Goal: Communication & Community: Answer question/provide support

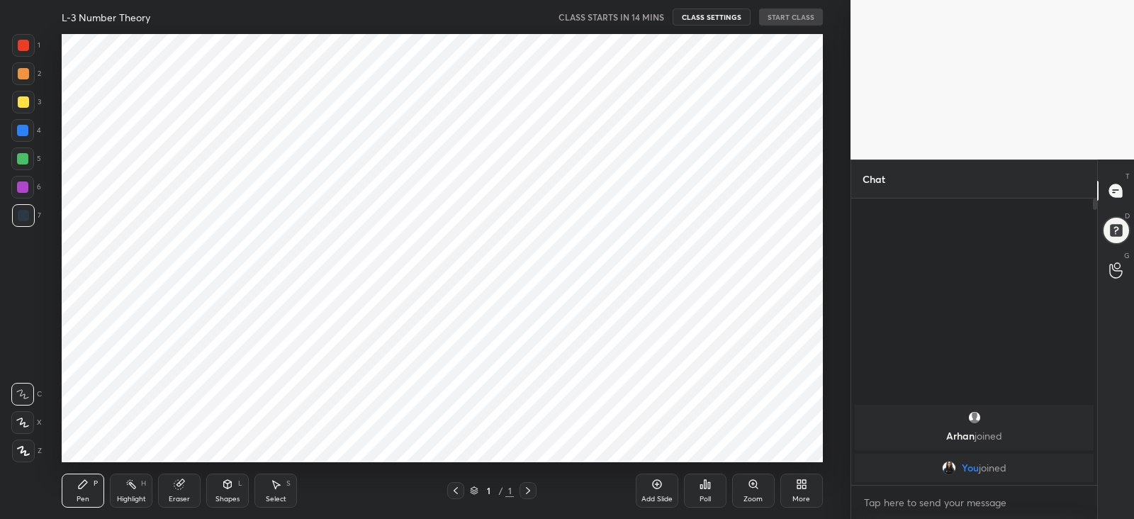
scroll to position [70470, 70104]
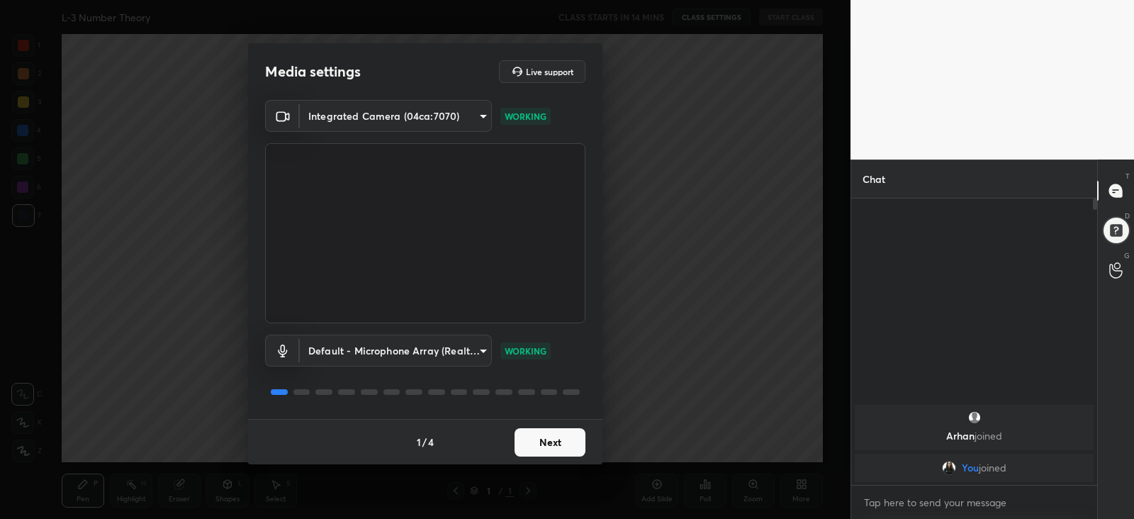
click at [540, 437] on button "Next" at bounding box center [550, 442] width 71 height 28
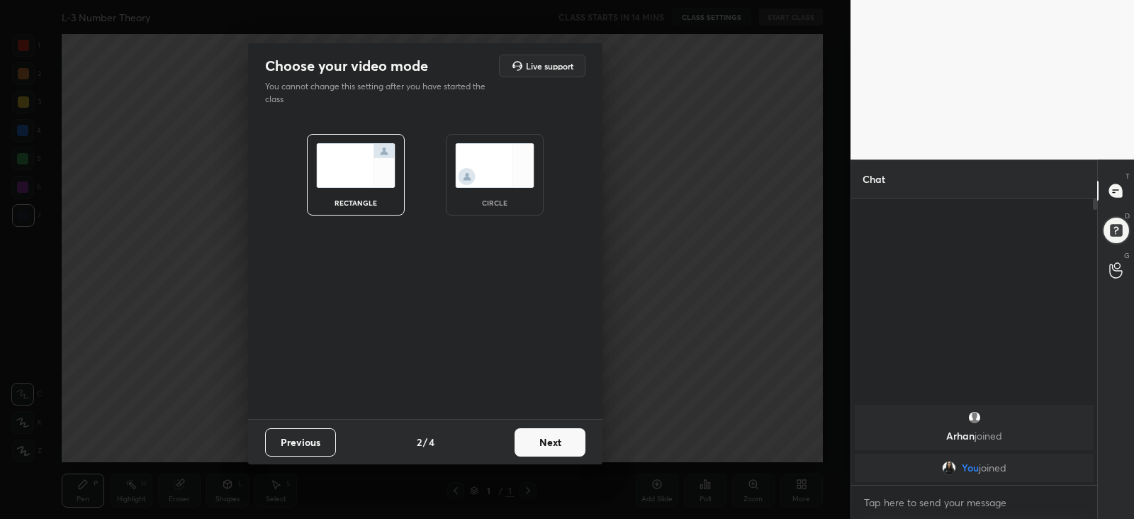
click at [471, 161] on img at bounding box center [494, 165] width 79 height 45
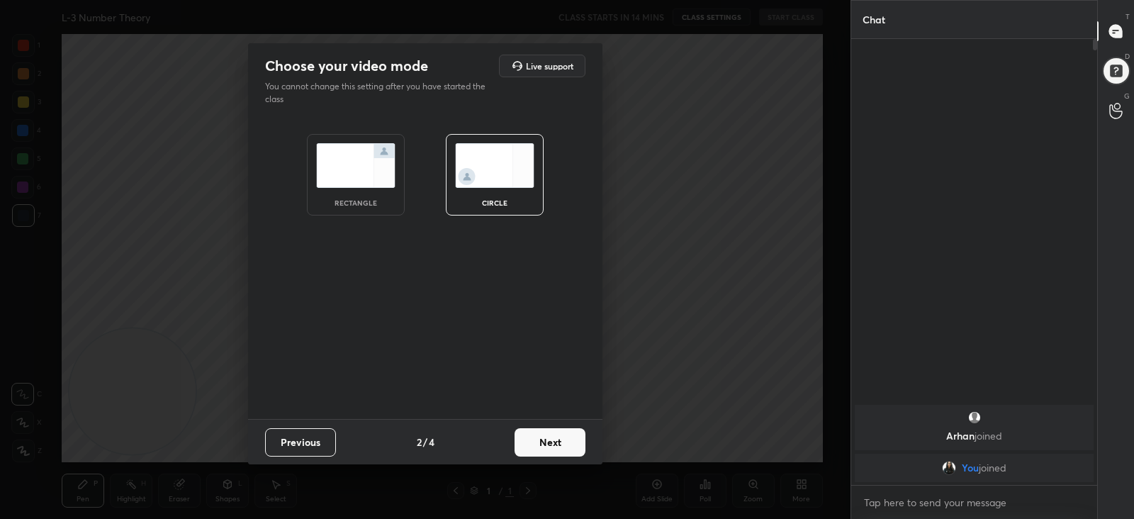
click at [532, 440] on button "Next" at bounding box center [550, 442] width 71 height 28
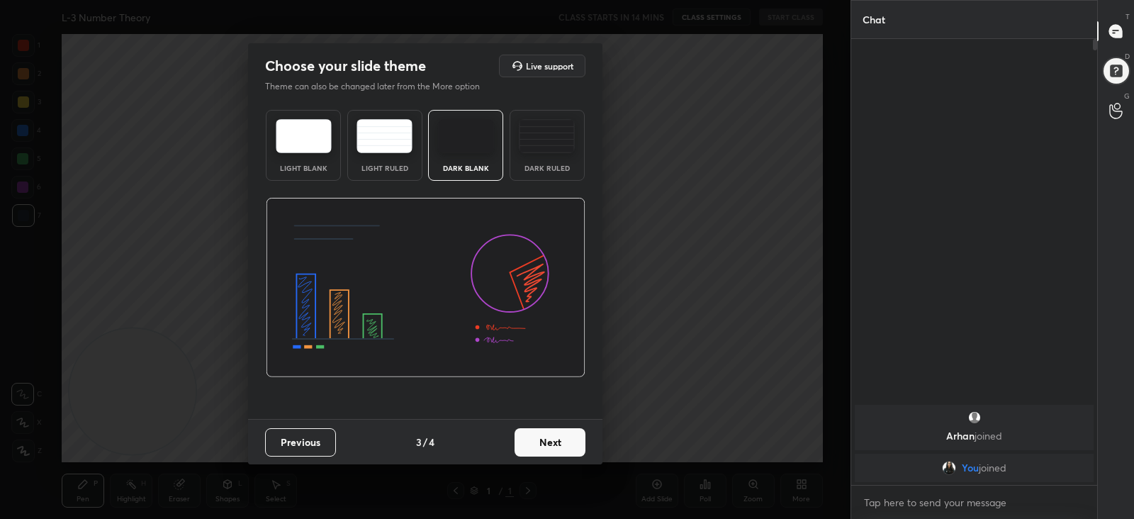
click at [554, 437] on button "Next" at bounding box center [550, 442] width 71 height 28
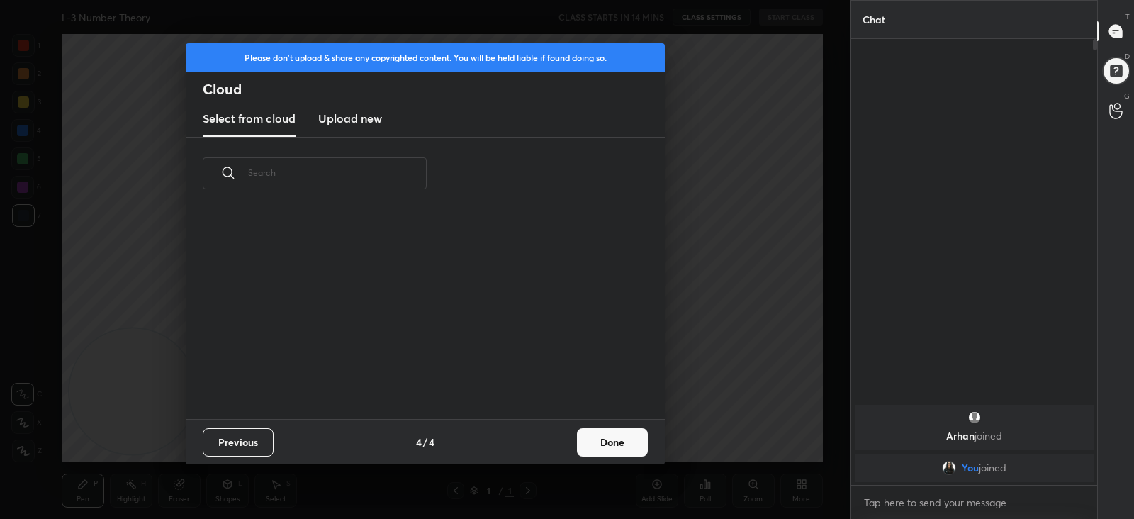
scroll to position [209, 455]
click at [603, 447] on button "Done" at bounding box center [612, 442] width 71 height 28
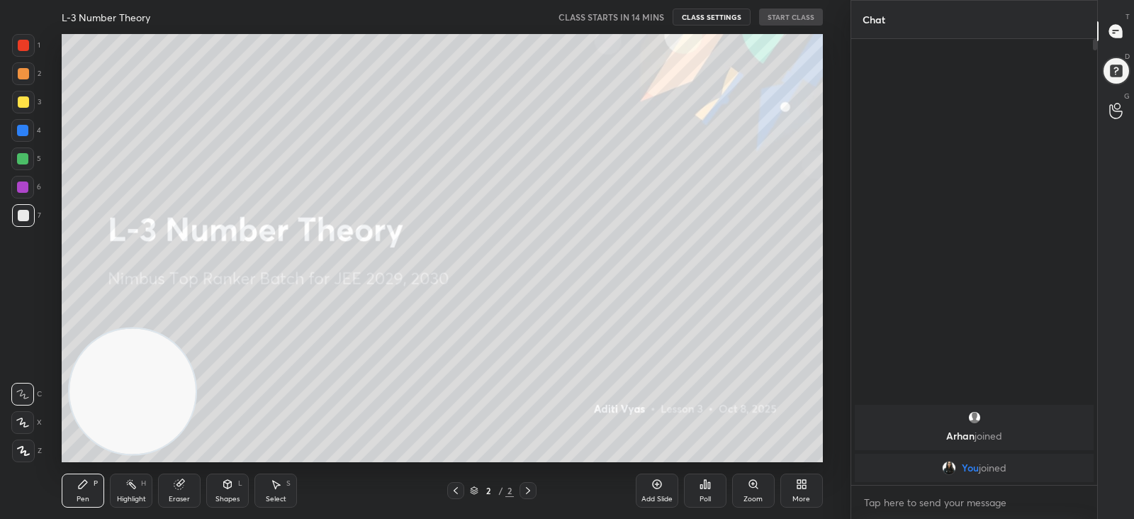
click at [660, 482] on icon at bounding box center [656, 484] width 9 height 9
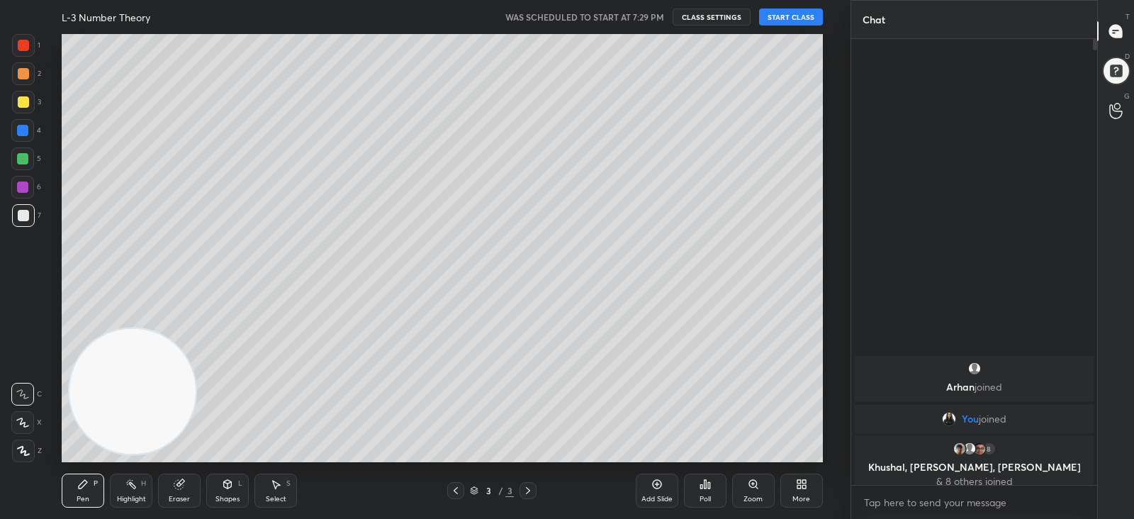
click at [786, 18] on button "START CLASS" at bounding box center [791, 17] width 64 height 17
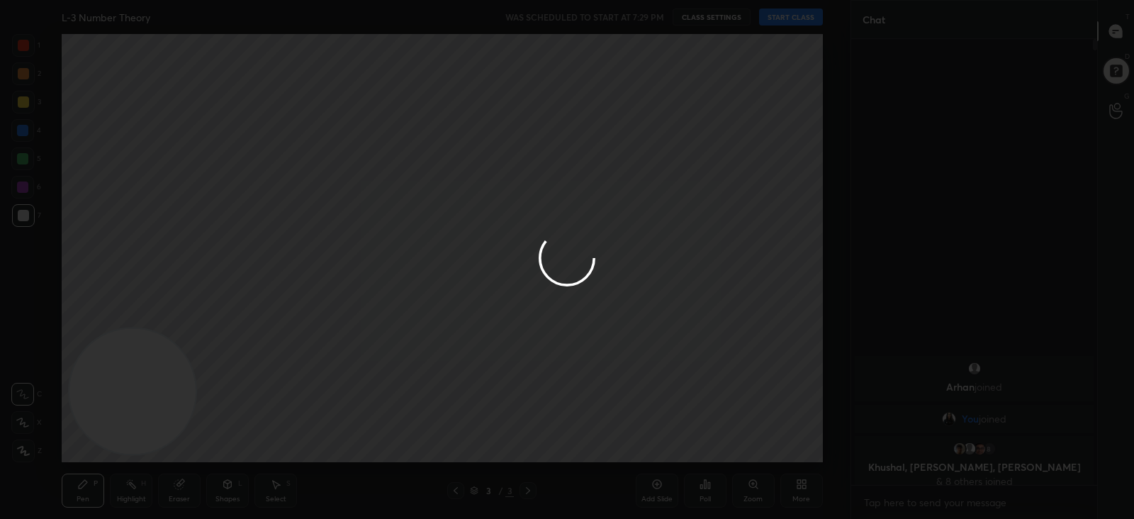
type textarea "x"
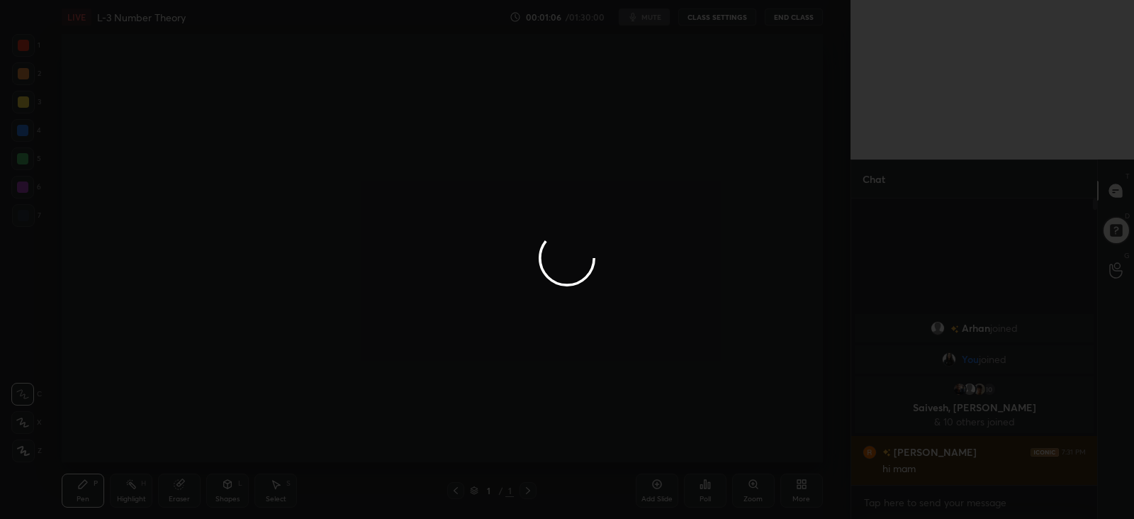
scroll to position [70470, 70104]
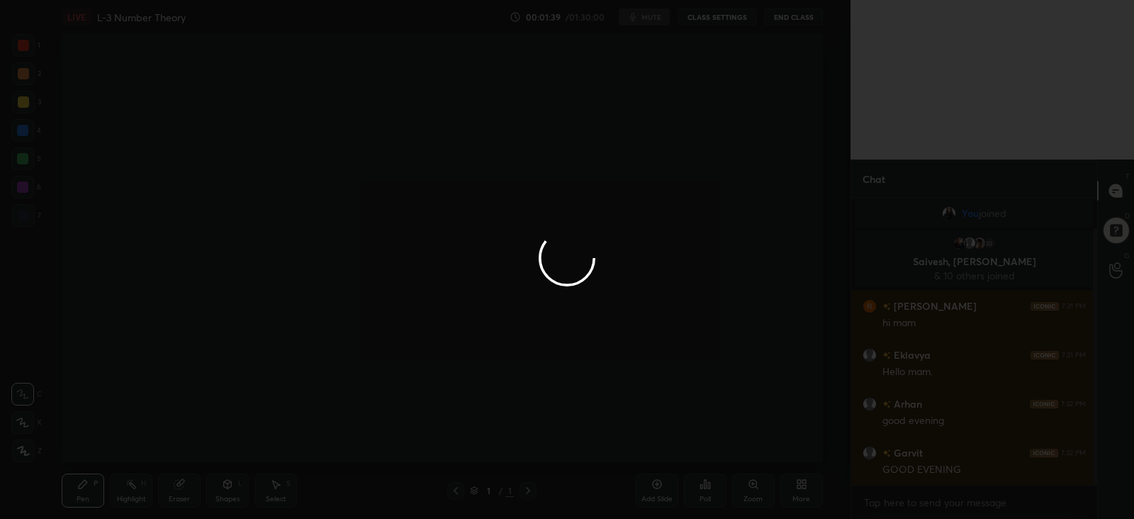
scroll to position [70470, 70104]
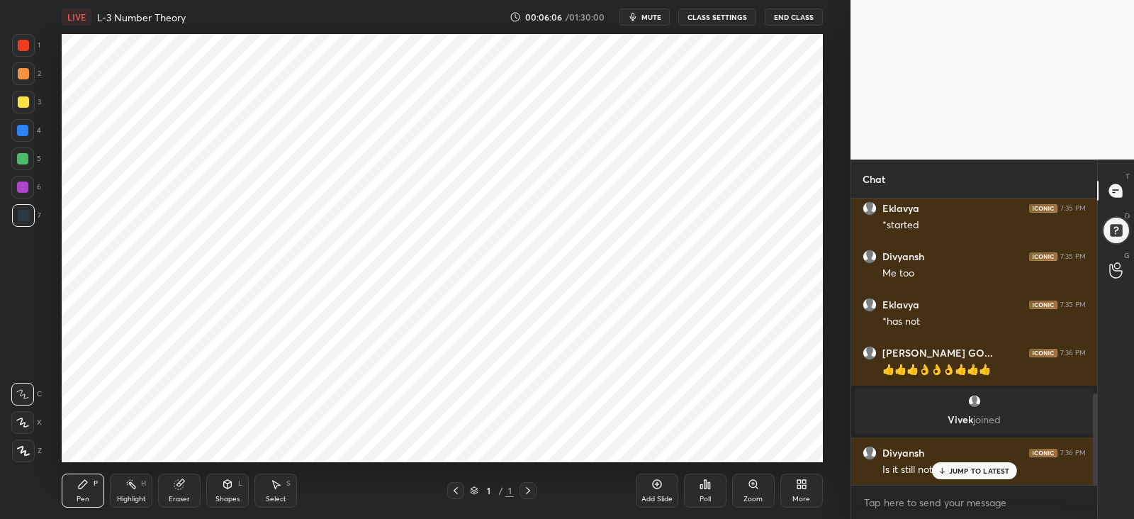
scroll to position [659, 0]
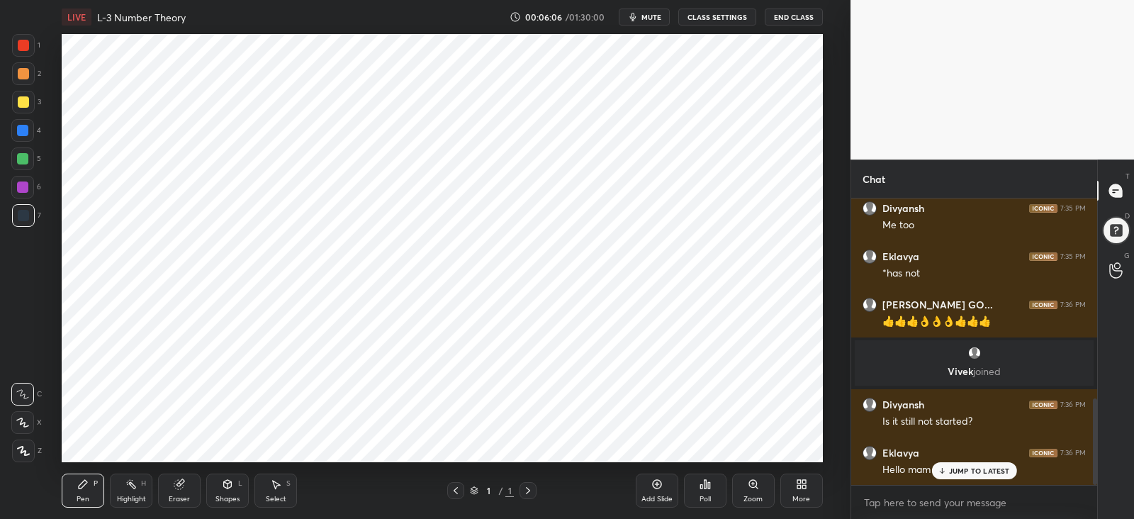
click at [950, 471] on p "JUMP TO LATEST" at bounding box center [979, 471] width 61 height 9
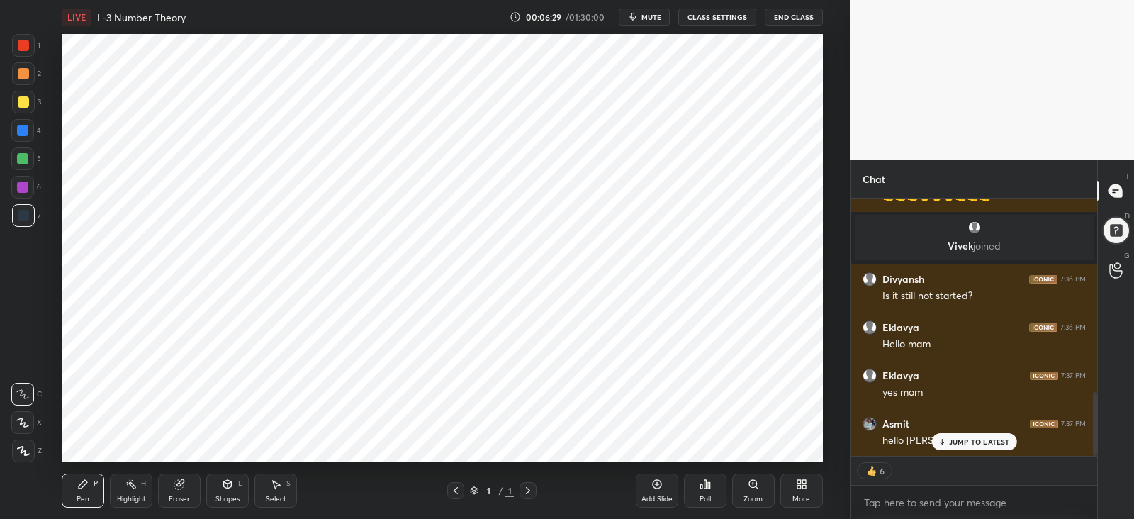
scroll to position [833, 0]
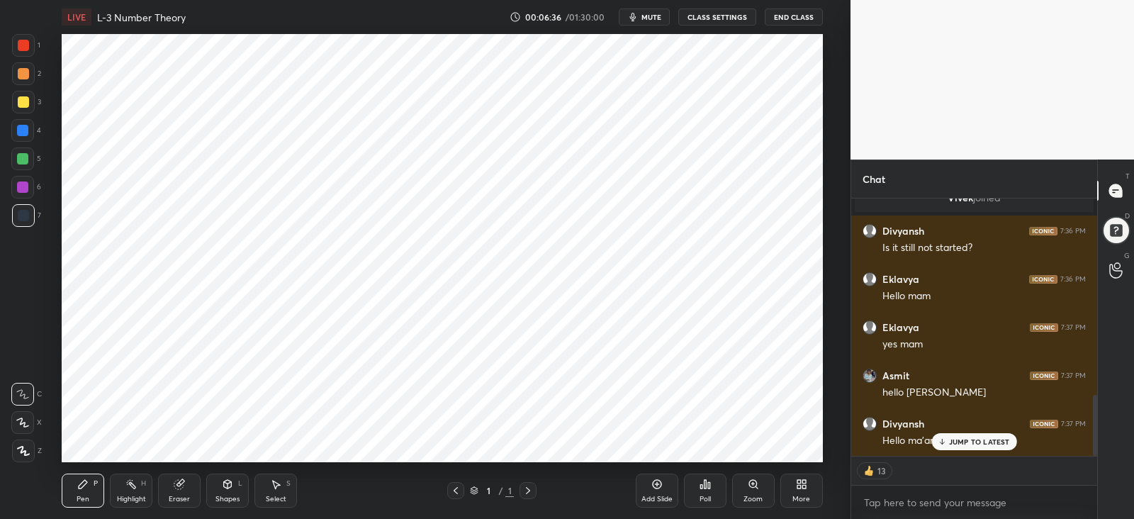
click at [649, 485] on div "Add Slide" at bounding box center [657, 491] width 43 height 34
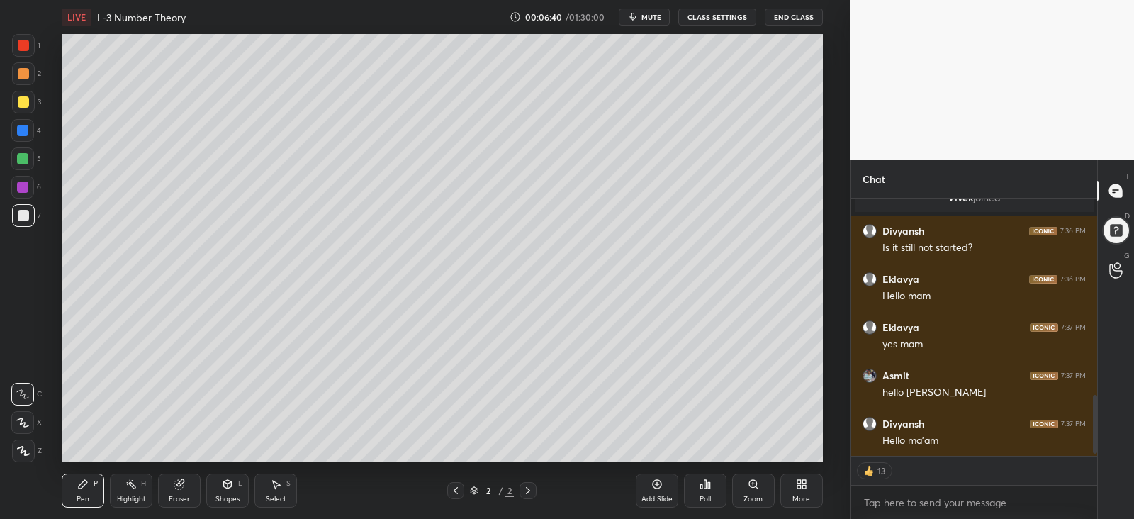
scroll to position [881, 0]
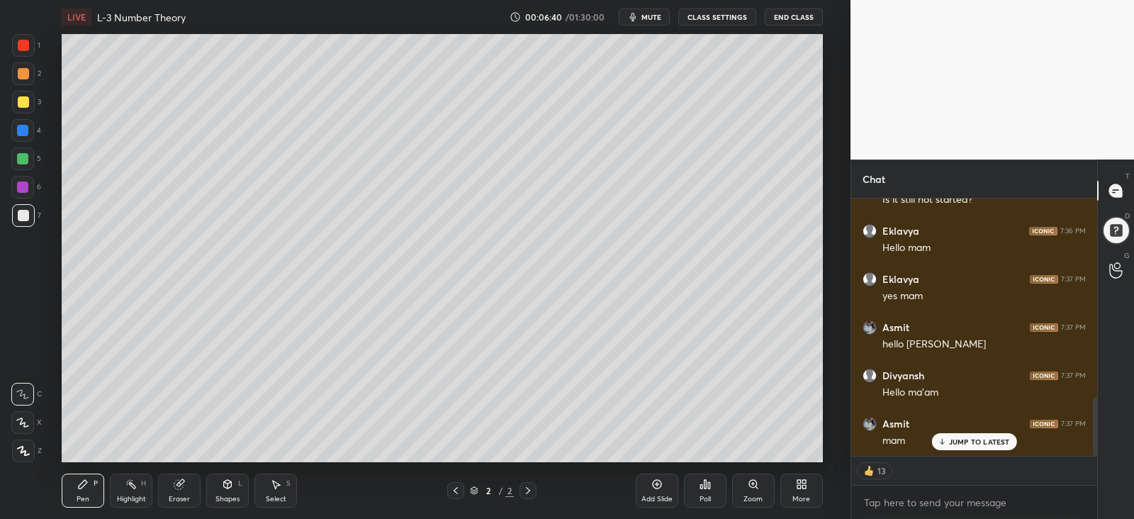
click at [971, 447] on div "JUMP TO LATEST" at bounding box center [974, 441] width 85 height 17
type textarea "x"
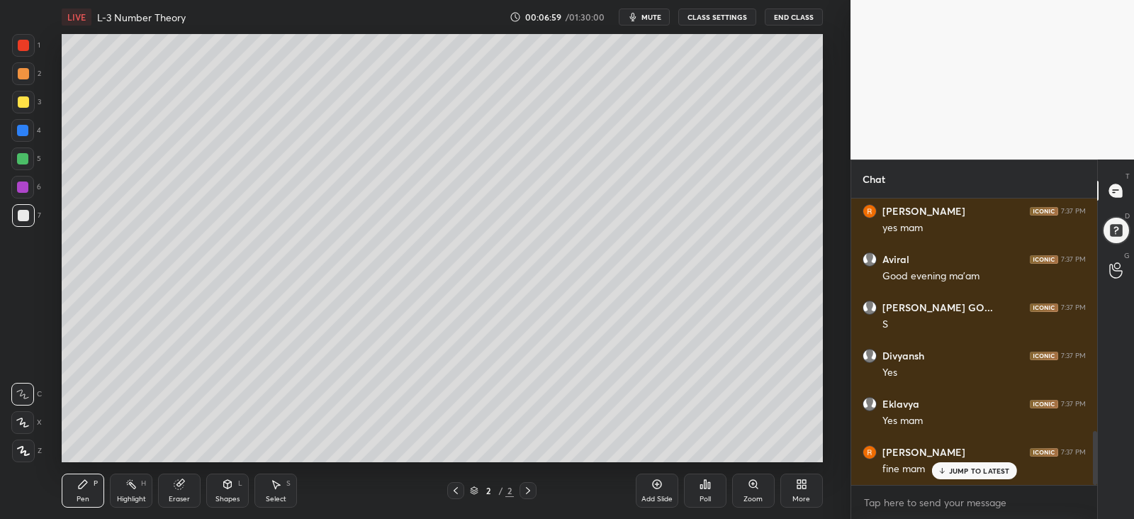
scroll to position [1234, 0]
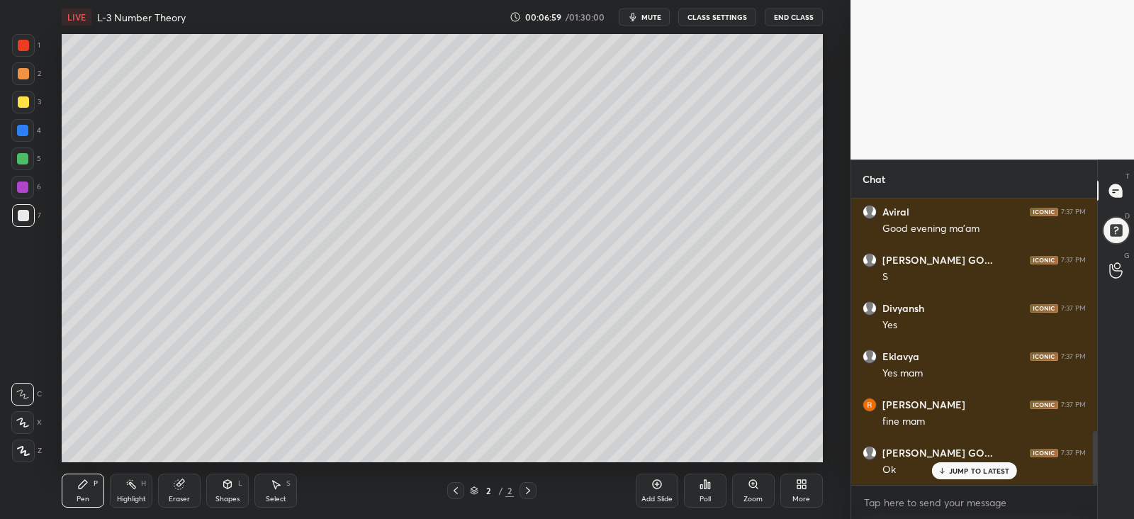
click at [702, 496] on div "Poll" at bounding box center [705, 499] width 11 height 7
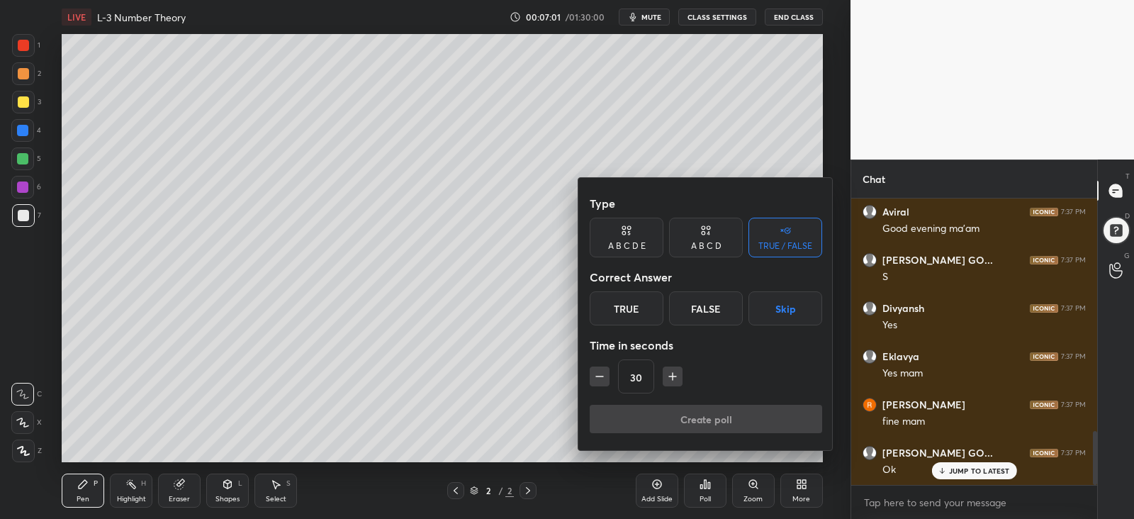
drag, startPoint x: 626, startPoint y: 308, endPoint x: 625, endPoint y: 324, distance: 15.7
click at [626, 309] on div "True" at bounding box center [627, 308] width 74 height 34
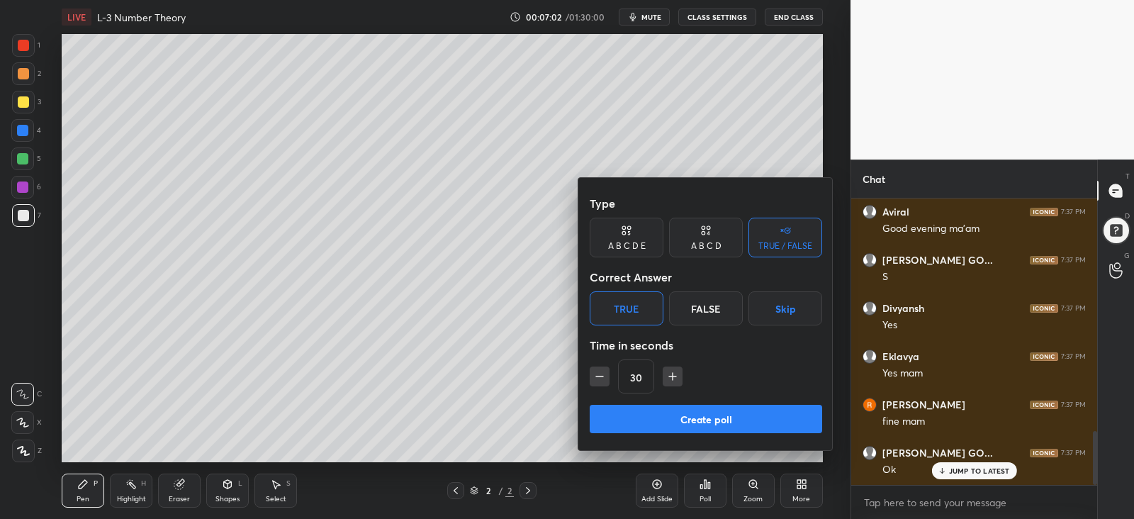
click at [601, 374] on icon "button" at bounding box center [600, 376] width 14 height 14
type input "15"
click at [662, 420] on button "Create poll" at bounding box center [706, 419] width 233 height 28
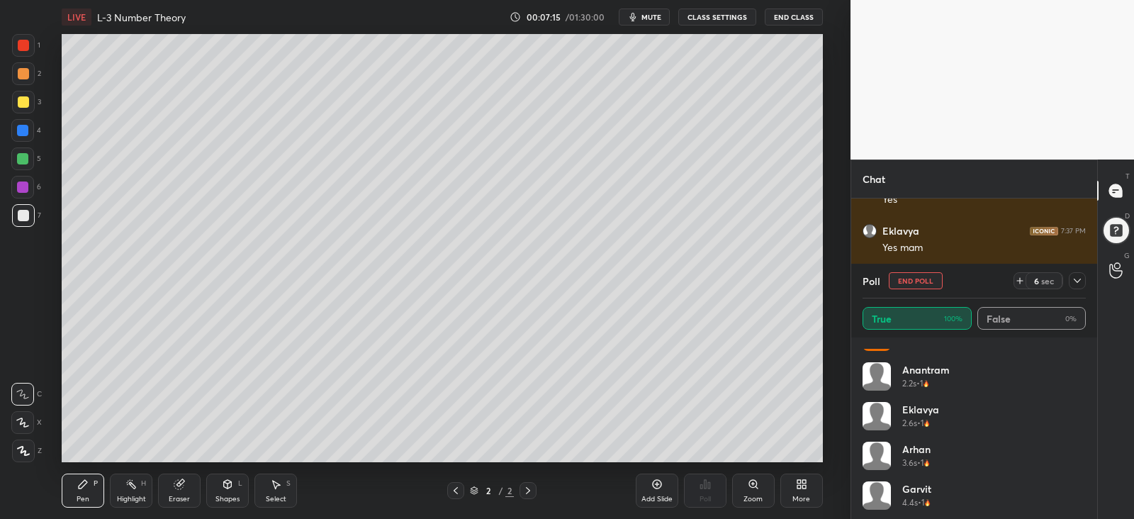
scroll to position [266, 0]
click at [1087, 491] on div "[PERSON_NAME] GO... 1.8s • 1 [PERSON_NAME] 2s • 1 [PERSON_NAME] 2.2s • 1 Eklavy…" at bounding box center [974, 427] width 246 height 181
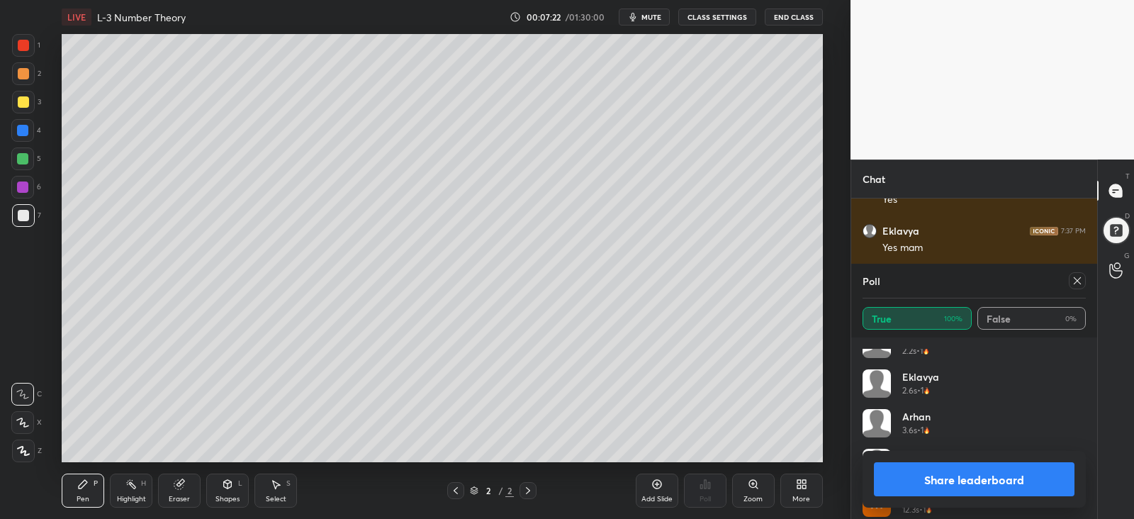
scroll to position [306, 0]
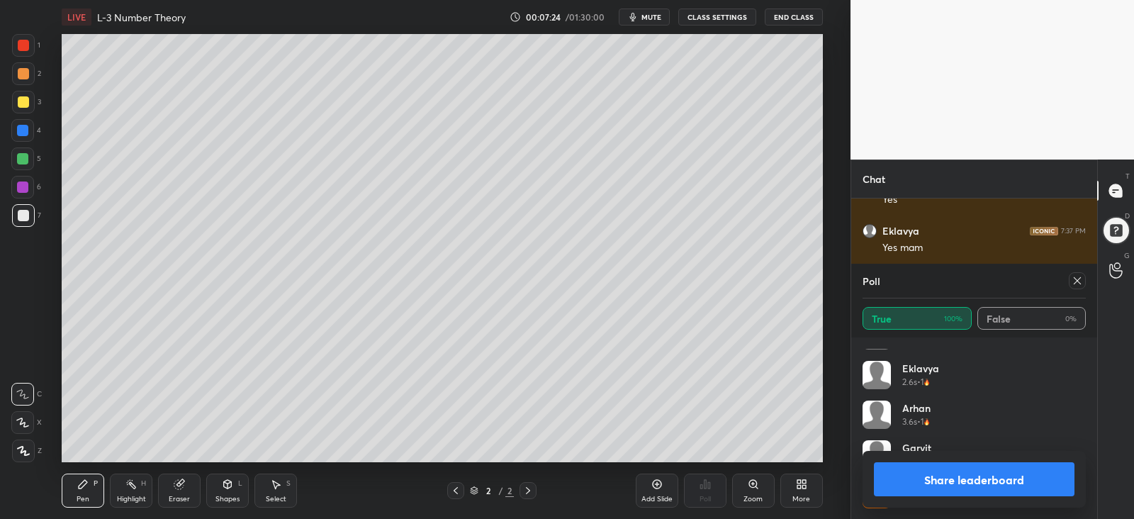
drag, startPoint x: 1074, startPoint y: 277, endPoint x: 1054, endPoint y: 284, distance: 21.1
click at [1074, 277] on icon at bounding box center [1077, 280] width 11 height 11
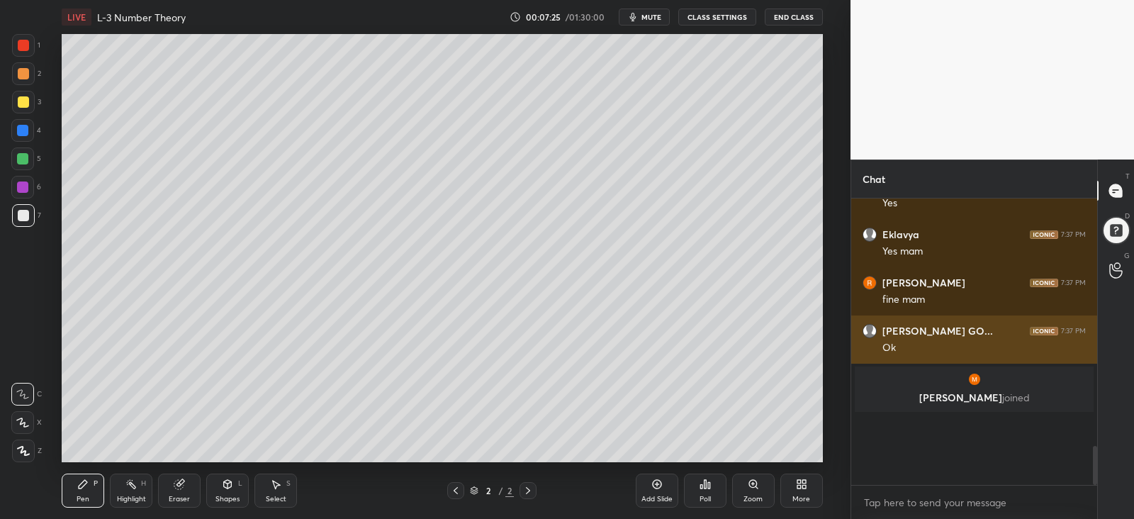
scroll to position [107, 241]
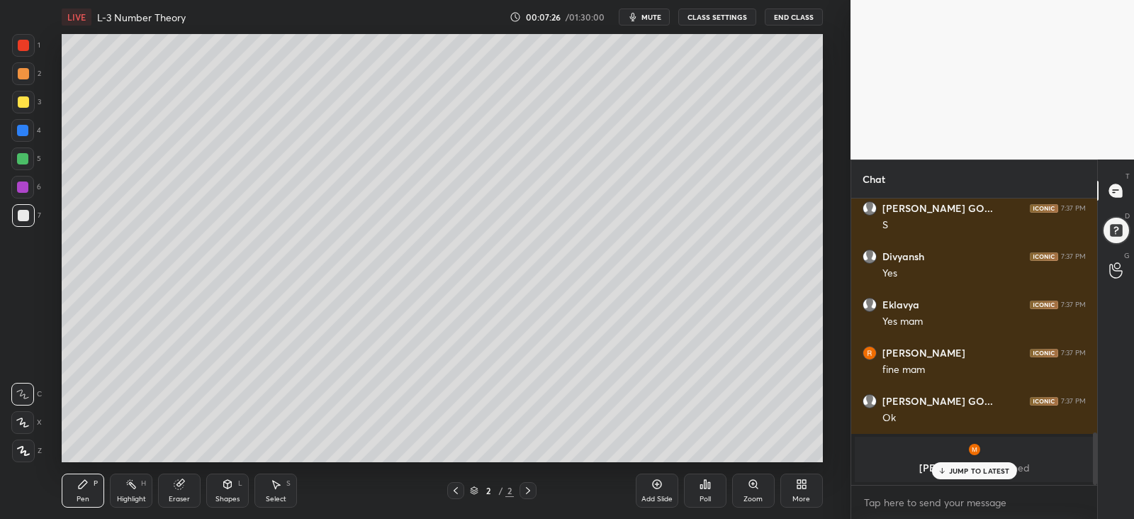
click at [971, 473] on p "JUMP TO LATEST" at bounding box center [979, 471] width 61 height 9
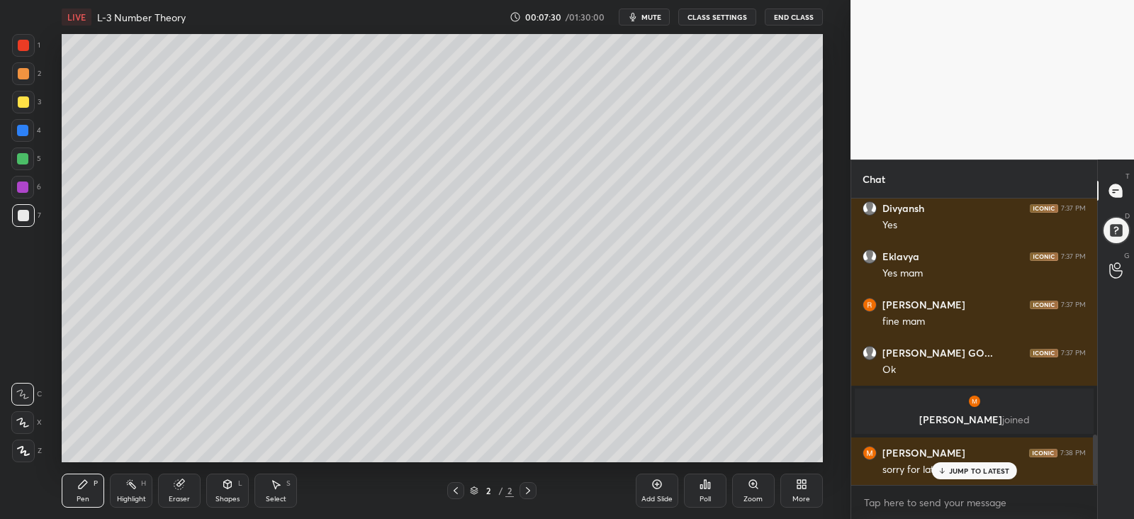
click at [951, 472] on p "JUMP TO LATEST" at bounding box center [979, 471] width 61 height 9
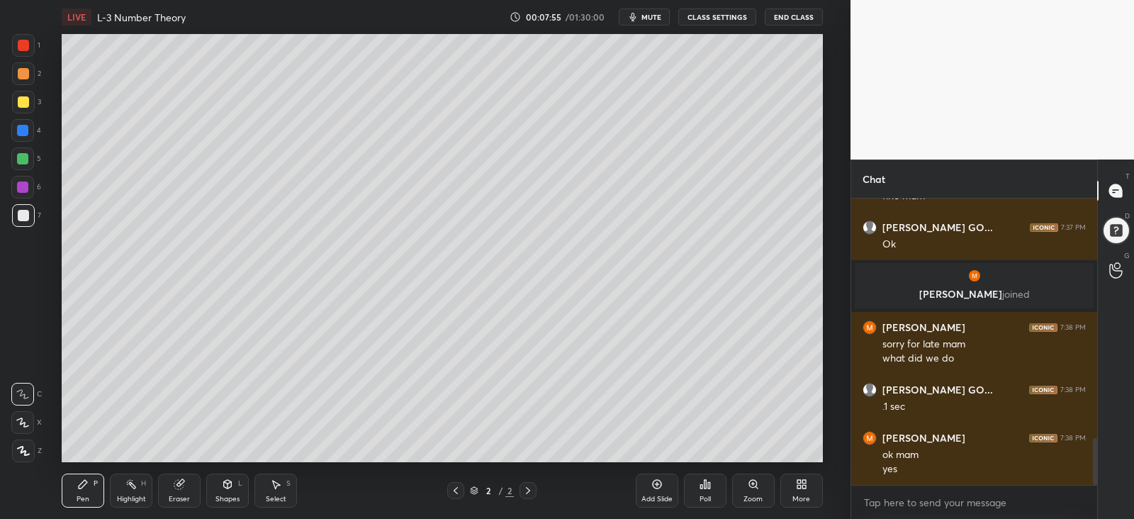
drag, startPoint x: 24, startPoint y: 101, endPoint x: 53, endPoint y: 94, distance: 29.9
click at [25, 101] on div at bounding box center [23, 101] width 11 height 11
click at [25, 215] on div at bounding box center [23, 215] width 11 height 11
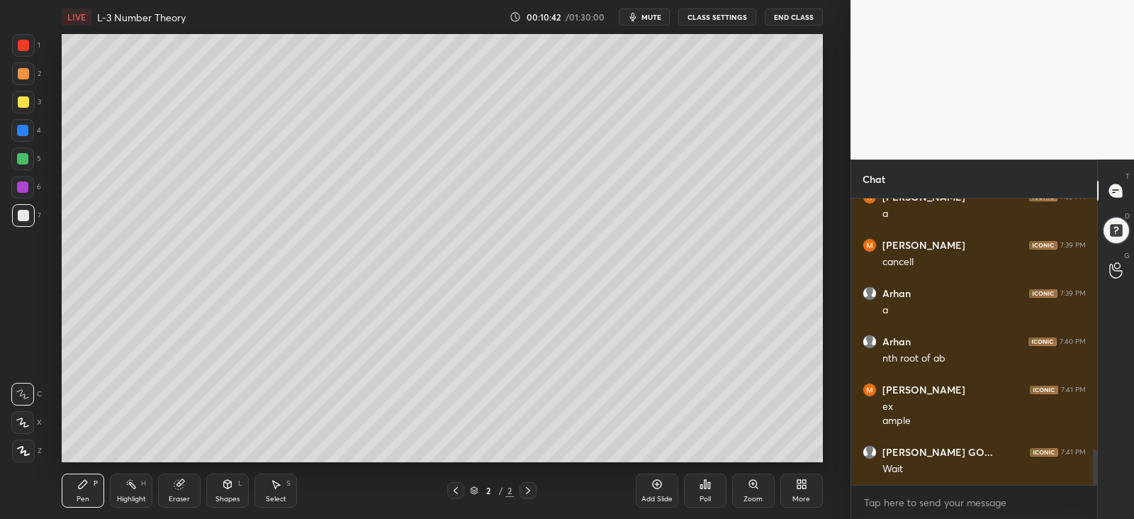
scroll to position [2065, 0]
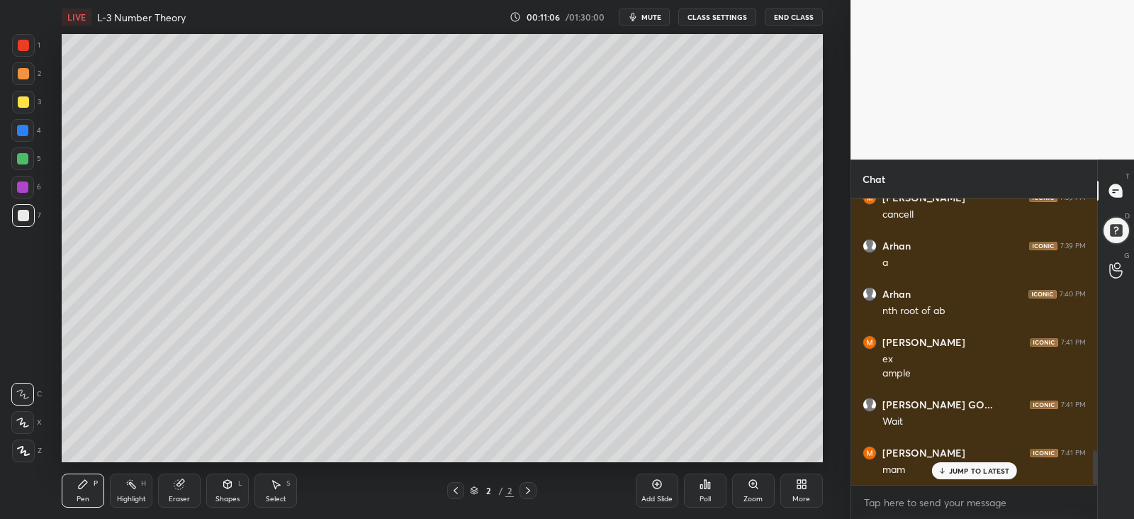
click at [529, 487] on icon at bounding box center [528, 490] width 11 height 11
click at [649, 488] on div "Add Slide" at bounding box center [657, 491] width 43 height 34
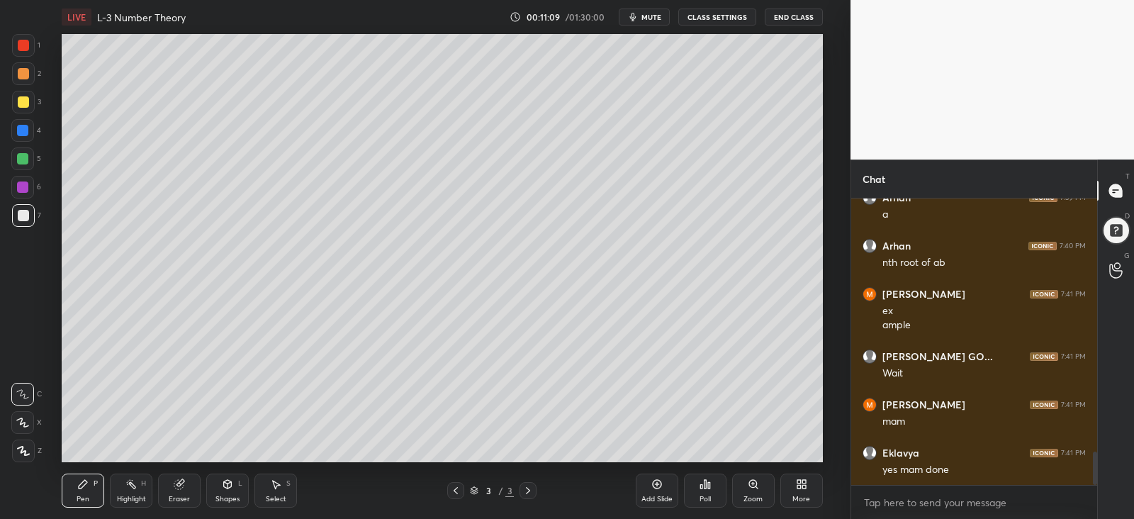
scroll to position [2162, 0]
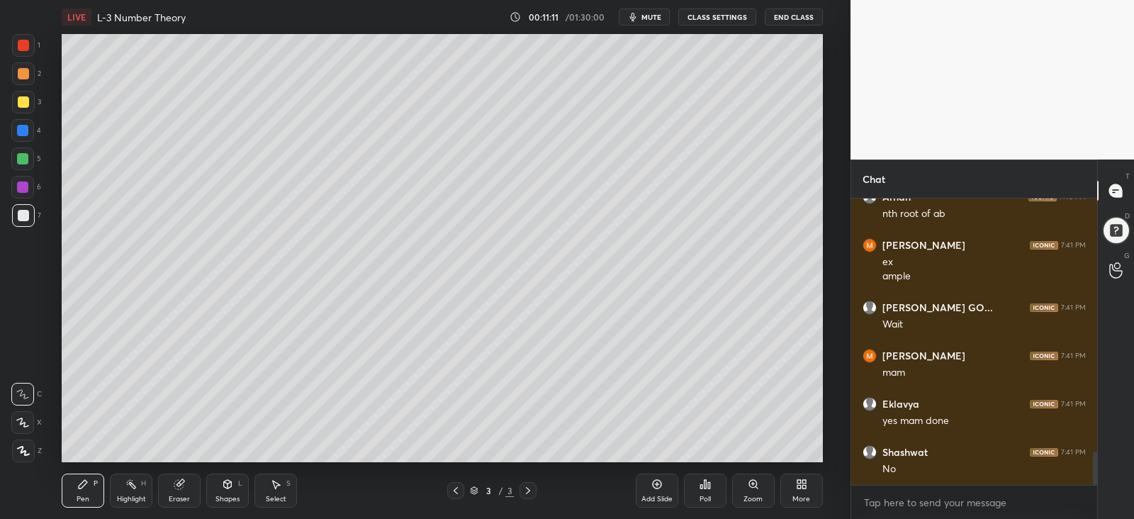
click at [455, 491] on icon at bounding box center [456, 490] width 4 height 7
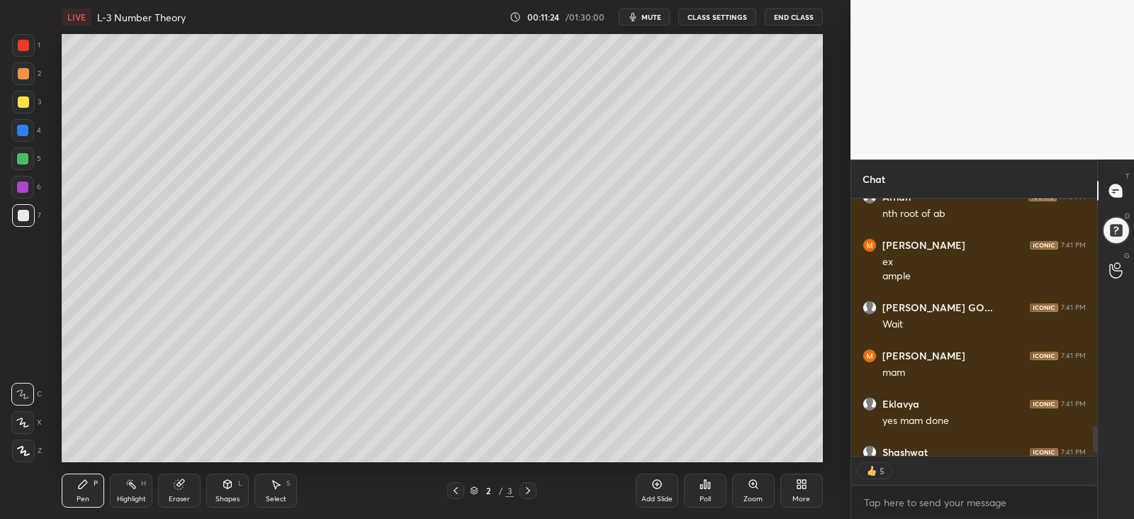
scroll to position [2238, 0]
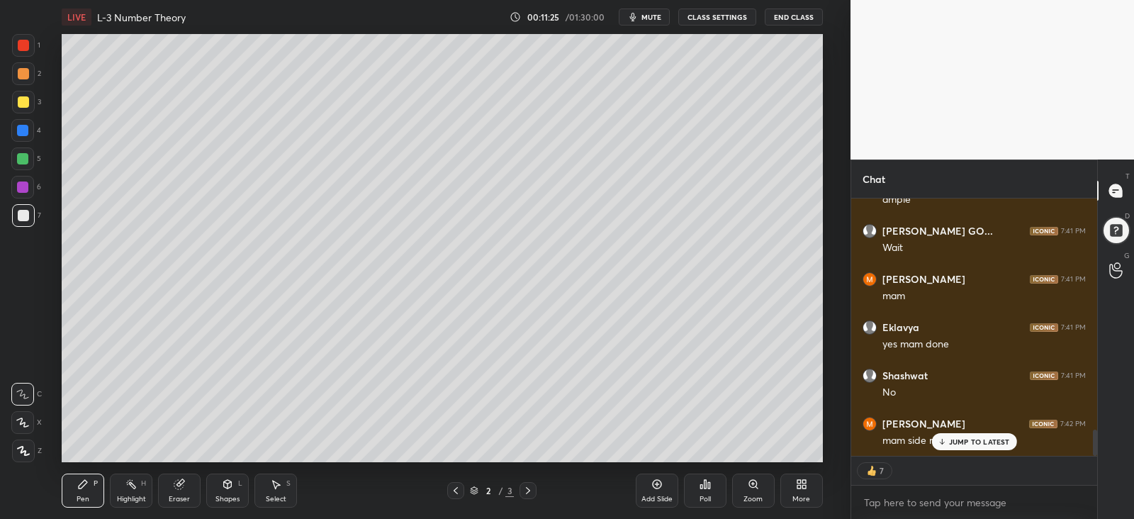
click at [964, 441] on p "JUMP TO LATEST" at bounding box center [979, 441] width 61 height 9
click at [21, 101] on div at bounding box center [23, 101] width 11 height 11
click at [18, 160] on div at bounding box center [22, 158] width 11 height 11
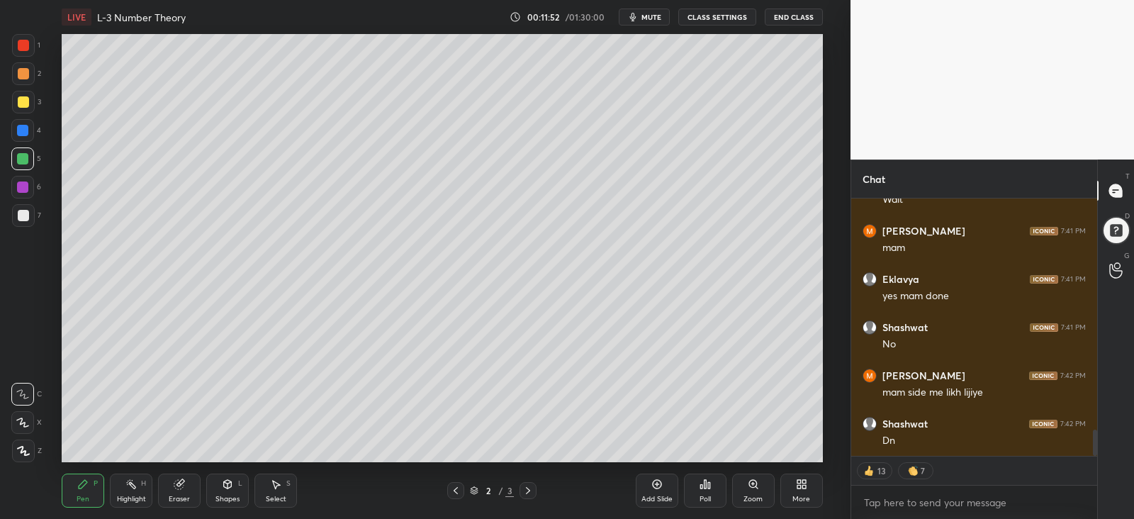
click at [21, 129] on div at bounding box center [22, 130] width 11 height 11
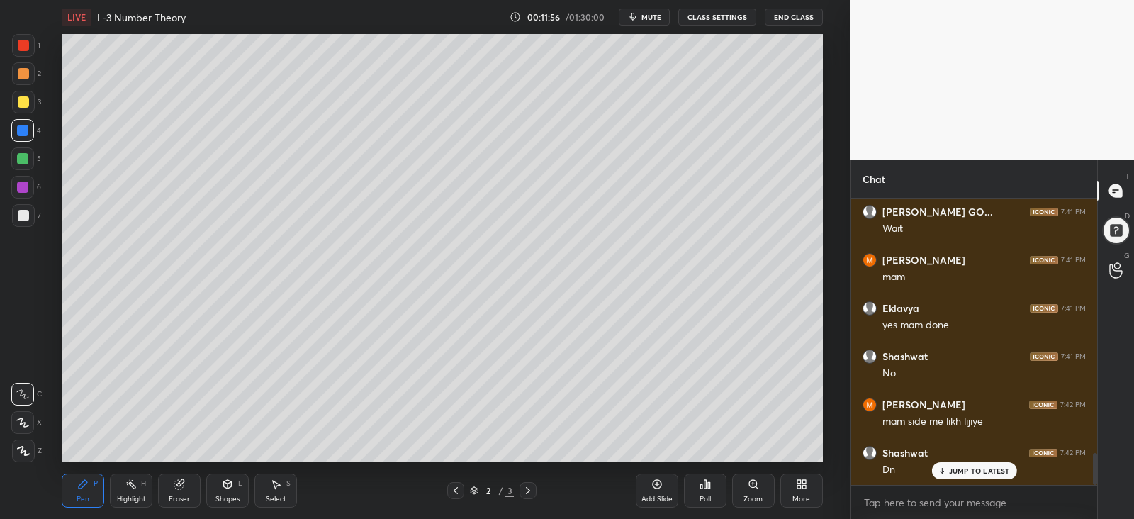
scroll to position [2257, 0]
drag, startPoint x: 182, startPoint y: 498, endPoint x: 212, endPoint y: 472, distance: 39.2
click at [184, 496] on div "Eraser" at bounding box center [179, 499] width 21 height 7
click at [86, 488] on icon at bounding box center [82, 484] width 11 height 11
drag, startPoint x: 21, startPoint y: 218, endPoint x: 60, endPoint y: 230, distance: 41.0
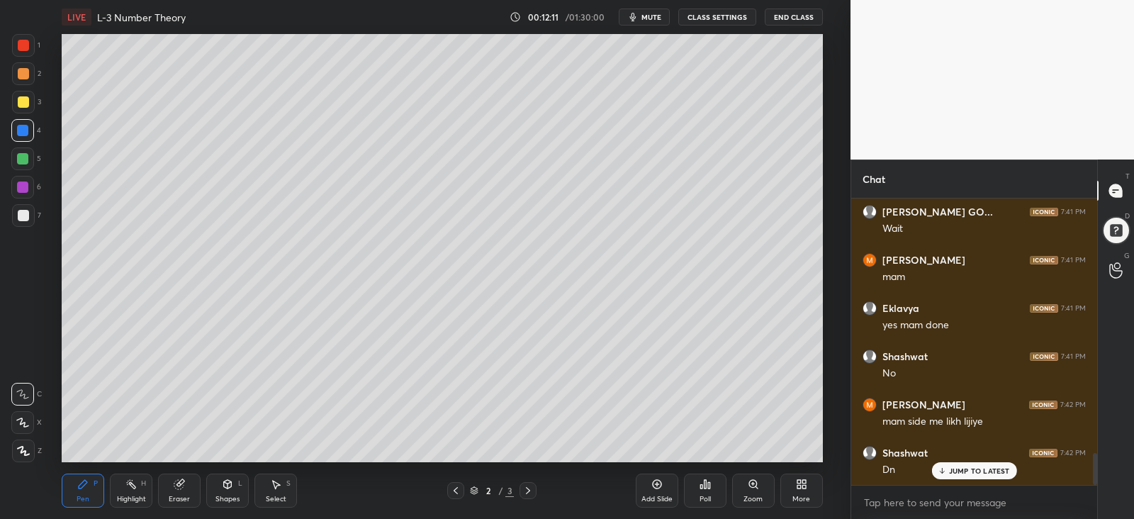
click at [23, 218] on div at bounding box center [23, 215] width 11 height 11
click at [21, 103] on div at bounding box center [23, 101] width 11 height 11
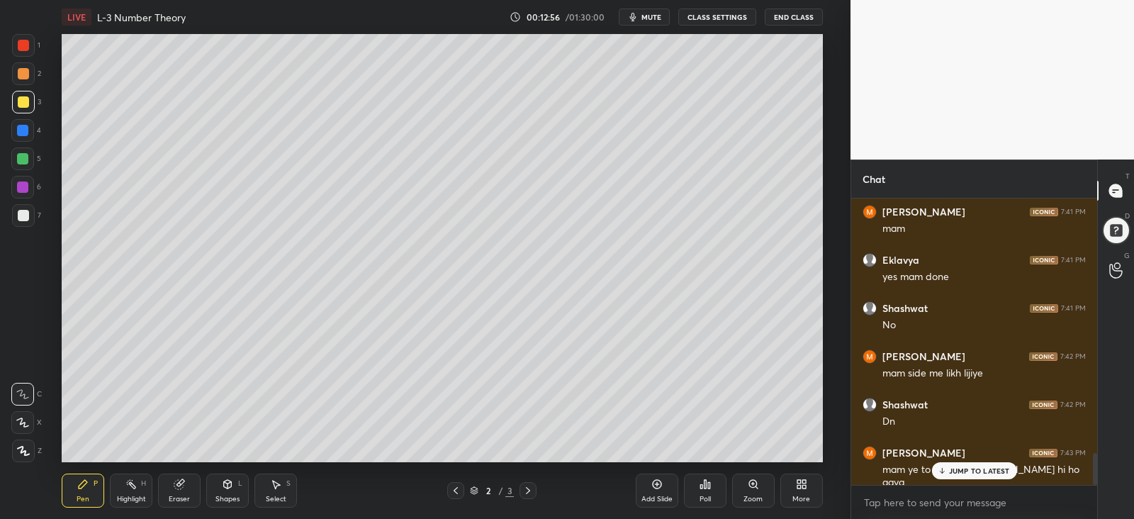
click at [184, 496] on div "Eraser" at bounding box center [179, 499] width 21 height 7
click at [87, 496] on div "Pen" at bounding box center [83, 499] width 13 height 7
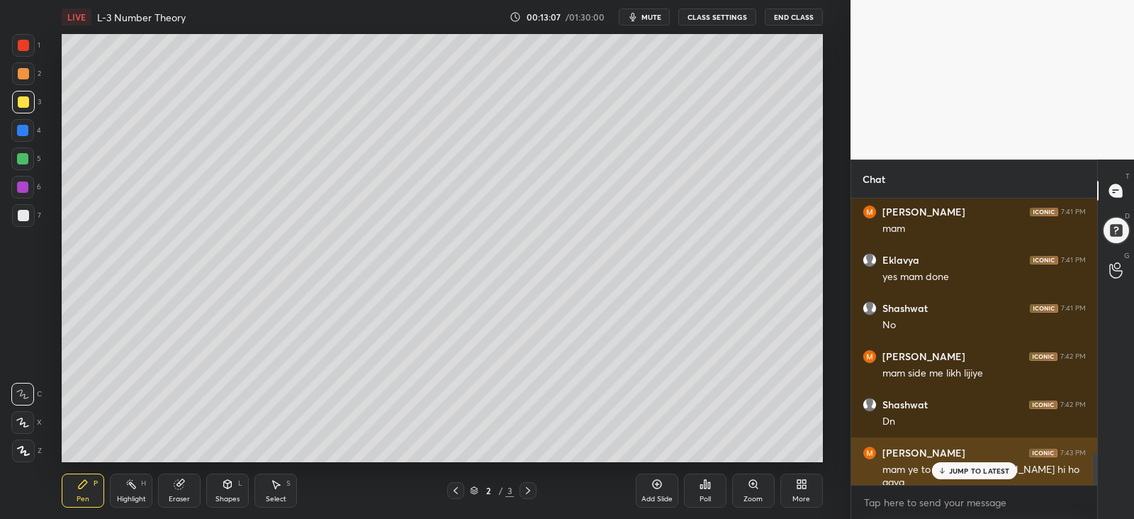
click at [957, 460] on div "mam ye to common [PERSON_NAME] hi ho gaya" at bounding box center [984, 475] width 203 height 30
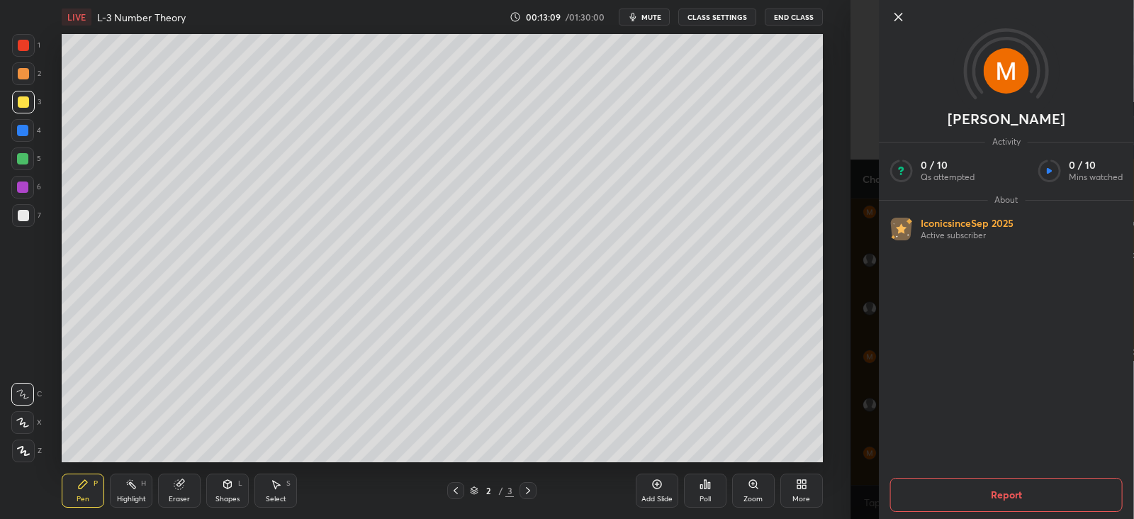
drag, startPoint x: 899, startPoint y: 19, endPoint x: 890, endPoint y: 48, distance: 29.8
click at [898, 19] on icon at bounding box center [898, 17] width 17 height 17
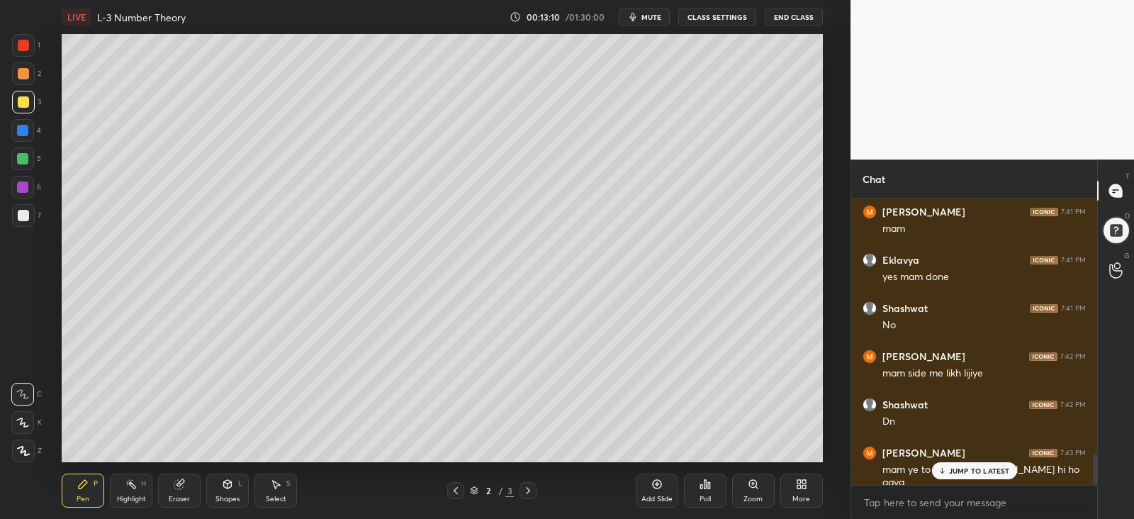
click at [966, 471] on p "JUMP TO LATEST" at bounding box center [979, 471] width 61 height 9
click at [21, 125] on div at bounding box center [22, 130] width 11 height 11
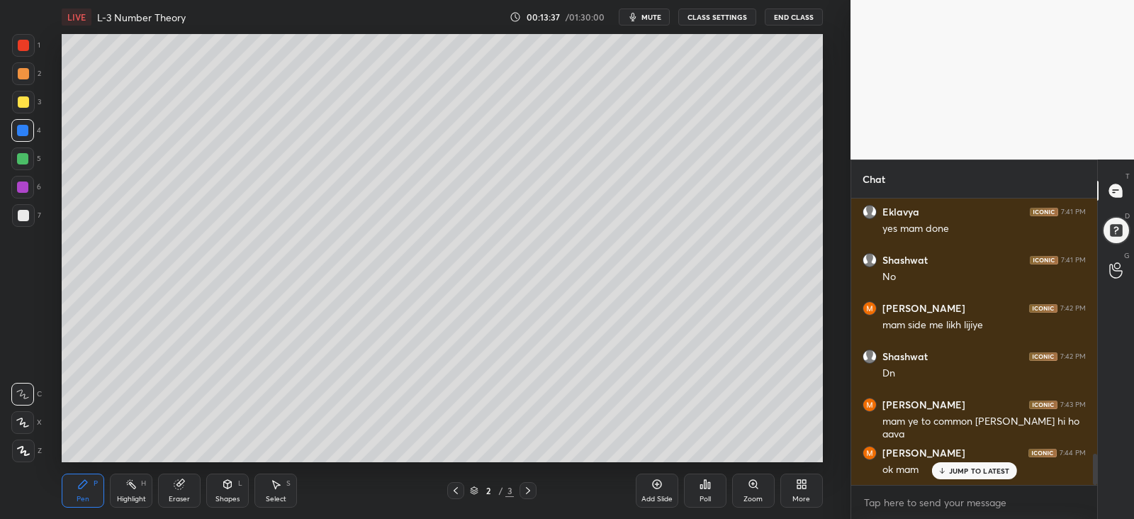
drag, startPoint x: 21, startPoint y: 158, endPoint x: 51, endPoint y: 182, distance: 38.9
click at [21, 159] on div at bounding box center [22, 158] width 11 height 11
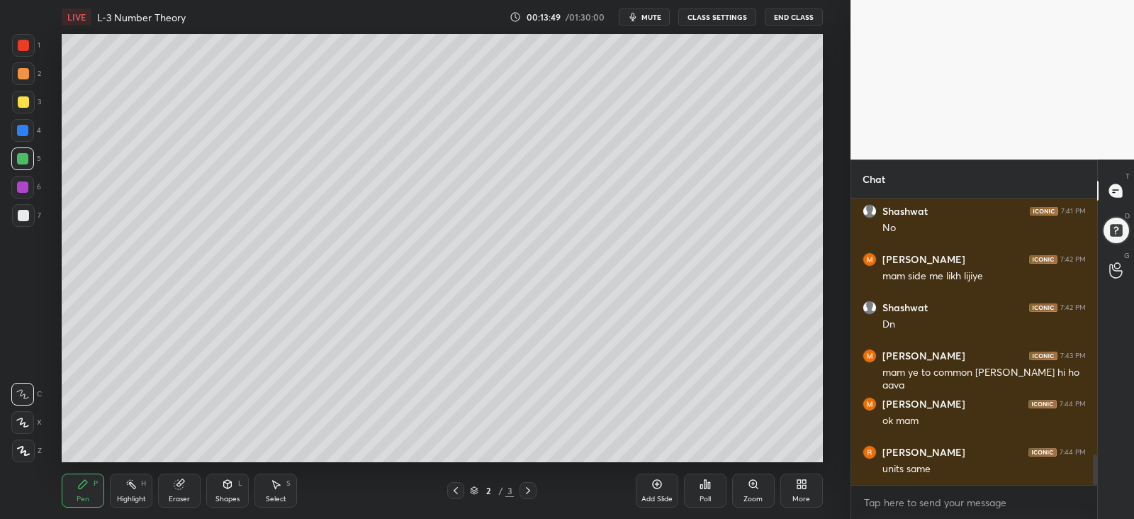
click at [20, 99] on div at bounding box center [23, 101] width 11 height 11
click at [181, 491] on div "Eraser" at bounding box center [179, 491] width 43 height 34
drag, startPoint x: 88, startPoint y: 493, endPoint x: 101, endPoint y: 492, distance: 13.5
click at [89, 494] on div "Pen P" at bounding box center [83, 491] width 43 height 34
click at [25, 213] on div at bounding box center [23, 215] width 11 height 11
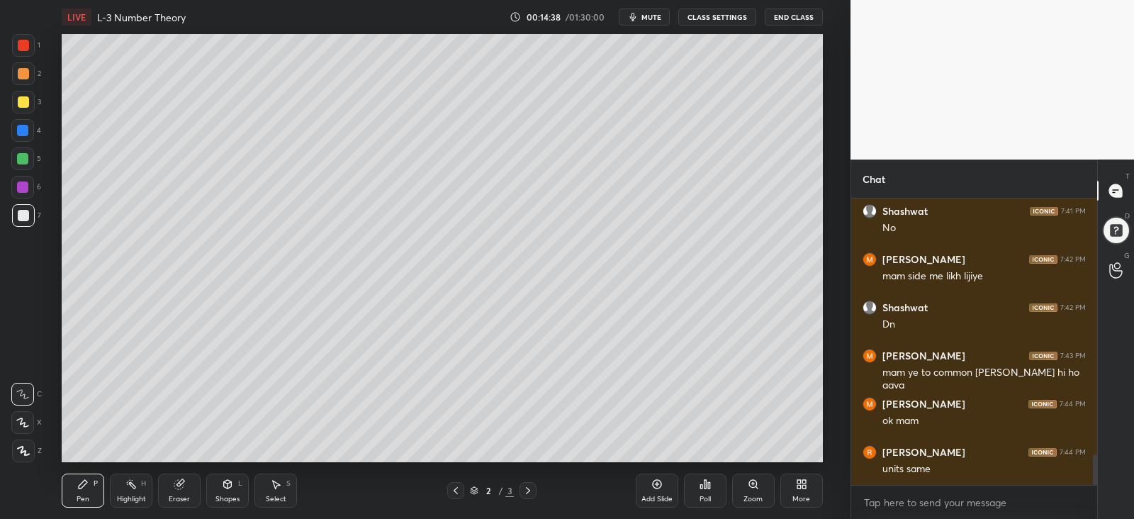
click at [21, 128] on div at bounding box center [22, 130] width 11 height 11
click at [24, 216] on div at bounding box center [23, 215] width 11 height 11
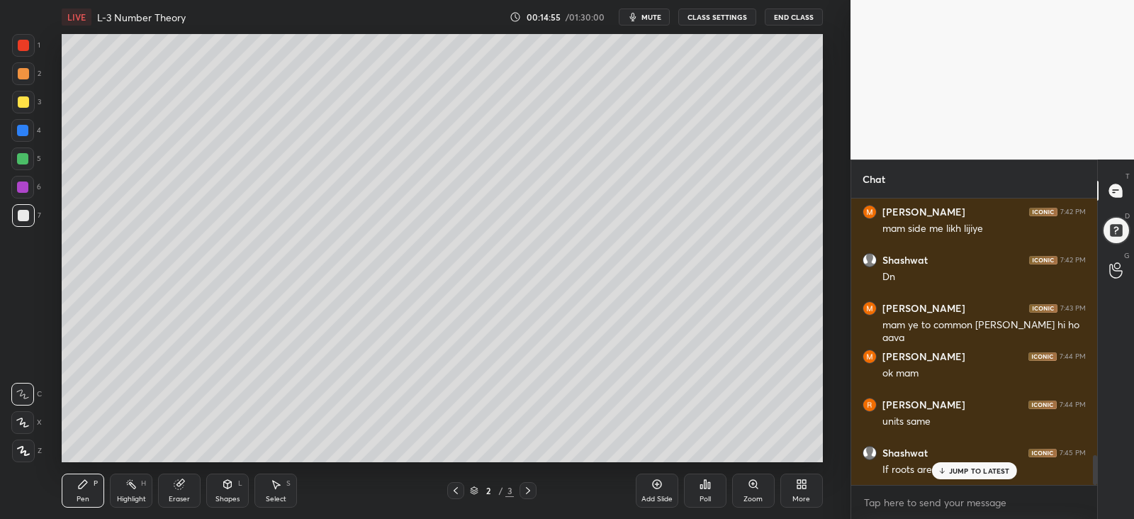
scroll to position [2498, 0]
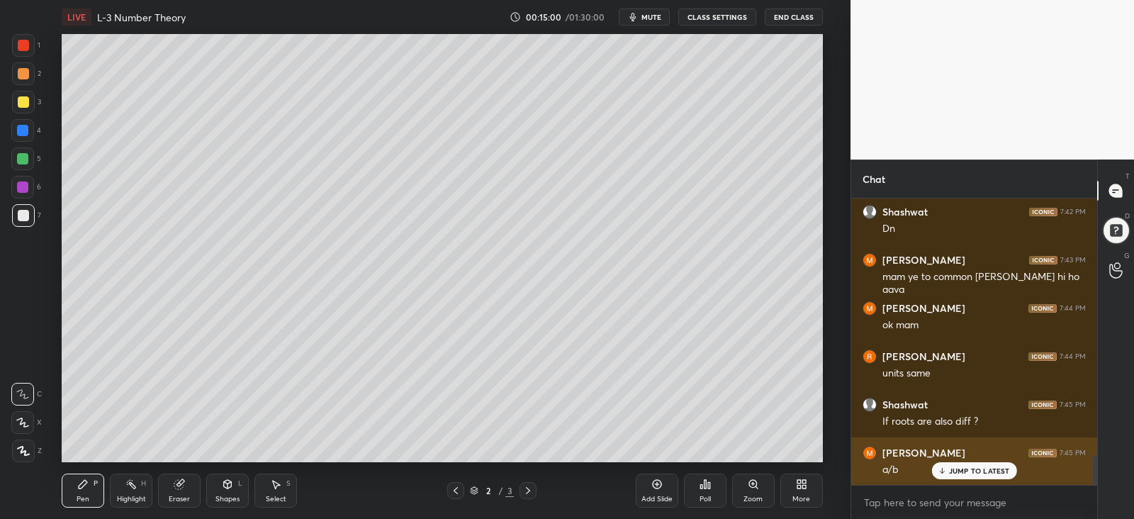
click at [967, 470] on p "JUMP TO LATEST" at bounding box center [979, 471] width 61 height 9
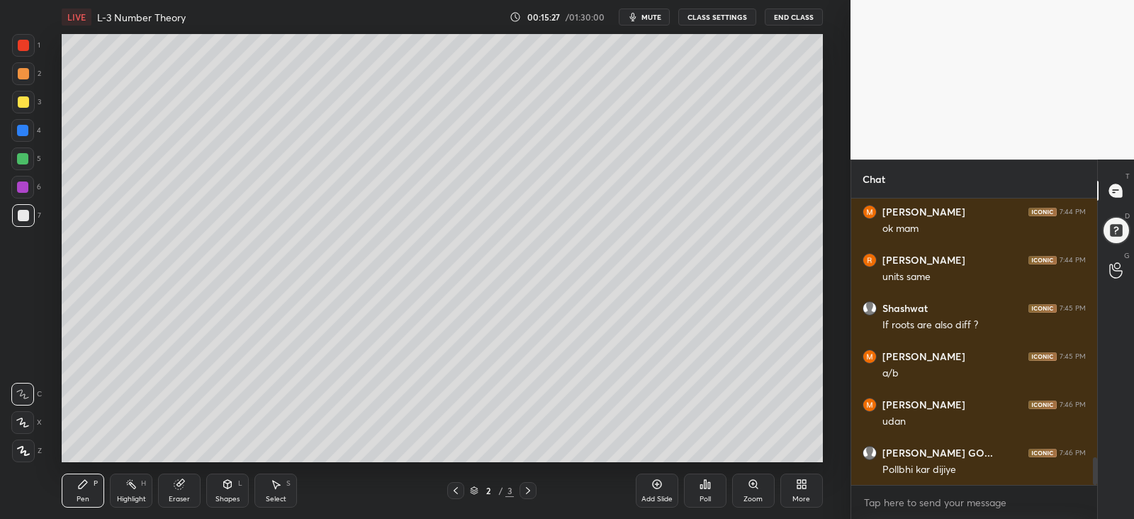
scroll to position [2644, 0]
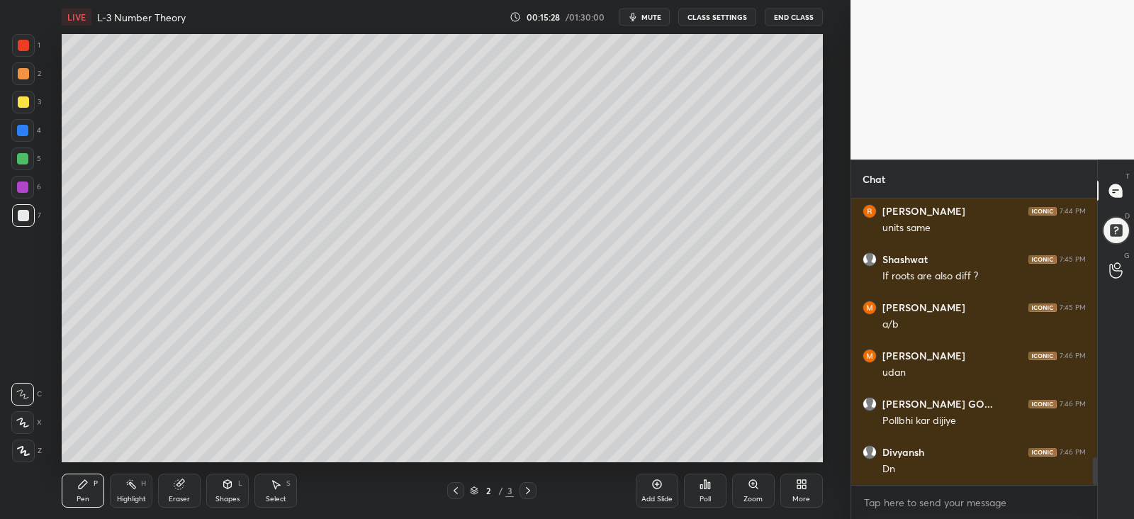
click at [648, 18] on span "mute" at bounding box center [652, 17] width 20 height 10
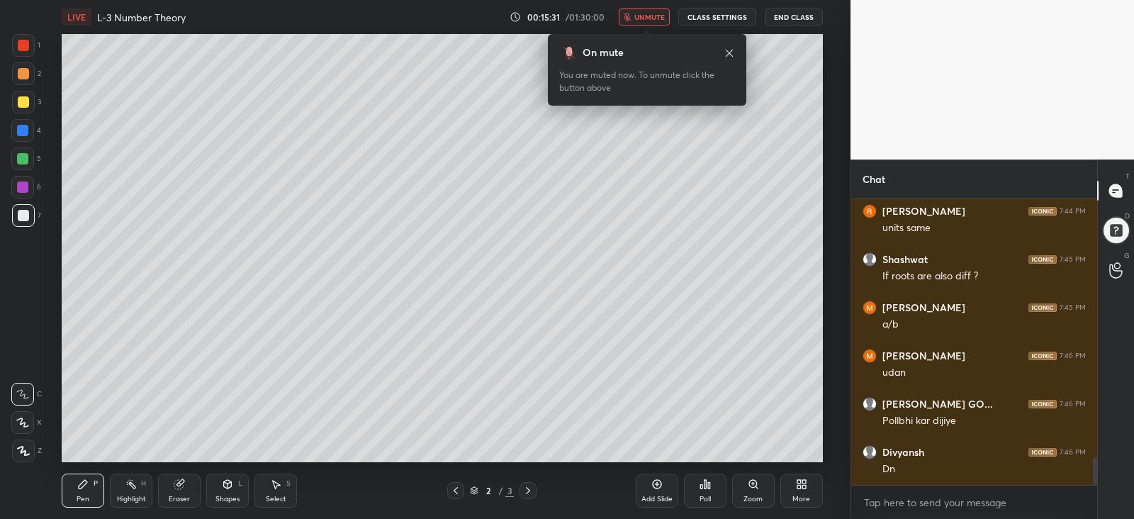
click at [646, 18] on span "unmute" at bounding box center [650, 17] width 30 height 10
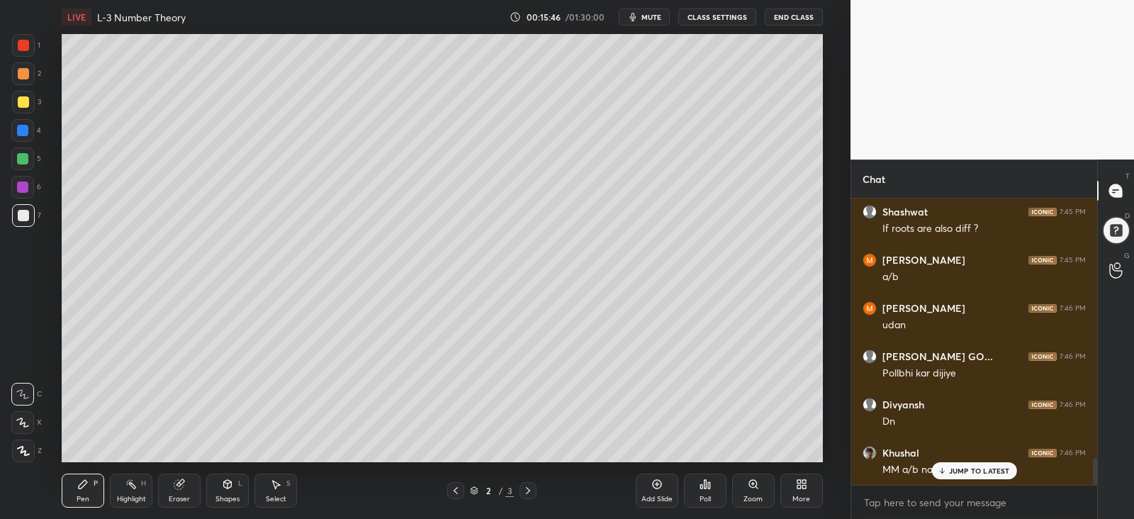
scroll to position [2740, 0]
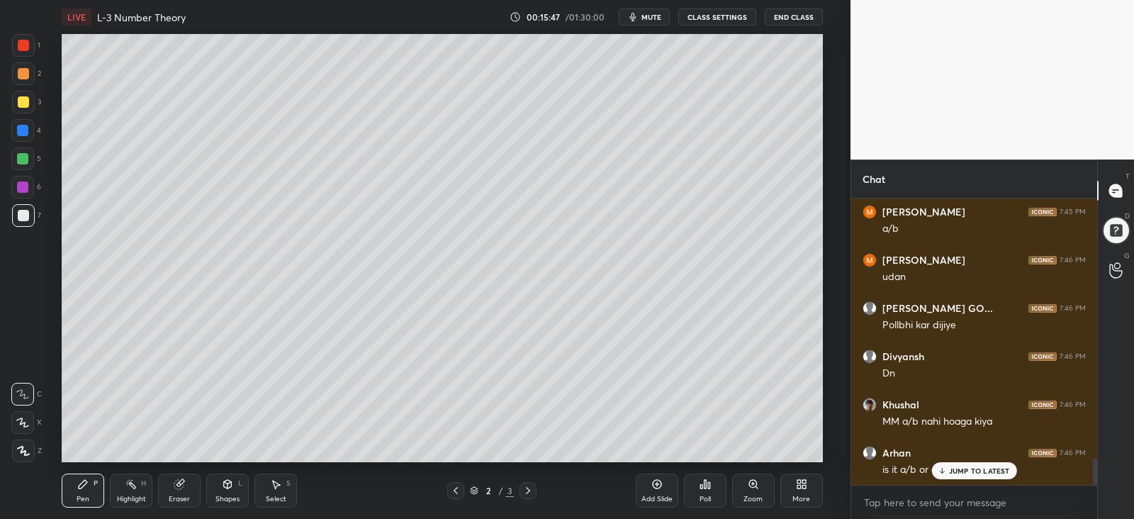
click at [961, 473] on p "JUMP TO LATEST" at bounding box center [979, 471] width 61 height 9
click at [651, 489] on div "Add Slide" at bounding box center [657, 491] width 43 height 34
click at [21, 101] on div at bounding box center [23, 101] width 11 height 11
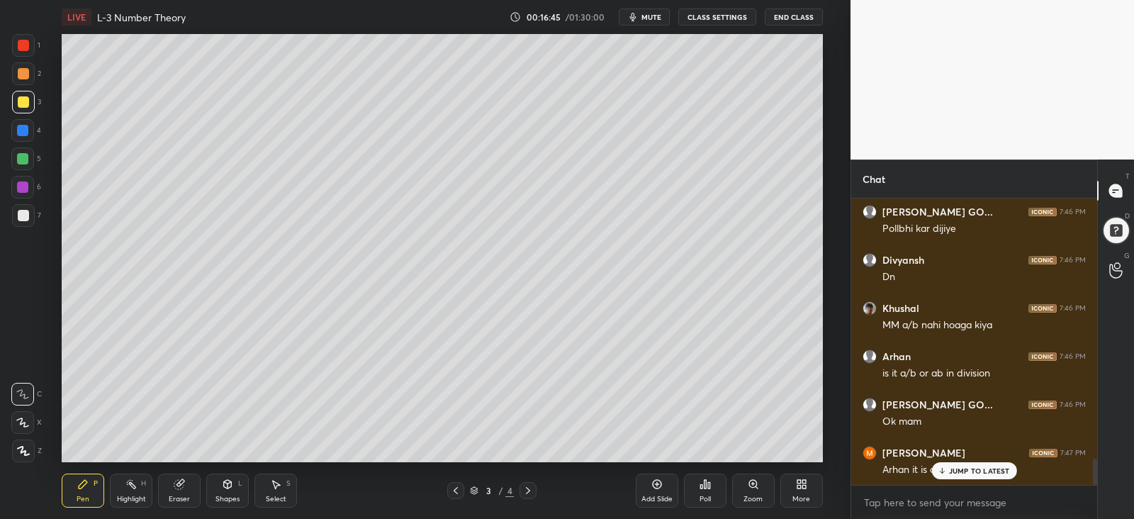
scroll to position [2850, 0]
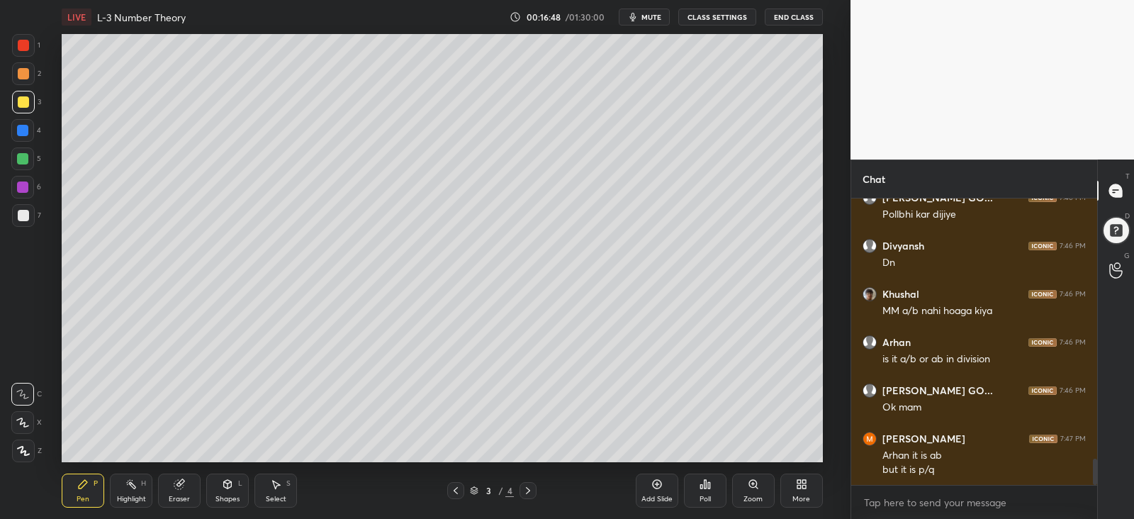
click at [23, 214] on div at bounding box center [23, 215] width 11 height 11
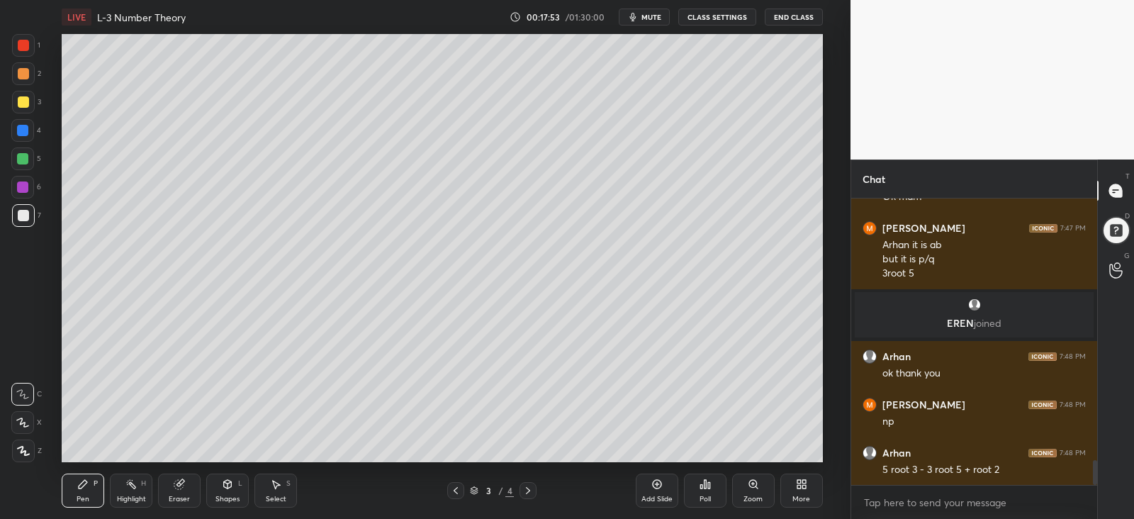
scroll to position [3109, 0]
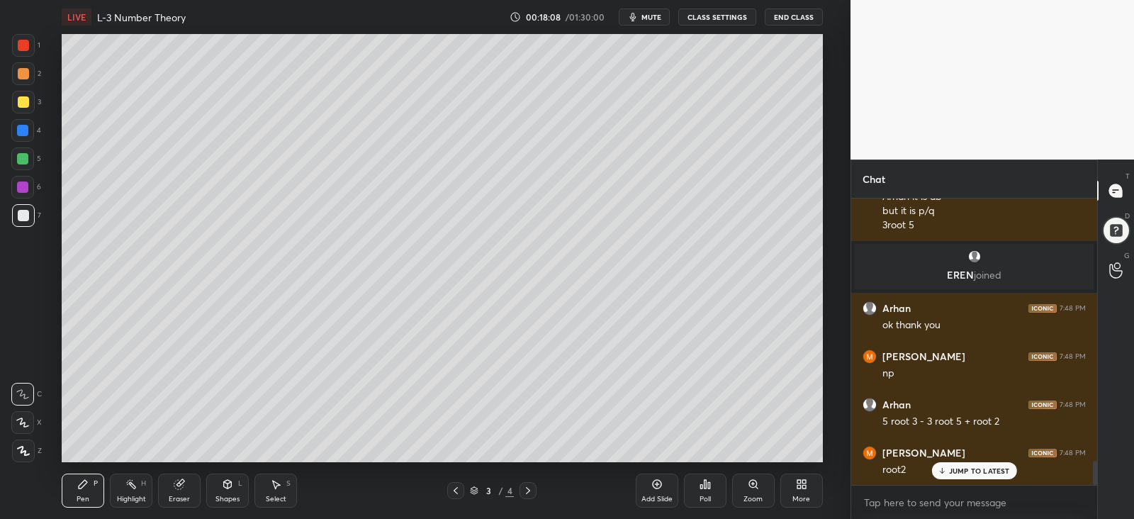
click at [23, 128] on div at bounding box center [22, 130] width 11 height 11
click at [24, 210] on div at bounding box center [23, 215] width 11 height 11
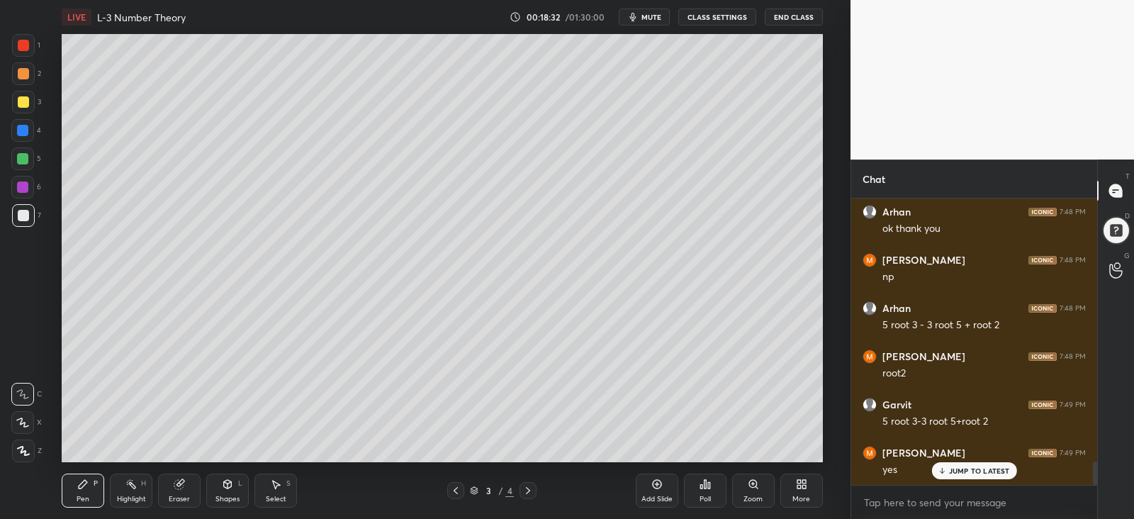
scroll to position [5, 4]
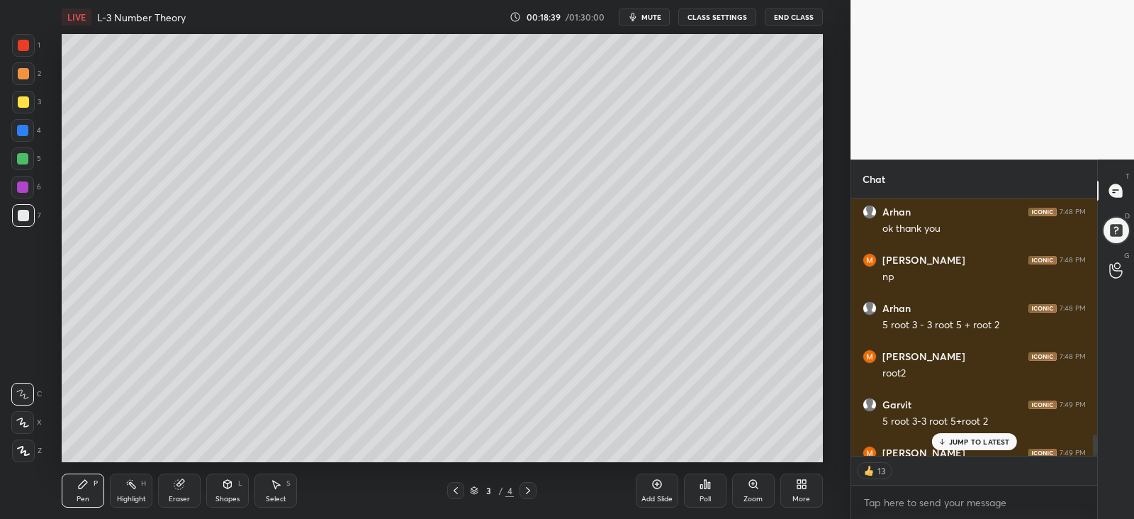
drag, startPoint x: 22, startPoint y: 101, endPoint x: 40, endPoint y: 177, distance: 77.9
click at [22, 101] on div at bounding box center [23, 101] width 11 height 11
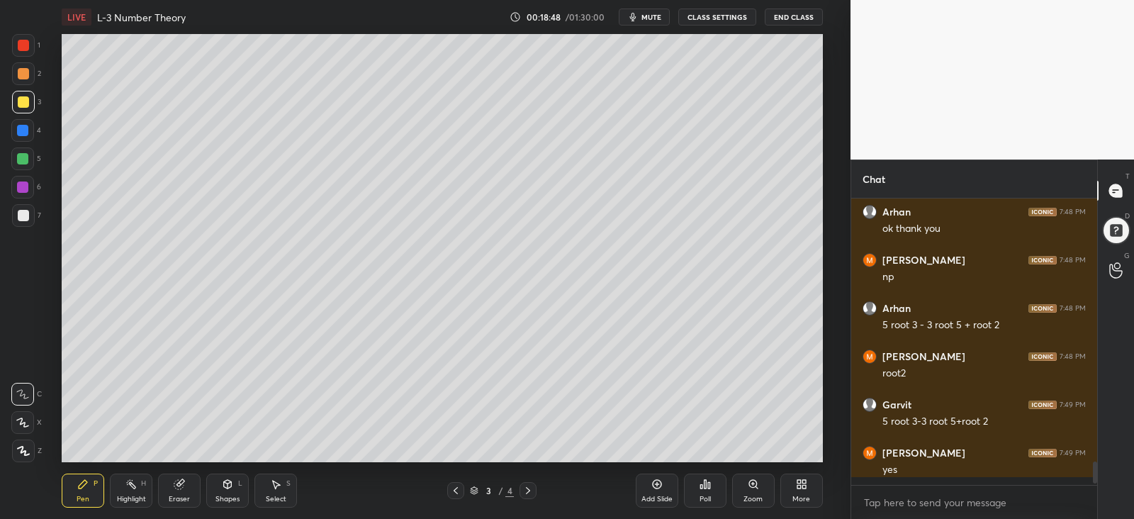
scroll to position [3205, 0]
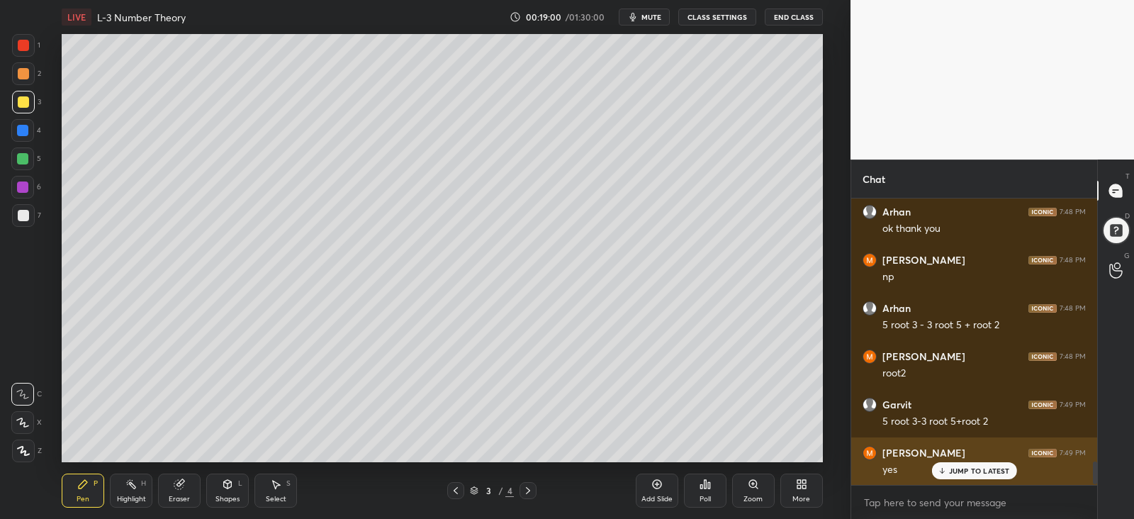
drag, startPoint x: 948, startPoint y: 469, endPoint x: 925, endPoint y: 462, distance: 24.3
click at [946, 469] on div "JUMP TO LATEST" at bounding box center [974, 470] width 85 height 17
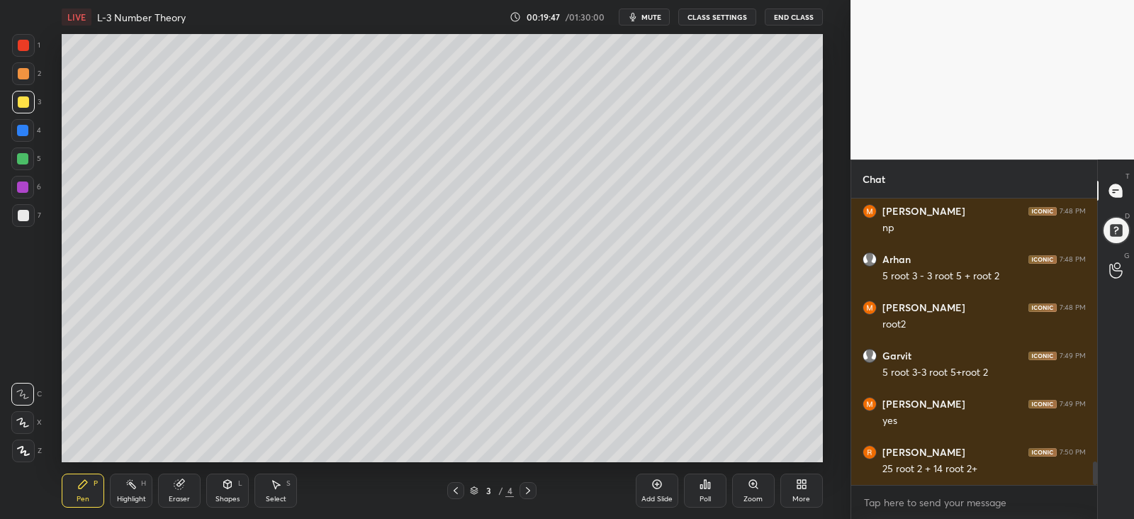
scroll to position [3302, 0]
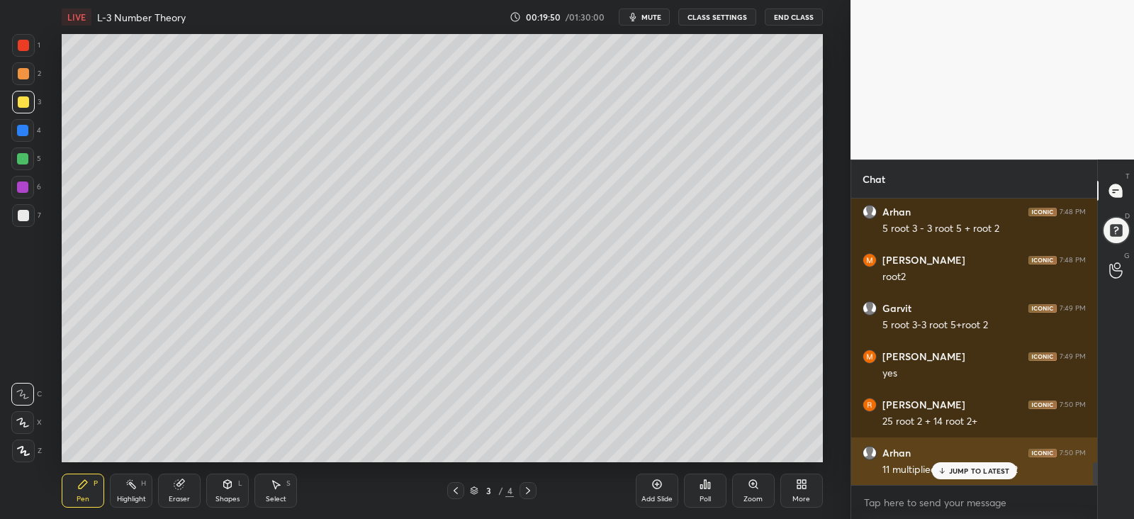
click at [984, 465] on div "JUMP TO LATEST" at bounding box center [974, 470] width 85 height 17
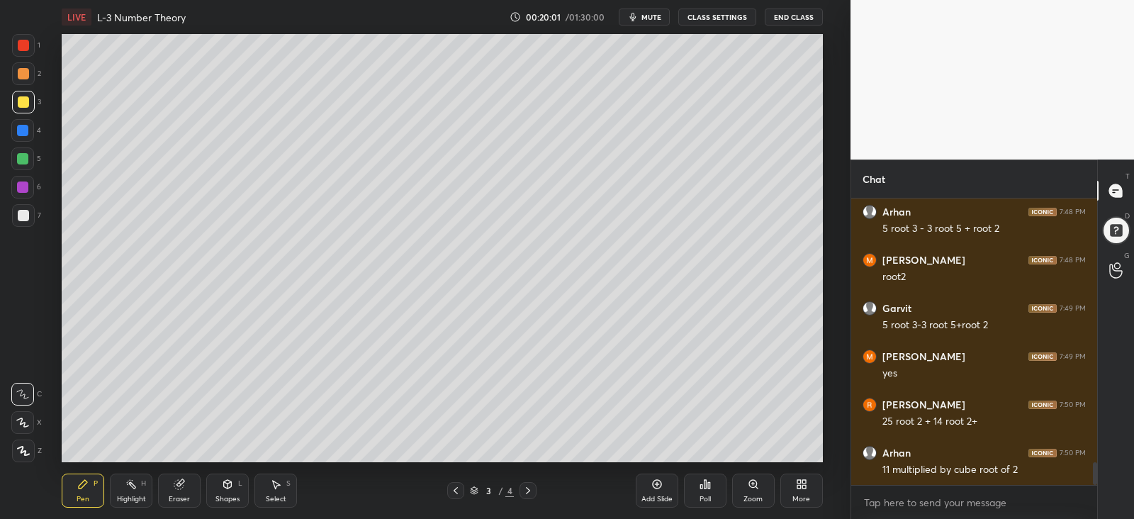
click at [21, 213] on div at bounding box center [23, 215] width 11 height 11
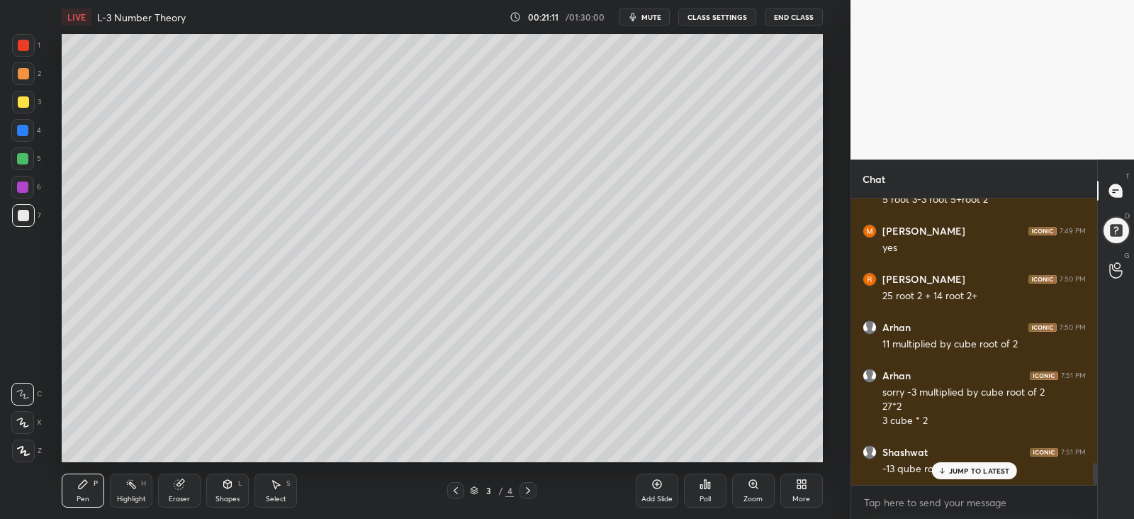
scroll to position [3475, 0]
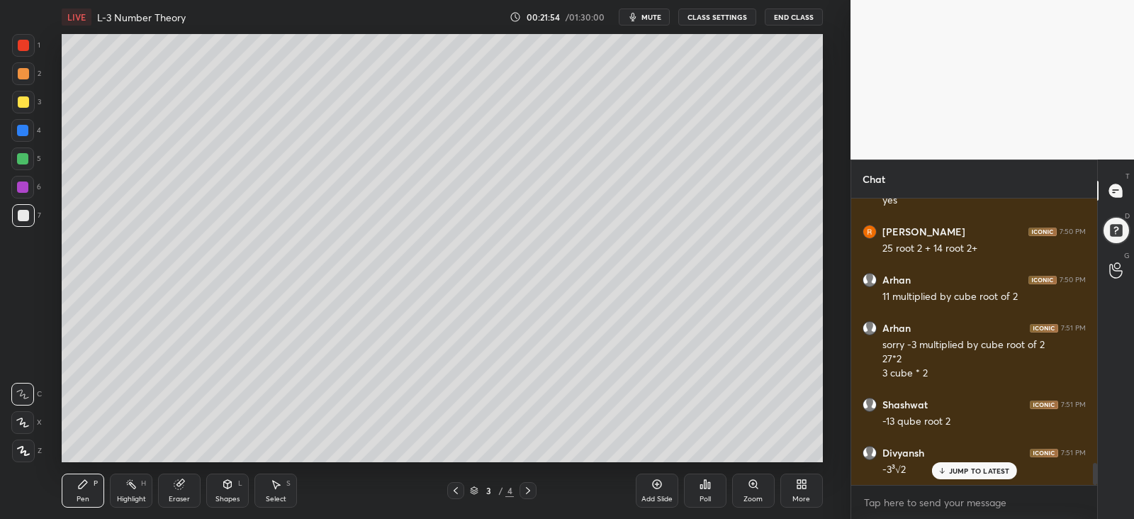
click at [18, 106] on div at bounding box center [23, 101] width 11 height 11
drag, startPoint x: 25, startPoint y: 132, endPoint x: 42, endPoint y: 193, distance: 63.3
click at [23, 132] on div at bounding box center [22, 130] width 11 height 11
click at [19, 218] on div at bounding box center [23, 215] width 11 height 11
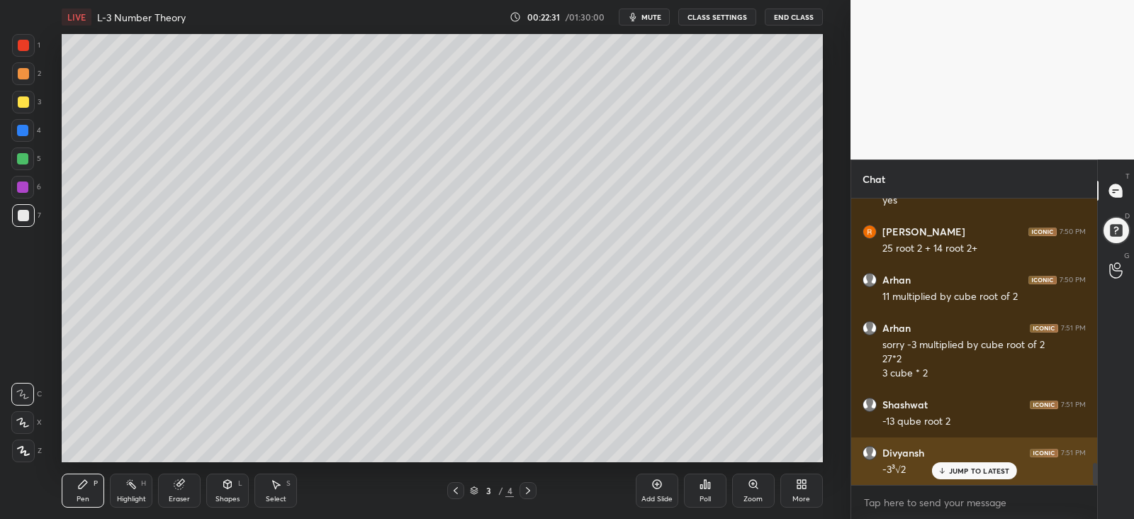
click at [961, 471] on p "JUMP TO LATEST" at bounding box center [979, 471] width 61 height 9
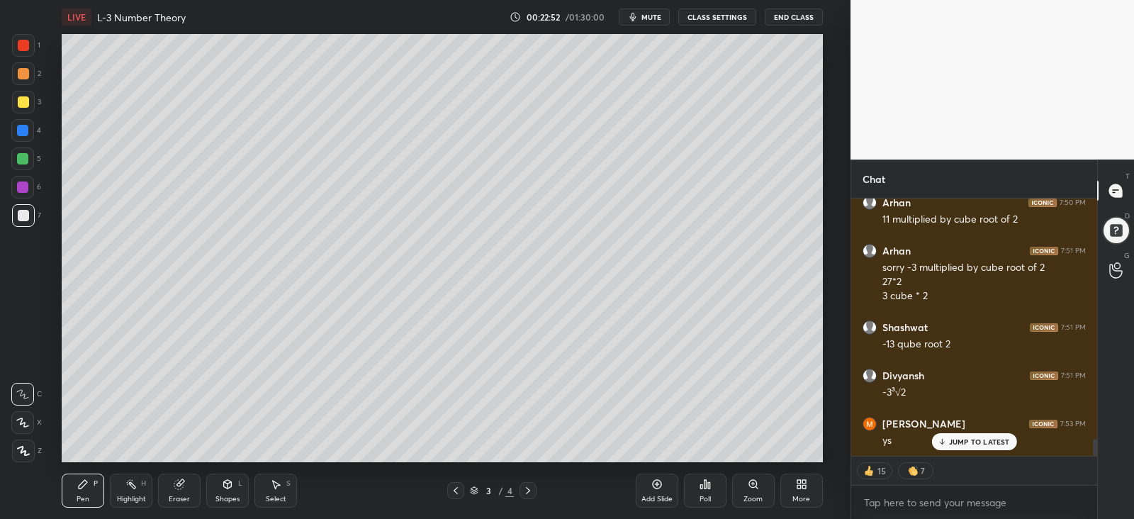
scroll to position [3604, 0]
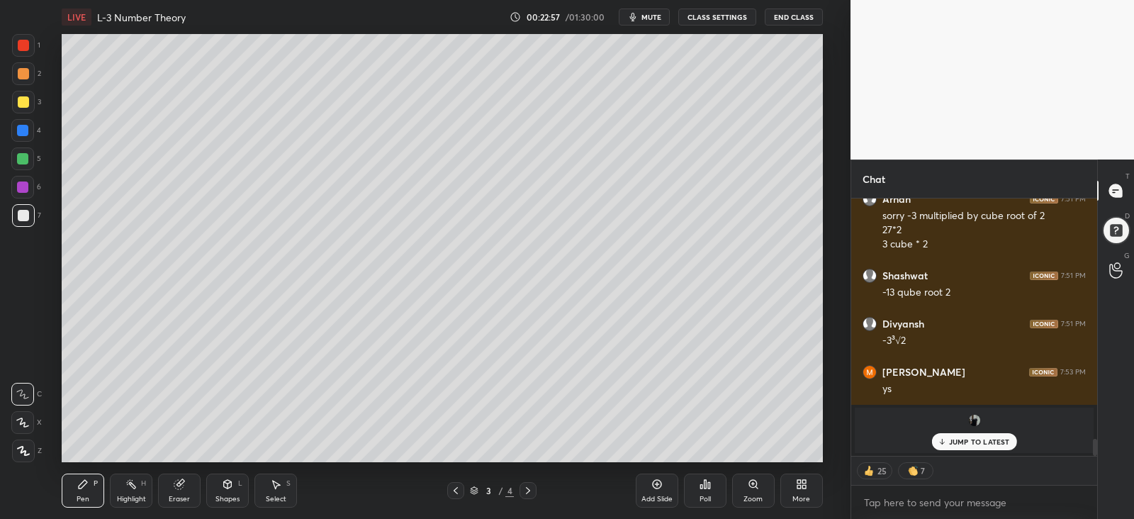
click at [947, 441] on div "JUMP TO LATEST" at bounding box center [974, 441] width 85 height 17
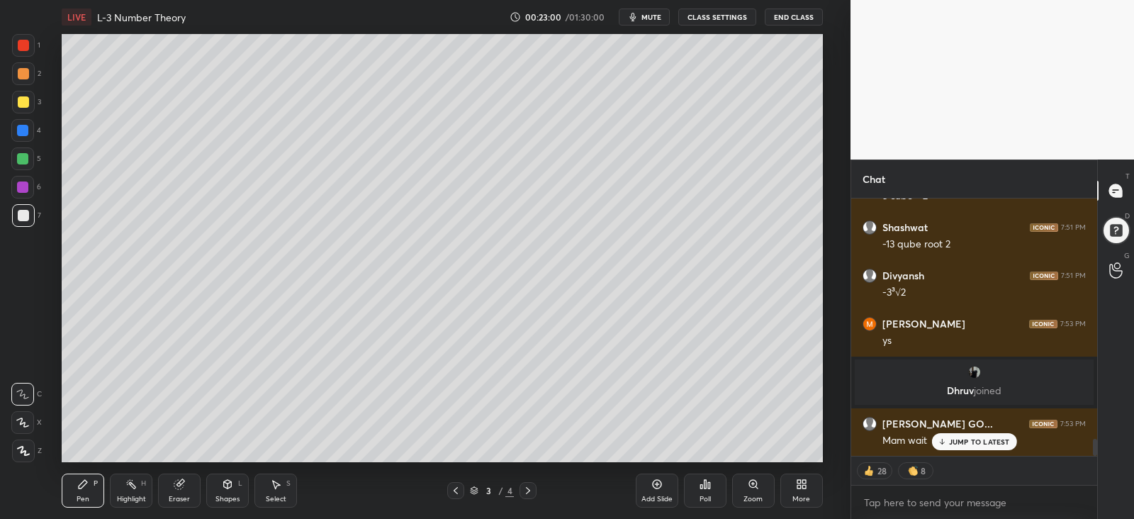
click at [980, 441] on p "JUMP TO LATEST" at bounding box center [979, 441] width 61 height 9
click at [19, 156] on div at bounding box center [22, 158] width 11 height 11
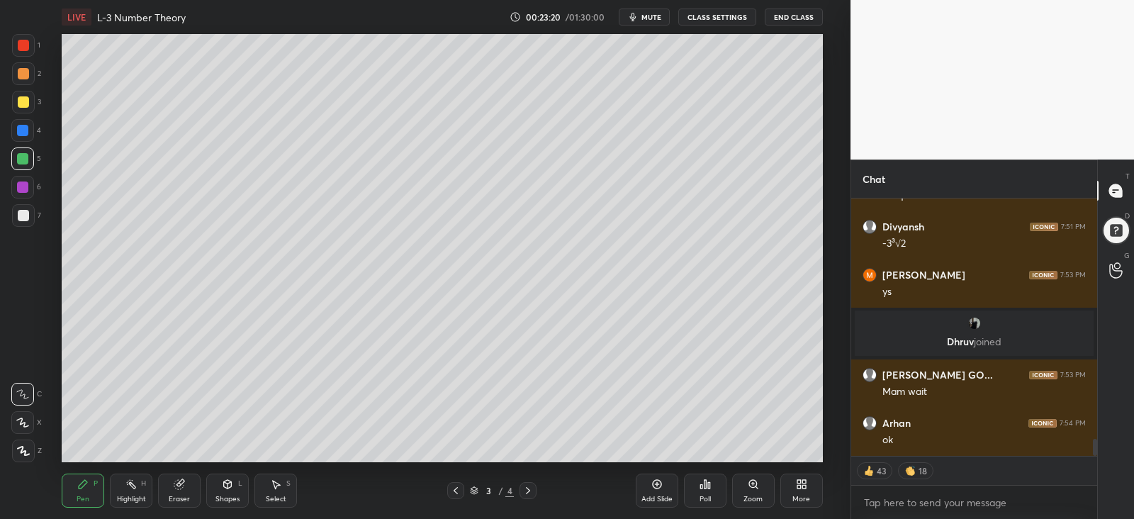
click at [22, 101] on div at bounding box center [23, 101] width 11 height 11
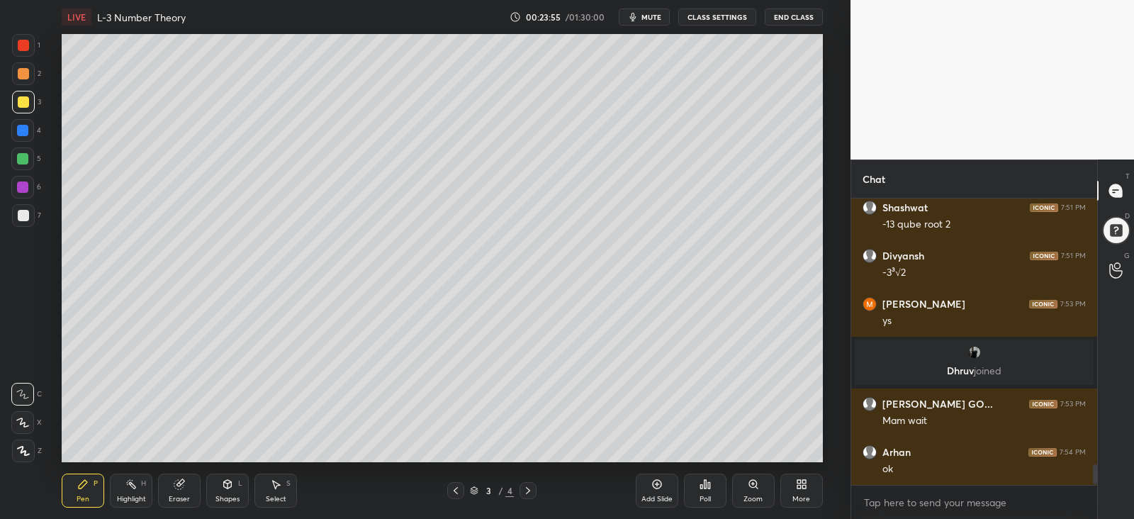
scroll to position [3719, 0]
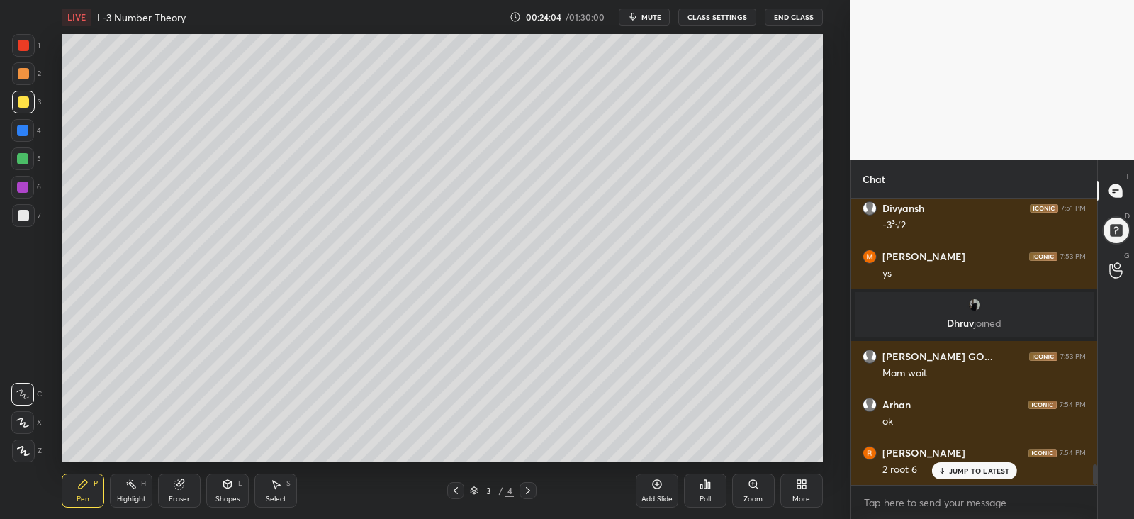
click at [22, 214] on div at bounding box center [23, 215] width 11 height 11
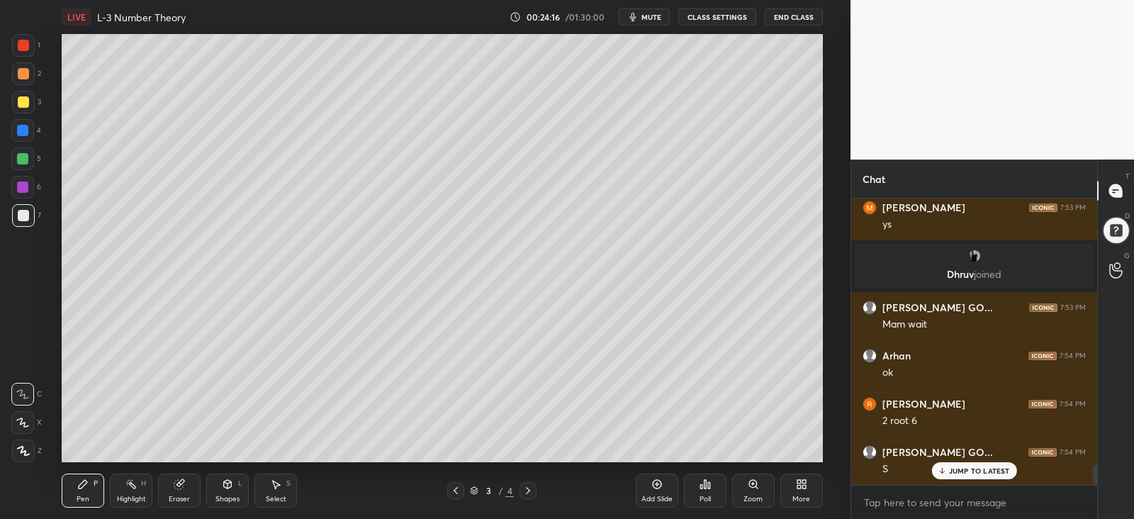
scroll to position [3816, 0]
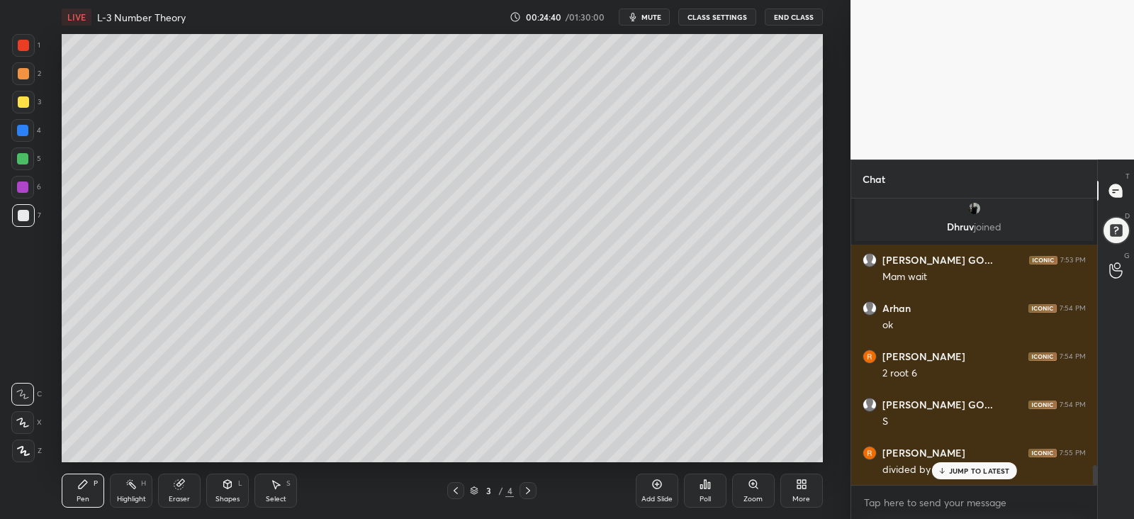
click at [450, 493] on icon at bounding box center [455, 490] width 11 height 11
click at [528, 488] on icon at bounding box center [528, 490] width 11 height 11
drag, startPoint x: 955, startPoint y: 473, endPoint x: 946, endPoint y: 471, distance: 8.6
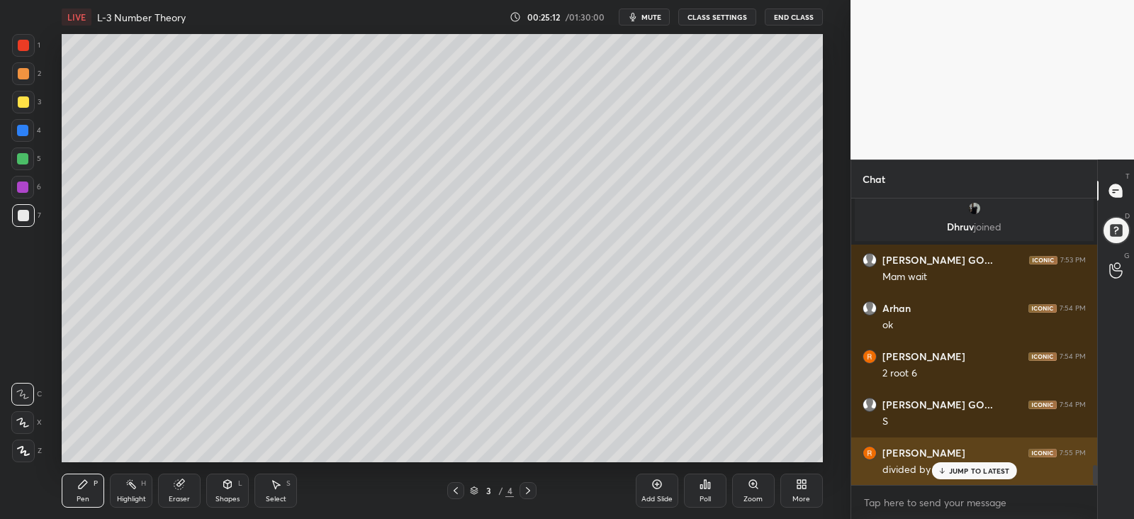
click at [954, 473] on p "JUMP TO LATEST" at bounding box center [979, 471] width 61 height 9
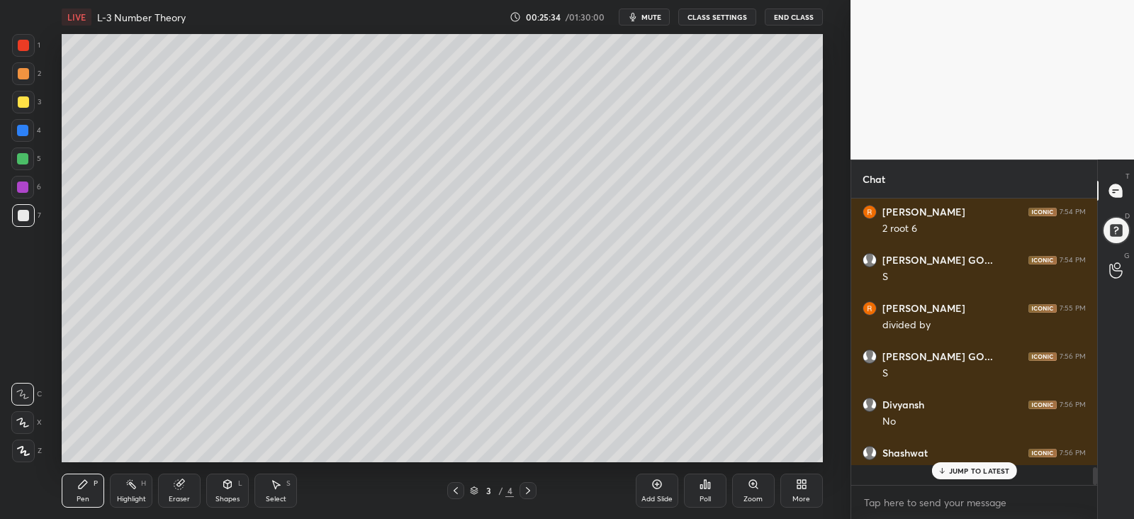
scroll to position [281, 241]
drag, startPoint x: 181, startPoint y: 493, endPoint x: 244, endPoint y: 462, distance: 70.4
click at [181, 493] on div "Eraser" at bounding box center [179, 491] width 43 height 34
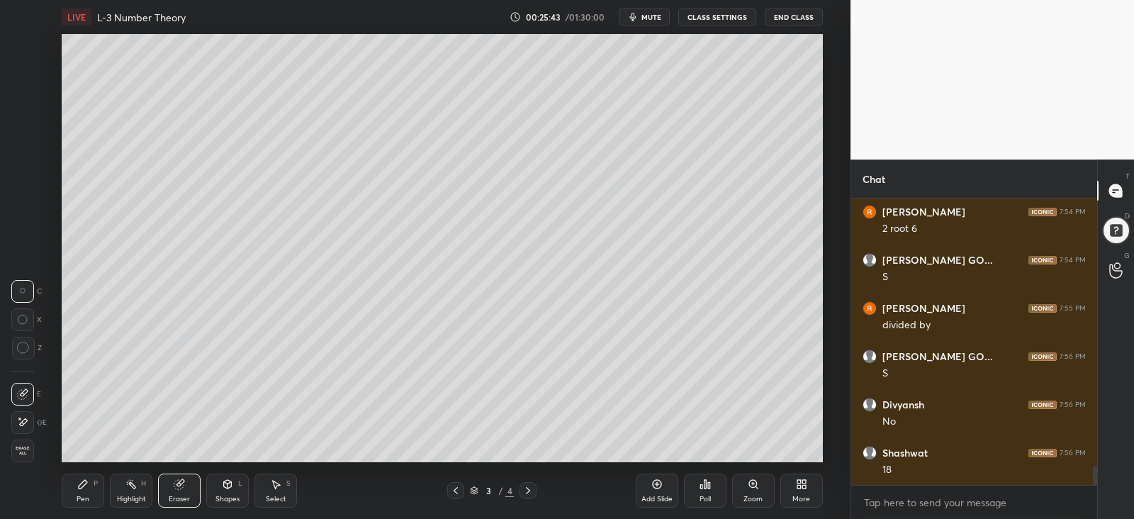
scroll to position [4009, 0]
click at [85, 496] on div "Pen" at bounding box center [83, 499] width 13 height 7
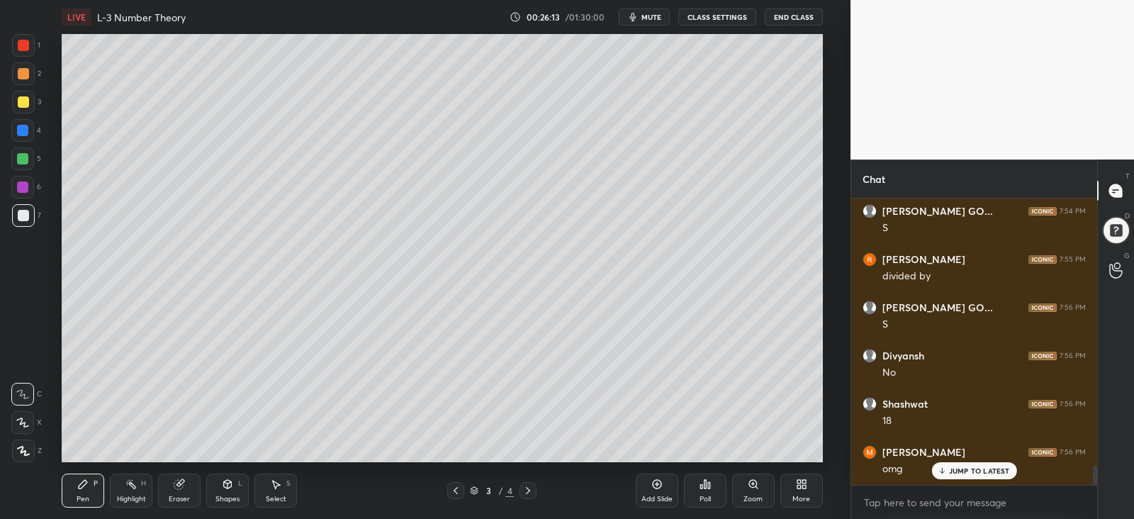
scroll to position [4057, 0]
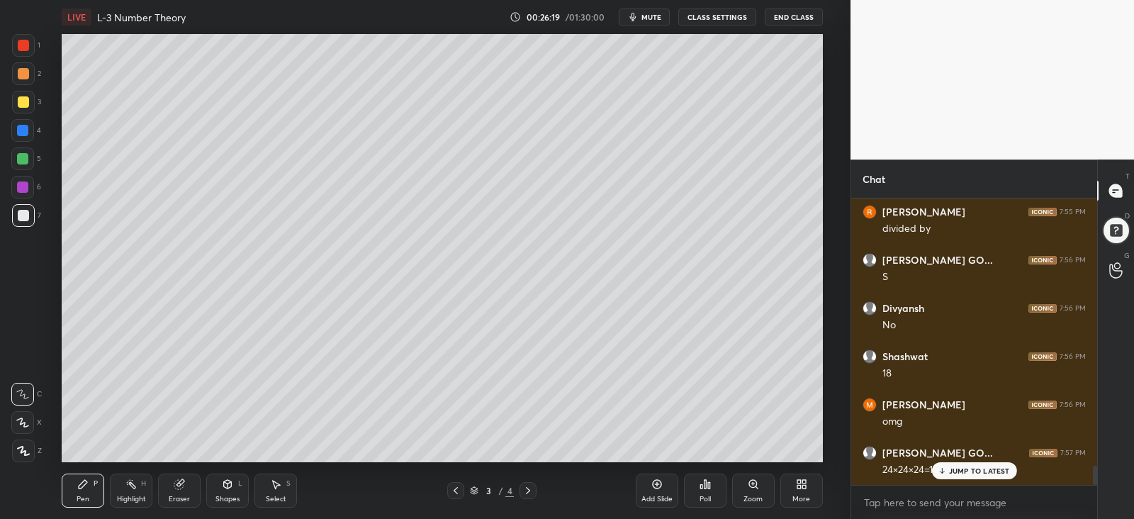
click at [968, 469] on p "JUMP TO LATEST" at bounding box center [979, 471] width 61 height 9
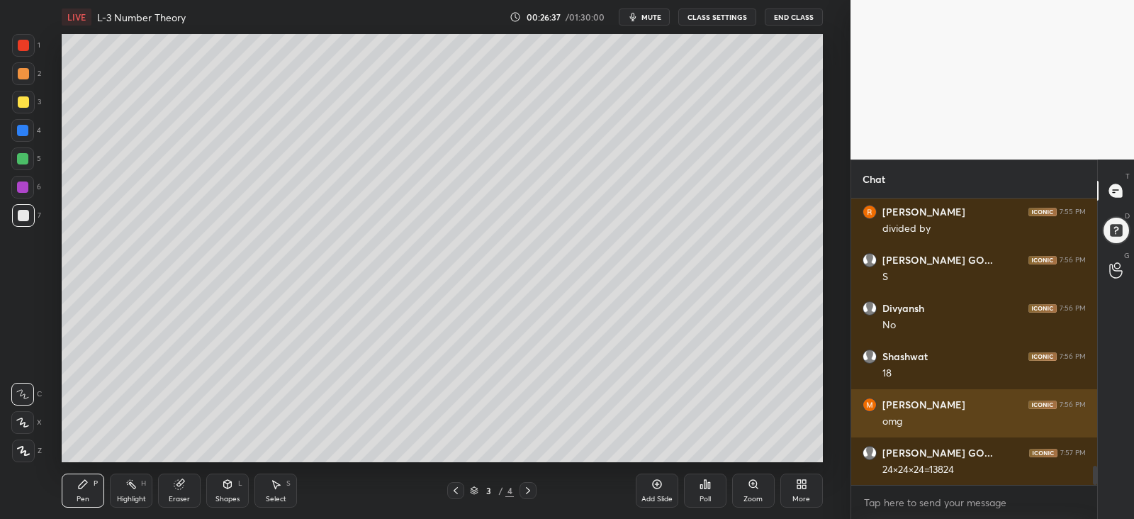
scroll to position [4105, 0]
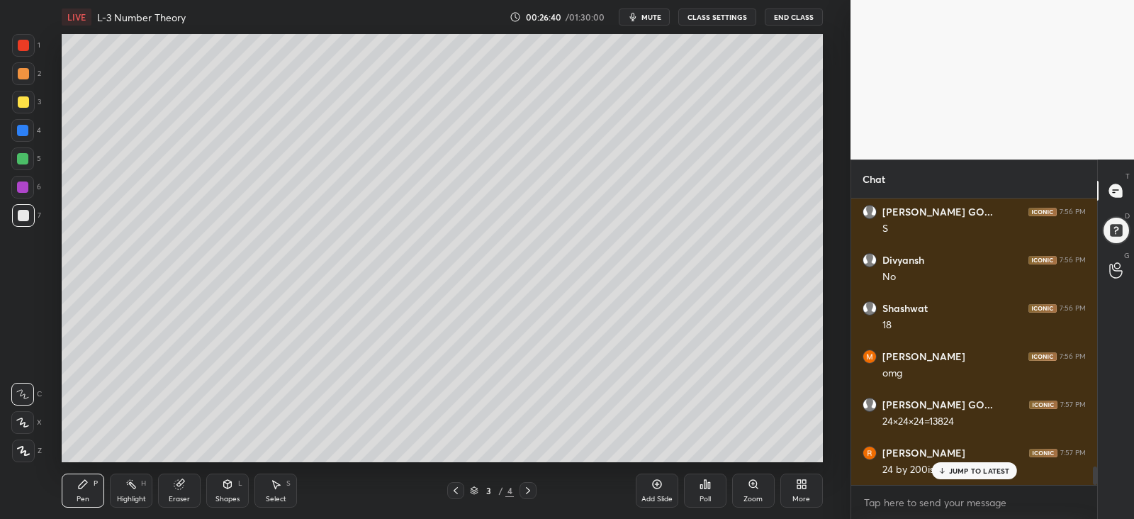
click at [946, 470] on icon at bounding box center [941, 471] width 9 height 9
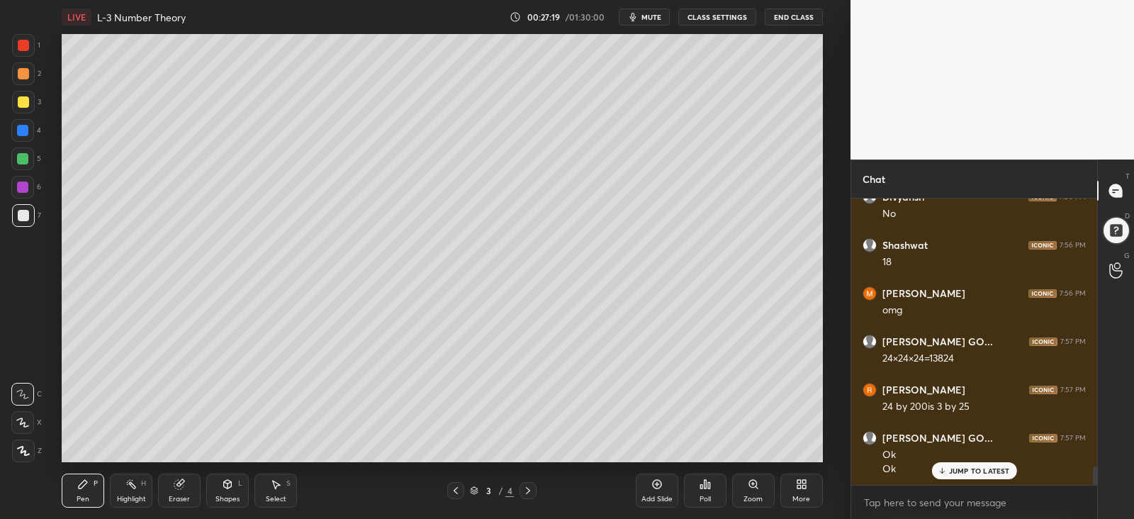
scroll to position [4216, 0]
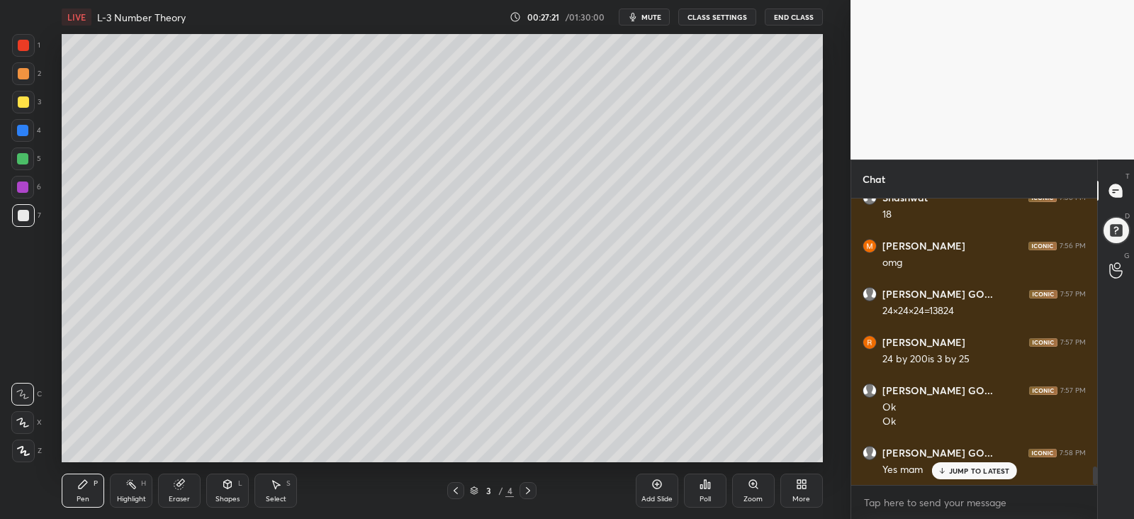
click at [651, 490] on div "Add Slide" at bounding box center [657, 491] width 43 height 34
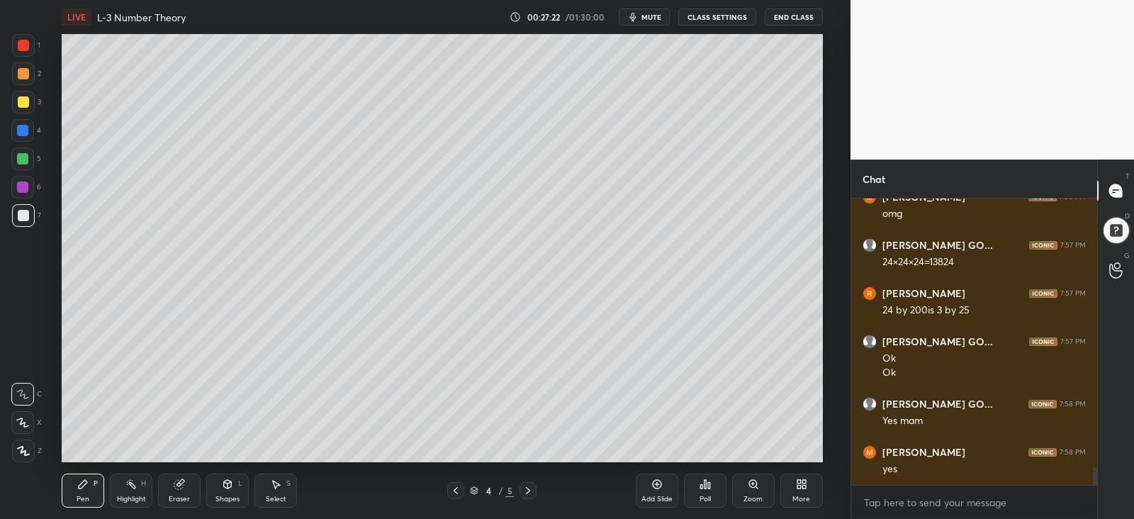
click at [21, 101] on div at bounding box center [23, 101] width 11 height 11
click at [26, 212] on div at bounding box center [23, 215] width 11 height 11
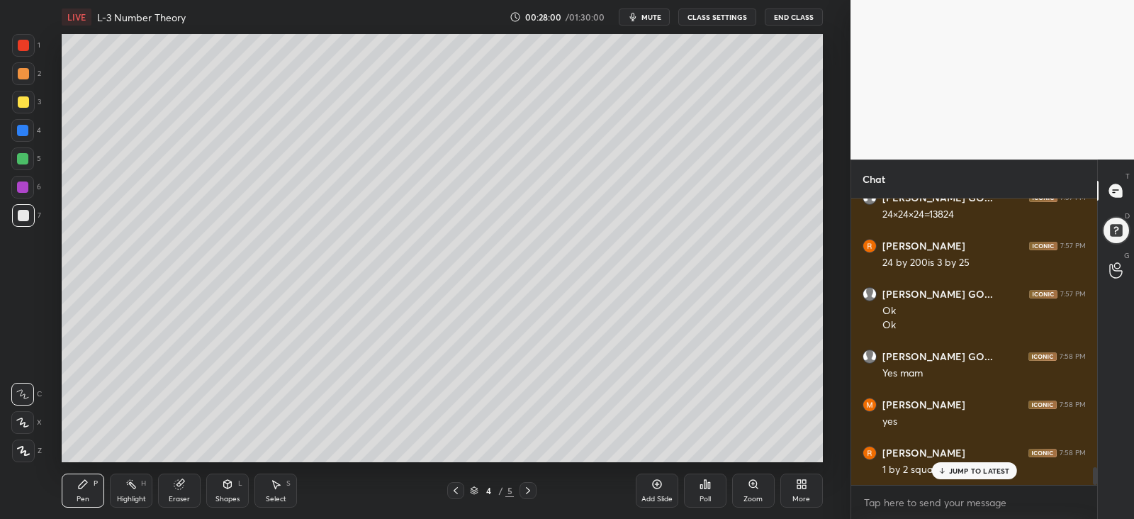
click at [960, 469] on p "JUMP TO LATEST" at bounding box center [979, 471] width 61 height 9
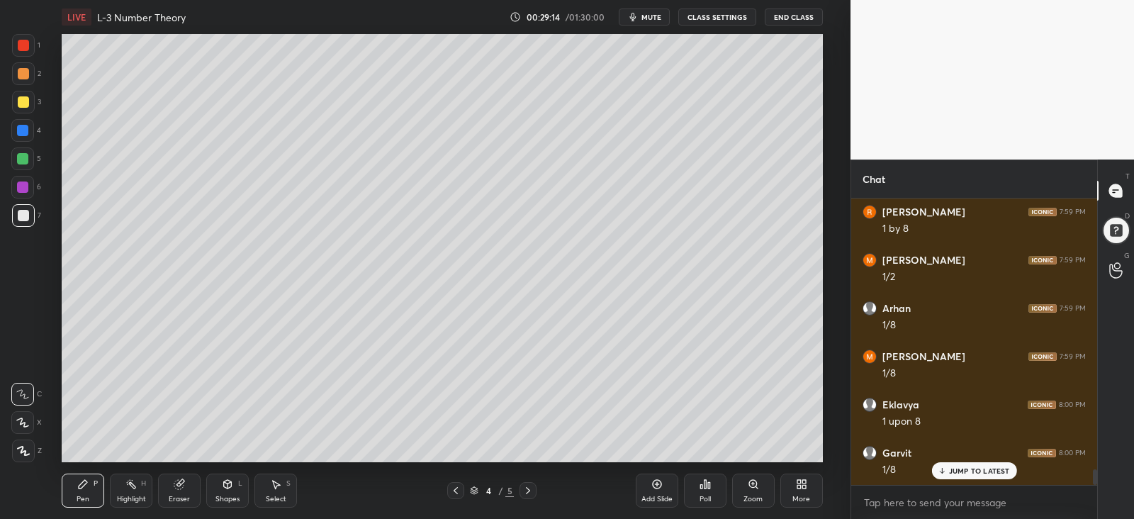
scroll to position [4871, 0]
click at [651, 15] on span "mute" at bounding box center [652, 17] width 20 height 10
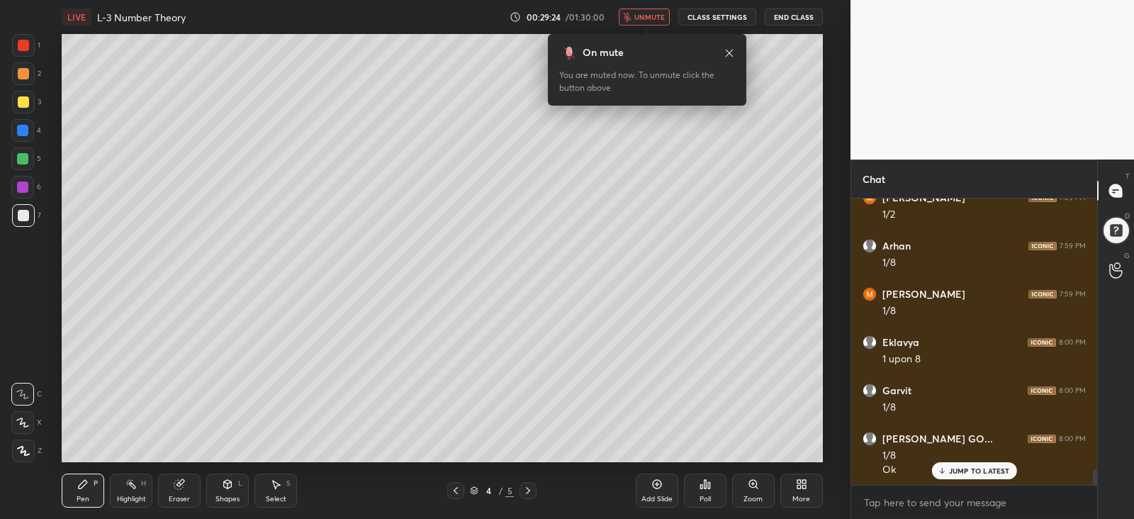
scroll to position [4934, 0]
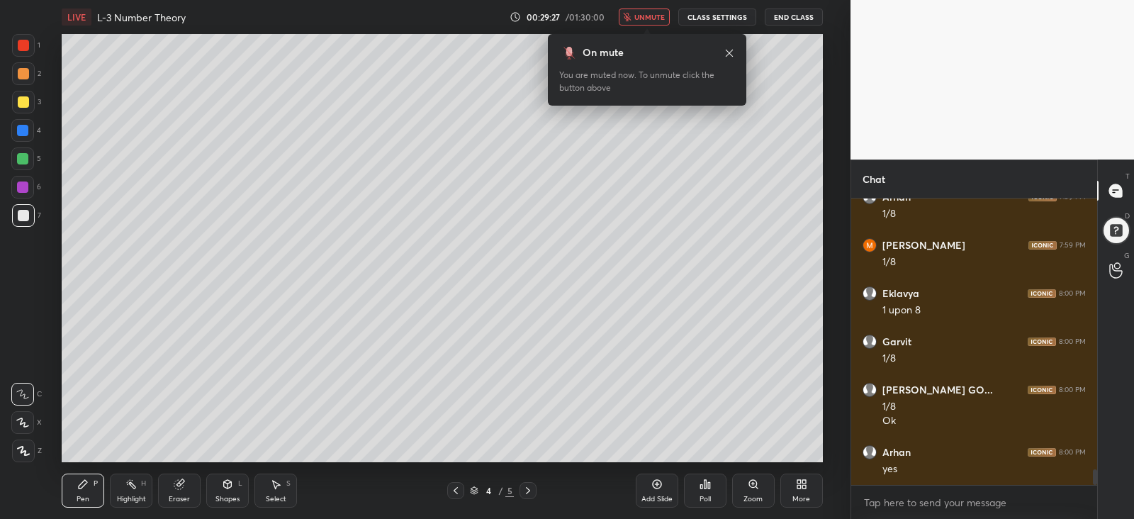
drag, startPoint x: 642, startPoint y: 16, endPoint x: 636, endPoint y: 31, distance: 16.2
click at [642, 18] on span "unmute" at bounding box center [650, 17] width 30 height 10
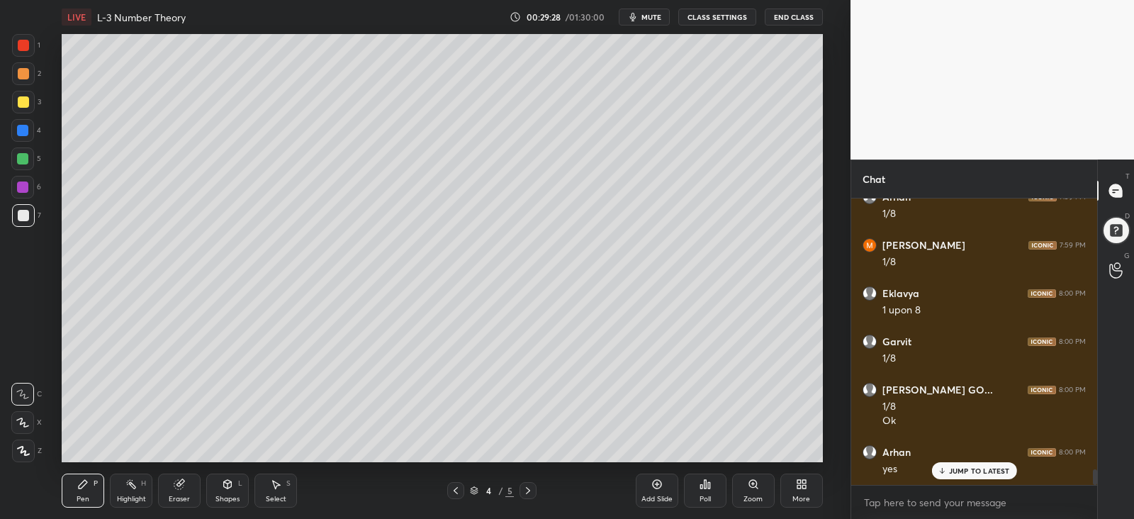
scroll to position [4981, 0]
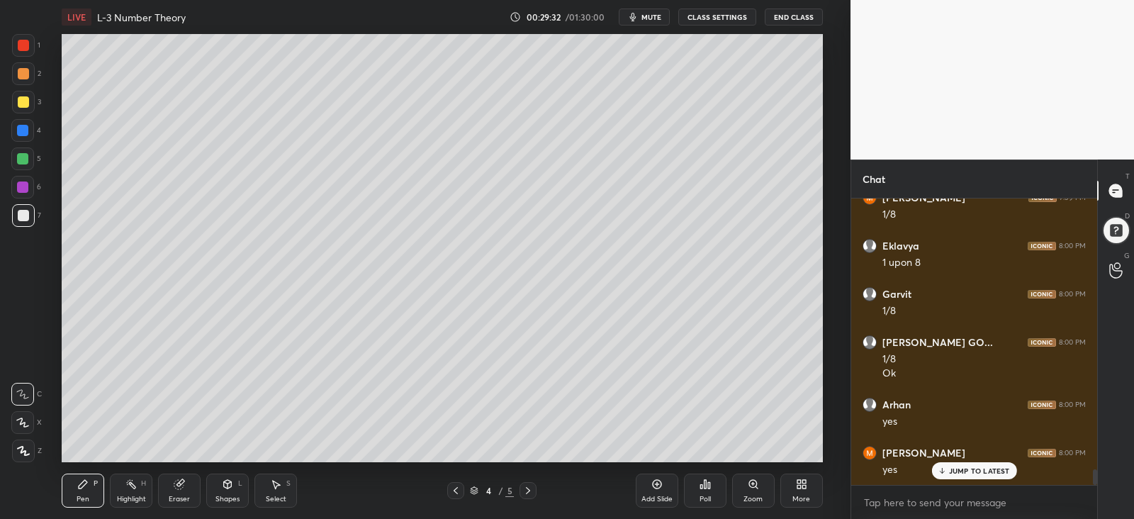
click at [647, 18] on span "mute" at bounding box center [652, 17] width 20 height 10
click at [647, 19] on span "unmute" at bounding box center [650, 17] width 30 height 10
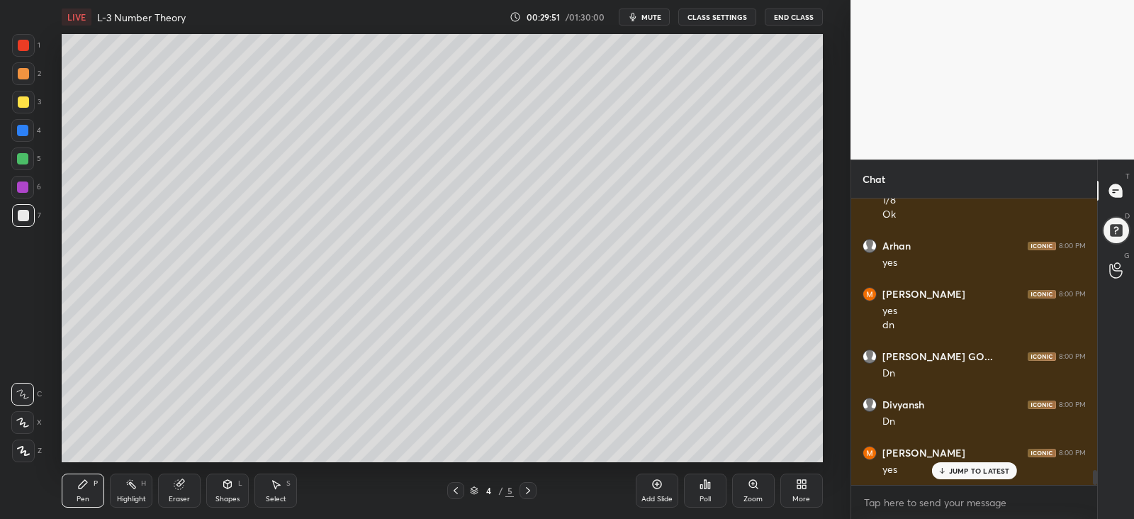
scroll to position [5189, 0]
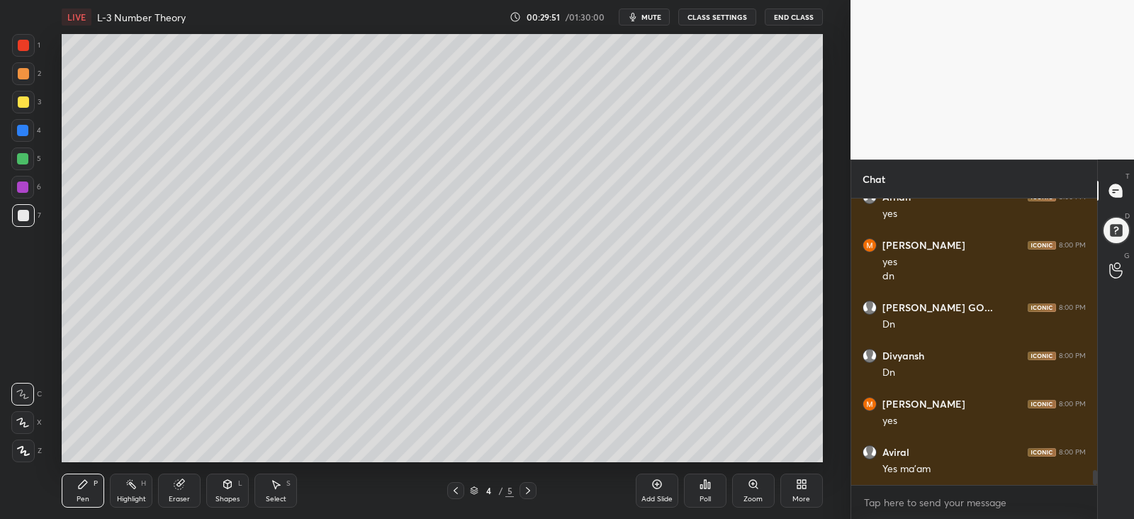
drag, startPoint x: 654, startPoint y: 491, endPoint x: 661, endPoint y: 487, distance: 7.7
click at [655, 491] on div "Add Slide" at bounding box center [657, 491] width 43 height 34
click at [23, 104] on div at bounding box center [23, 101] width 11 height 11
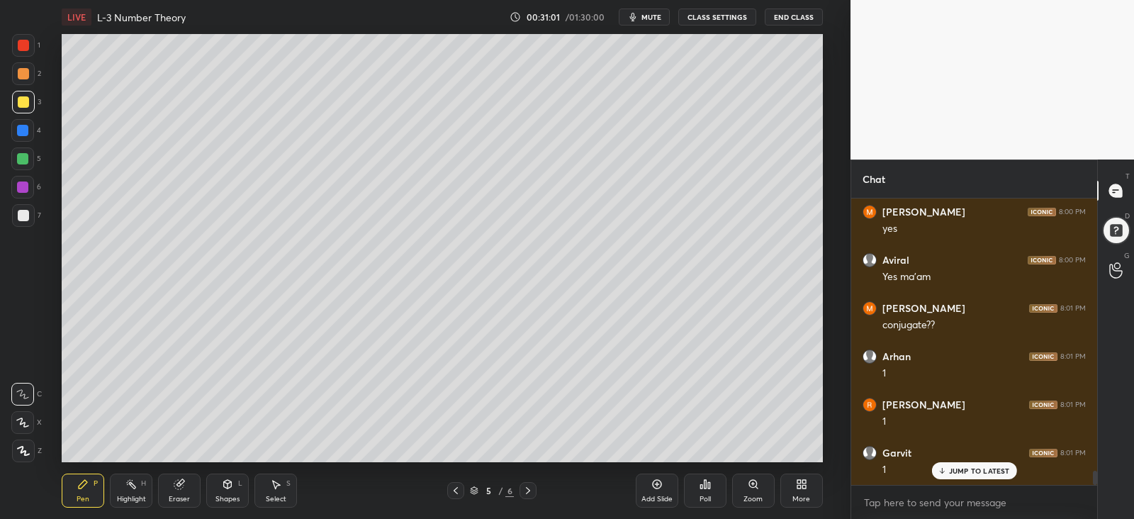
scroll to position [5430, 0]
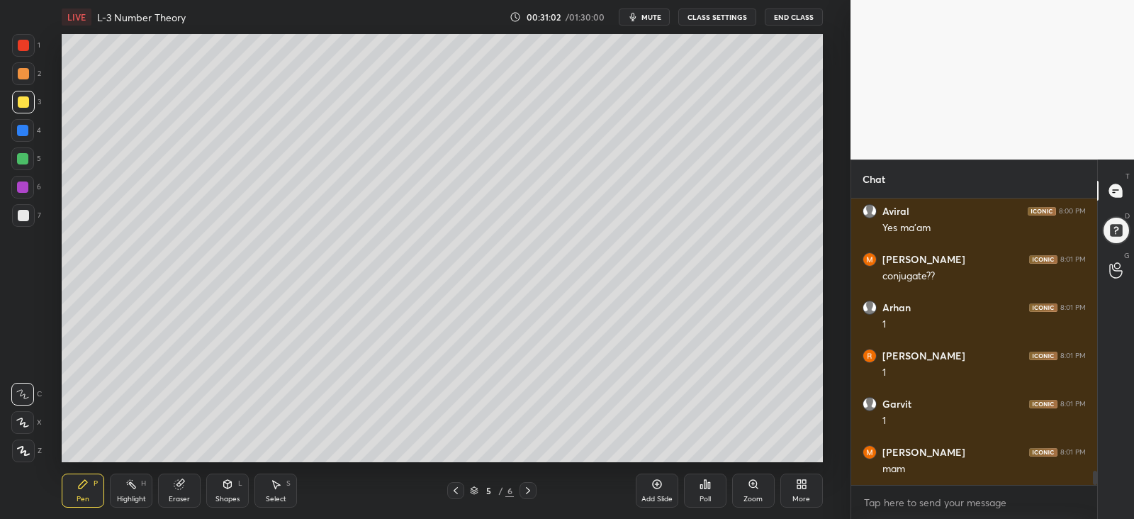
drag, startPoint x: 180, startPoint y: 489, endPoint x: 204, endPoint y: 471, distance: 29.9
click at [181, 488] on icon at bounding box center [179, 484] width 11 height 11
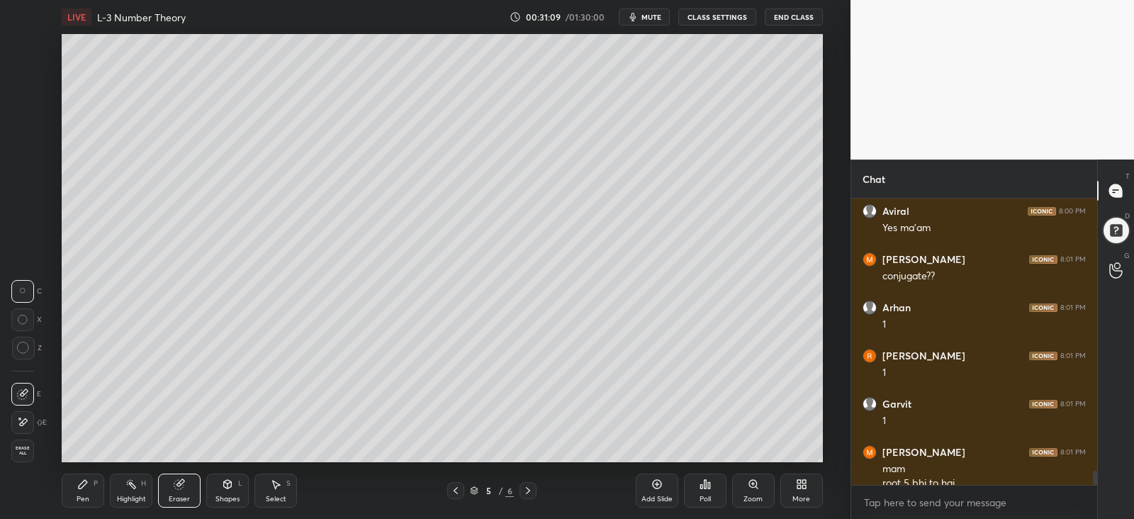
scroll to position [5444, 0]
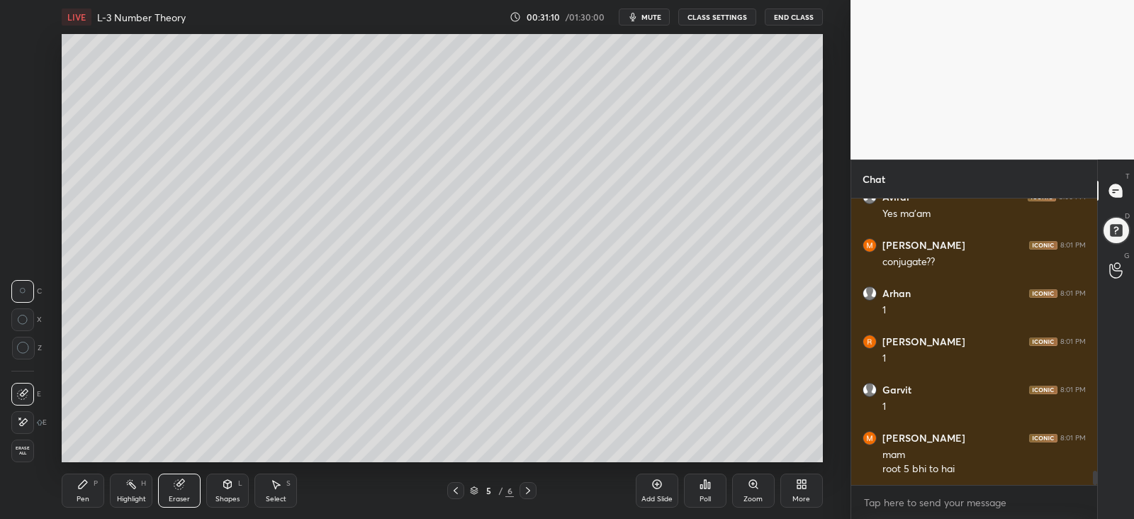
drag, startPoint x: 80, startPoint y: 496, endPoint x: 138, endPoint y: 469, distance: 63.1
click at [82, 496] on div "Pen" at bounding box center [83, 499] width 13 height 7
drag, startPoint x: 21, startPoint y: 214, endPoint x: 28, endPoint y: 213, distance: 7.1
click at [21, 214] on div at bounding box center [23, 215] width 11 height 11
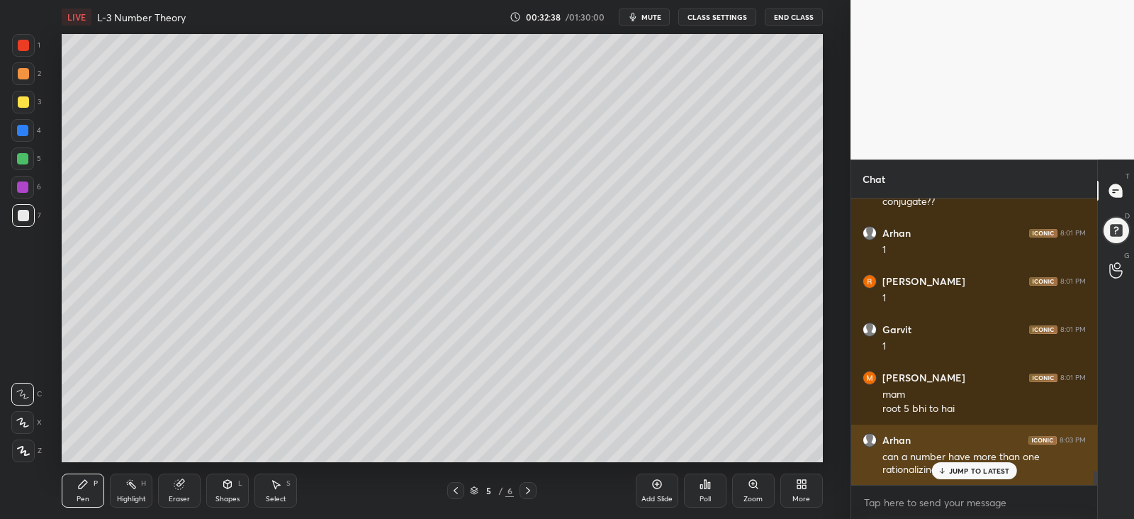
click at [970, 464] on div "JUMP TO LATEST" at bounding box center [974, 470] width 85 height 17
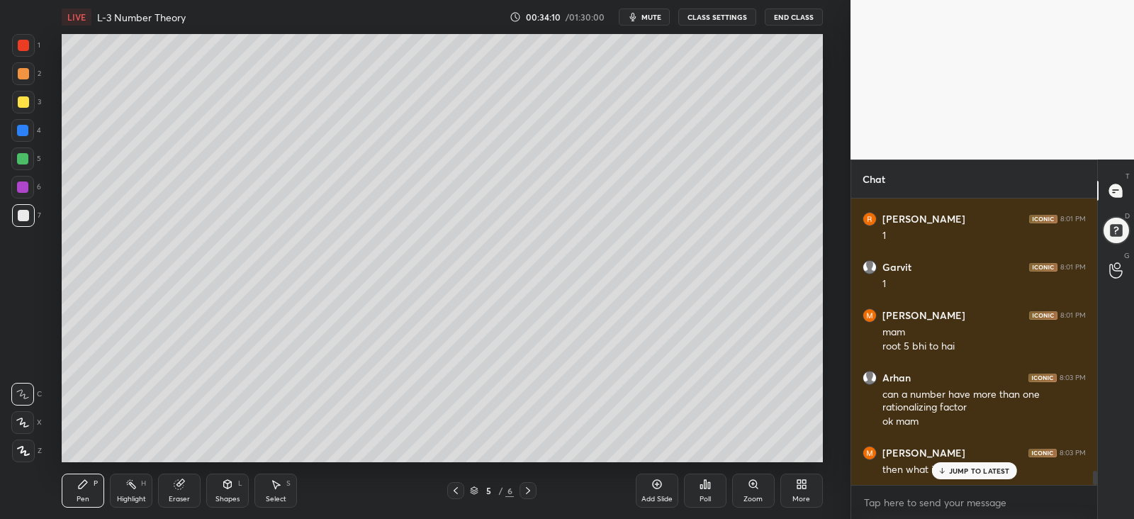
scroll to position [5, 4]
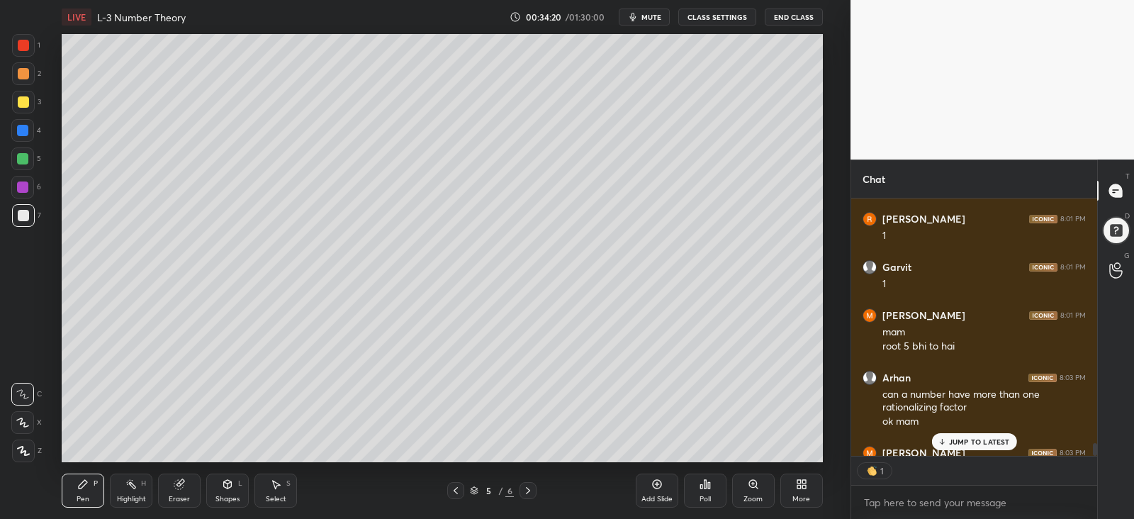
click at [18, 104] on div at bounding box center [23, 101] width 11 height 11
click at [21, 216] on div at bounding box center [23, 215] width 11 height 11
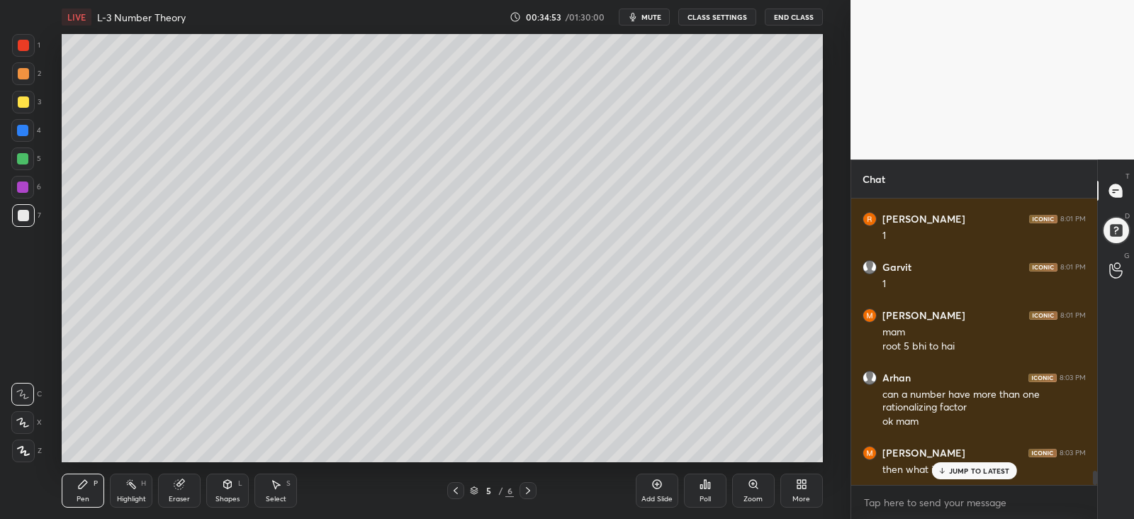
scroll to position [5567, 0]
click at [21, 161] on div at bounding box center [22, 158] width 11 height 11
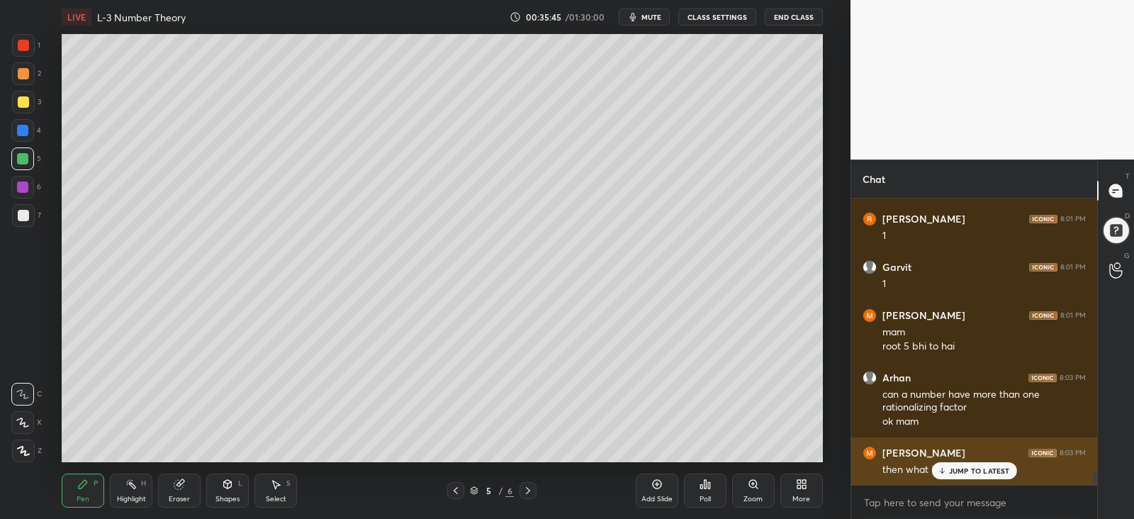
click at [951, 467] on p "JUMP TO LATEST" at bounding box center [979, 471] width 61 height 9
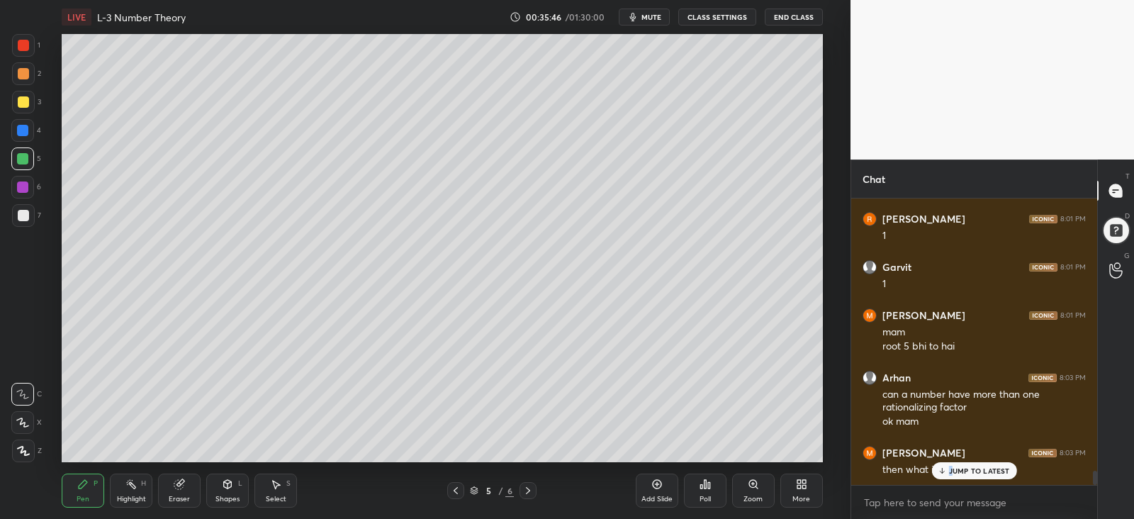
scroll to position [5615, 0]
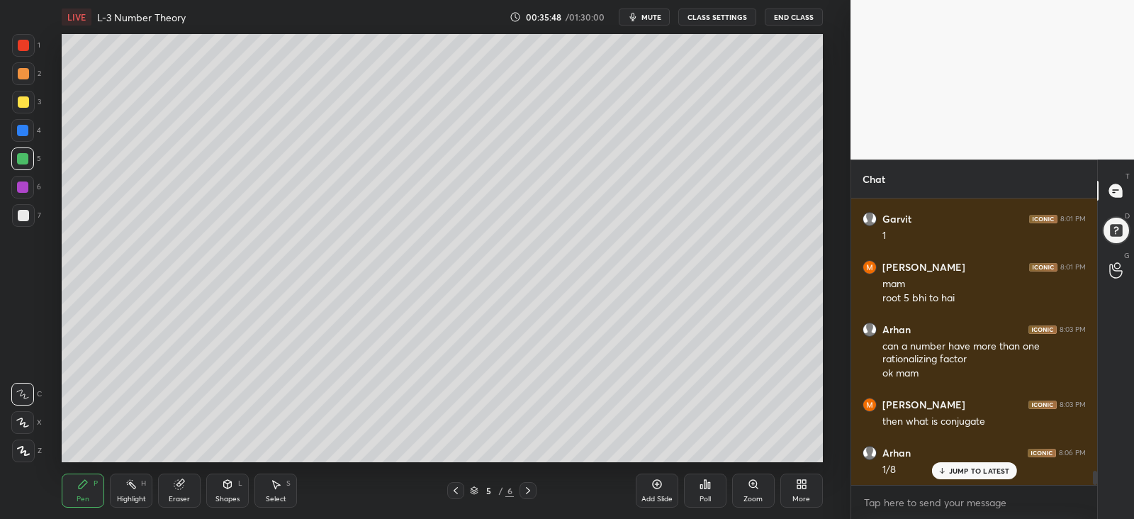
click at [964, 474] on p "JUMP TO LATEST" at bounding box center [979, 471] width 61 height 9
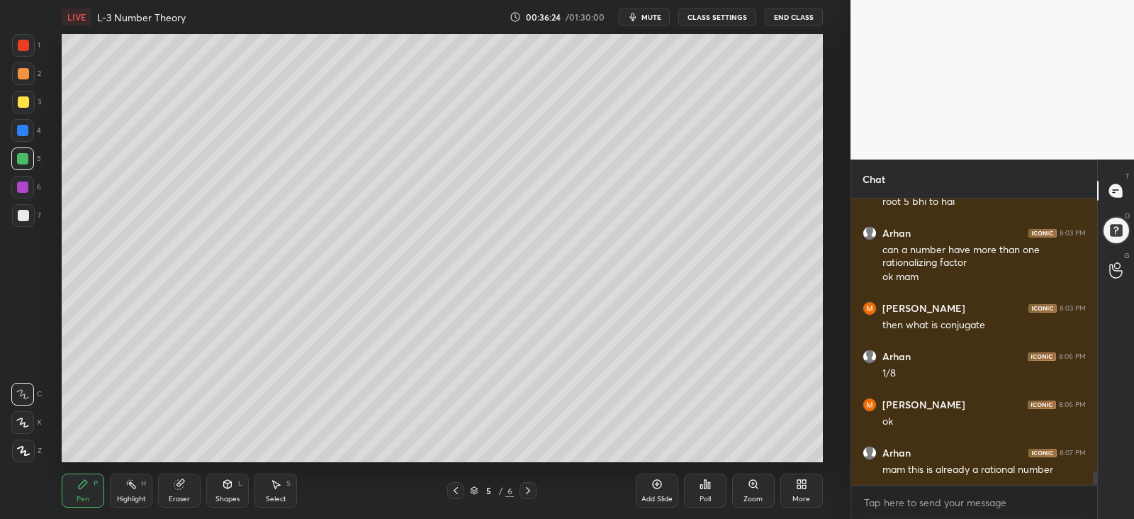
scroll to position [5760, 0]
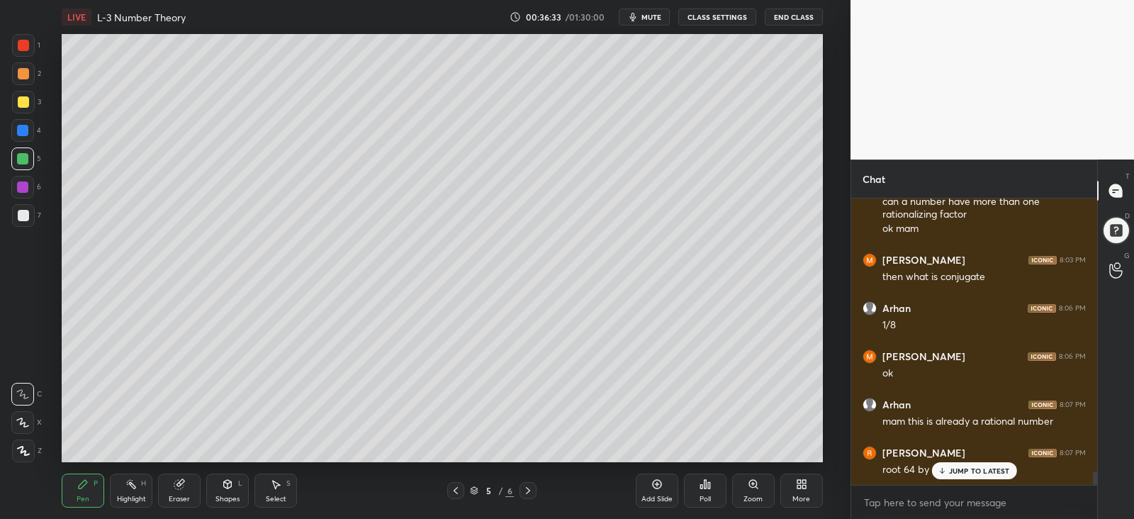
click at [177, 498] on div "Eraser" at bounding box center [179, 499] width 21 height 7
click at [82, 491] on div "Pen P" at bounding box center [83, 491] width 43 height 34
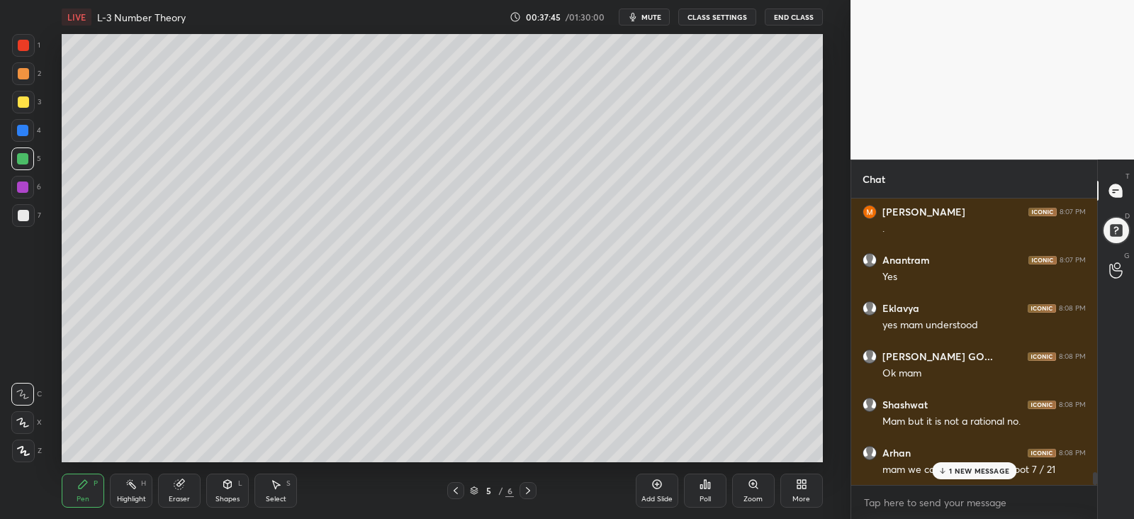
scroll to position [6243, 0]
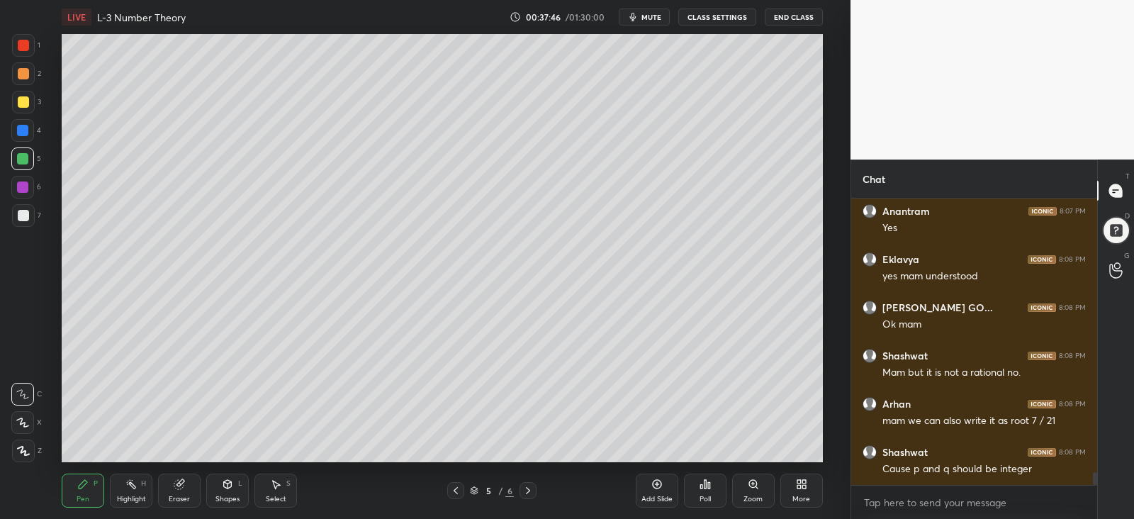
click at [23, 102] on div at bounding box center [23, 101] width 11 height 11
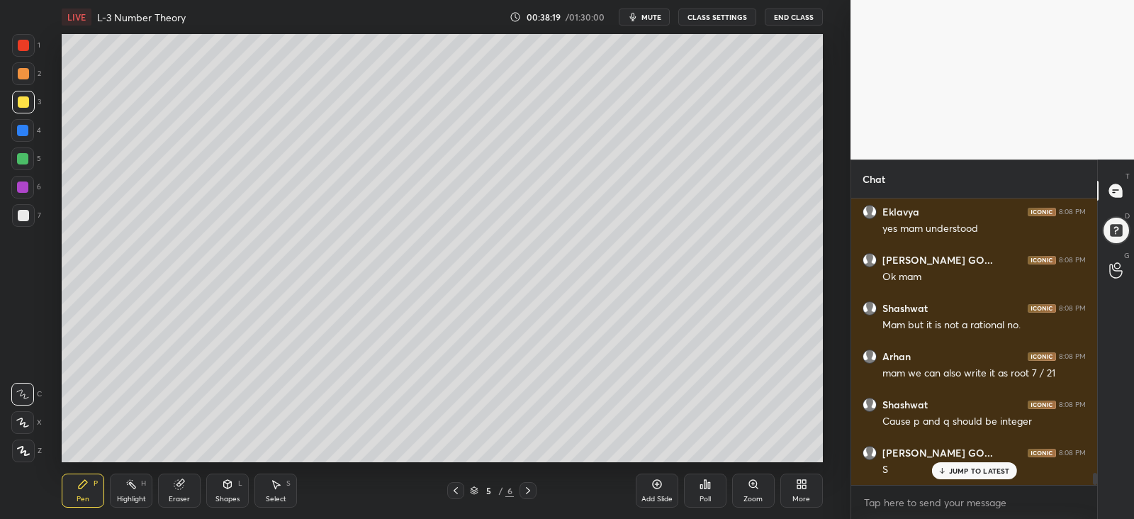
scroll to position [6338, 0]
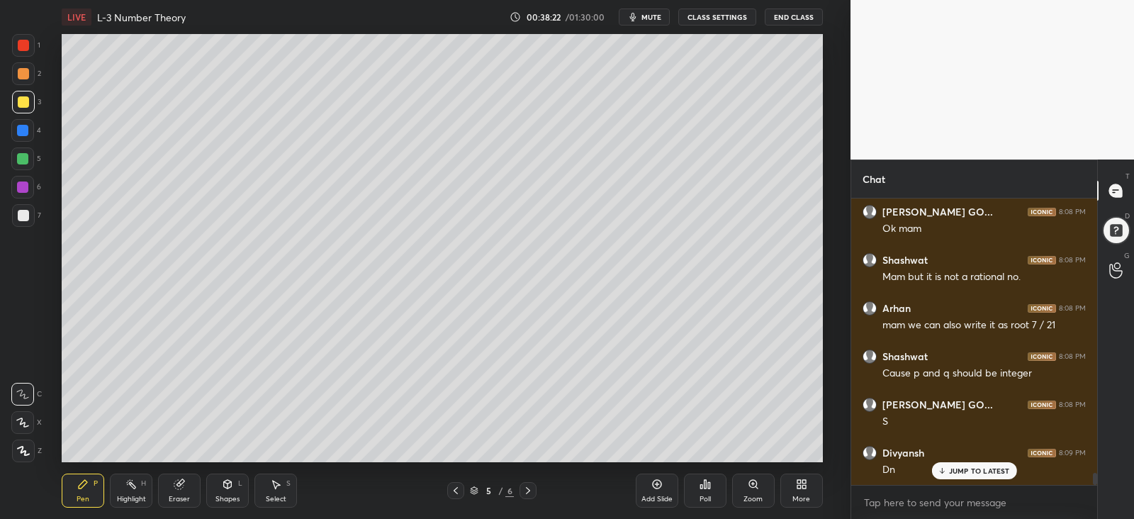
click at [652, 488] on icon at bounding box center [657, 484] width 11 height 11
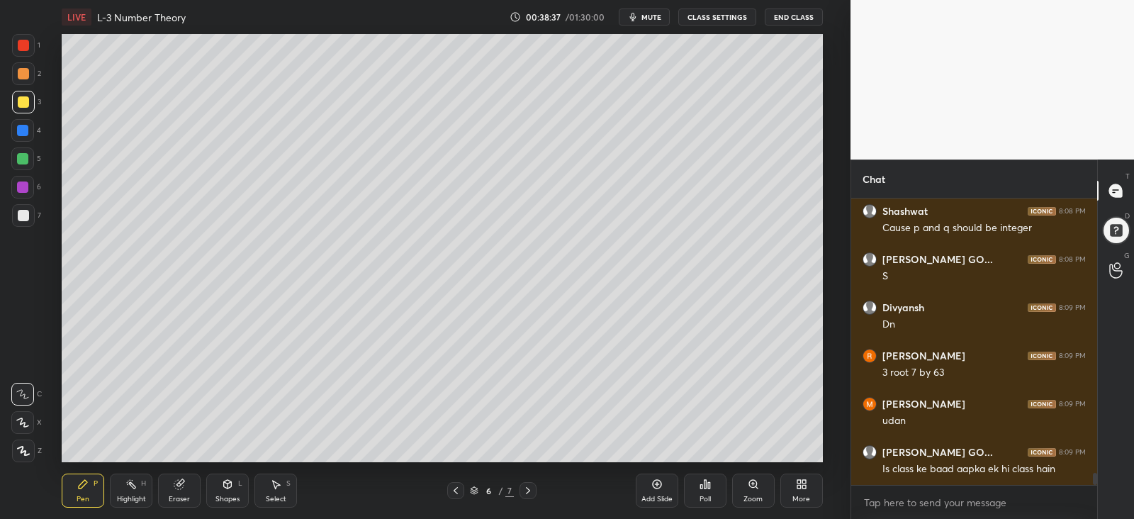
scroll to position [6484, 0]
click at [21, 214] on div at bounding box center [23, 215] width 11 height 11
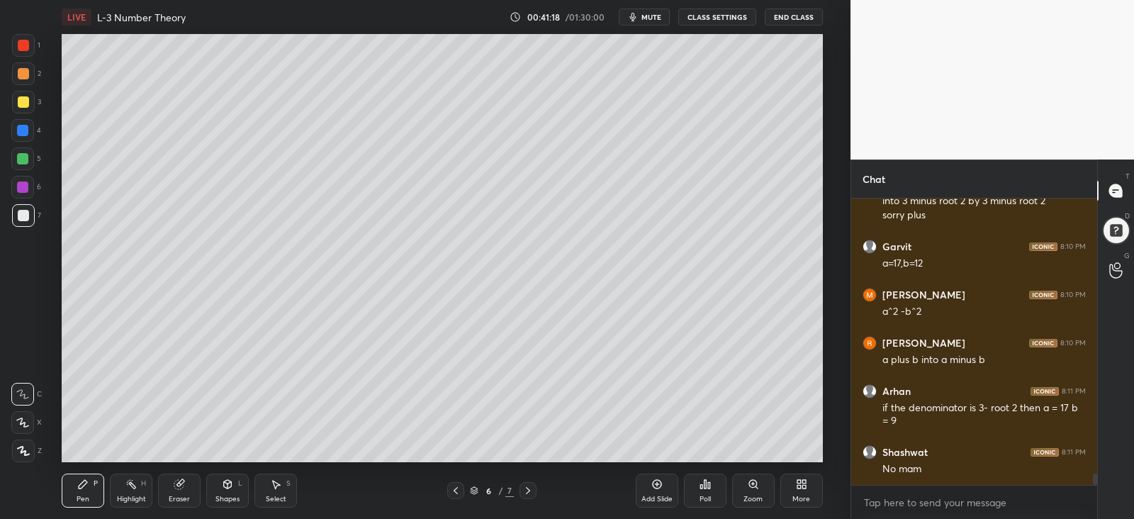
scroll to position [6910, 0]
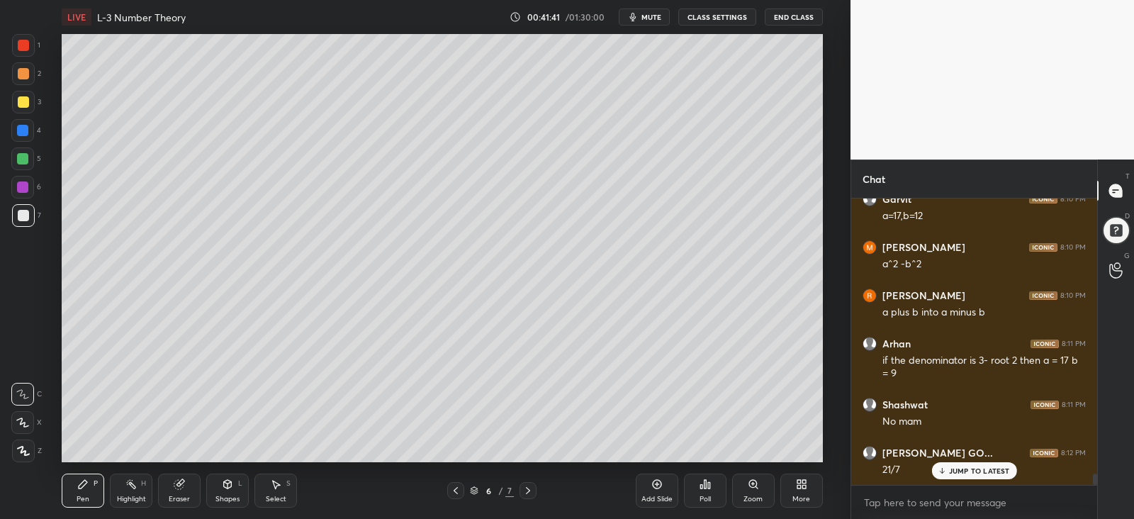
click at [955, 473] on p "JUMP TO LATEST" at bounding box center [979, 471] width 61 height 9
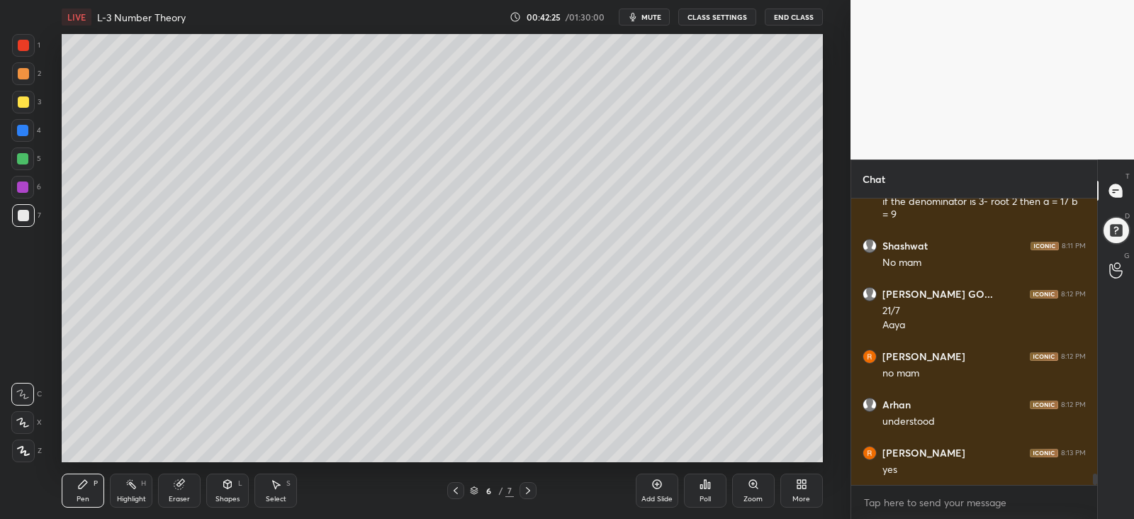
scroll to position [7117, 0]
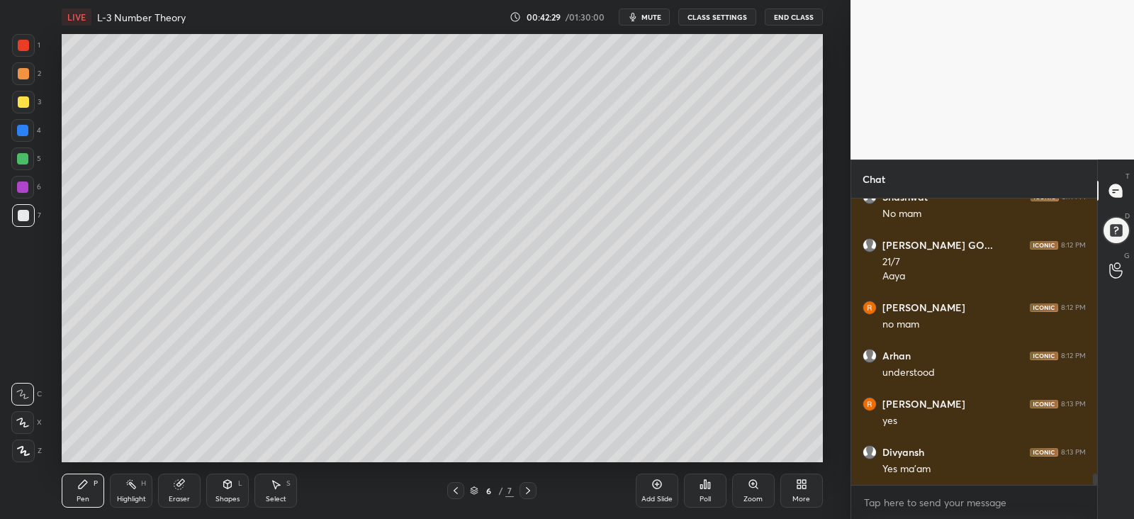
click at [21, 101] on div at bounding box center [23, 101] width 11 height 11
click at [659, 491] on div "Add Slide" at bounding box center [657, 491] width 43 height 34
click at [18, 101] on div at bounding box center [23, 101] width 11 height 11
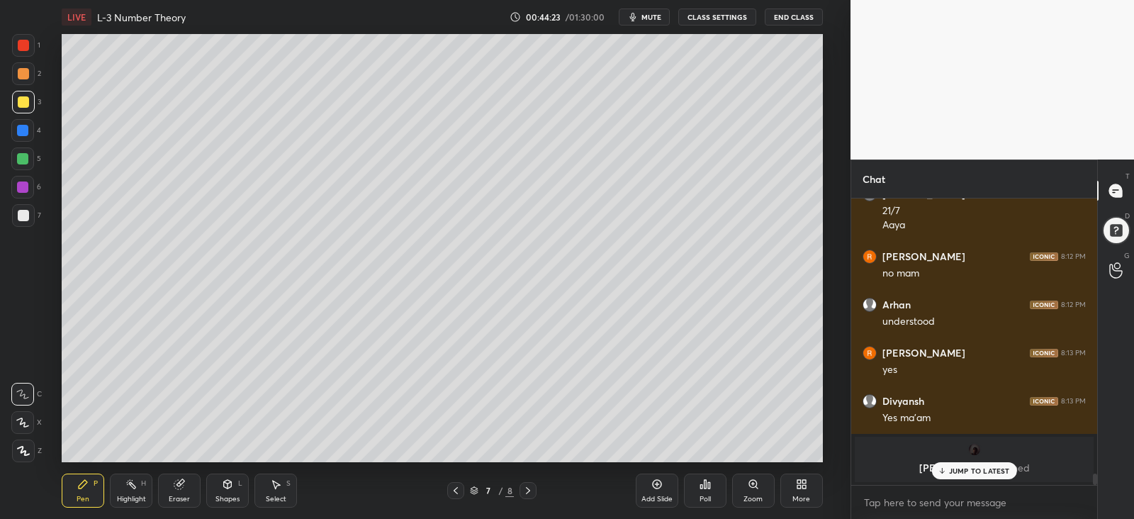
click at [652, 21] on span "mute" at bounding box center [652, 17] width 20 height 10
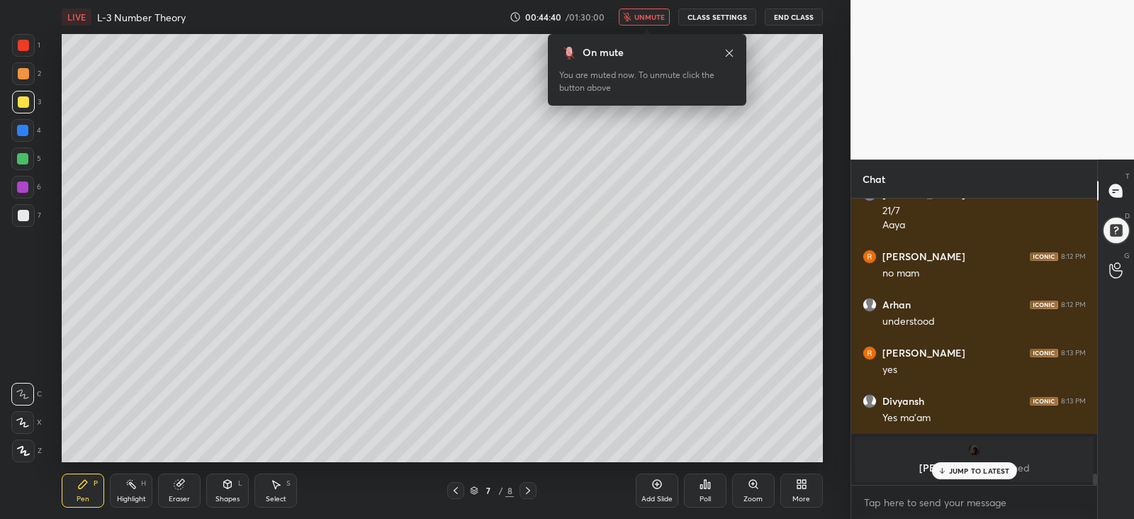
click at [647, 17] on span "unmute" at bounding box center [650, 17] width 30 height 10
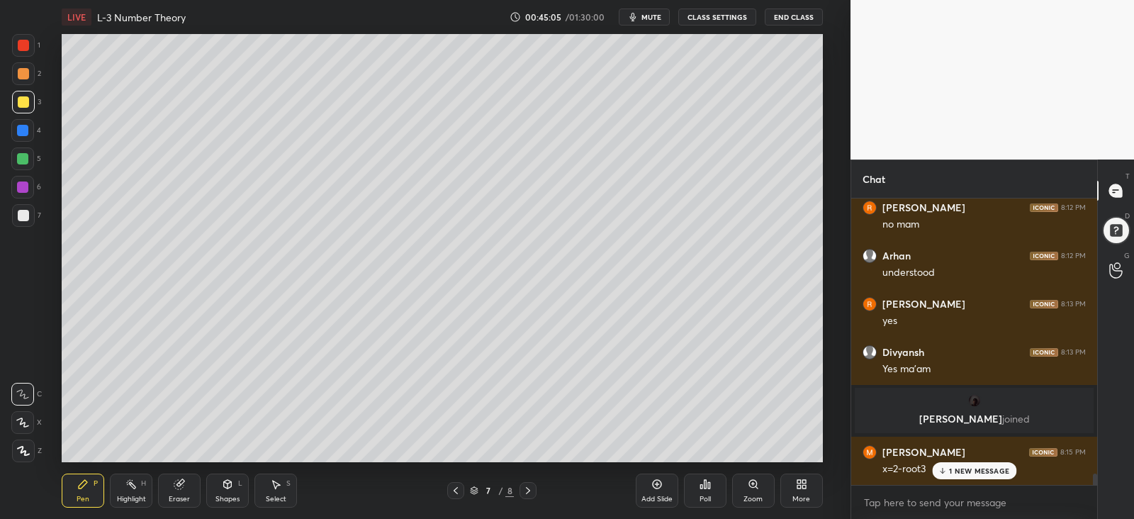
scroll to position [5341, 0]
drag, startPoint x: 25, startPoint y: 209, endPoint x: 53, endPoint y: 200, distance: 29.8
click at [25, 211] on div at bounding box center [23, 215] width 11 height 11
click at [181, 496] on div "Eraser" at bounding box center [179, 499] width 21 height 7
click at [82, 491] on div "Pen P" at bounding box center [83, 491] width 43 height 34
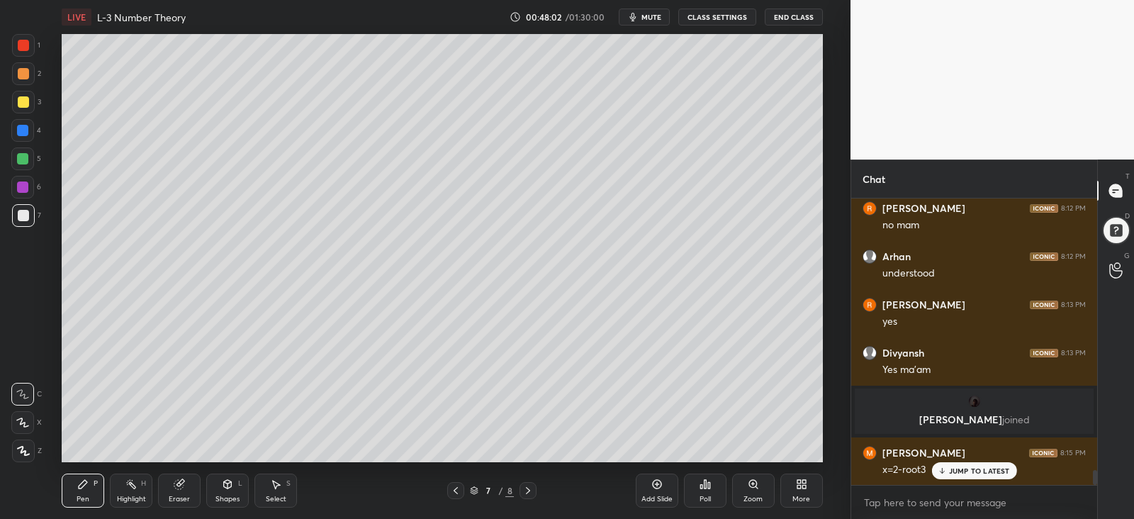
click at [19, 132] on div at bounding box center [22, 130] width 11 height 11
drag, startPoint x: 18, startPoint y: 156, endPoint x: 26, endPoint y: 156, distance: 7.8
click at [18, 156] on div at bounding box center [22, 158] width 11 height 11
click at [22, 214] on div at bounding box center [23, 215] width 11 height 11
drag, startPoint x: 20, startPoint y: 74, endPoint x: 49, endPoint y: 105, distance: 42.1
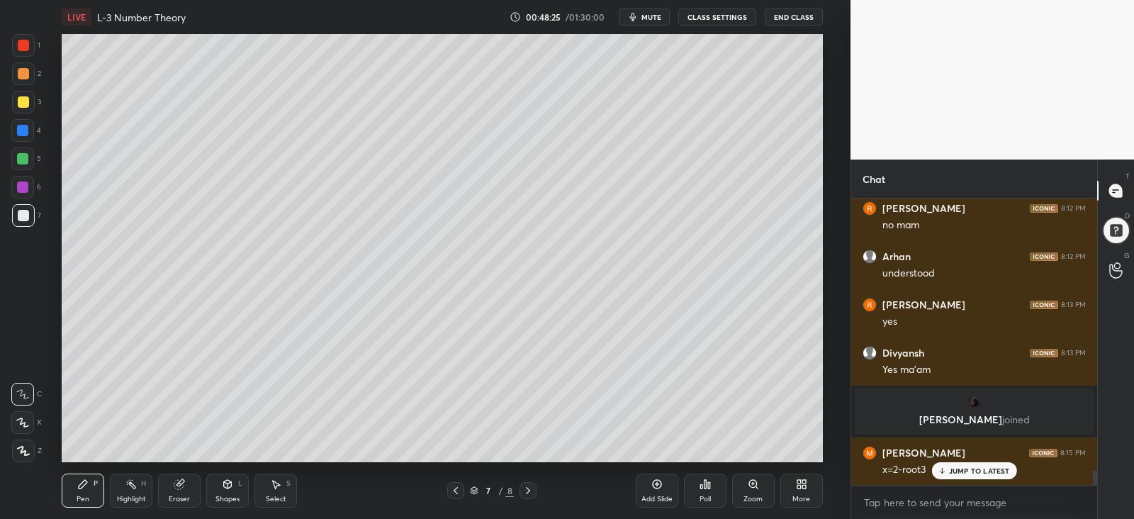
click at [21, 76] on div at bounding box center [23, 73] width 11 height 11
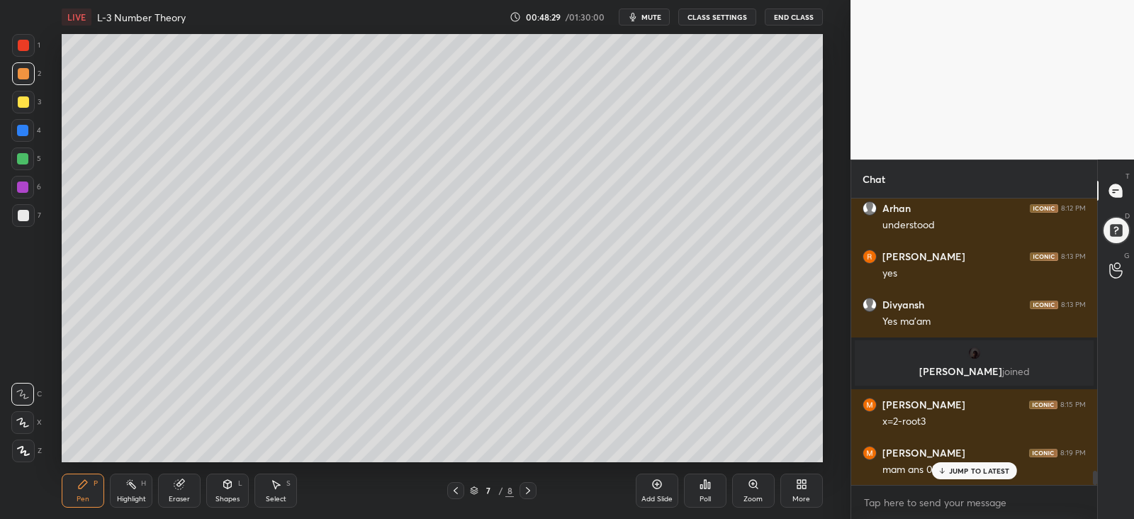
click at [940, 469] on icon at bounding box center [941, 471] width 9 height 9
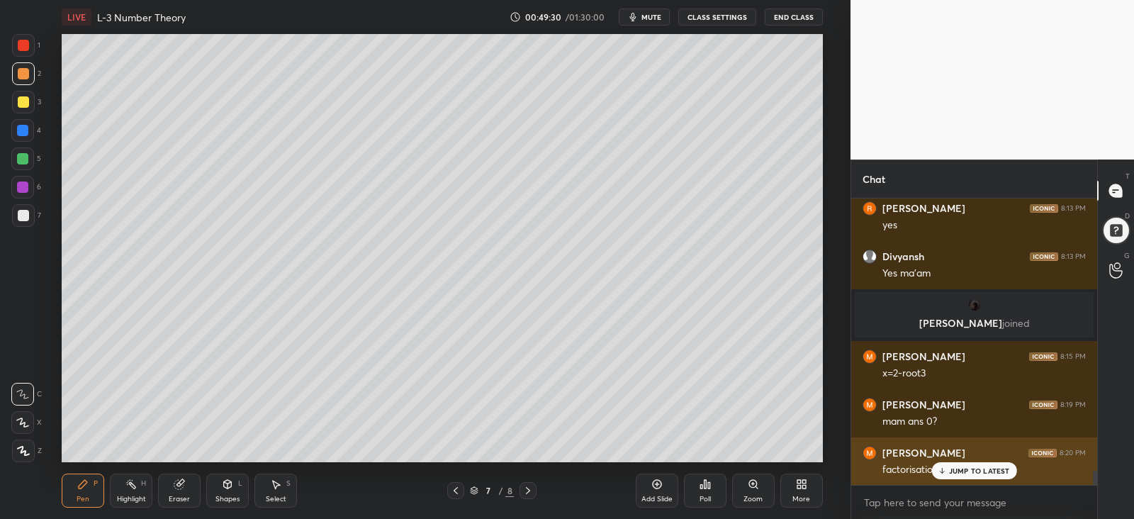
drag, startPoint x: 963, startPoint y: 469, endPoint x: 976, endPoint y: 440, distance: 31.1
click at [961, 469] on p "JUMP TO LATEST" at bounding box center [979, 471] width 61 height 9
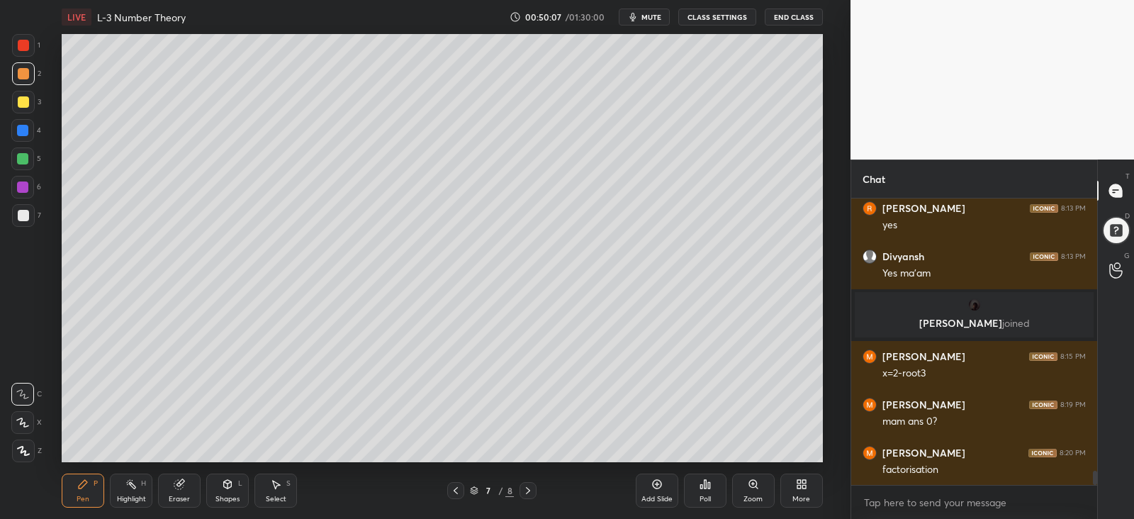
click at [21, 216] on div at bounding box center [23, 215] width 11 height 11
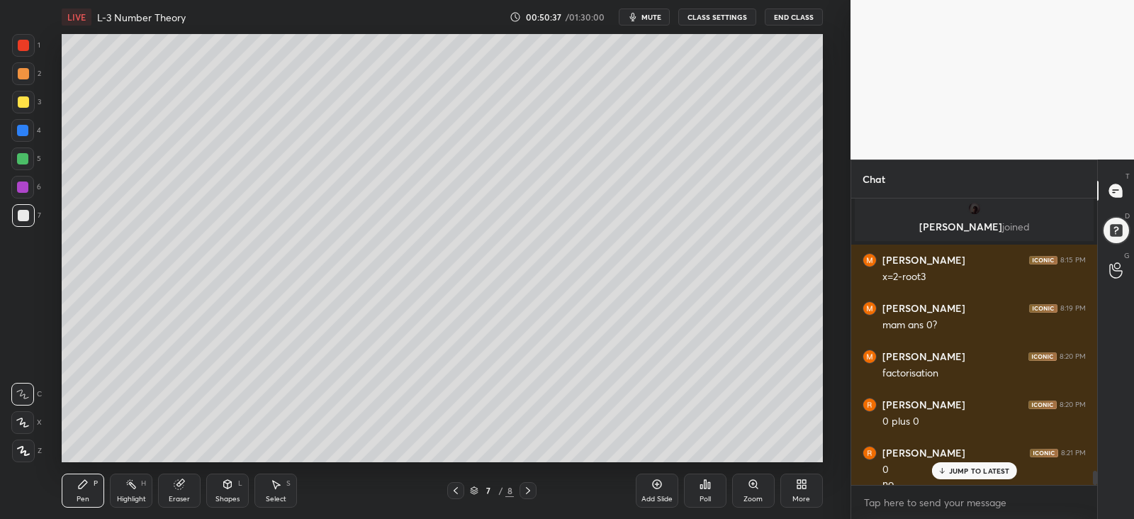
scroll to position [5549, 0]
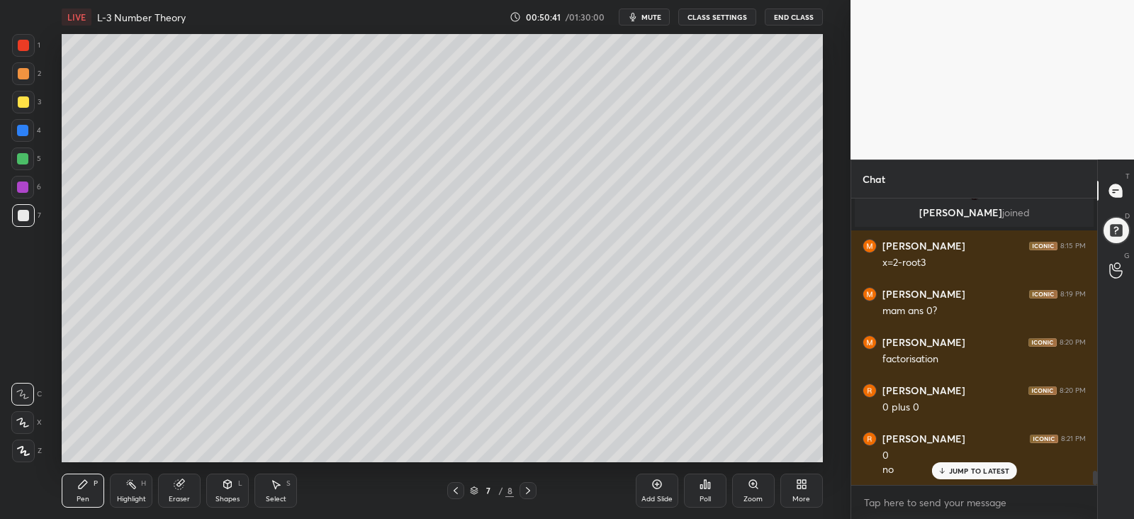
click at [647, 22] on button "mute" at bounding box center [644, 17] width 51 height 17
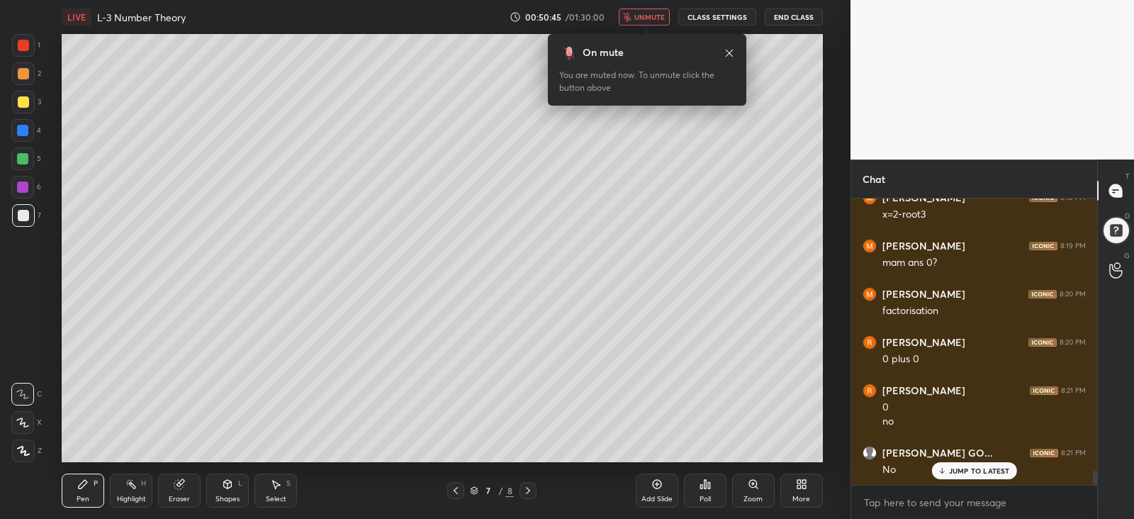
scroll to position [5, 4]
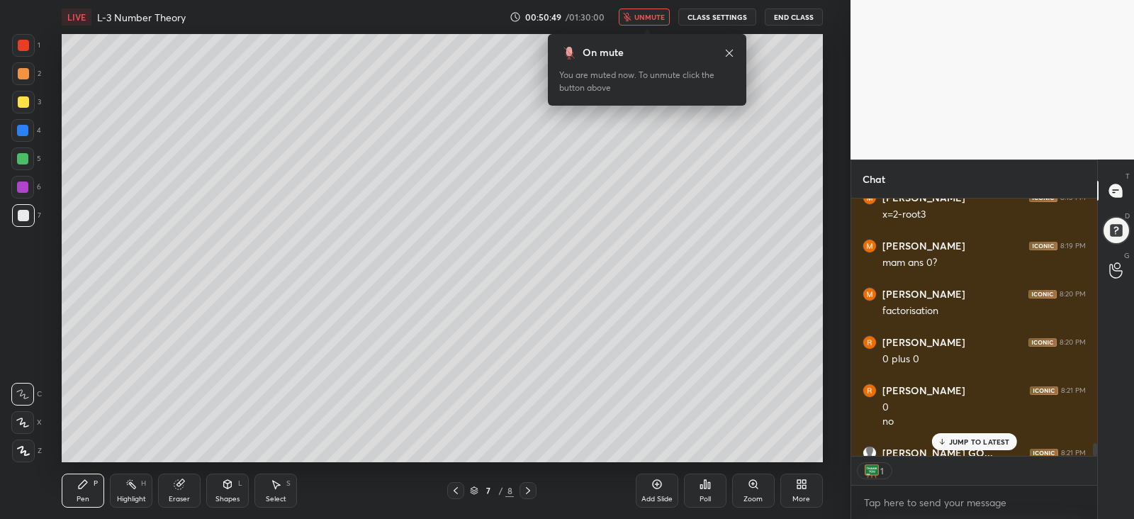
click at [37, 191] on div "6" at bounding box center [26, 187] width 30 height 23
click at [642, 19] on span "unmute" at bounding box center [650, 17] width 30 height 10
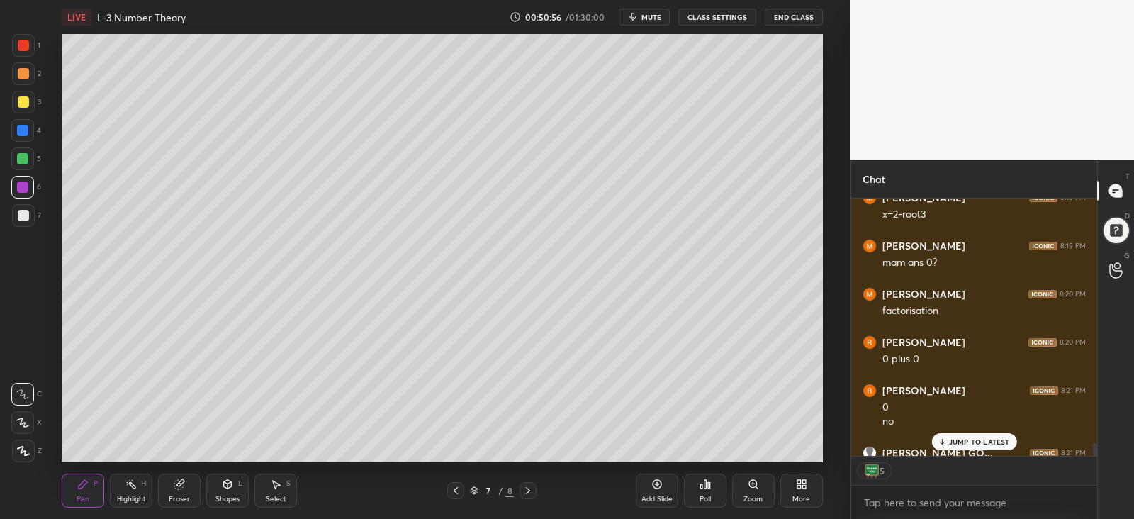
click at [644, 18] on span "mute" at bounding box center [652, 17] width 20 height 10
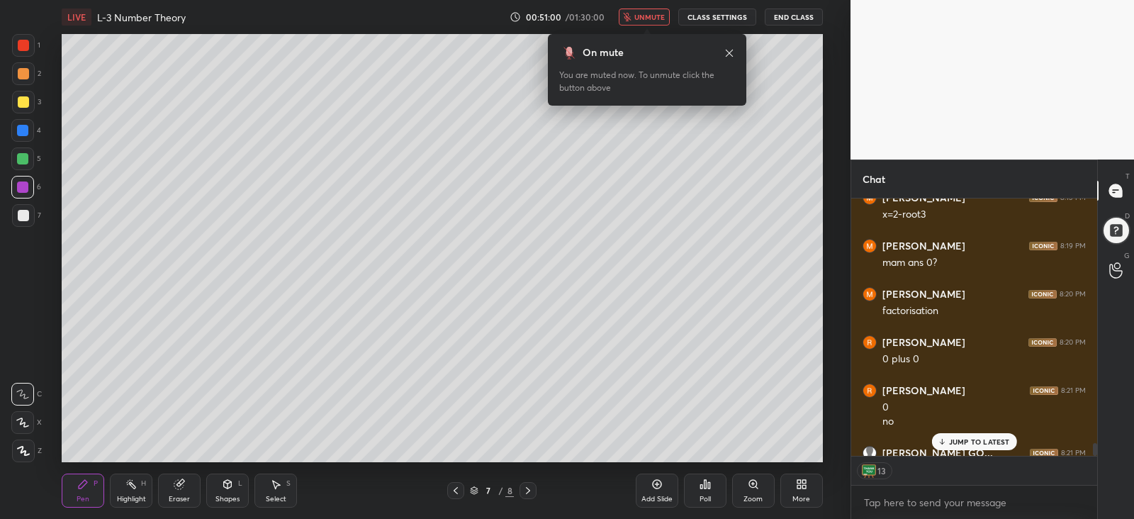
click at [651, 21] on span "unmute" at bounding box center [650, 17] width 30 height 10
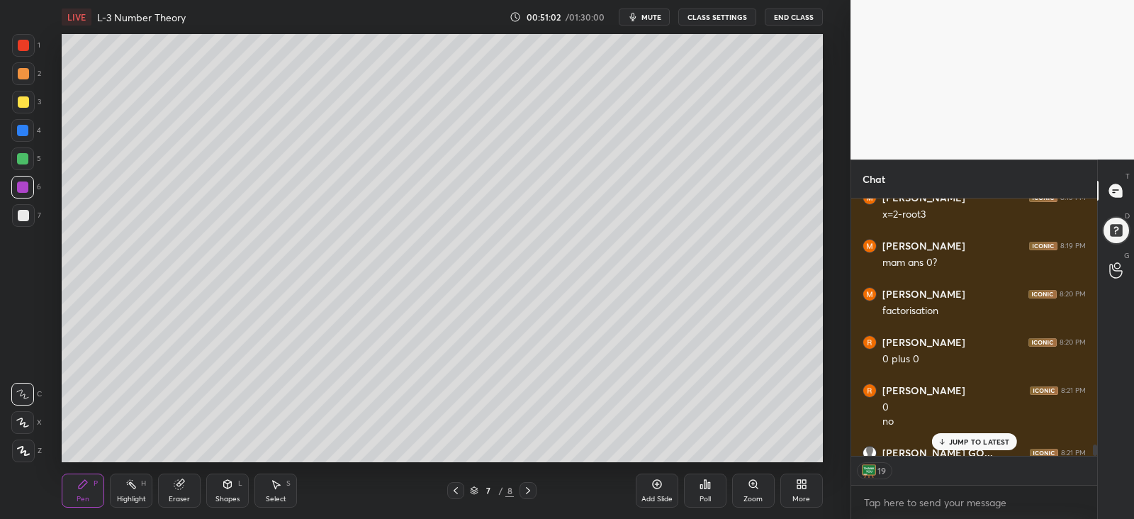
scroll to position [5674, 0]
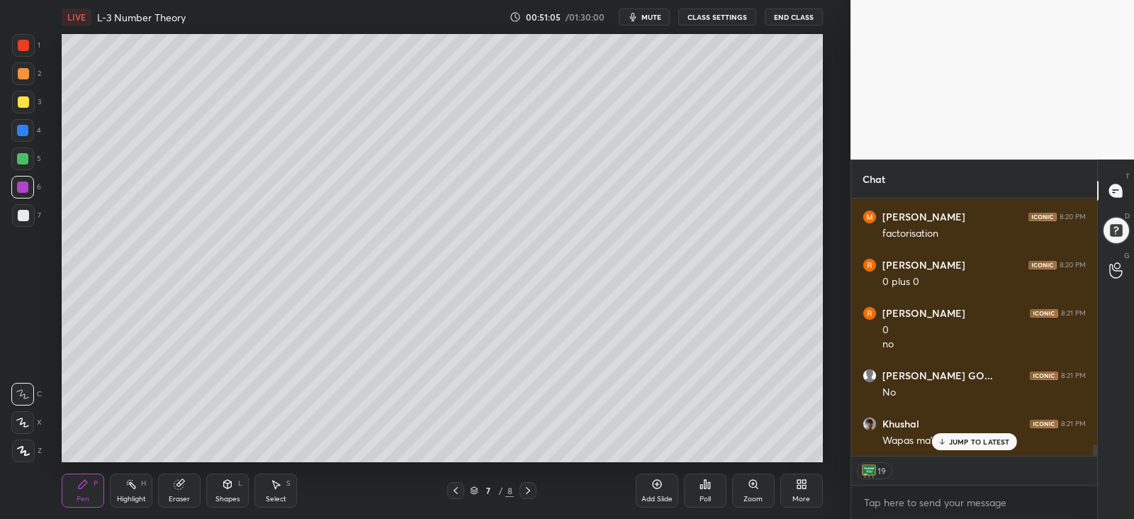
click at [949, 437] on p "JUMP TO LATEST" at bounding box center [979, 441] width 61 height 9
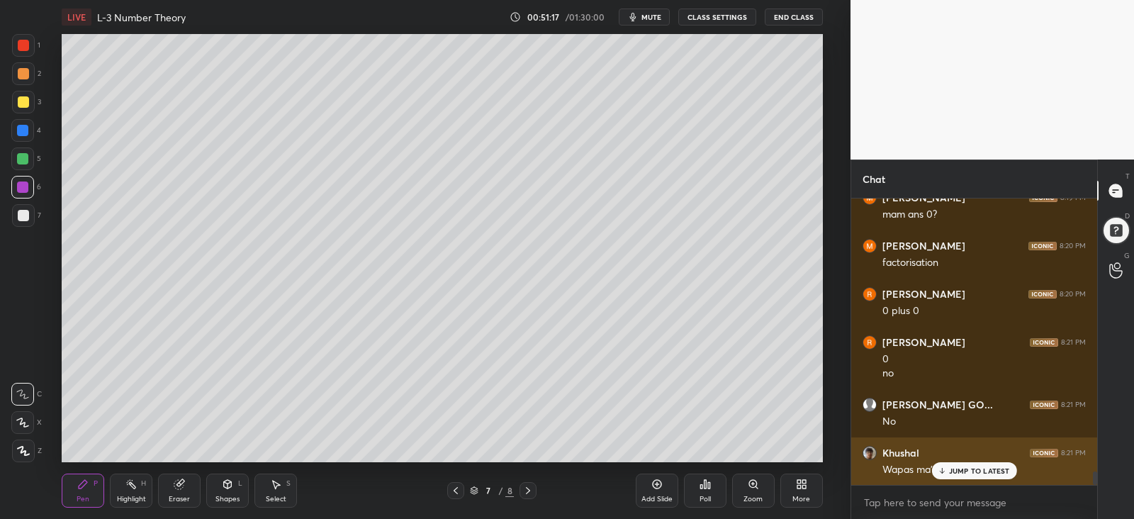
scroll to position [5693, 0]
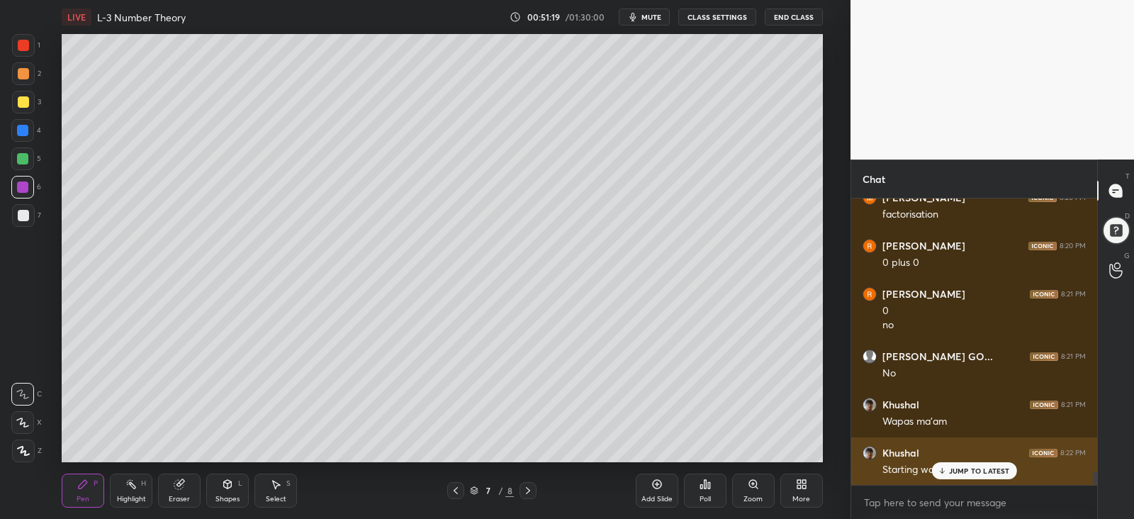
click at [946, 474] on div "JUMP TO LATEST" at bounding box center [974, 470] width 85 height 17
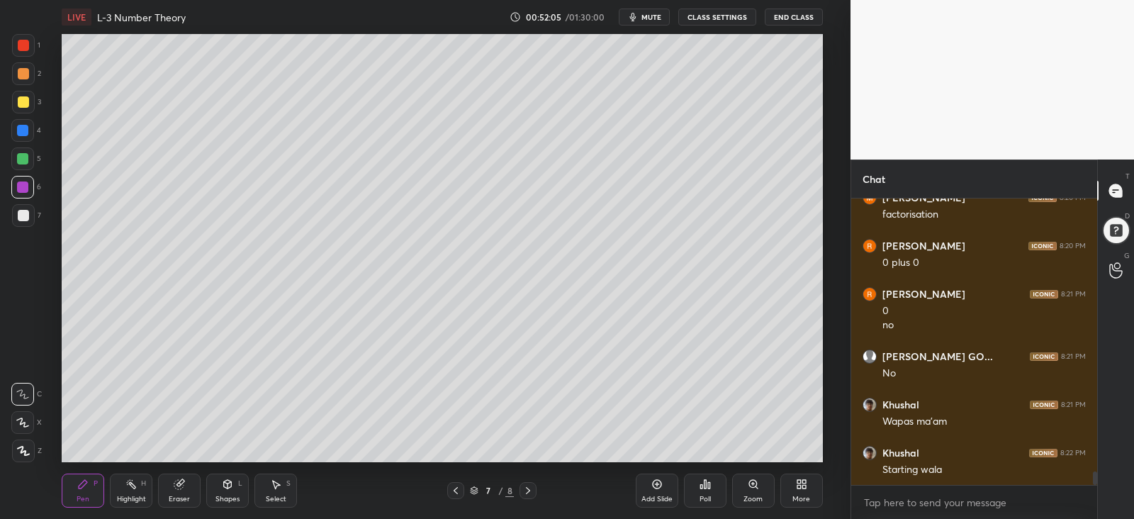
scroll to position [5754, 0]
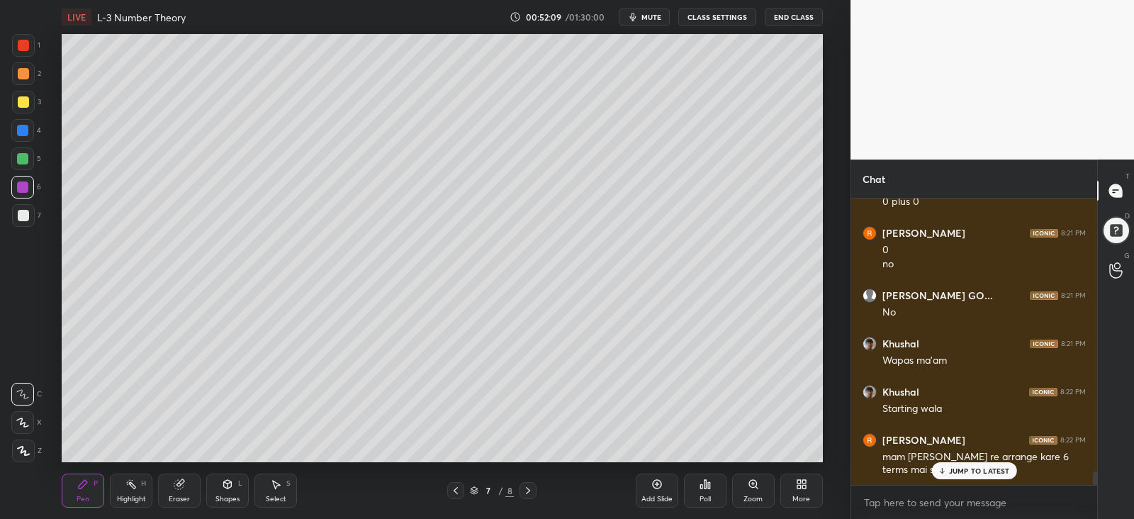
click at [978, 469] on p "JUMP TO LATEST" at bounding box center [979, 471] width 61 height 9
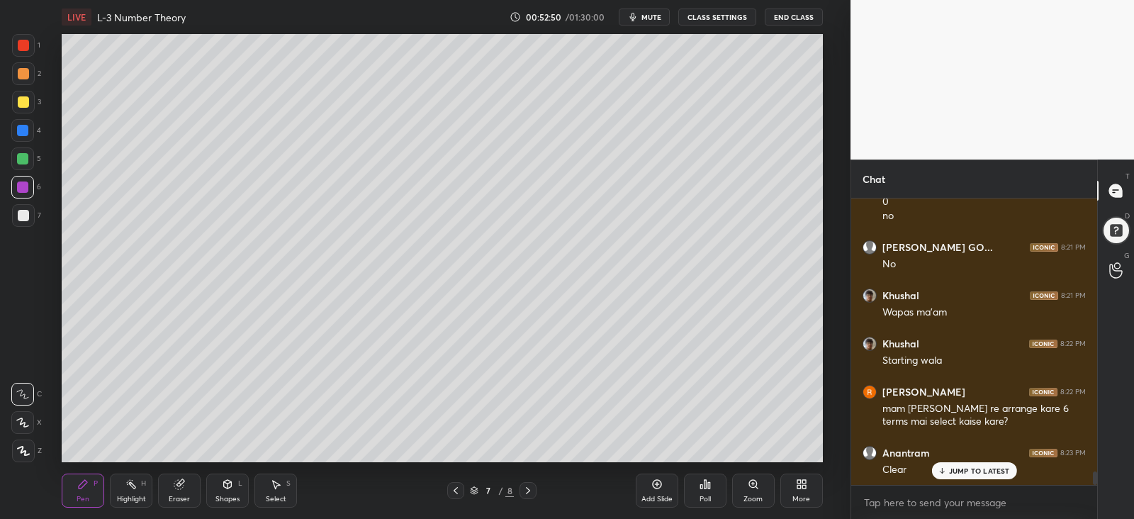
click at [22, 102] on div at bounding box center [23, 101] width 11 height 11
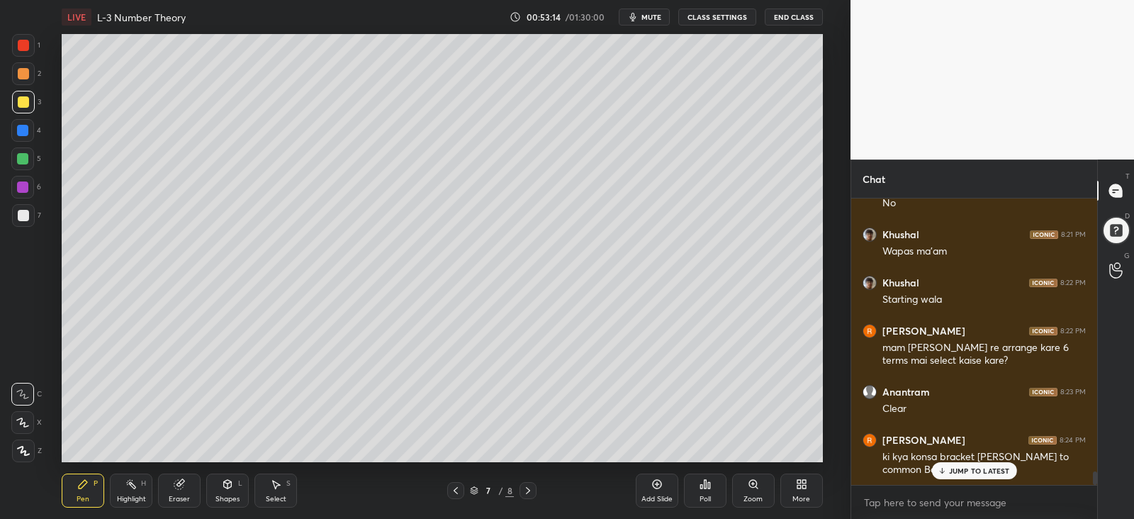
drag, startPoint x: 19, startPoint y: 130, endPoint x: 50, endPoint y: 132, distance: 30.5
click at [20, 130] on div at bounding box center [22, 130] width 11 height 11
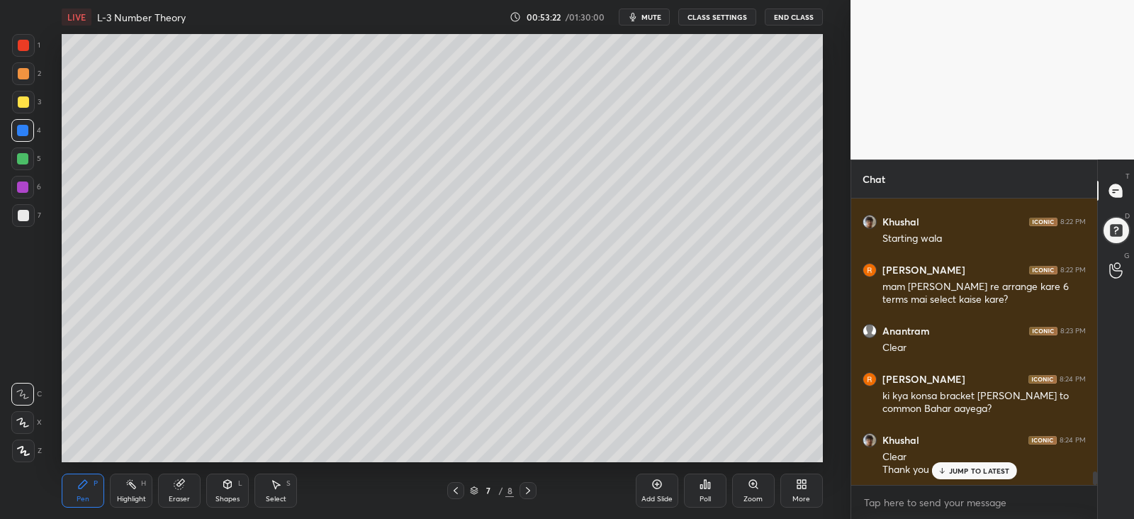
click at [951, 471] on p "JUMP TO LATEST" at bounding box center [979, 471] width 61 height 9
click at [19, 159] on div at bounding box center [22, 158] width 11 height 11
click at [661, 488] on icon at bounding box center [657, 484] width 11 height 11
click at [452, 488] on icon at bounding box center [455, 490] width 11 height 11
click at [649, 490] on div "Add Slide" at bounding box center [657, 491] width 43 height 34
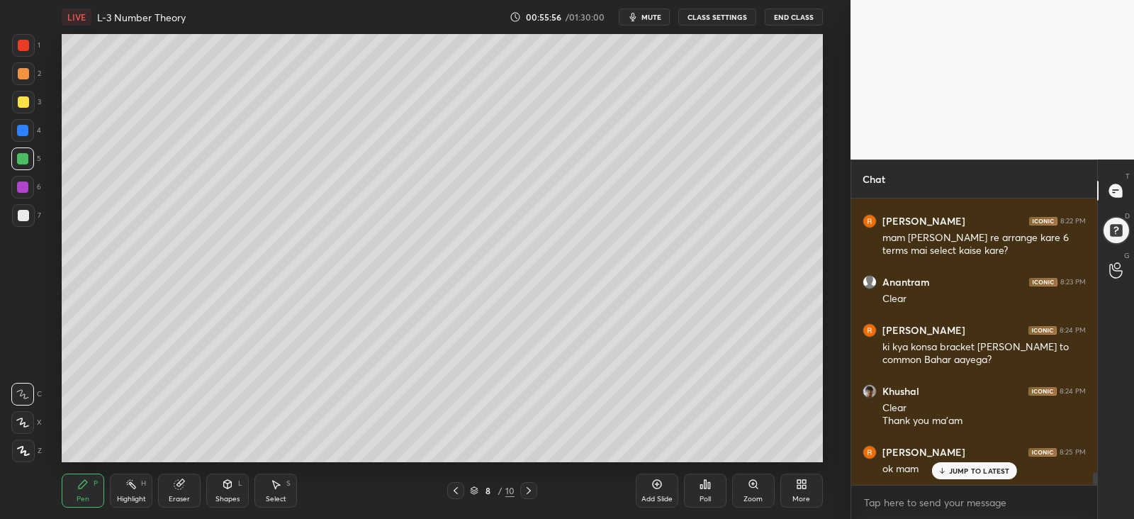
scroll to position [6021, 0]
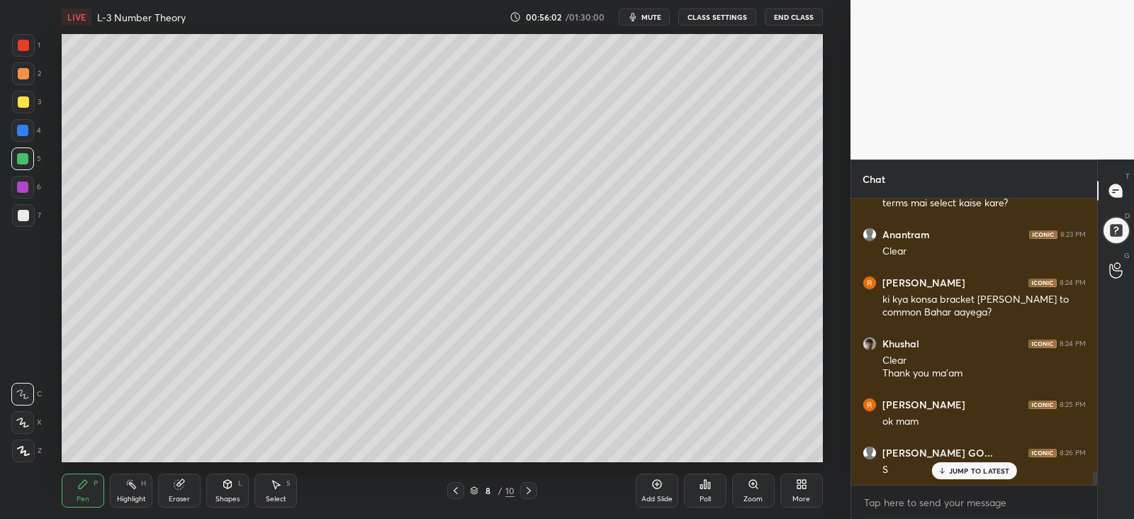
click at [659, 491] on div "Add Slide" at bounding box center [657, 491] width 43 height 34
click at [20, 101] on div at bounding box center [23, 101] width 11 height 11
click at [19, 217] on div at bounding box center [23, 215] width 11 height 11
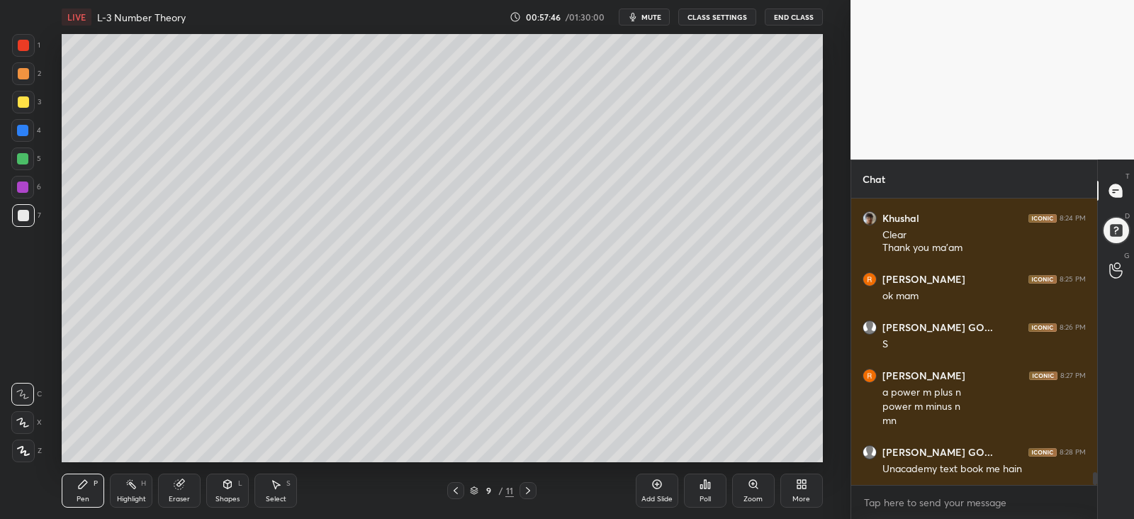
scroll to position [6194, 0]
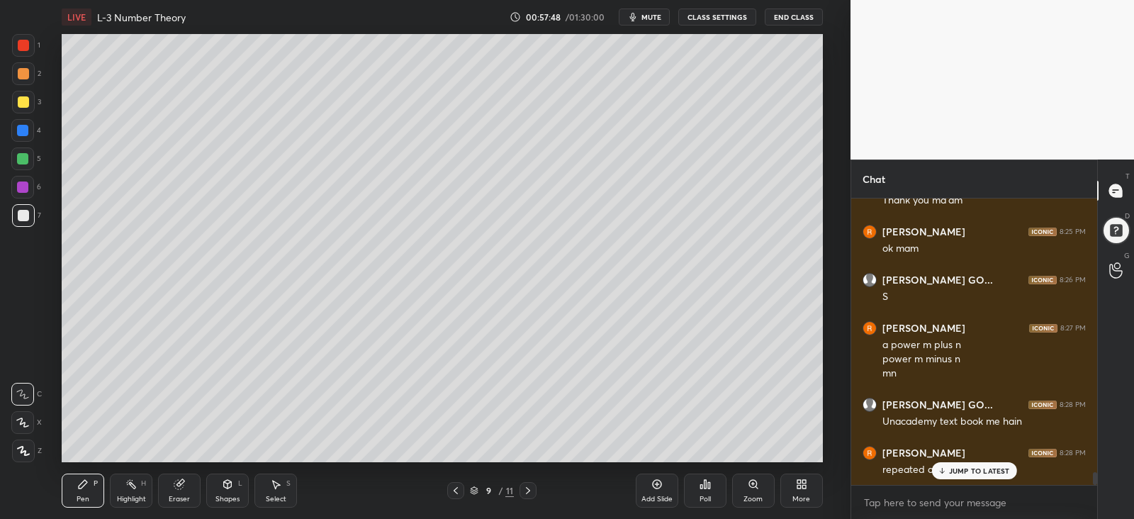
click at [967, 467] on p "JUMP TO LATEST" at bounding box center [979, 471] width 61 height 9
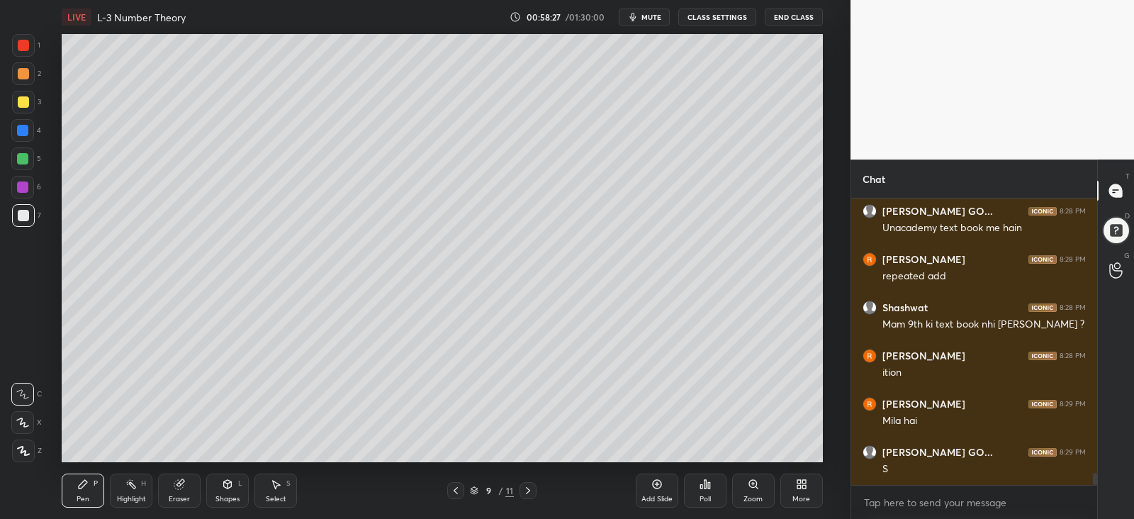
scroll to position [5, 4]
drag, startPoint x: 649, startPoint y: 486, endPoint x: 652, endPoint y: 480, distance: 7.3
click at [648, 486] on div "Add Slide" at bounding box center [657, 491] width 43 height 34
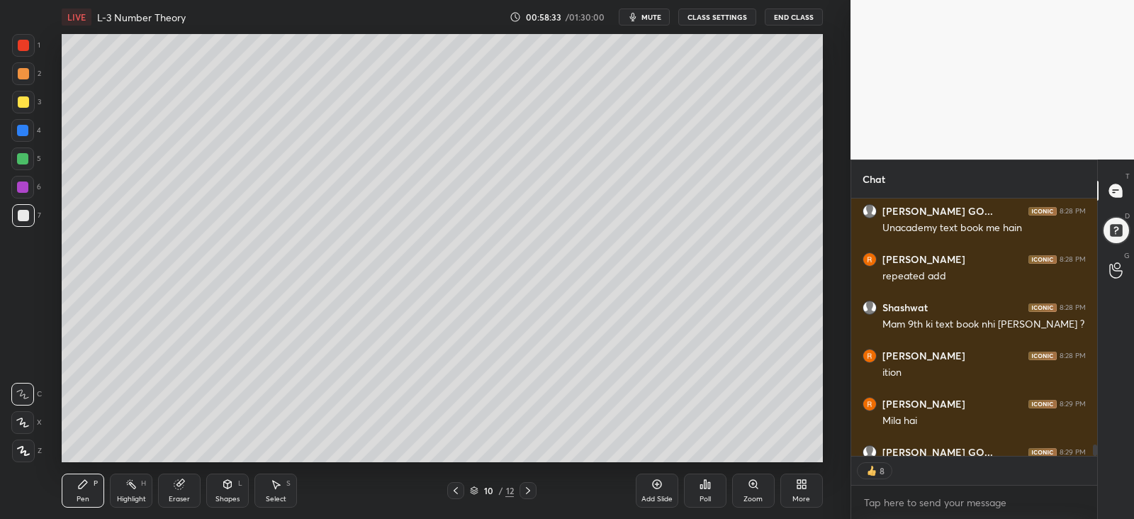
click at [457, 488] on icon at bounding box center [455, 490] width 11 height 11
click at [652, 491] on div "Add Slide" at bounding box center [657, 491] width 43 height 34
click at [25, 129] on div at bounding box center [22, 130] width 11 height 11
type textarea "x"
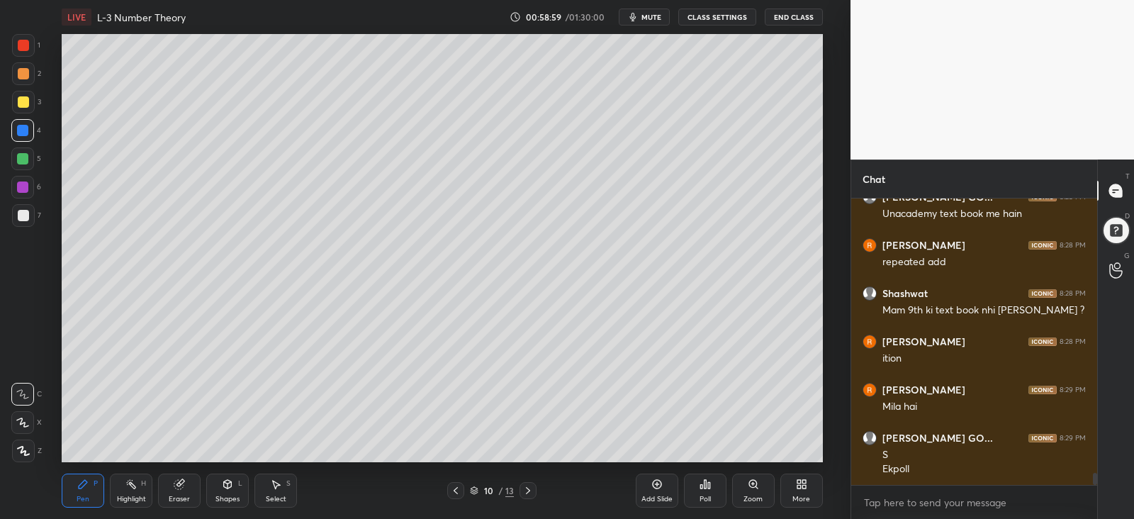
scroll to position [6462, 0]
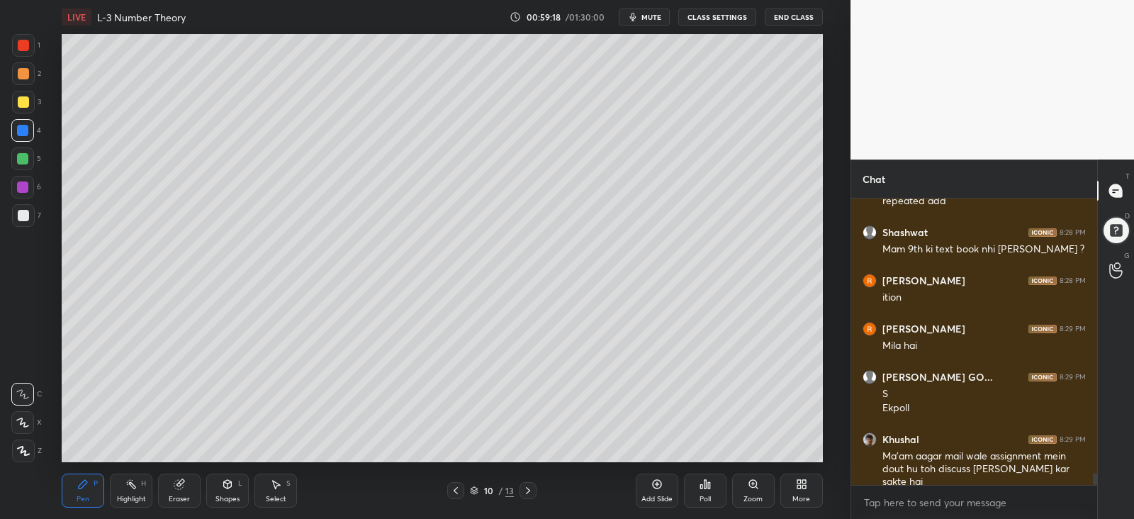
click at [26, 207] on div at bounding box center [23, 215] width 23 height 23
click at [700, 496] on div "Poll" at bounding box center [705, 499] width 11 height 7
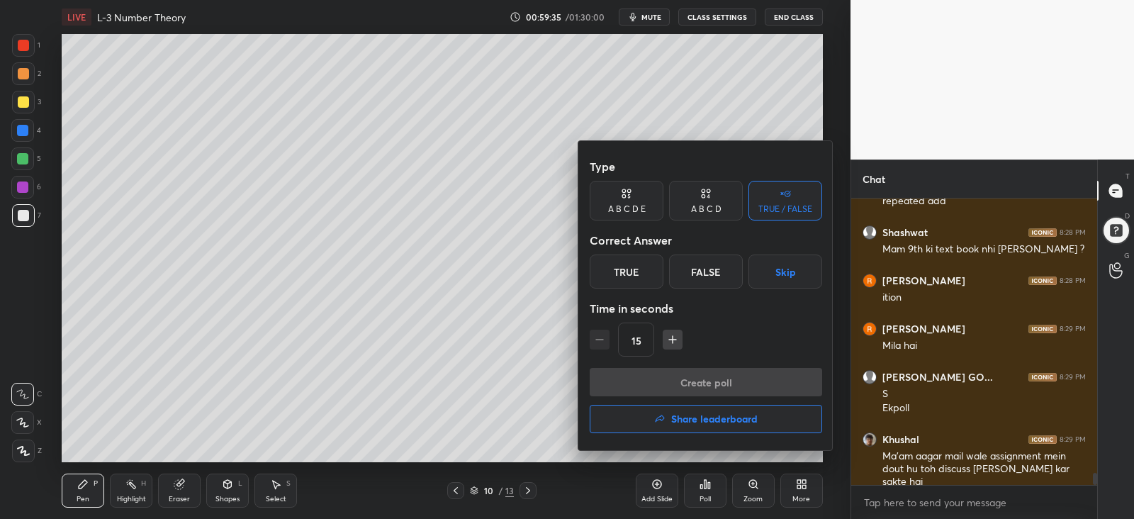
click at [710, 196] on icon at bounding box center [705, 193] width 11 height 14
click at [748, 274] on div "D" at bounding box center [754, 272] width 42 height 34
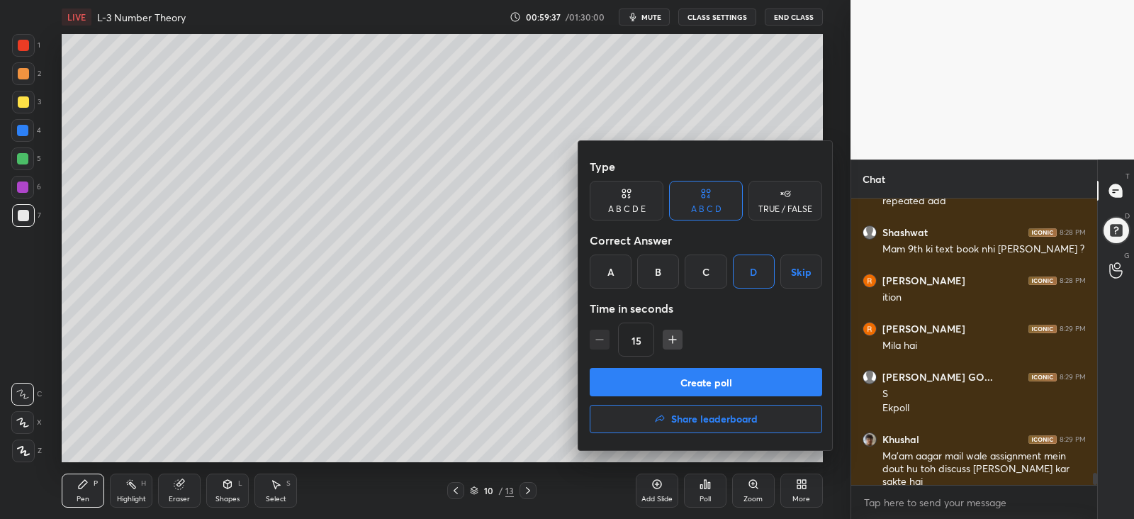
click at [674, 336] on icon "button" at bounding box center [673, 340] width 14 height 14
click at [672, 340] on icon "button" at bounding box center [672, 340] width 7 height 0
click at [673, 338] on icon "button" at bounding box center [673, 339] width 0 height 7
click at [673, 338] on icon "button" at bounding box center [673, 340] width 14 height 14
click at [672, 340] on icon "button" at bounding box center [673, 340] width 14 height 14
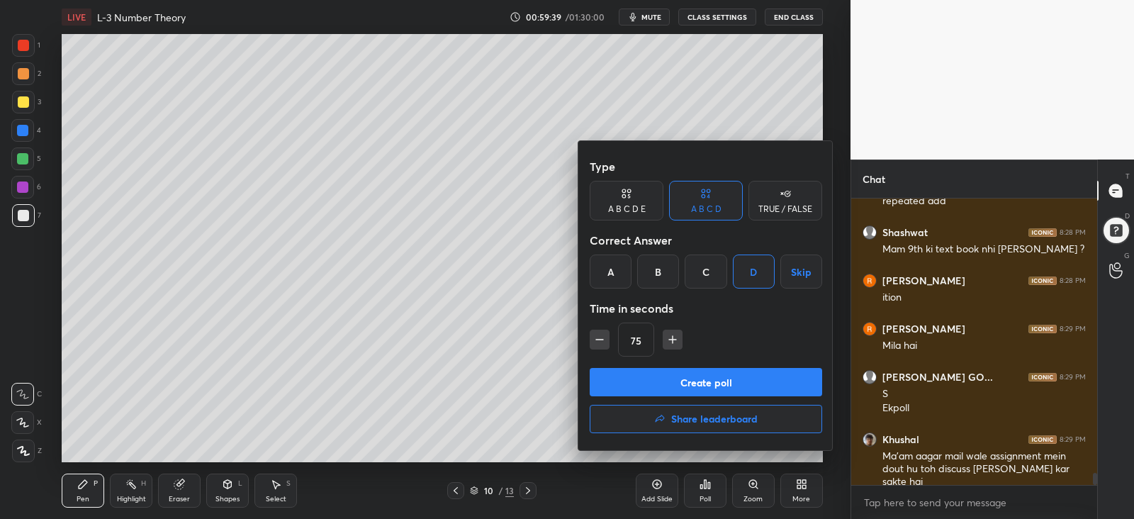
type input "90"
click at [663, 381] on button "Create poll" at bounding box center [706, 382] width 233 height 28
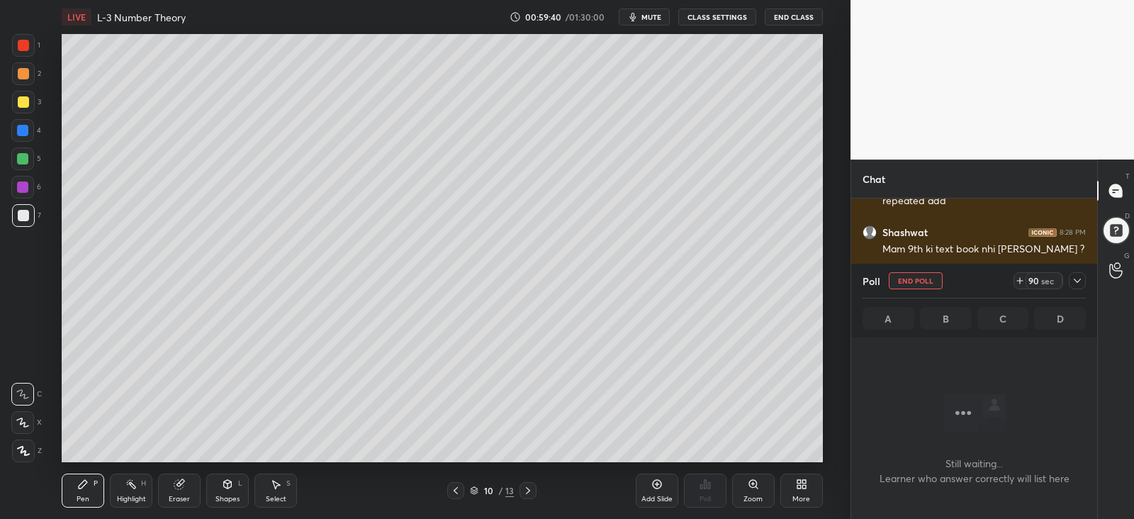
scroll to position [4, 4]
click at [1080, 282] on icon at bounding box center [1077, 280] width 11 height 11
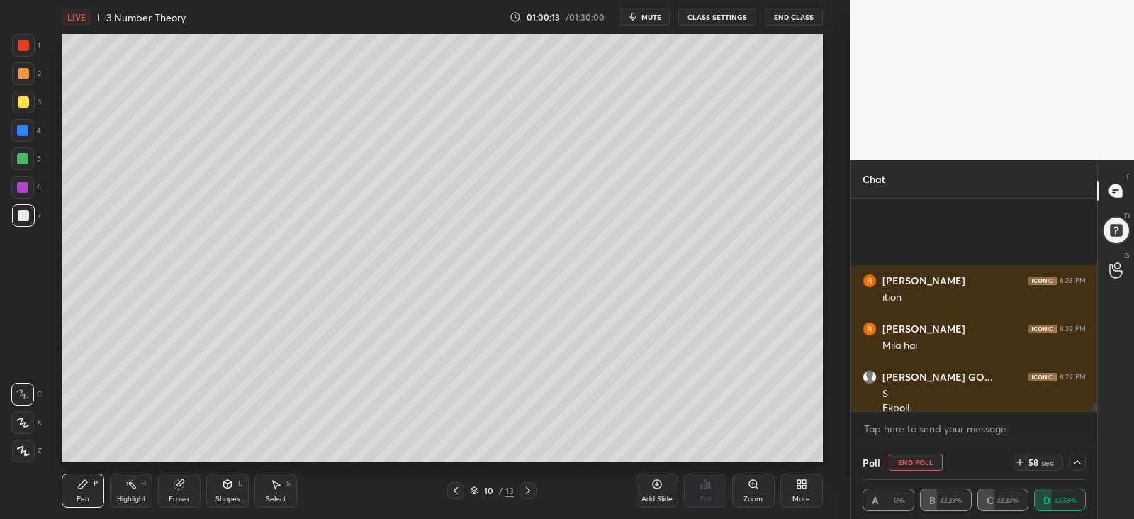
scroll to position [6583, 0]
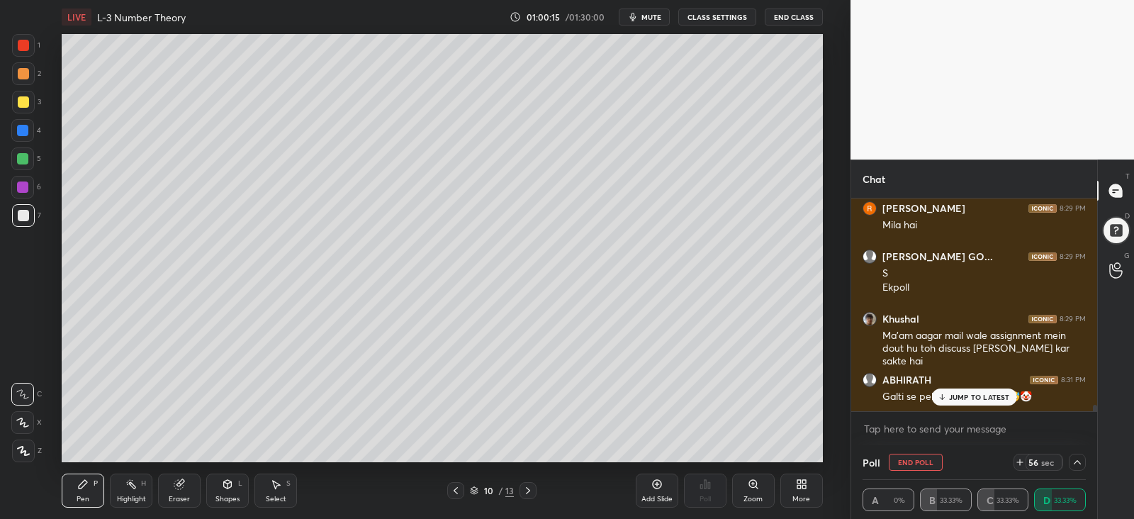
click at [976, 400] on p "JUMP TO LATEST" at bounding box center [979, 397] width 61 height 9
drag, startPoint x: 19, startPoint y: 101, endPoint x: 13, endPoint y: 122, distance: 21.5
click at [18, 106] on div at bounding box center [23, 101] width 11 height 11
click at [1080, 460] on icon at bounding box center [1077, 462] width 11 height 11
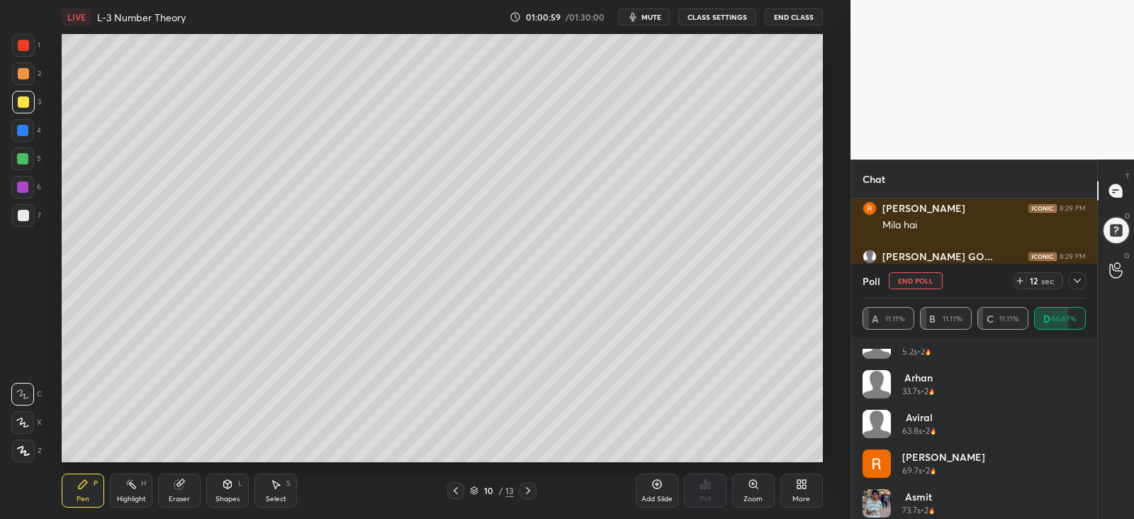
scroll to position [0, 0]
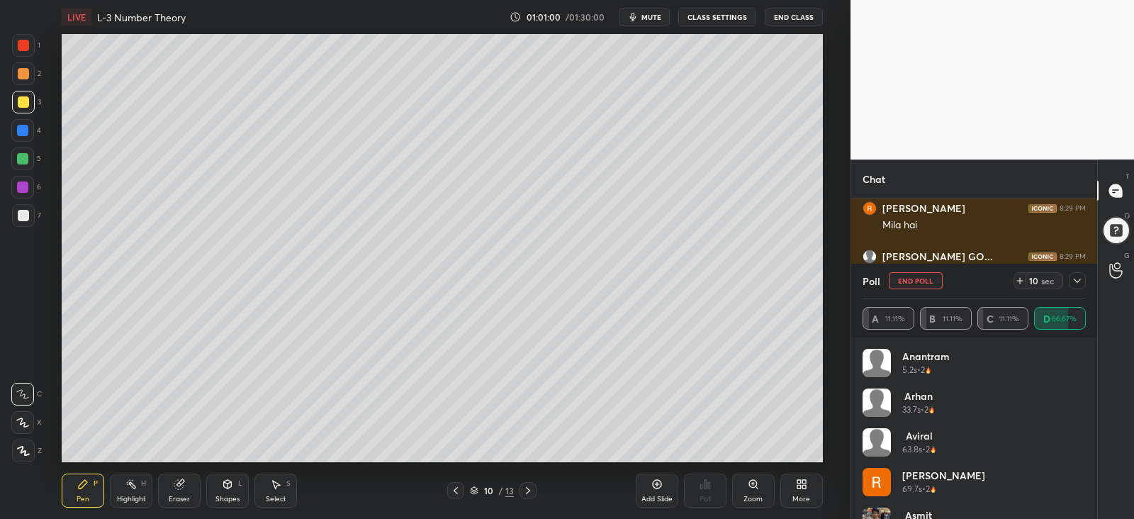
click at [1072, 279] on icon at bounding box center [1077, 280] width 11 height 11
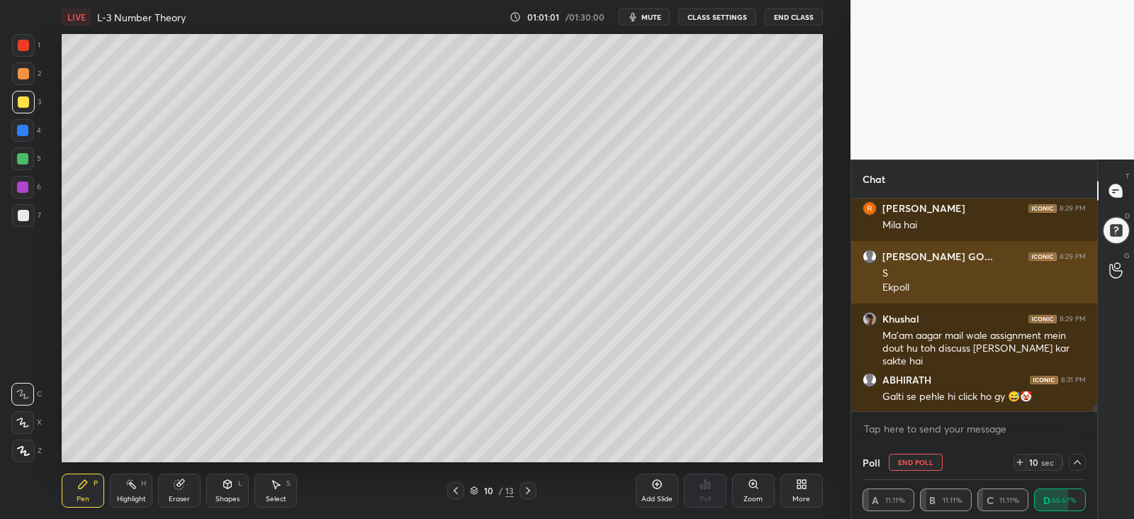
scroll to position [0, 4]
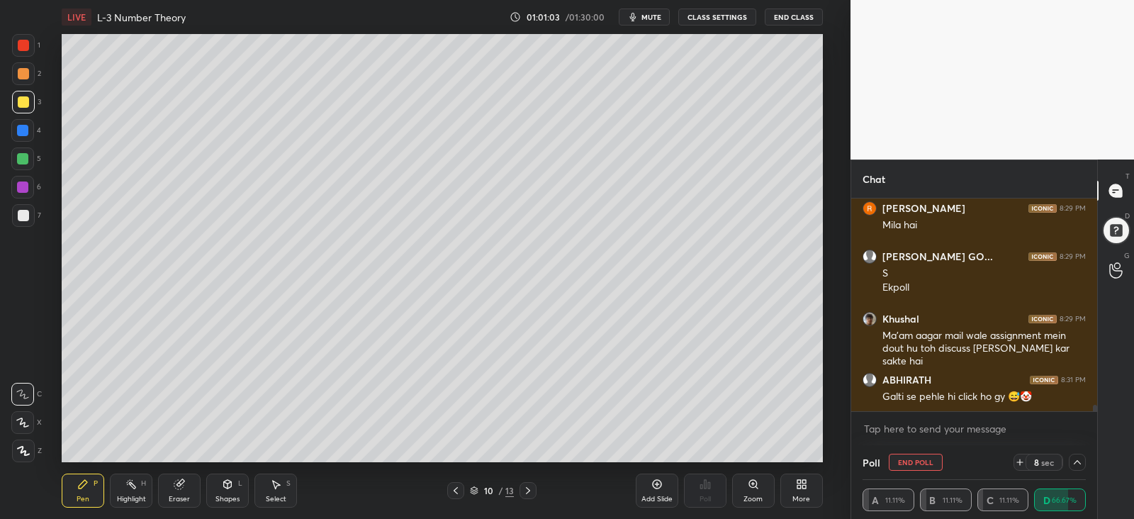
click at [1080, 462] on icon at bounding box center [1077, 462] width 11 height 11
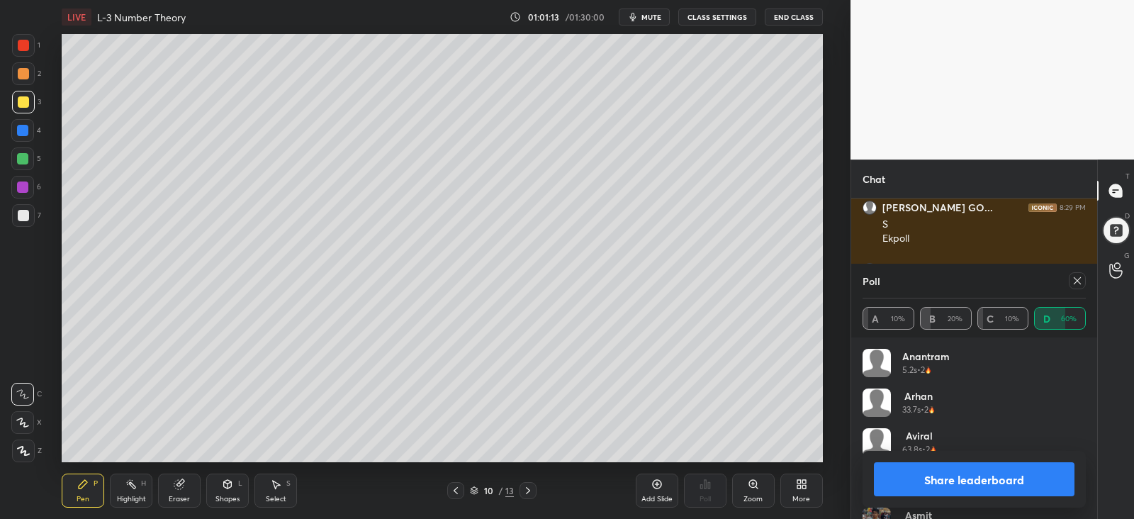
scroll to position [6679, 0]
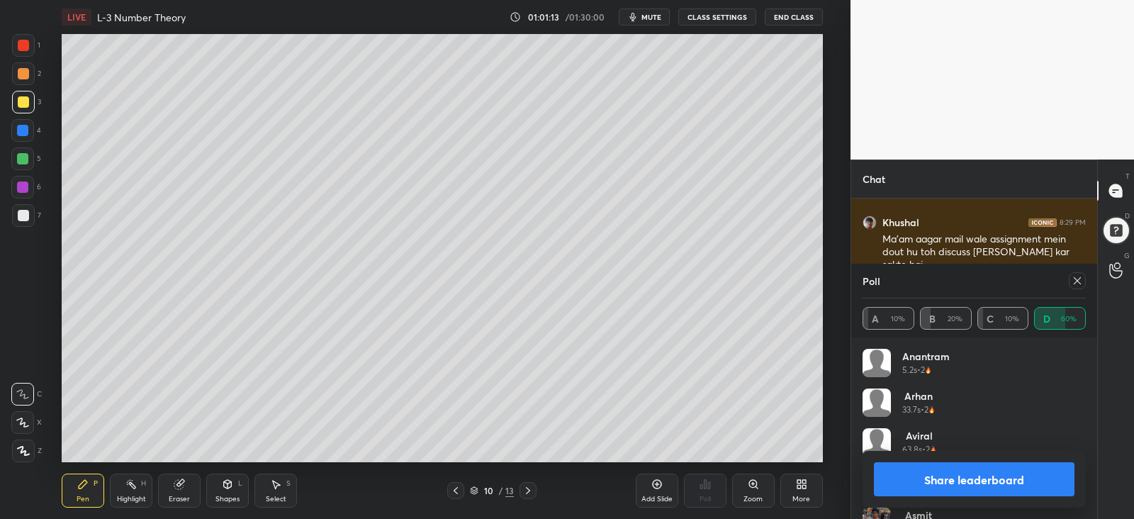
drag, startPoint x: 1079, startPoint y: 280, endPoint x: 1060, endPoint y: 291, distance: 22.3
click at [1078, 281] on icon at bounding box center [1077, 280] width 11 height 11
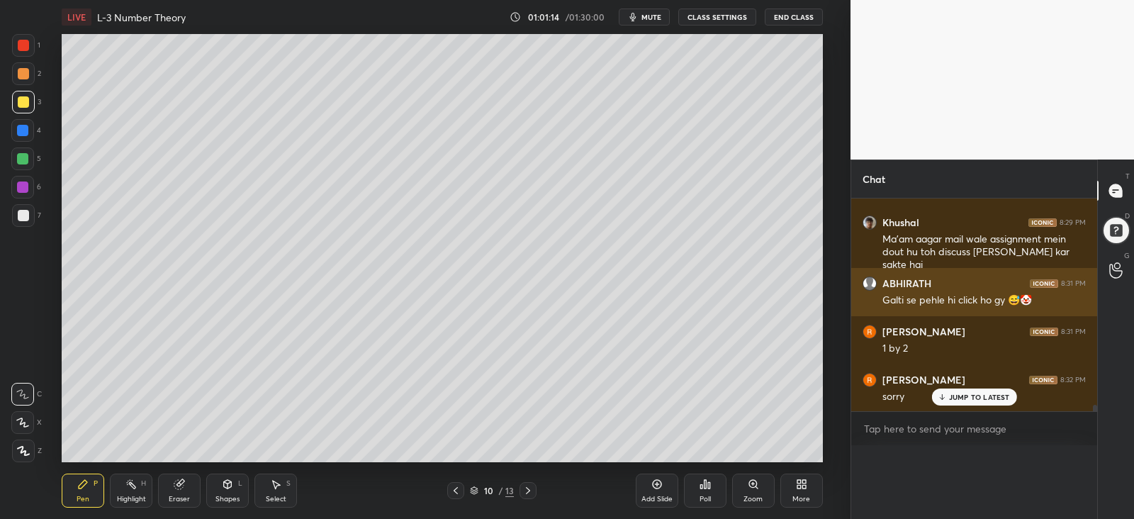
scroll to position [0, 4]
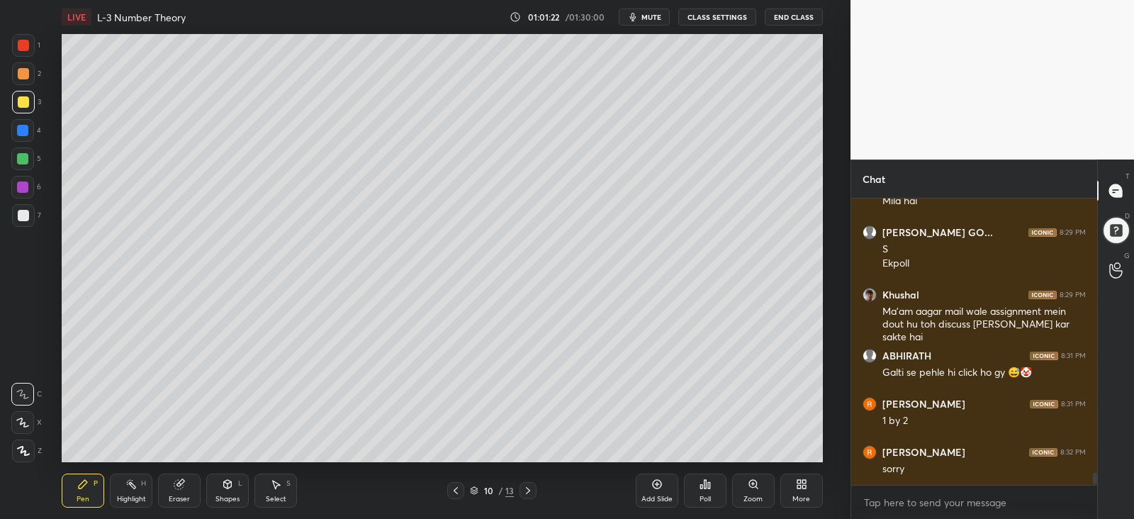
click at [23, 216] on div at bounding box center [23, 215] width 11 height 11
click at [21, 104] on div at bounding box center [23, 101] width 11 height 11
click at [657, 497] on div "Add Slide" at bounding box center [657, 499] width 31 height 7
click at [23, 74] on div at bounding box center [23, 73] width 11 height 11
click at [23, 208] on div at bounding box center [23, 215] width 23 height 23
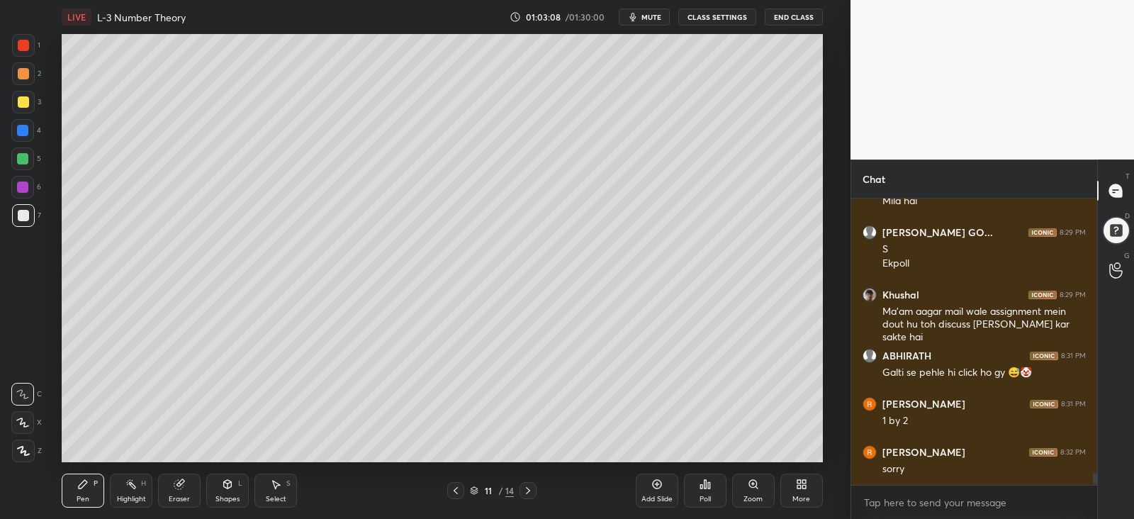
click at [705, 491] on div "Poll" at bounding box center [705, 491] width 43 height 34
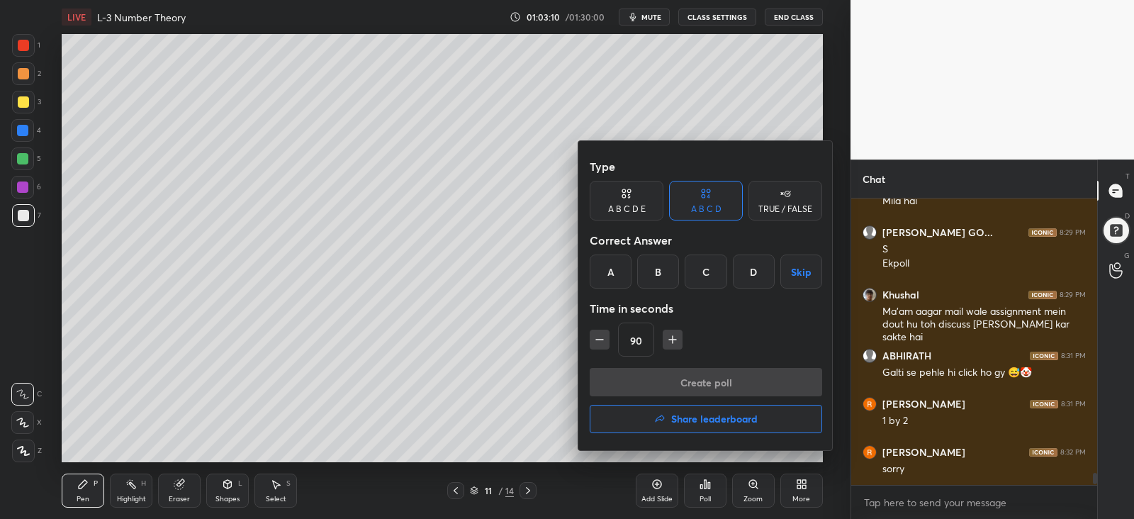
drag, startPoint x: 708, startPoint y: 274, endPoint x: 705, endPoint y: 280, distance: 7.3
click at [708, 275] on div "C" at bounding box center [706, 272] width 42 height 34
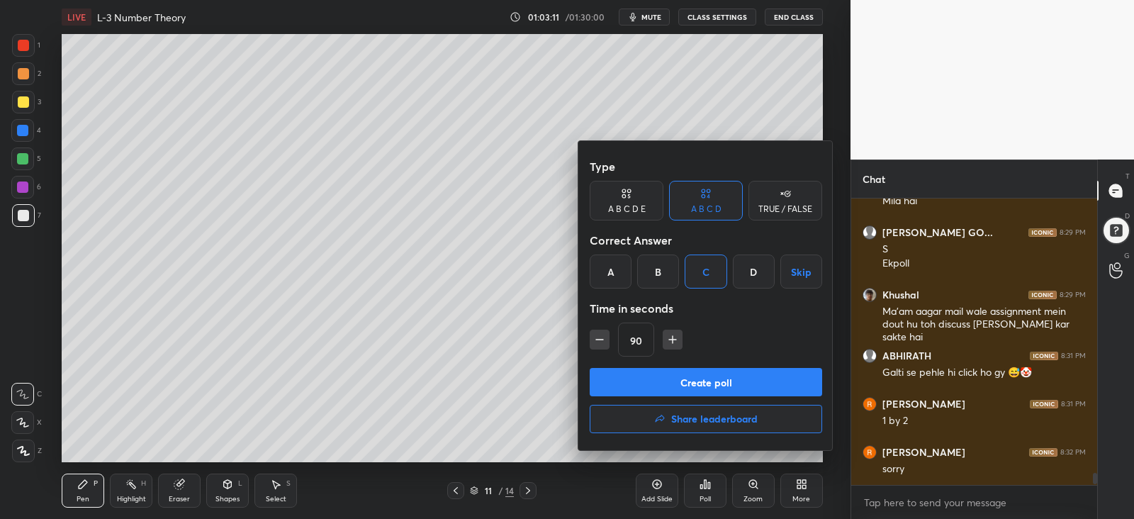
click at [670, 384] on button "Create poll" at bounding box center [706, 382] width 233 height 28
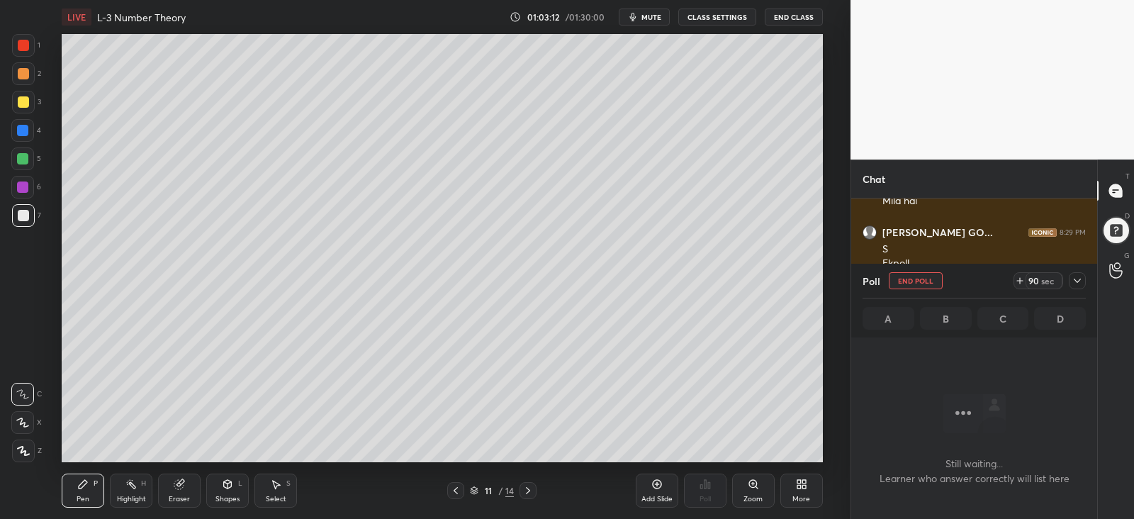
scroll to position [4, 4]
click at [1072, 279] on icon at bounding box center [1077, 280] width 11 height 11
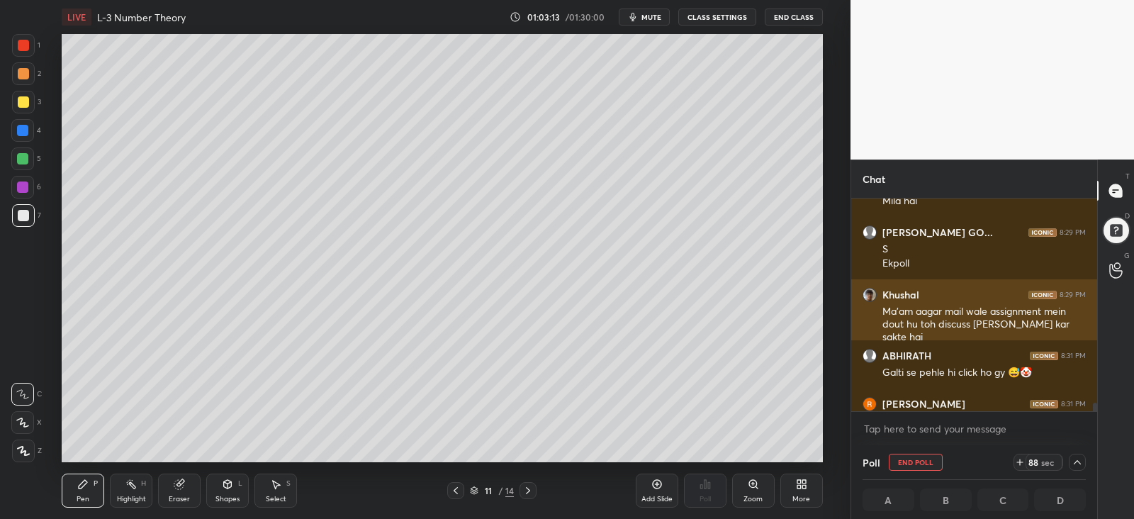
scroll to position [0, 4]
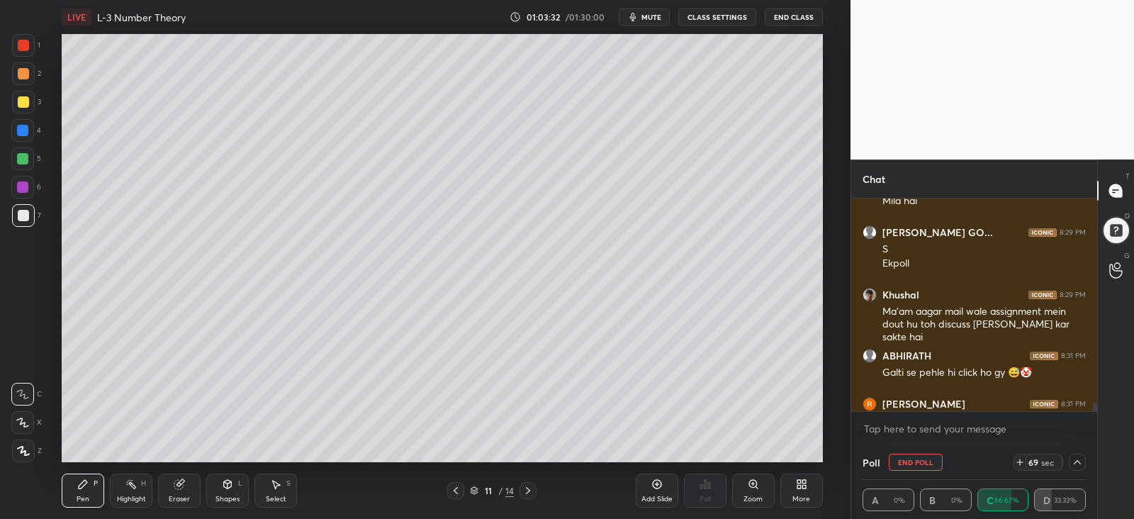
click at [1078, 465] on icon at bounding box center [1077, 462] width 11 height 11
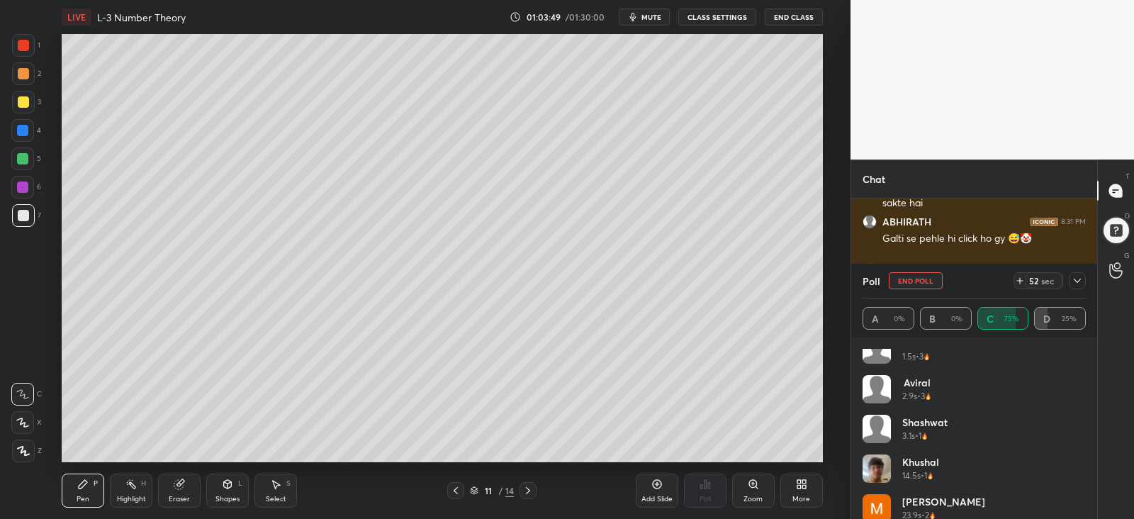
scroll to position [0, 0]
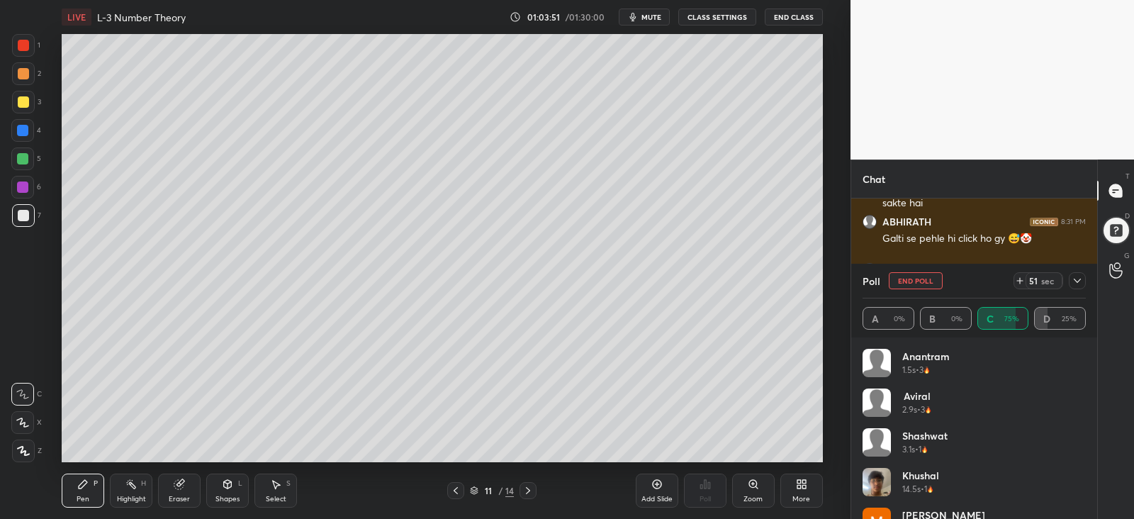
click at [1077, 280] on icon at bounding box center [1077, 280] width 11 height 11
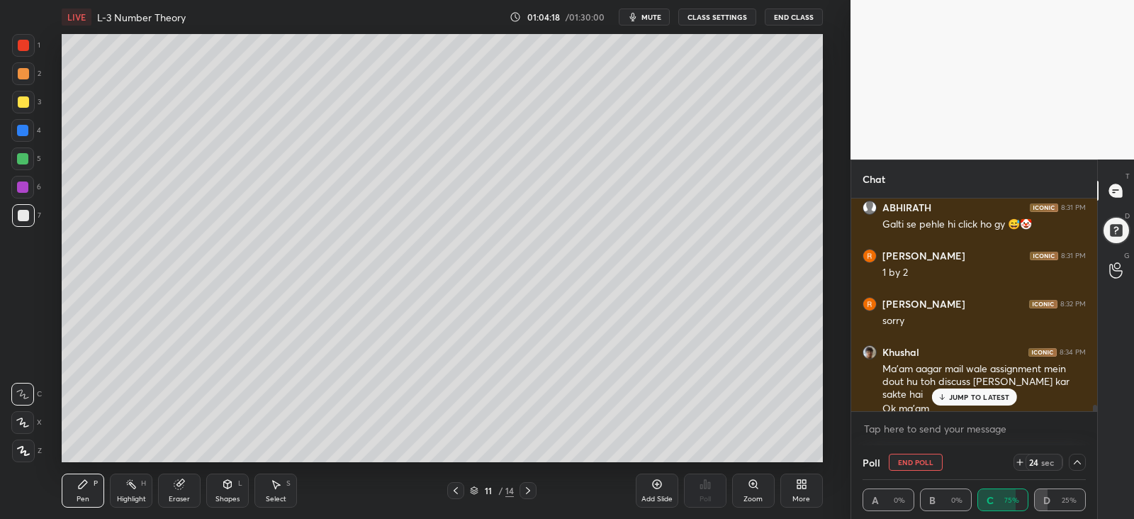
scroll to position [6803, 0]
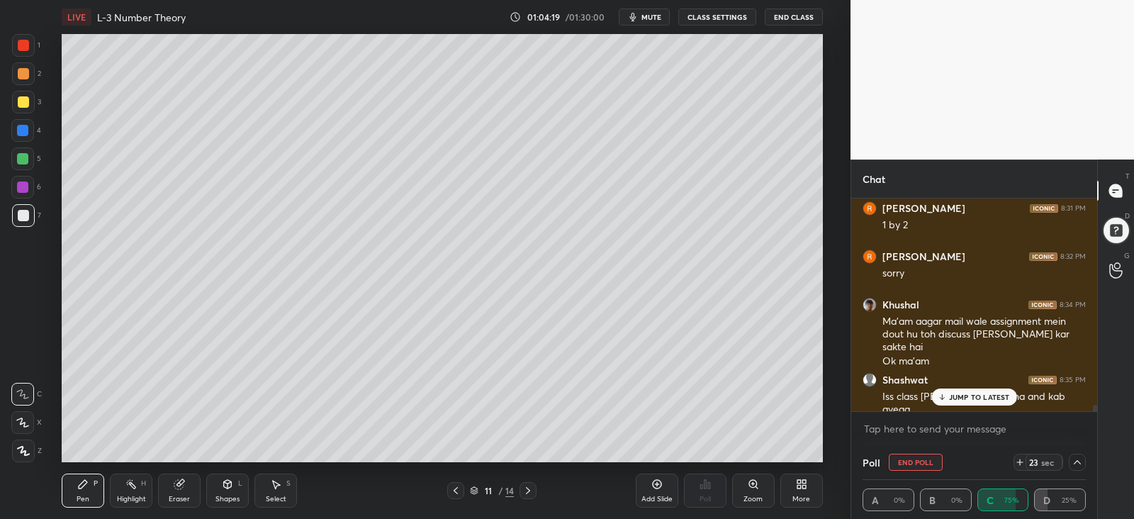
click at [1074, 461] on icon at bounding box center [1077, 462] width 11 height 11
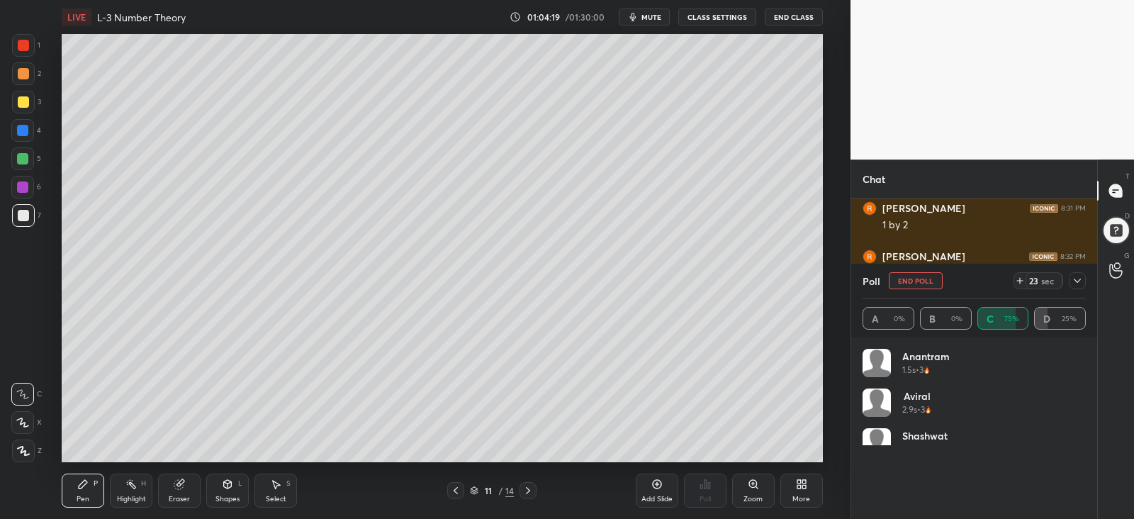
scroll to position [166, 219]
click at [1077, 279] on icon at bounding box center [1077, 280] width 11 height 11
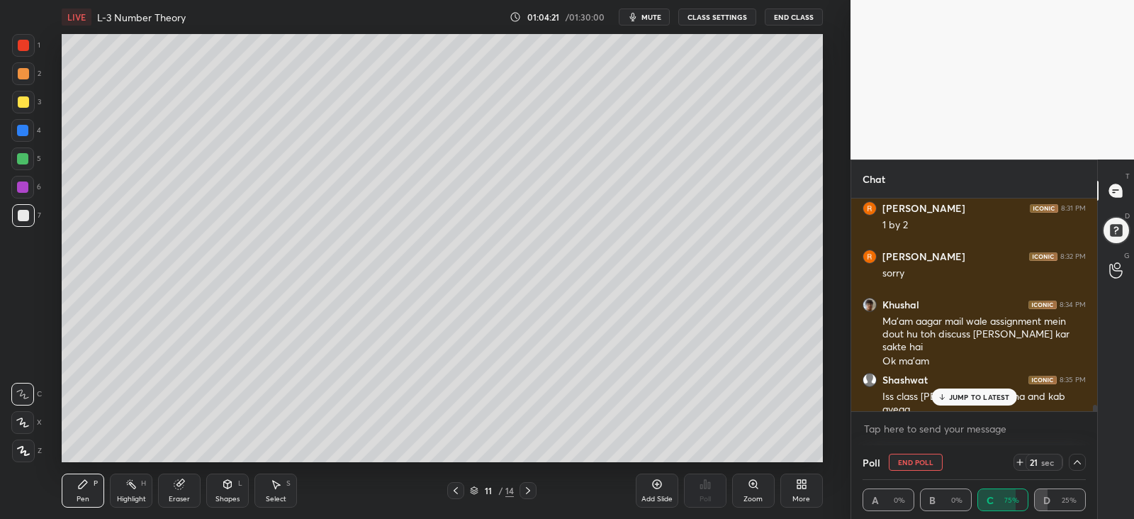
scroll to position [0, 4]
drag, startPoint x: 974, startPoint y: 393, endPoint x: 950, endPoint y: 389, distance: 24.5
click at [975, 393] on p "JUMP TO LATEST" at bounding box center [979, 397] width 61 height 9
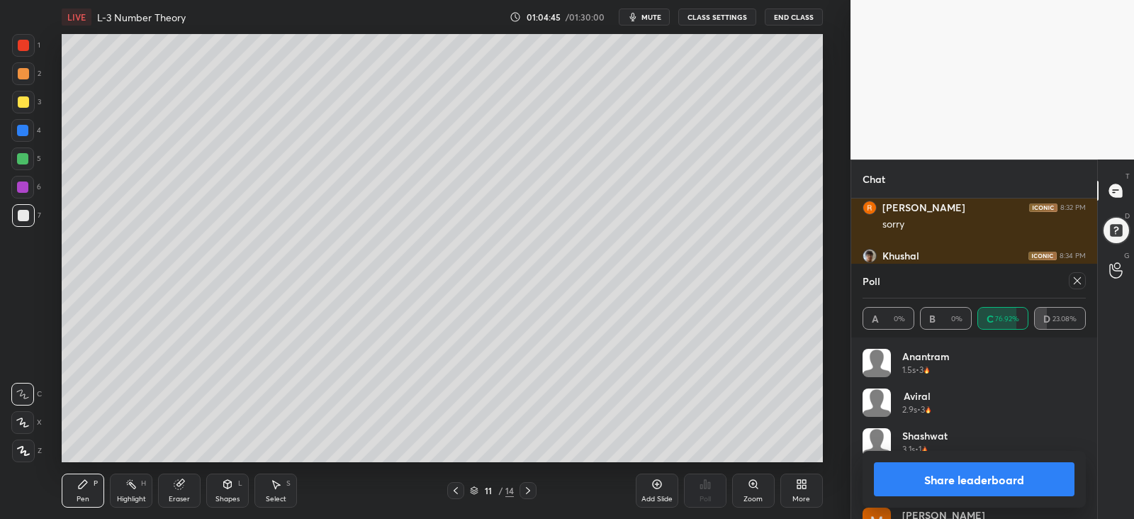
scroll to position [6899, 0]
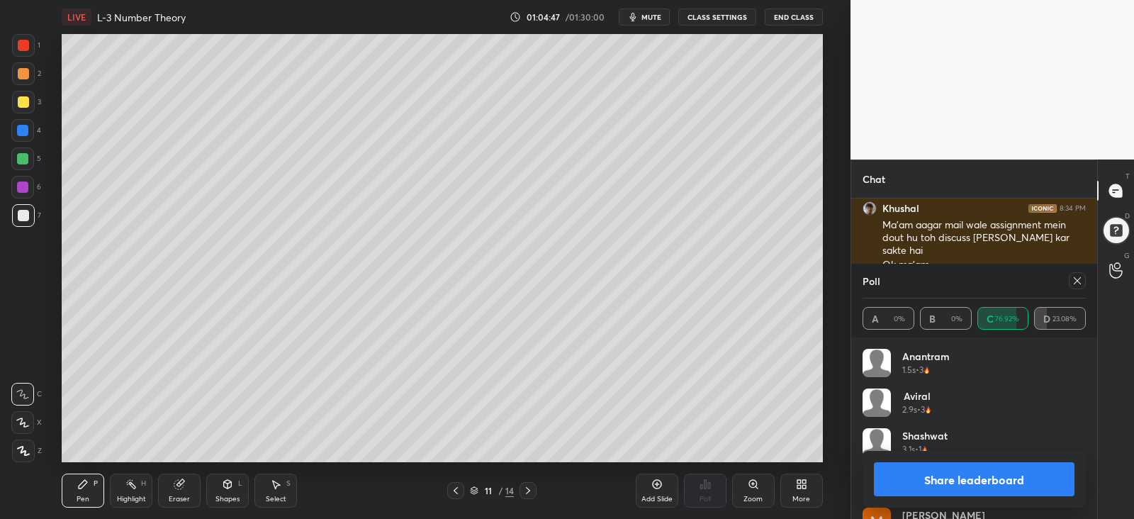
click at [1078, 284] on icon at bounding box center [1077, 280] width 11 height 11
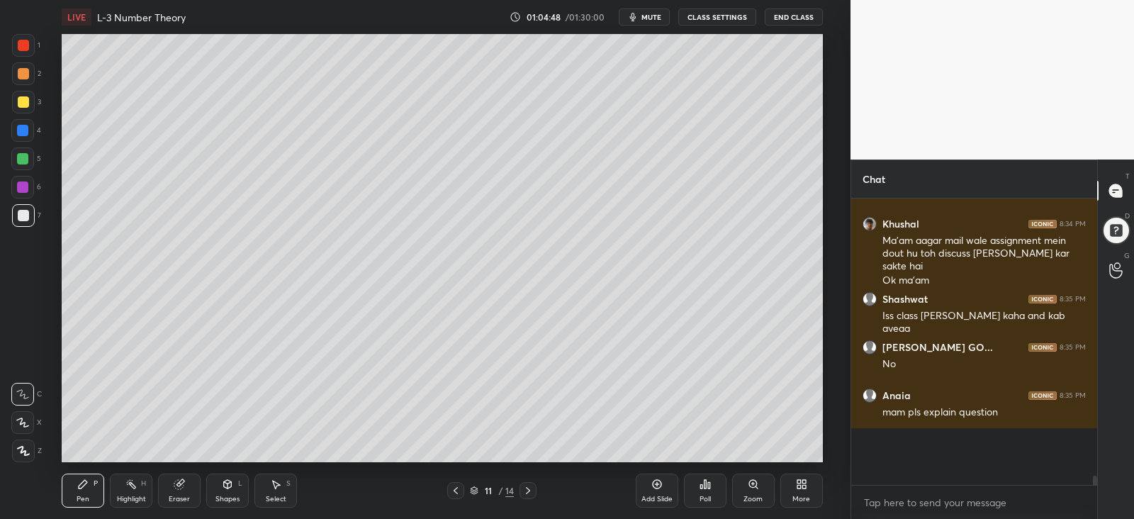
scroll to position [4, 4]
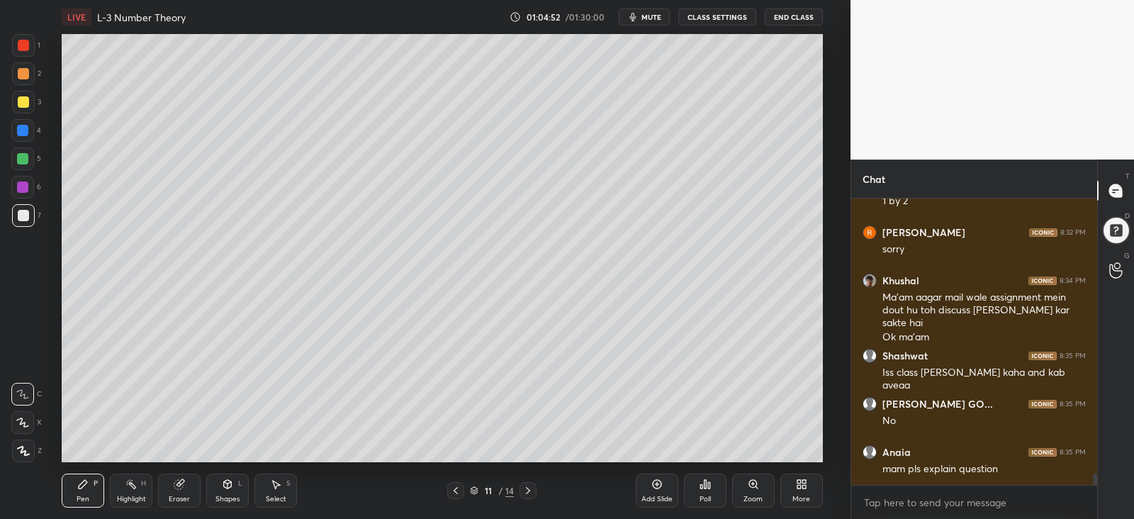
drag, startPoint x: 22, startPoint y: 105, endPoint x: 33, endPoint y: 118, distance: 16.6
click at [21, 104] on div at bounding box center [23, 101] width 11 height 11
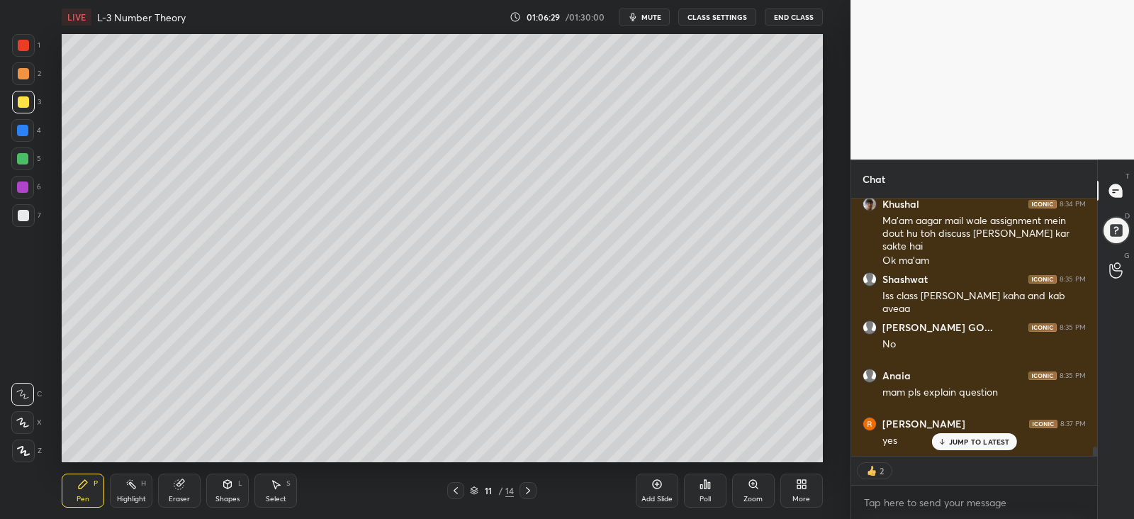
scroll to position [6874, 0]
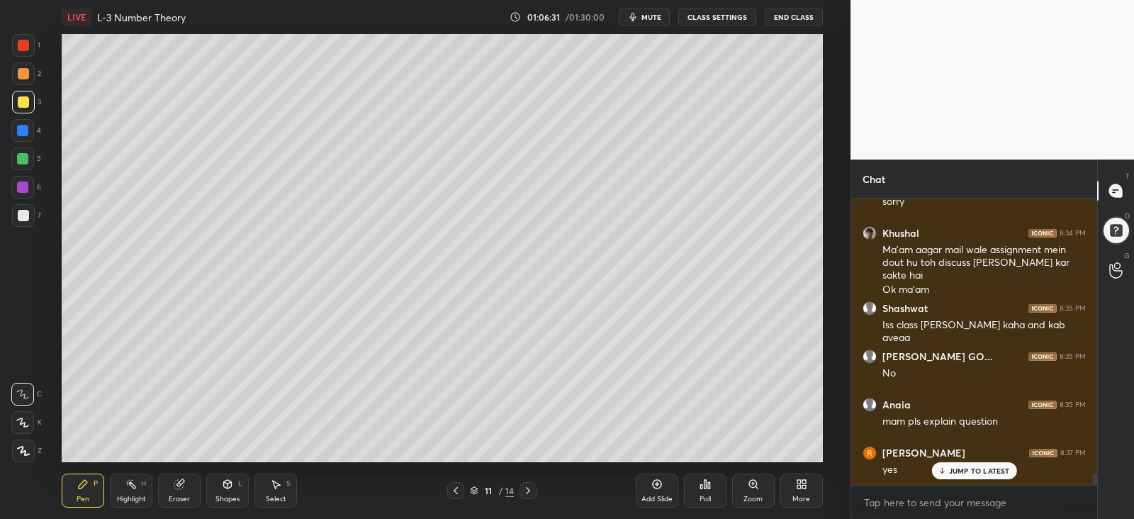
click at [659, 491] on div "Add Slide" at bounding box center [657, 491] width 43 height 34
click at [18, 215] on div at bounding box center [23, 215] width 11 height 11
click at [645, 16] on span "mute" at bounding box center [652, 17] width 20 height 10
click at [638, 21] on span "unmute" at bounding box center [650, 17] width 30 height 10
click at [656, 17] on span "mute" at bounding box center [652, 17] width 20 height 10
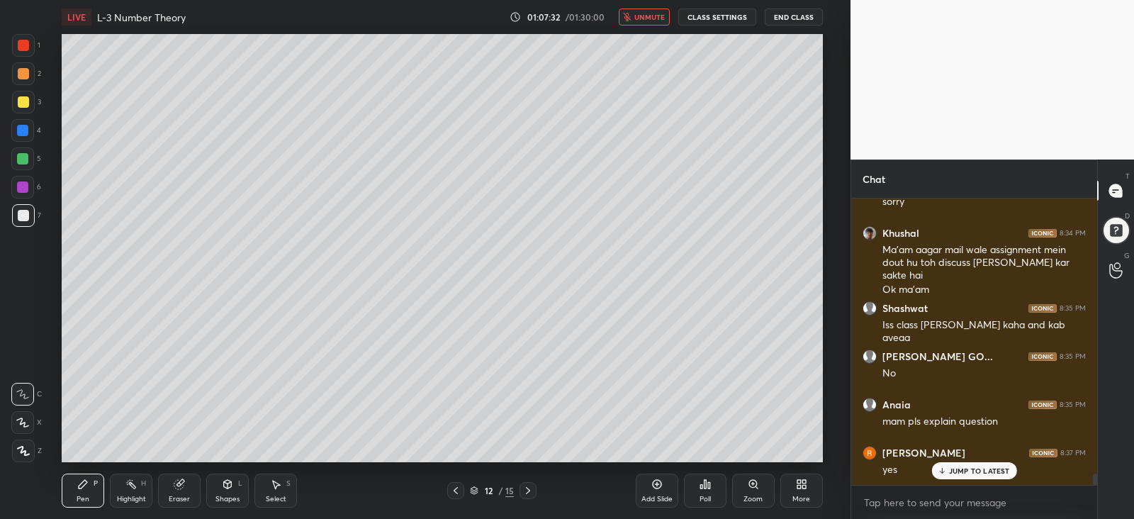
scroll to position [6923, 0]
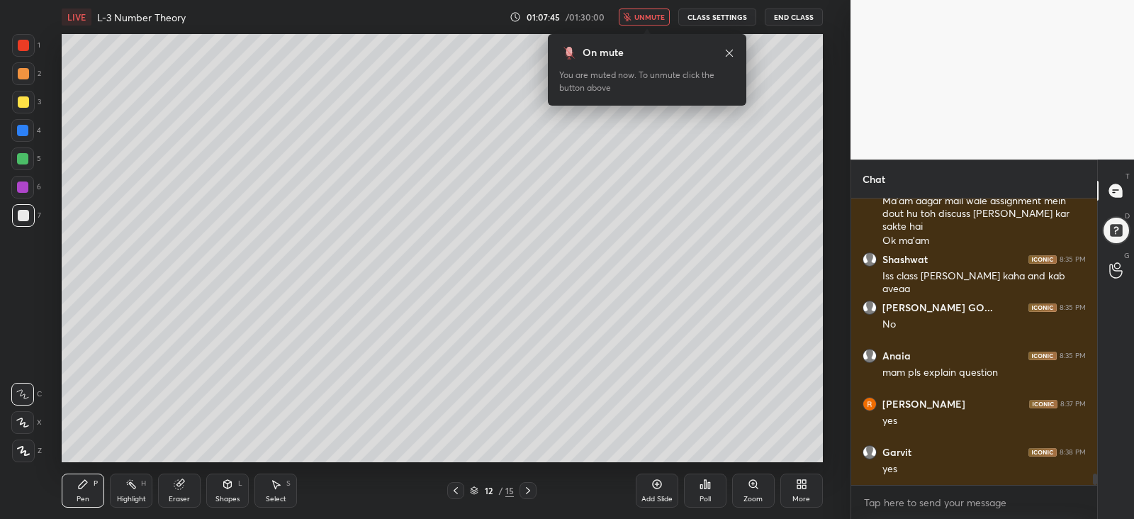
click at [640, 14] on span "unmute" at bounding box center [650, 17] width 30 height 10
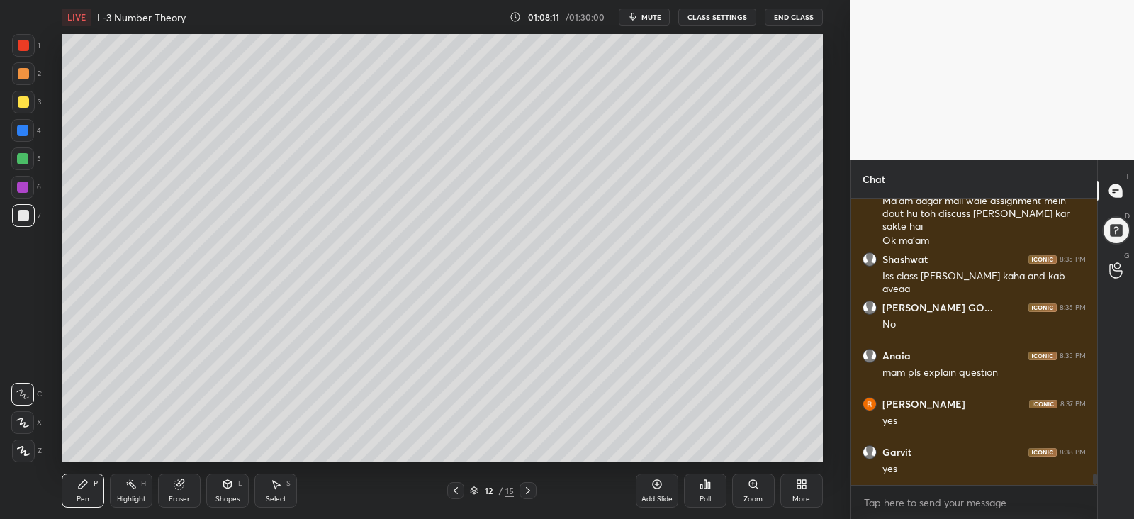
click at [18, 103] on div at bounding box center [23, 101] width 11 height 11
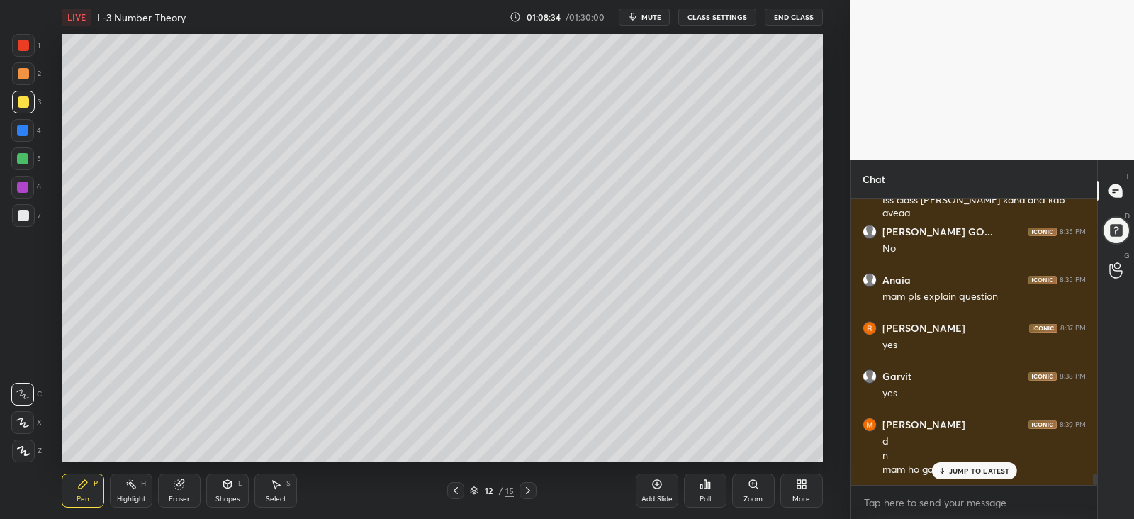
scroll to position [7047, 0]
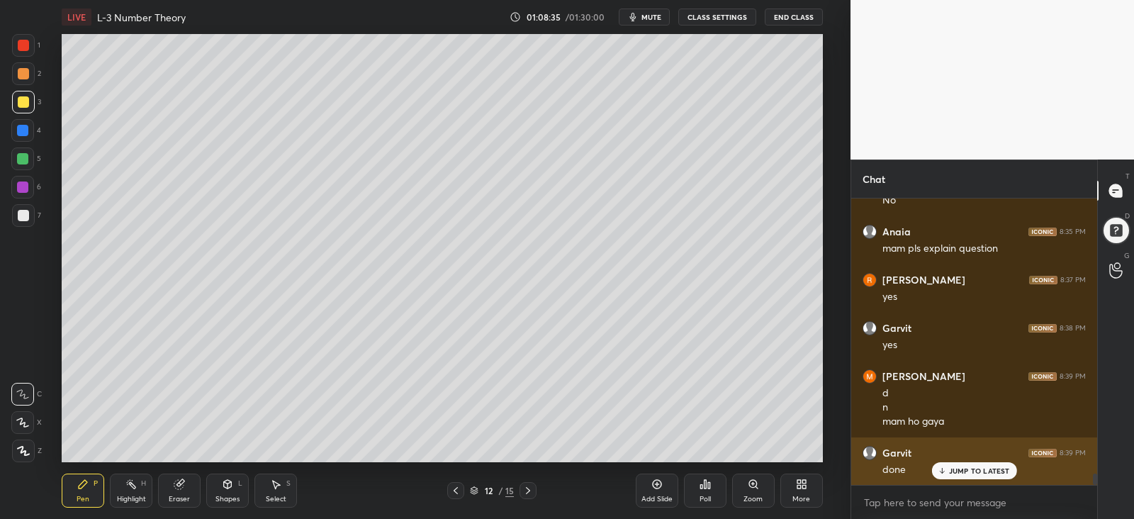
click at [961, 464] on div "JUMP TO LATEST" at bounding box center [974, 470] width 85 height 17
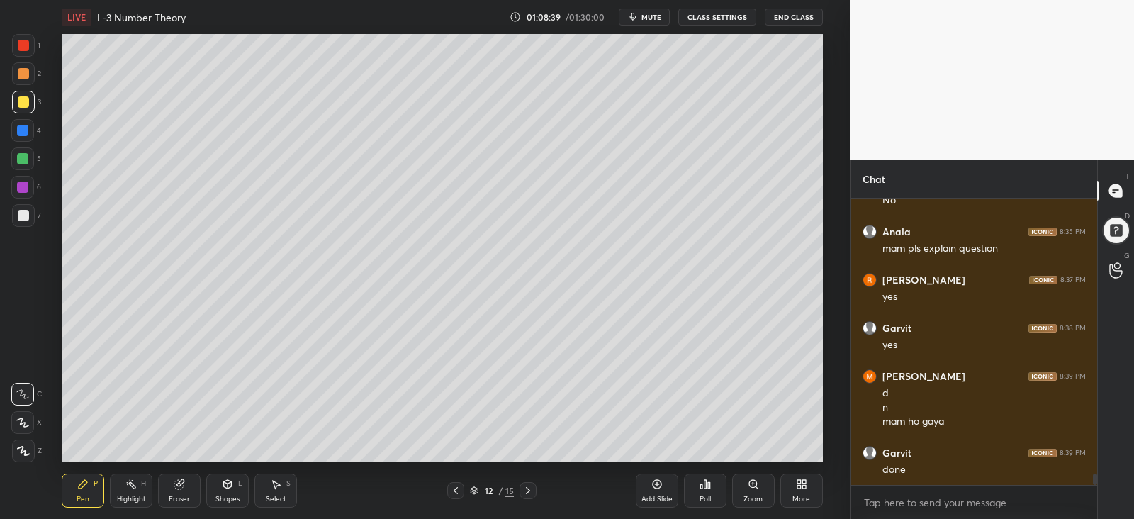
click at [22, 130] on div at bounding box center [22, 130] width 11 height 11
click at [18, 160] on div at bounding box center [22, 158] width 11 height 11
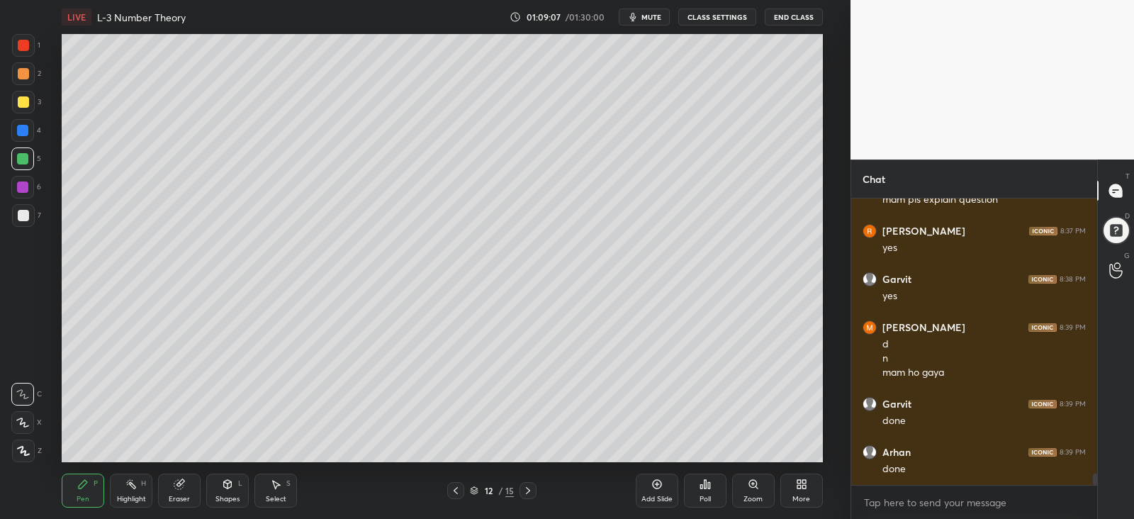
click at [22, 103] on div at bounding box center [23, 101] width 11 height 11
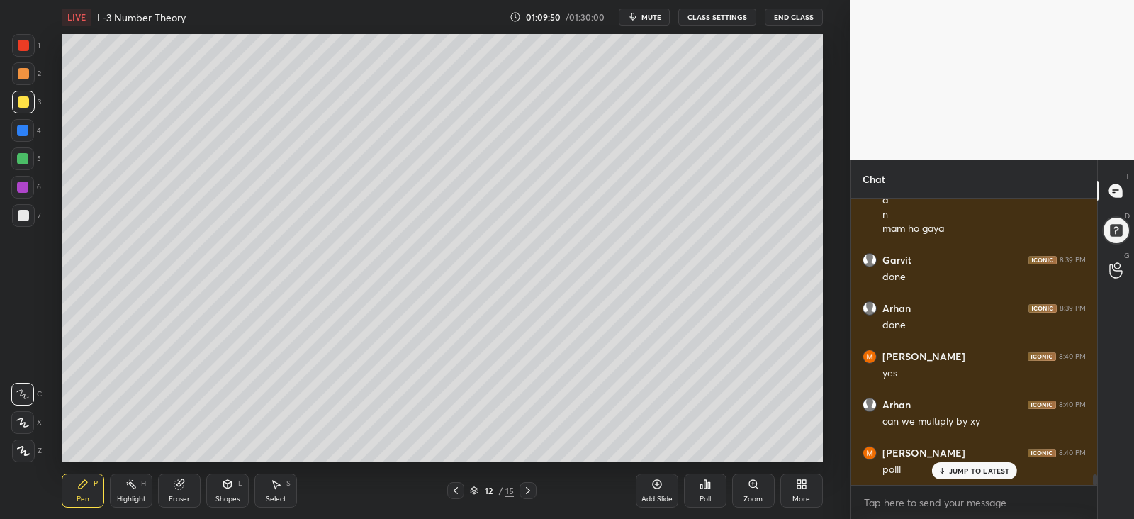
scroll to position [7288, 0]
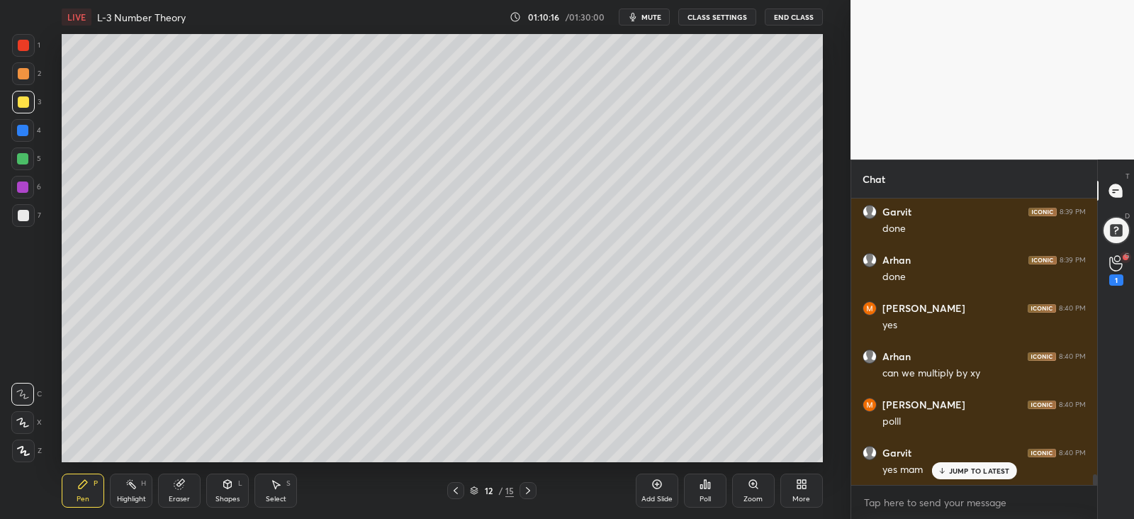
click at [978, 467] on p "JUMP TO LATEST" at bounding box center [979, 471] width 61 height 9
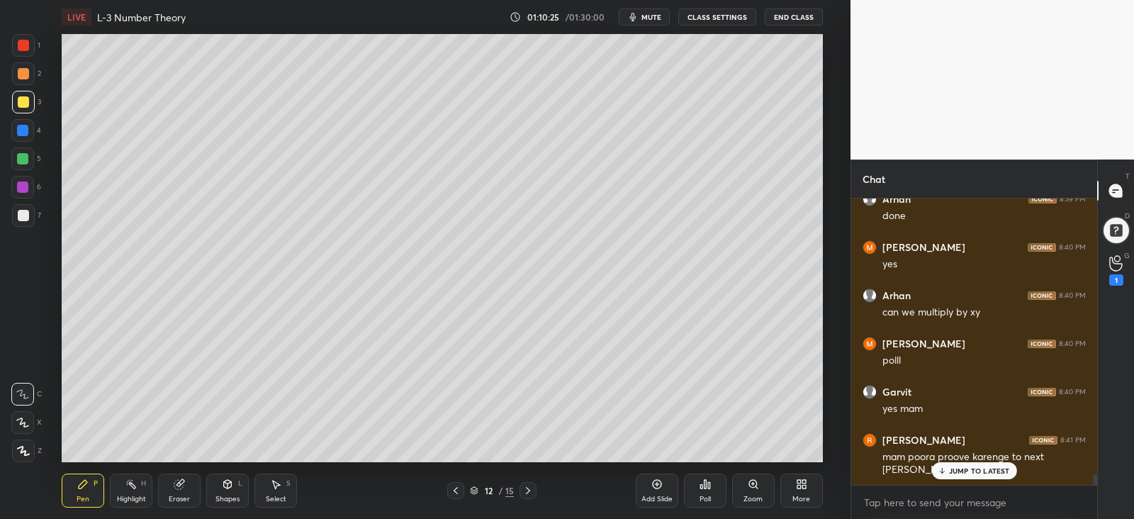
click at [973, 468] on p "JUMP TO LATEST" at bounding box center [979, 471] width 61 height 9
click at [25, 213] on div at bounding box center [23, 215] width 11 height 11
click at [21, 101] on div at bounding box center [23, 101] width 11 height 11
drag, startPoint x: 22, startPoint y: 214, endPoint x: 55, endPoint y: 214, distance: 33.3
click at [23, 214] on div at bounding box center [23, 215] width 11 height 11
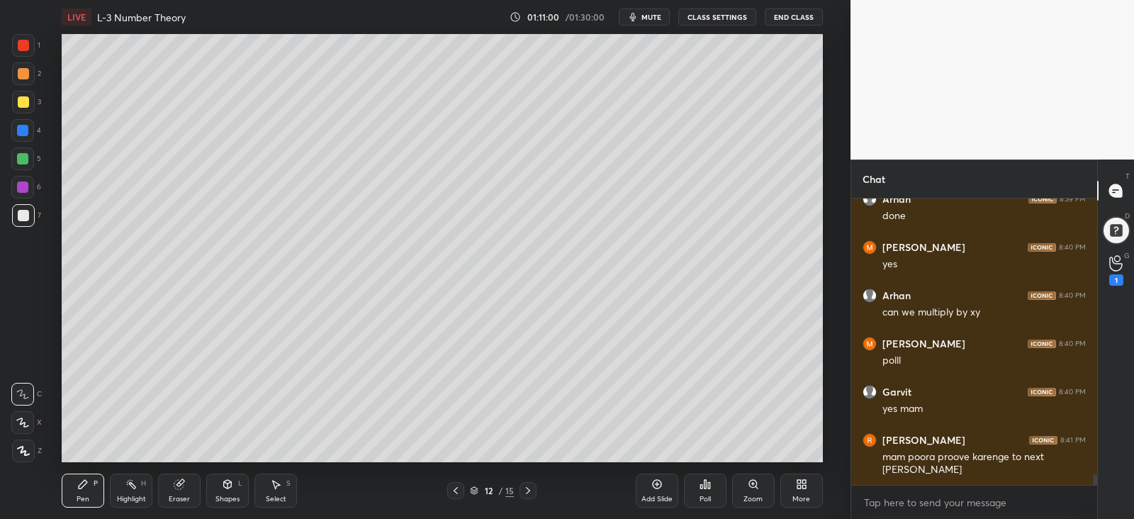
drag, startPoint x: 28, startPoint y: 132, endPoint x: 48, endPoint y: 145, distance: 23.0
click at [30, 132] on div at bounding box center [22, 130] width 23 height 23
drag, startPoint x: 20, startPoint y: 160, endPoint x: 28, endPoint y: 179, distance: 20.9
click at [21, 160] on div at bounding box center [22, 158] width 11 height 11
click at [178, 496] on div "Eraser" at bounding box center [179, 499] width 21 height 7
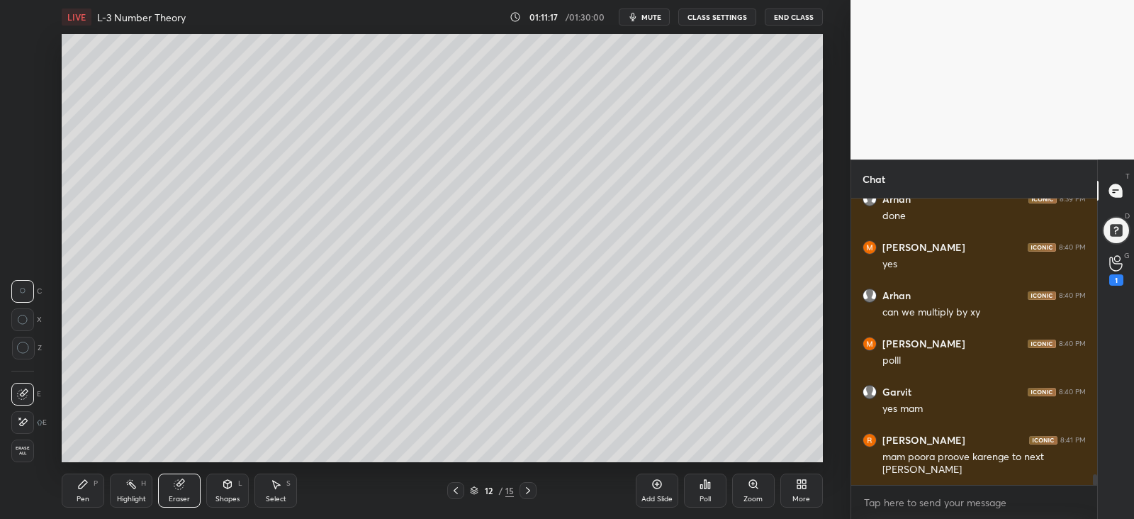
click at [86, 496] on div "Pen" at bounding box center [83, 499] width 13 height 7
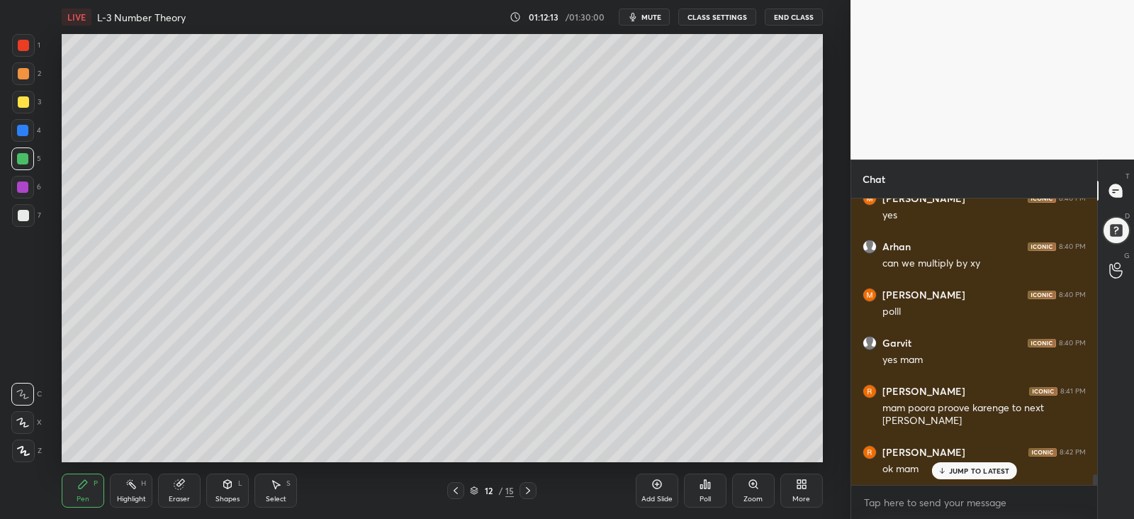
scroll to position [7446, 0]
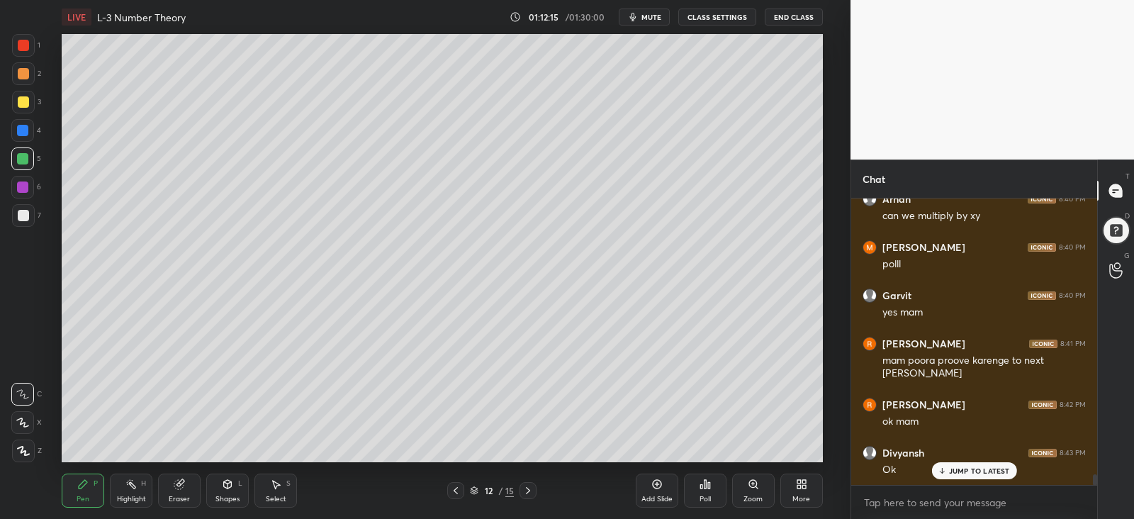
click at [654, 491] on div "Add Slide" at bounding box center [657, 491] width 43 height 34
click at [22, 100] on div at bounding box center [23, 101] width 11 height 11
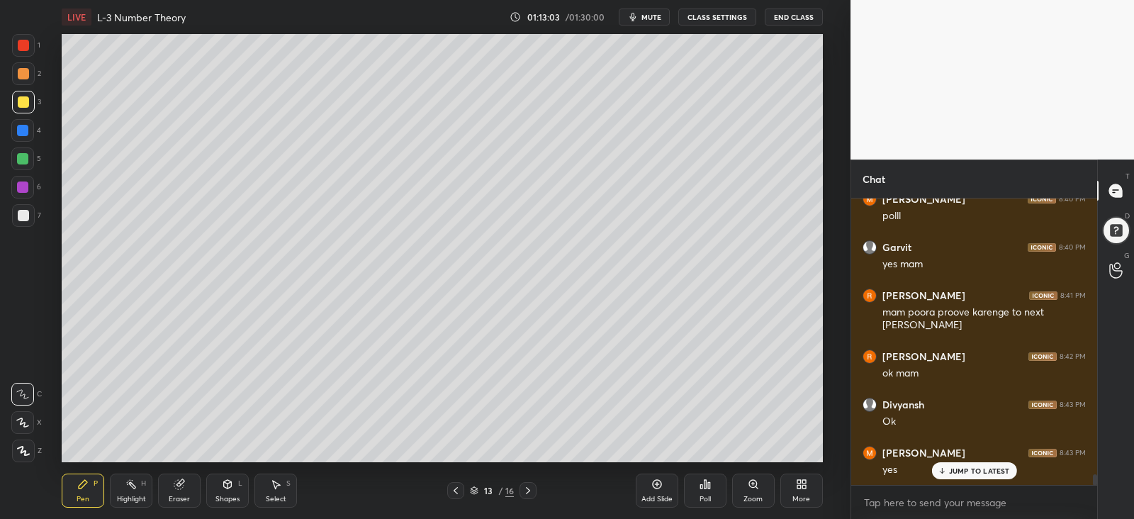
click at [18, 214] on div at bounding box center [23, 215] width 11 height 11
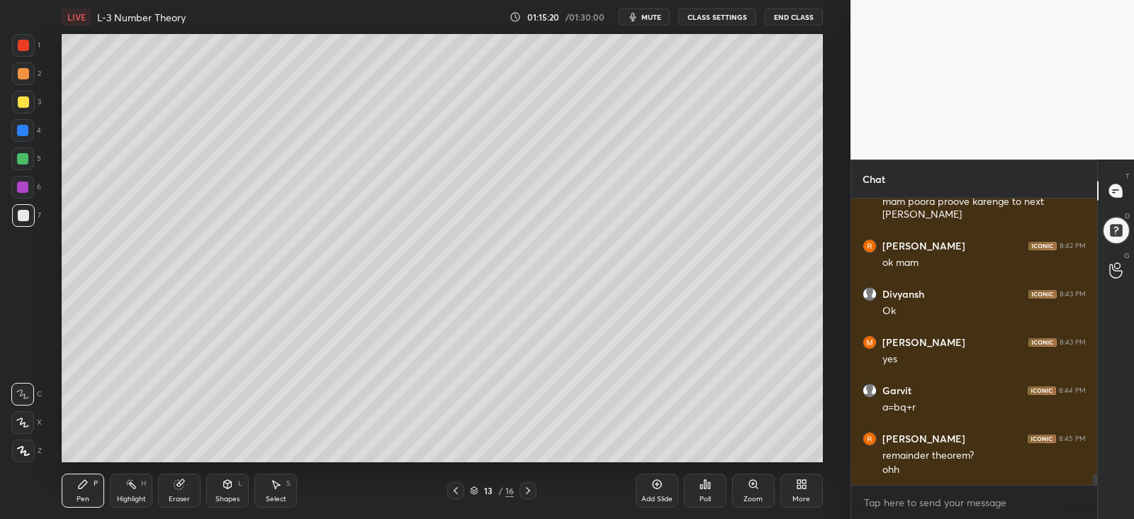
scroll to position [7653, 0]
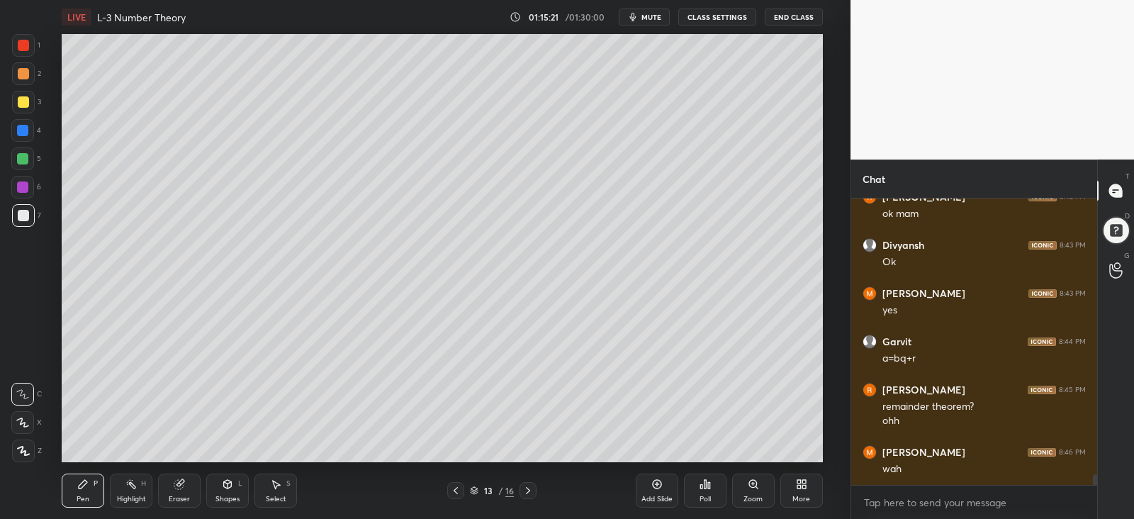
click at [21, 154] on div at bounding box center [22, 158] width 11 height 11
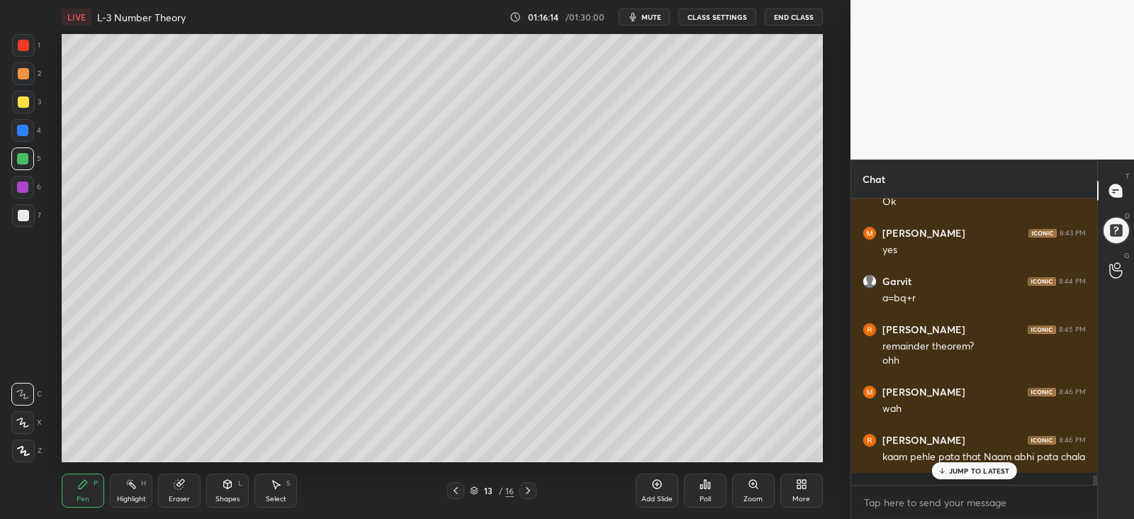
scroll to position [7763, 0]
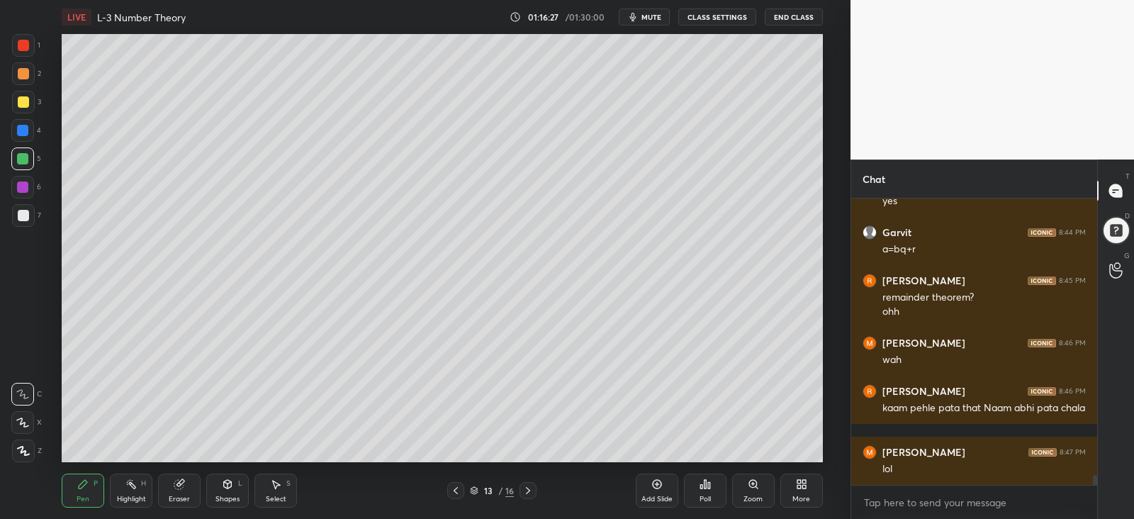
drag, startPoint x: 23, startPoint y: 129, endPoint x: 24, endPoint y: 144, distance: 14.9
click at [23, 130] on div at bounding box center [22, 130] width 11 height 11
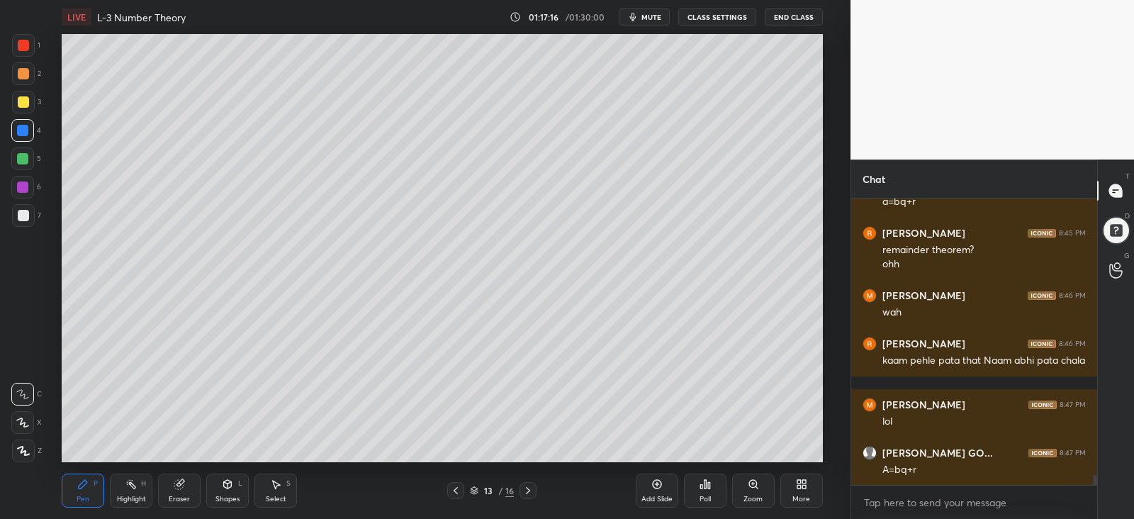
click at [177, 501] on div "Eraser" at bounding box center [179, 499] width 21 height 7
drag, startPoint x: 80, startPoint y: 491, endPoint x: 88, endPoint y: 477, distance: 15.6
click at [80, 490] on div "Pen P" at bounding box center [83, 491] width 43 height 34
click at [16, 216] on div at bounding box center [23, 215] width 23 height 23
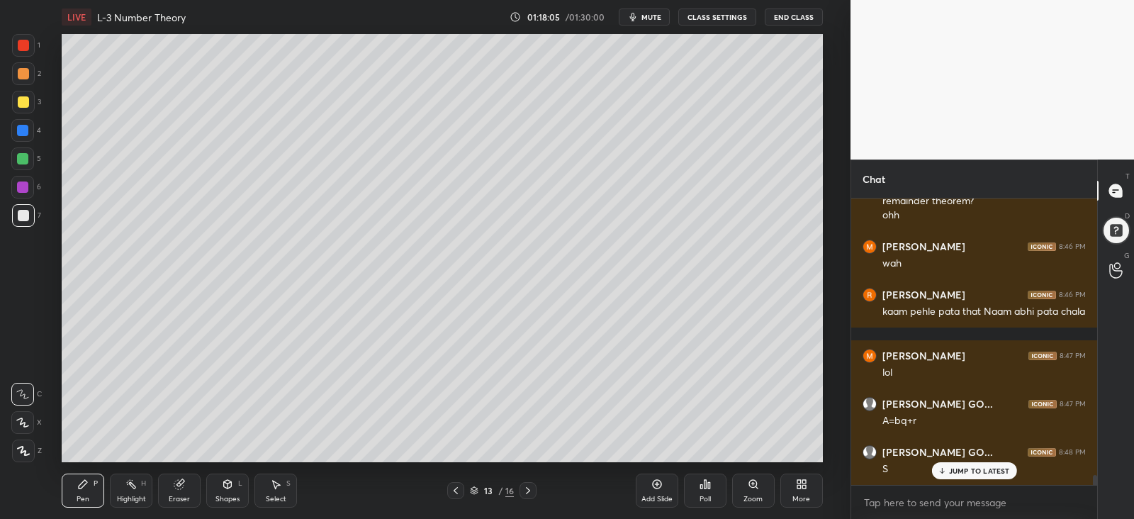
scroll to position [7907, 0]
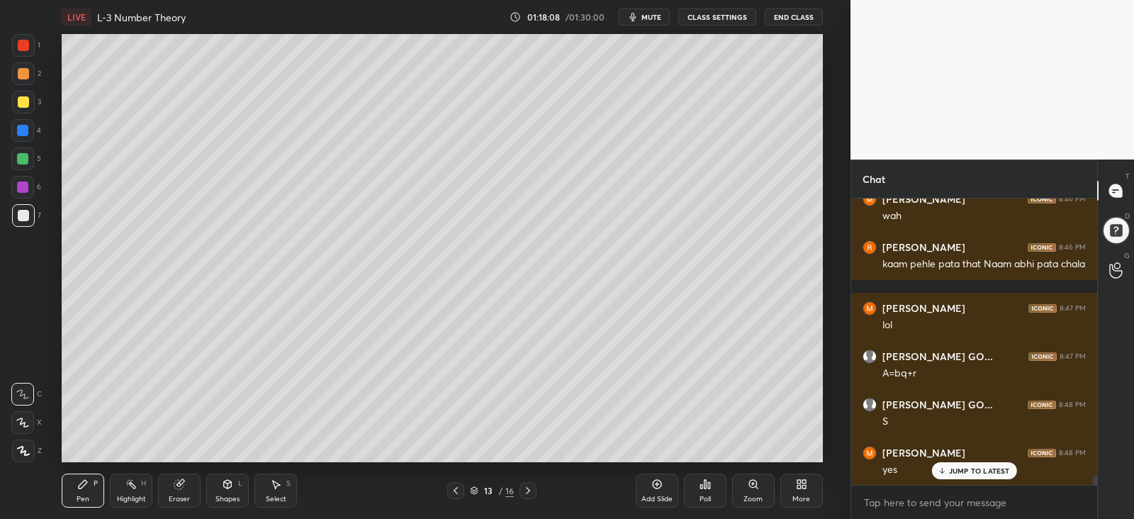
drag, startPoint x: 19, startPoint y: 100, endPoint x: 11, endPoint y: 112, distance: 14.8
click at [20, 99] on div at bounding box center [23, 101] width 11 height 11
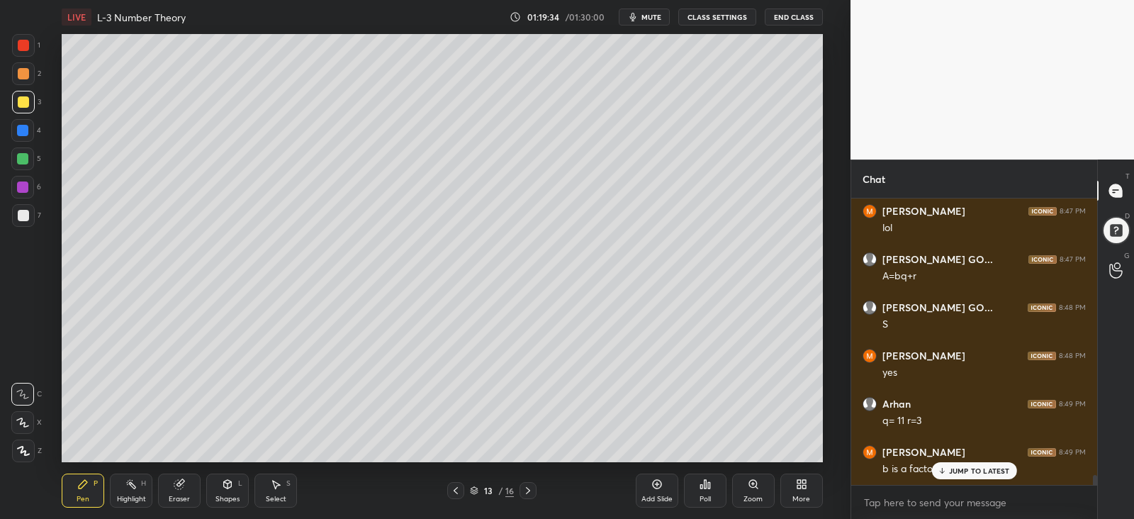
scroll to position [8051, 0]
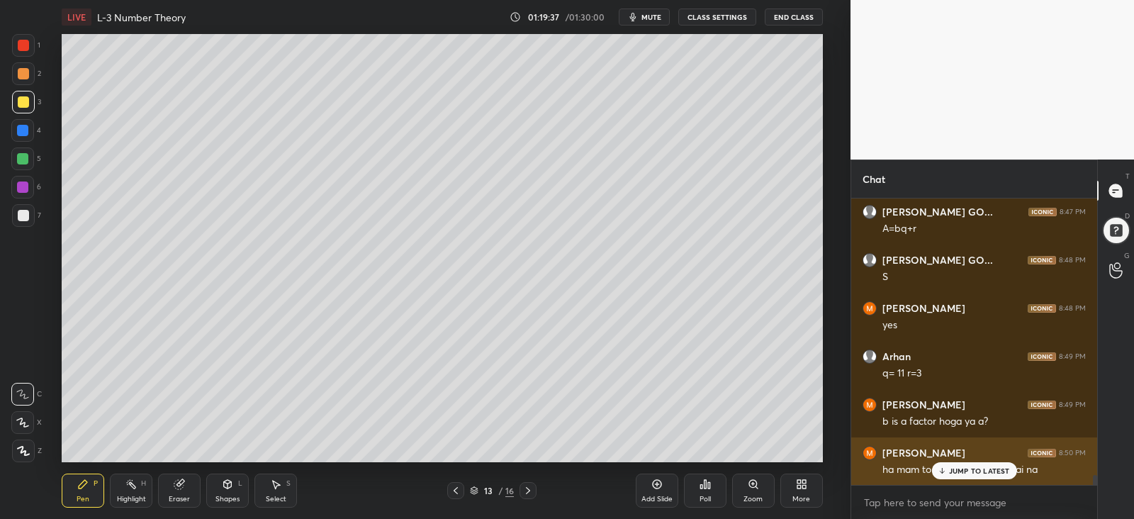
click at [971, 473] on p "JUMP TO LATEST" at bounding box center [979, 471] width 61 height 9
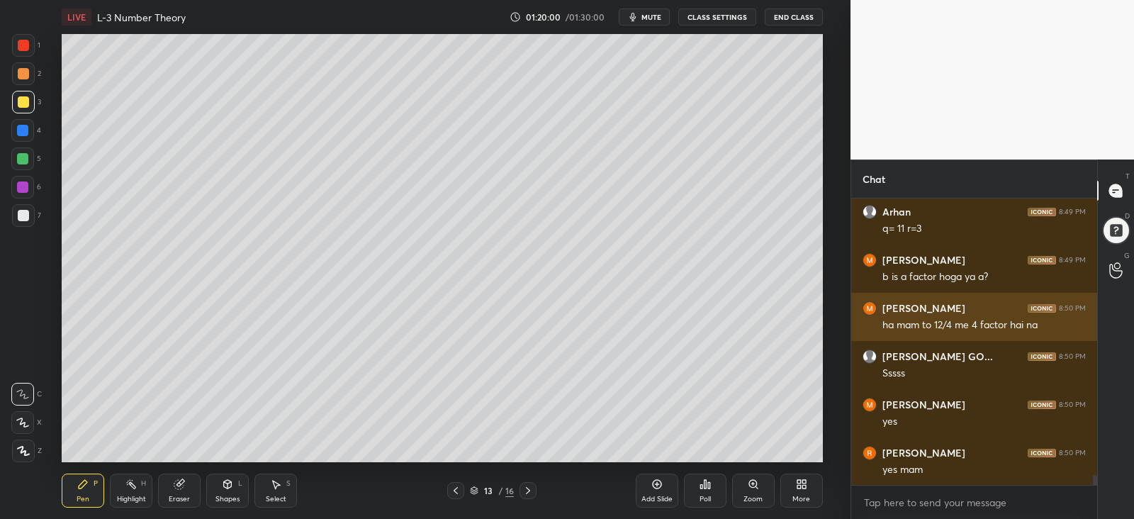
scroll to position [8245, 0]
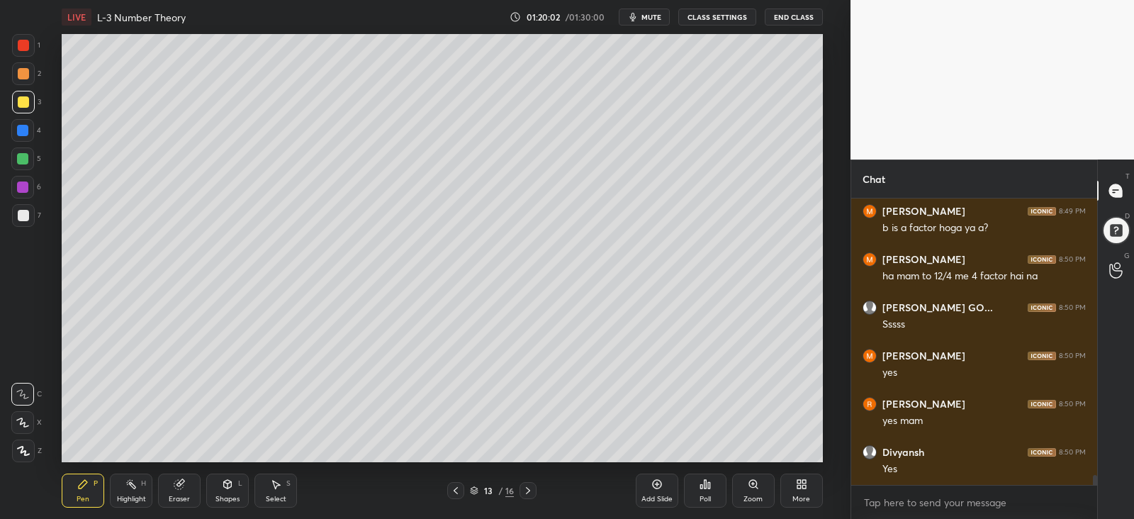
click at [657, 496] on div "Add Slide" at bounding box center [657, 499] width 31 height 7
click at [24, 214] on div at bounding box center [23, 215] width 11 height 11
click at [174, 484] on icon at bounding box center [179, 484] width 11 height 11
click at [83, 488] on icon at bounding box center [82, 484] width 11 height 11
drag, startPoint x: 22, startPoint y: 102, endPoint x: 60, endPoint y: 136, distance: 50.7
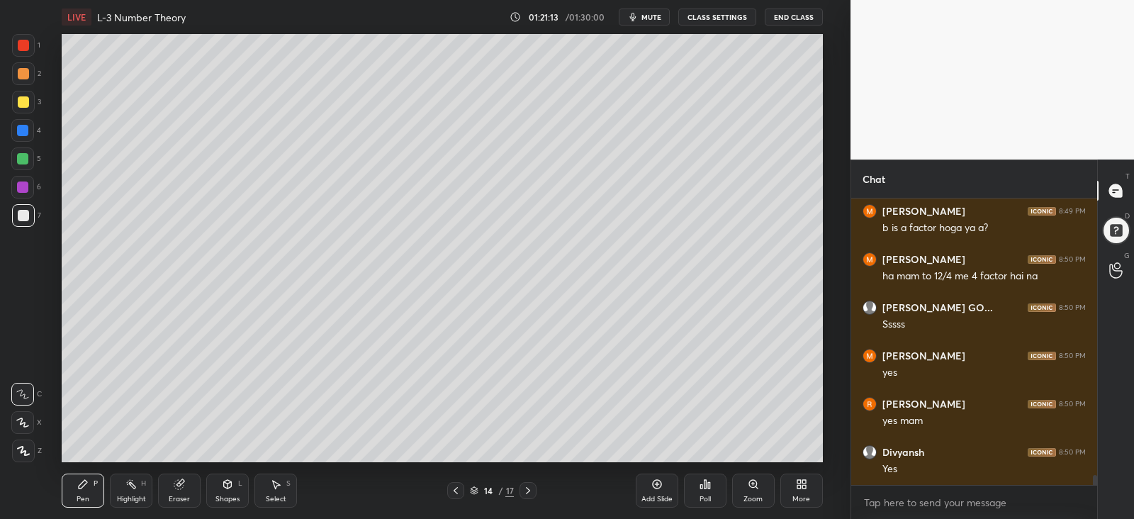
click at [22, 103] on div at bounding box center [23, 101] width 11 height 11
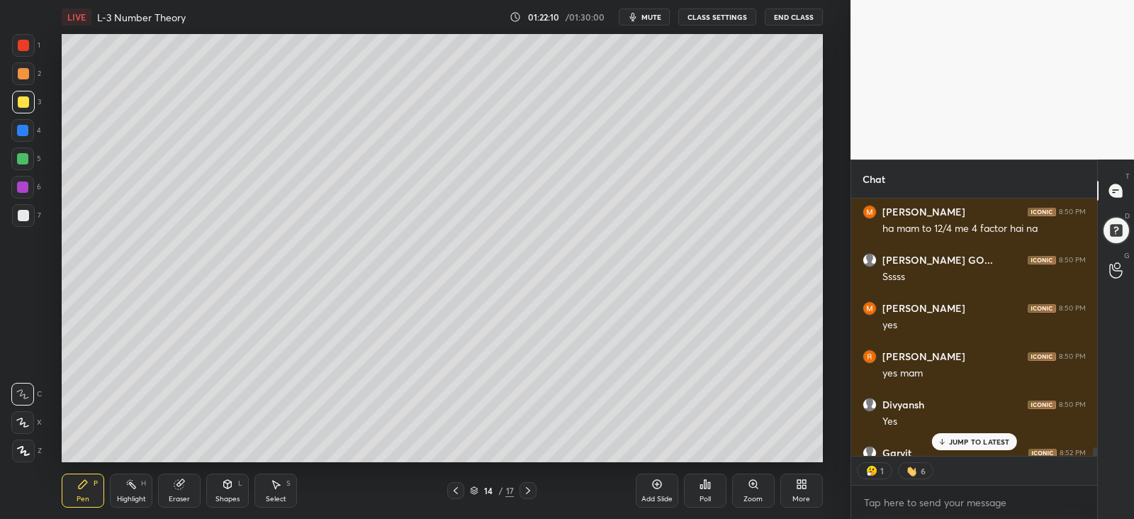
scroll to position [8370, 0]
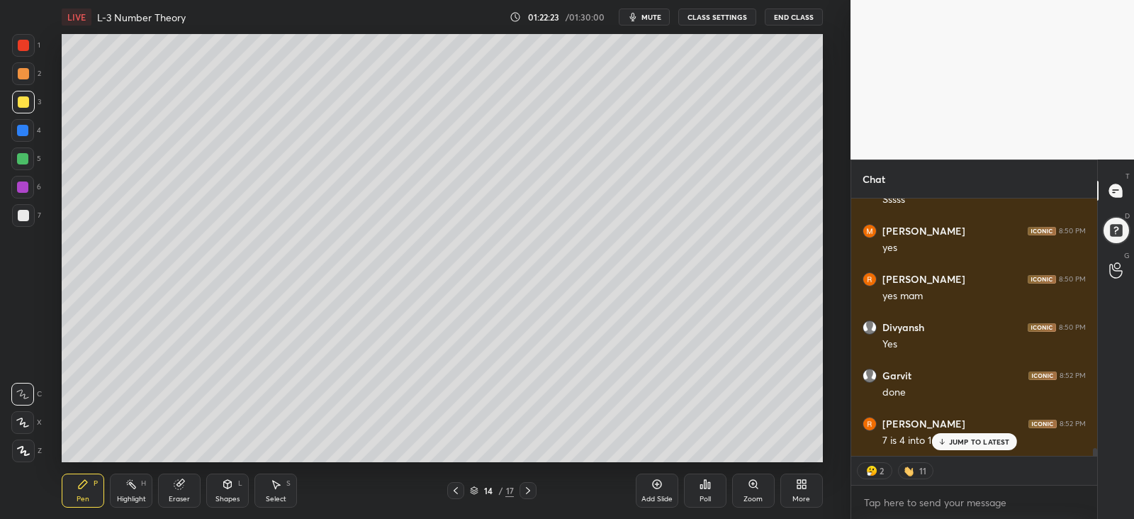
click at [961, 437] on p "JUMP TO LATEST" at bounding box center [979, 441] width 61 height 9
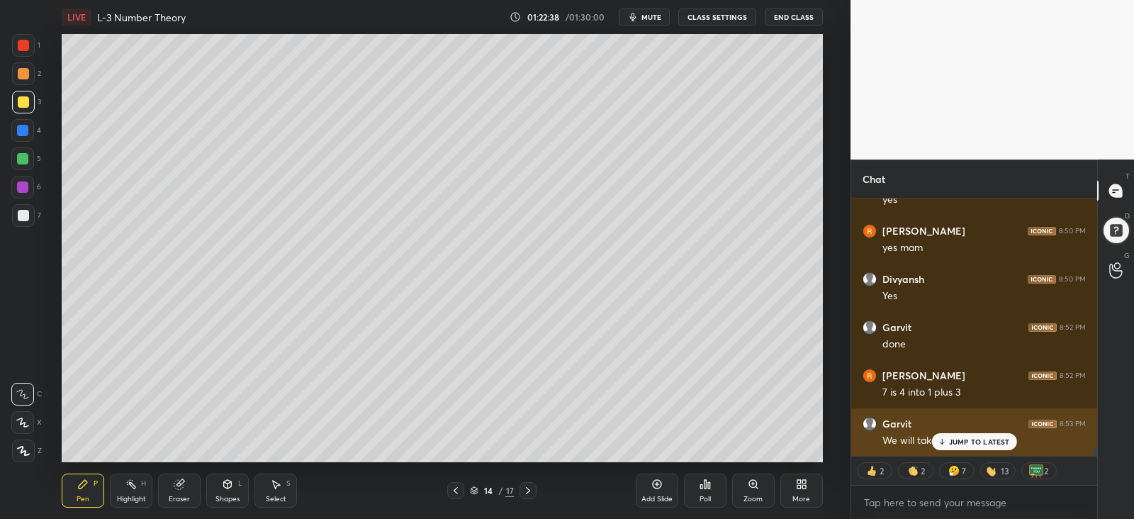
click at [948, 442] on div "JUMP TO LATEST" at bounding box center [974, 441] width 85 height 17
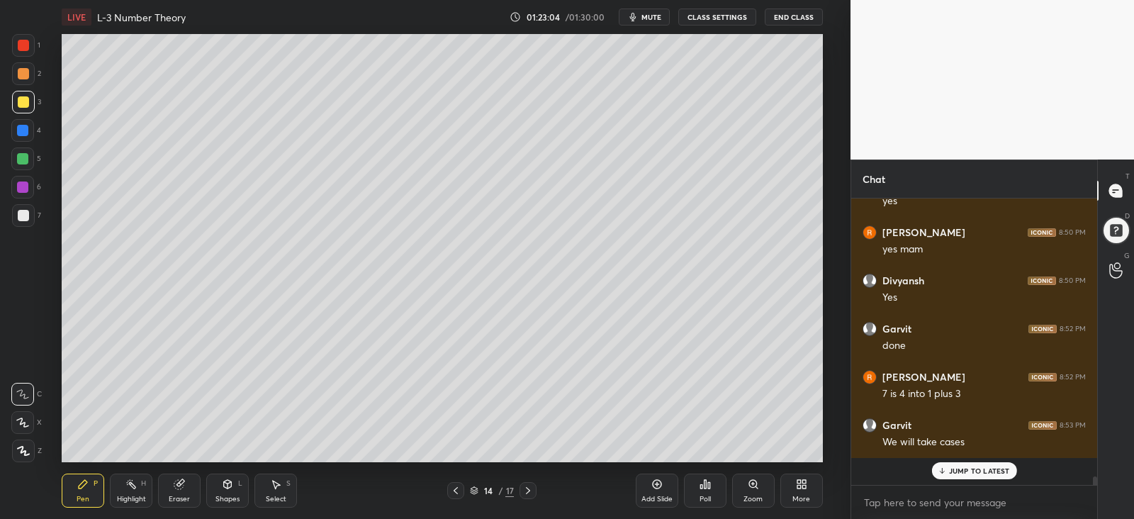
scroll to position [4, 4]
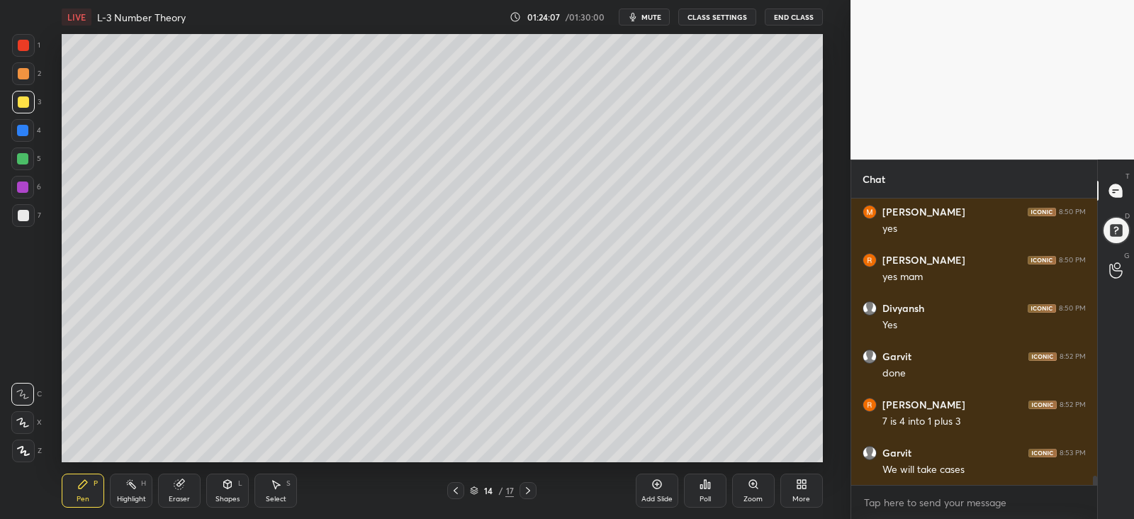
drag, startPoint x: 21, startPoint y: 157, endPoint x: 46, endPoint y: 229, distance: 75.8
click at [21, 159] on div at bounding box center [22, 158] width 11 height 11
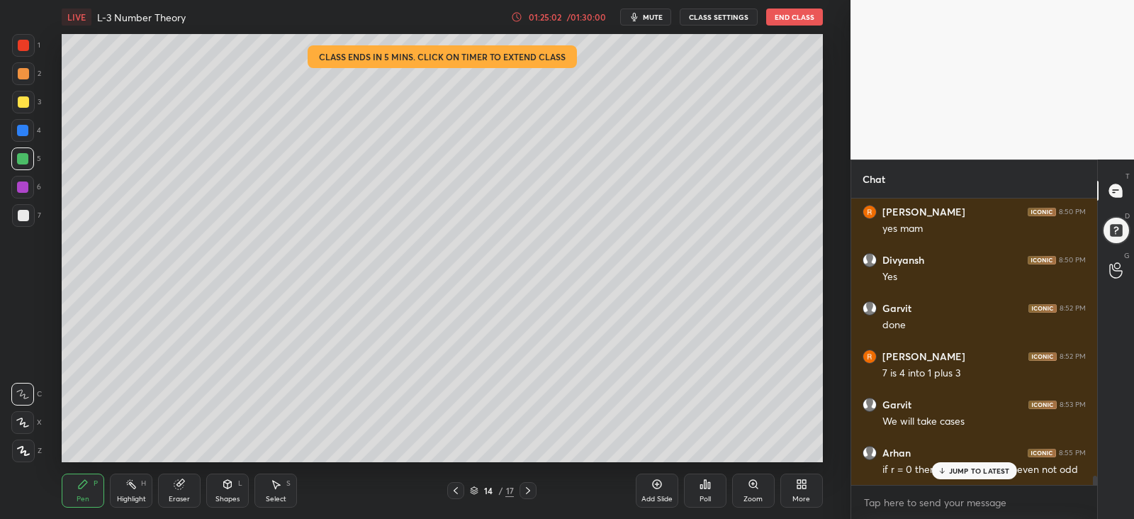
click at [553, 15] on div "01:25:02" at bounding box center [545, 17] width 40 height 9
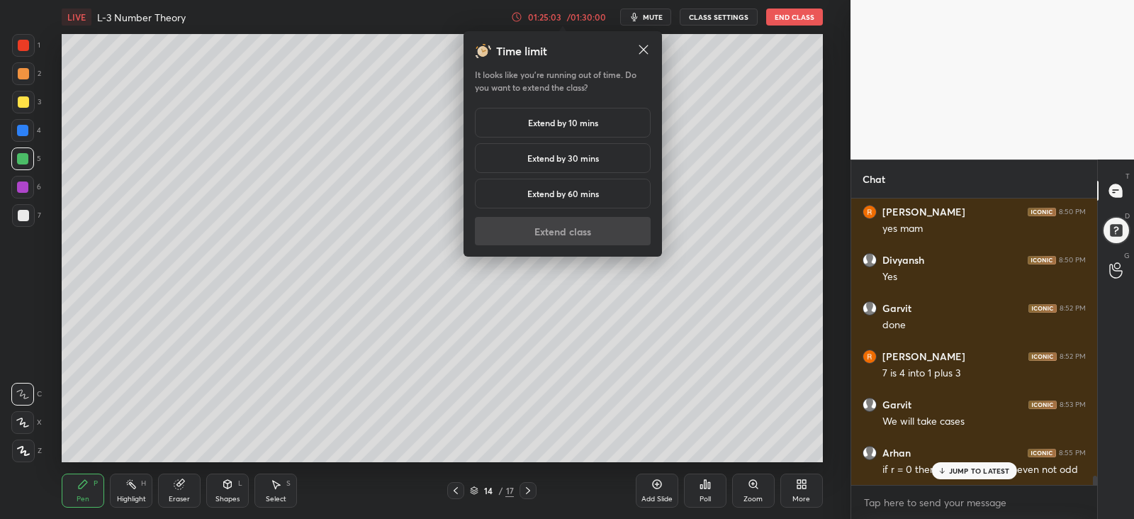
click at [547, 121] on h5 "Extend by 10 mins" at bounding box center [563, 122] width 70 height 13
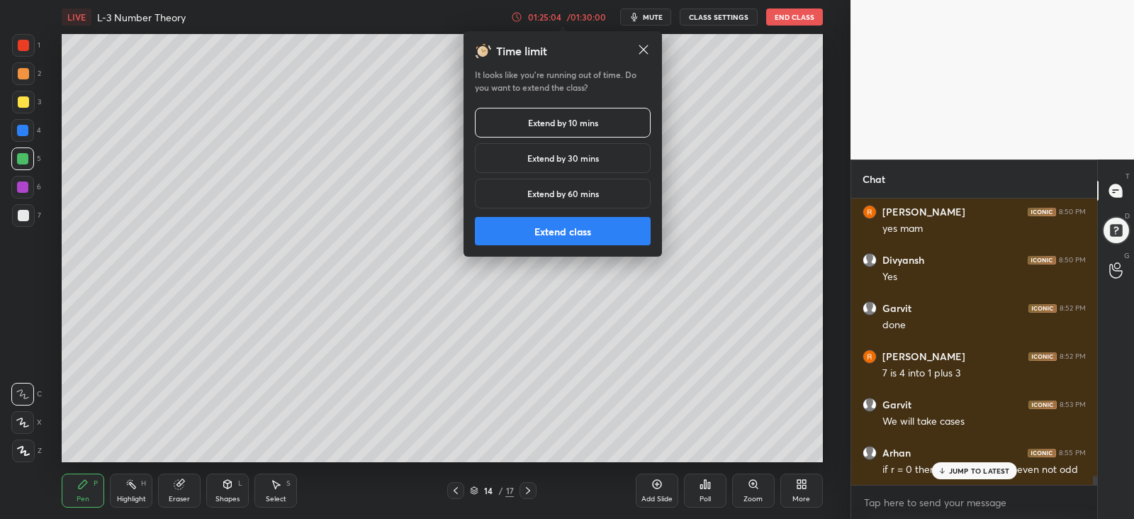
click at [550, 229] on button "Extend class" at bounding box center [563, 231] width 176 height 28
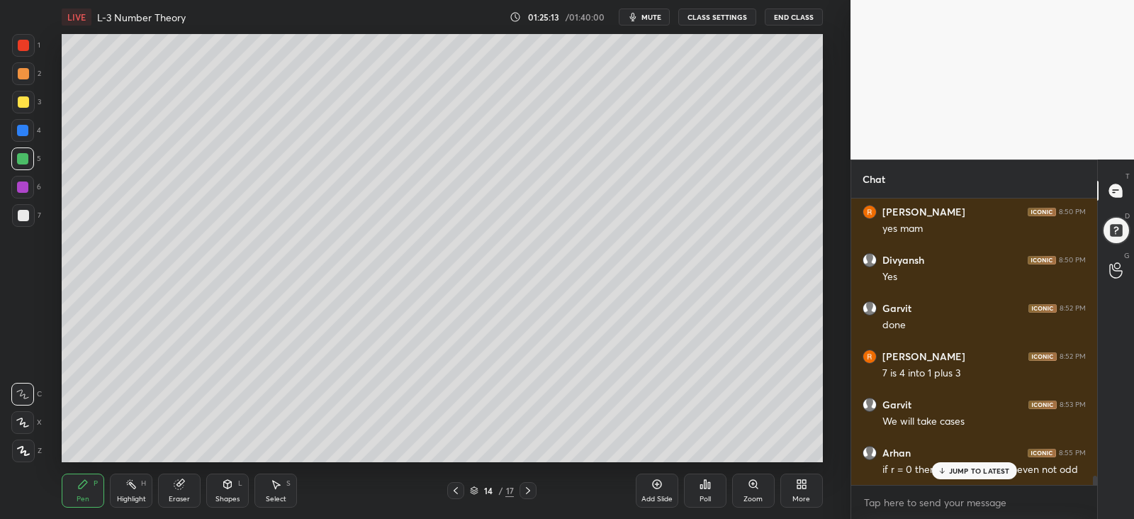
click at [18, 76] on div at bounding box center [23, 73] width 11 height 11
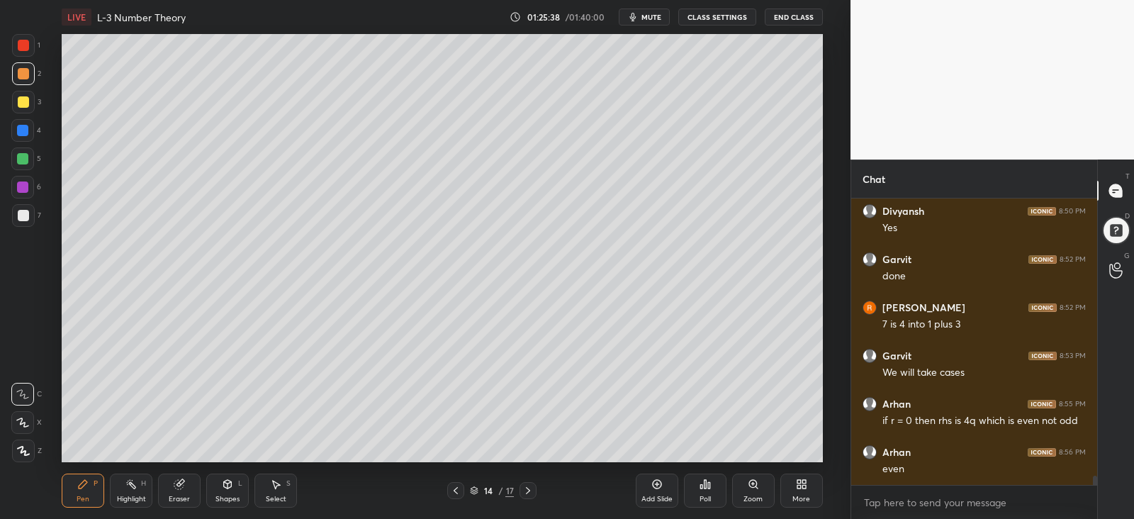
scroll to position [8533, 0]
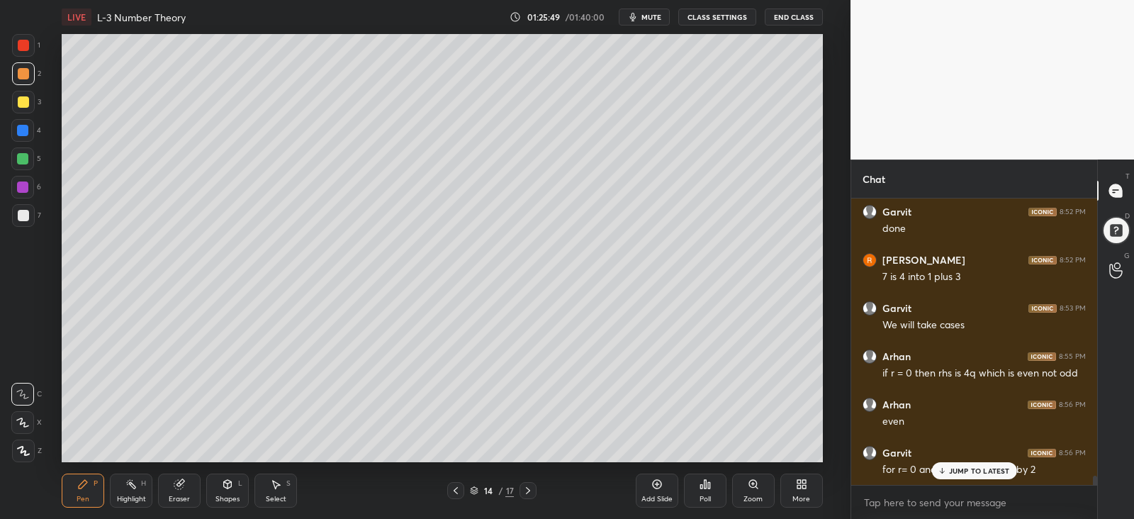
click at [18, 132] on div at bounding box center [22, 130] width 11 height 11
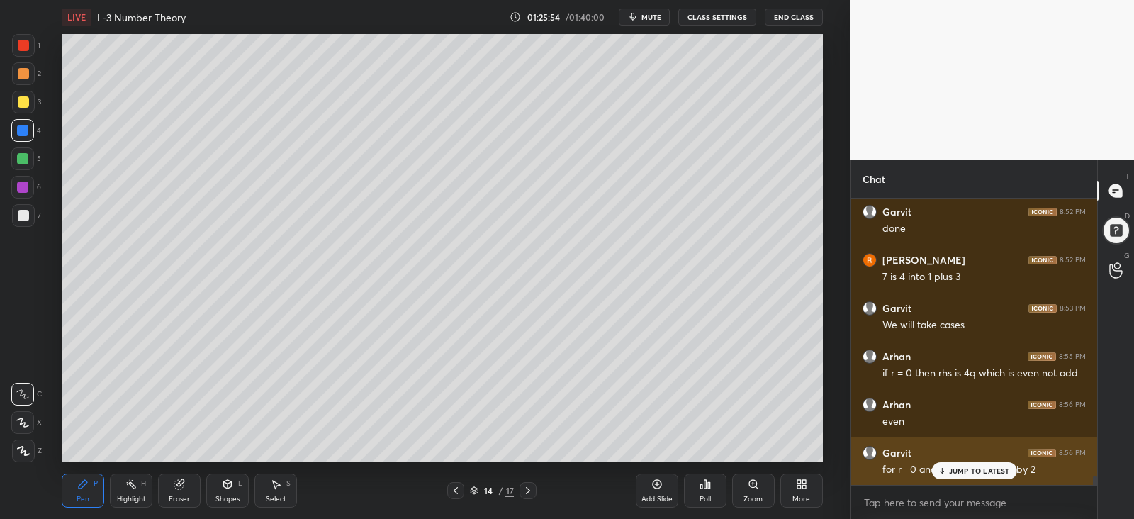
drag, startPoint x: 962, startPoint y: 464, endPoint x: 946, endPoint y: 464, distance: 16.3
click at [962, 464] on div "JUMP TO LATEST" at bounding box center [974, 470] width 85 height 17
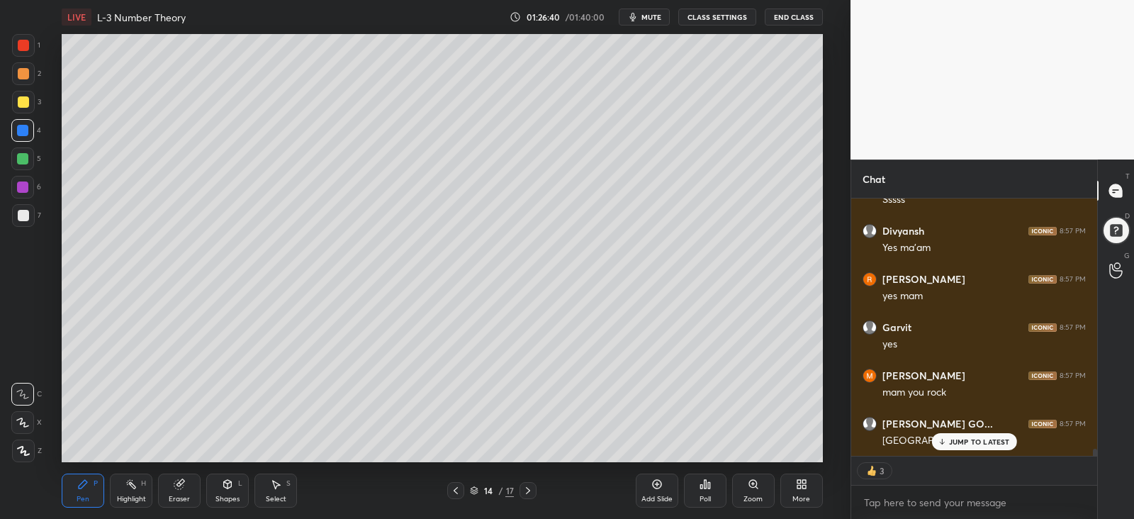
scroll to position [8996, 0]
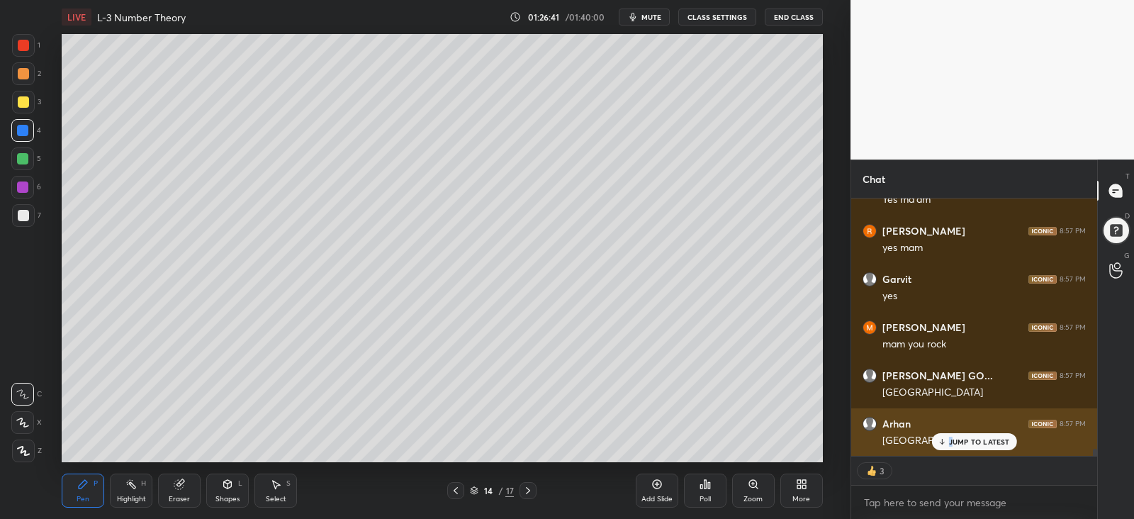
click at [952, 440] on p "JUMP TO LATEST" at bounding box center [979, 441] width 61 height 9
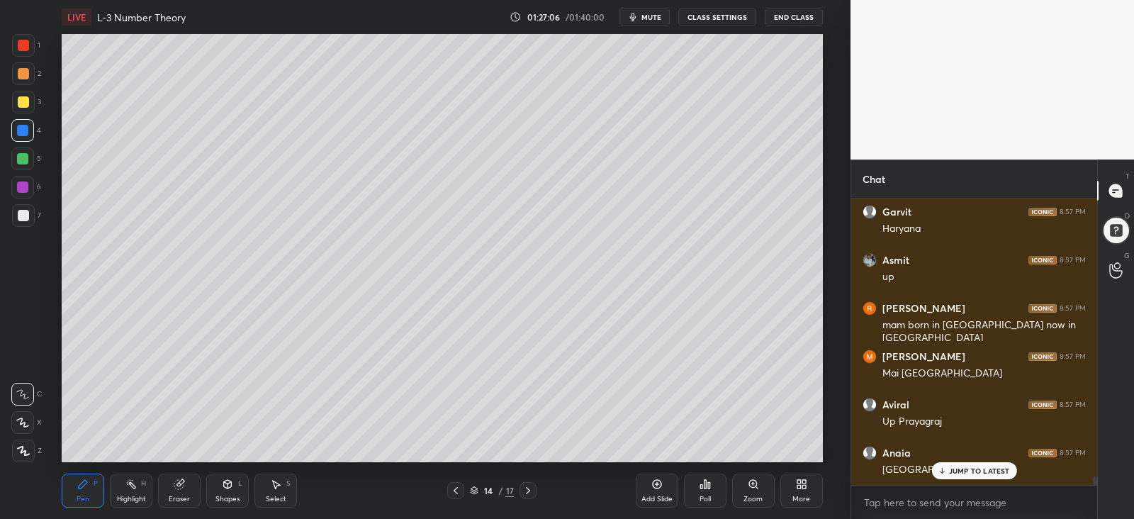
scroll to position [9210, 0]
drag, startPoint x: 1095, startPoint y: 480, endPoint x: 1082, endPoint y: 496, distance: 21.2
click at [1095, 494] on div "[PERSON_NAME] 8:57 PM Bihar [PERSON_NAME] 8:57 PM Haryana [PERSON_NAME] 8:57 PM…" at bounding box center [974, 359] width 246 height 320
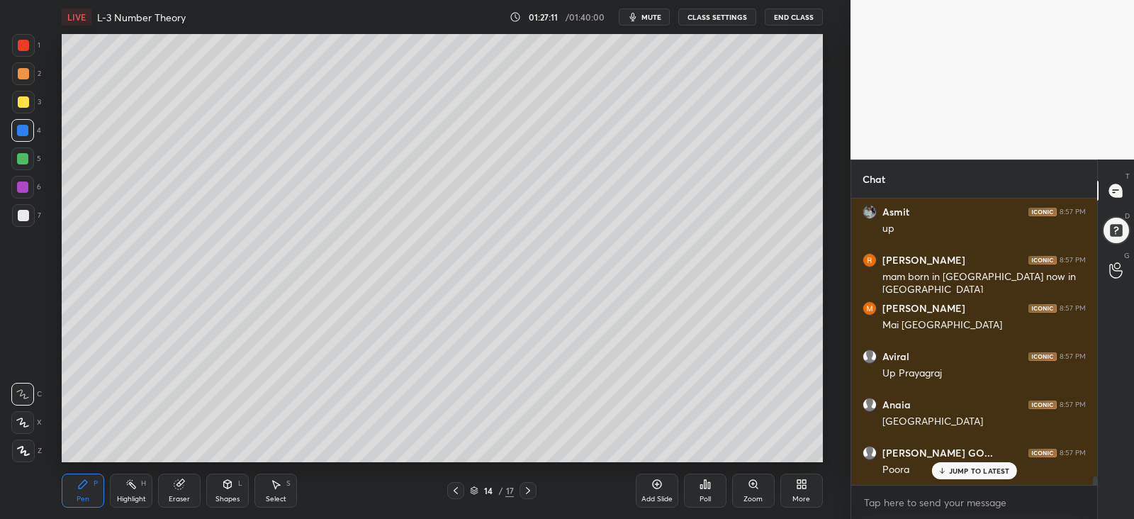
click at [961, 473] on p "JUMP TO LATEST" at bounding box center [979, 471] width 61 height 9
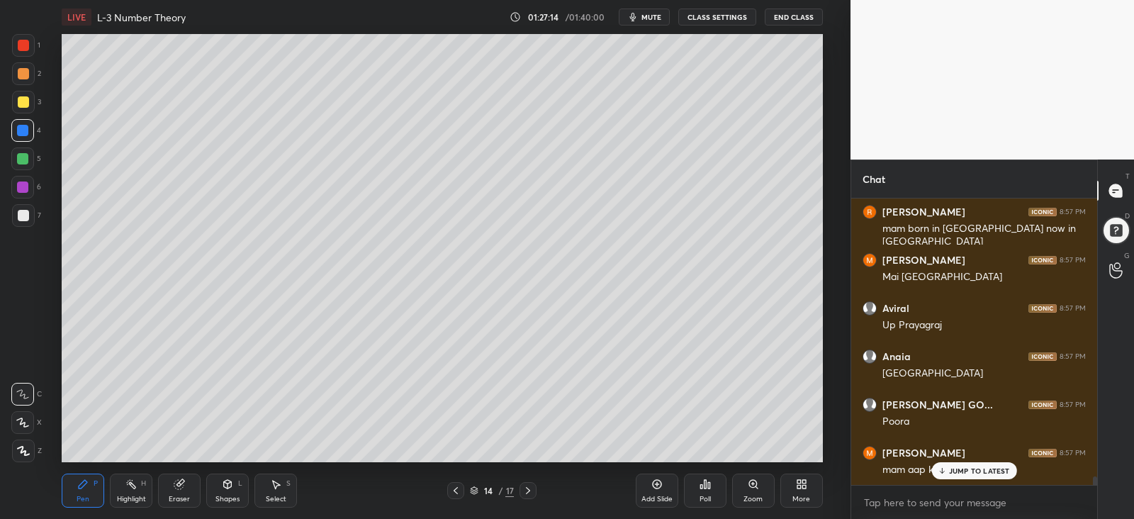
click at [951, 467] on p "JUMP TO LATEST" at bounding box center [979, 471] width 61 height 9
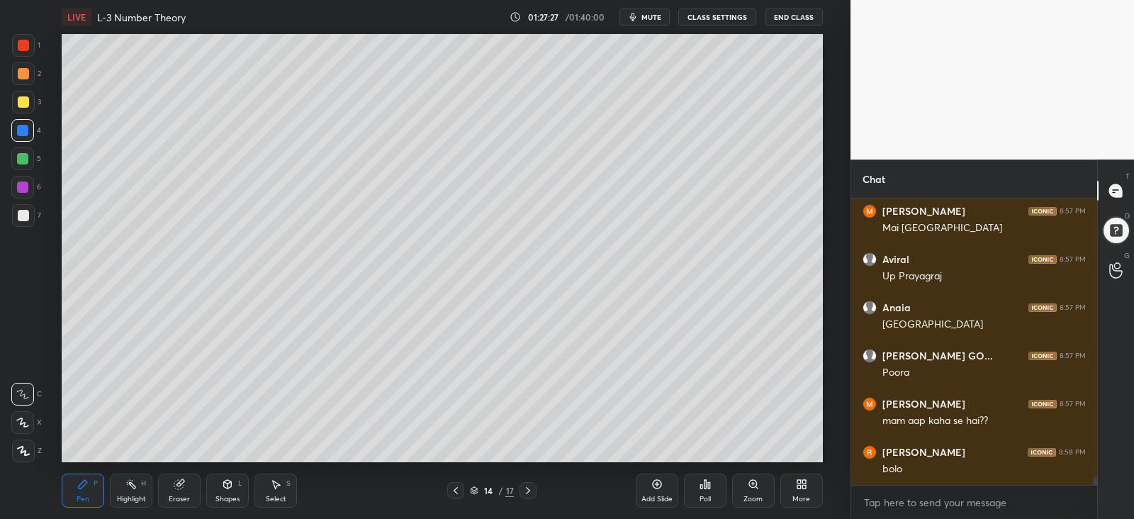
click at [647, 23] on button "mute" at bounding box center [644, 17] width 51 height 17
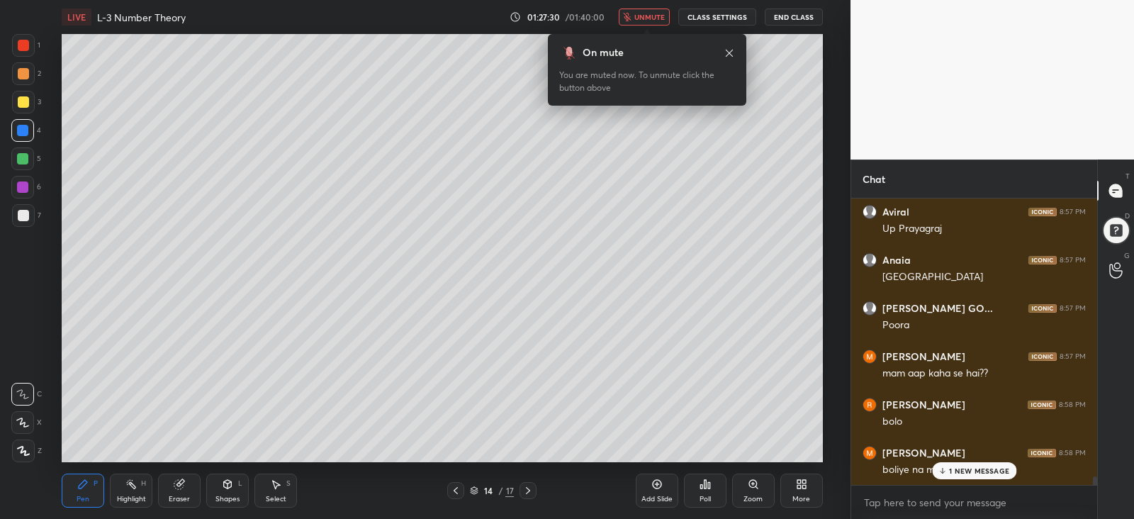
scroll to position [9546, 0]
click at [650, 19] on span "unmute" at bounding box center [650, 17] width 30 height 10
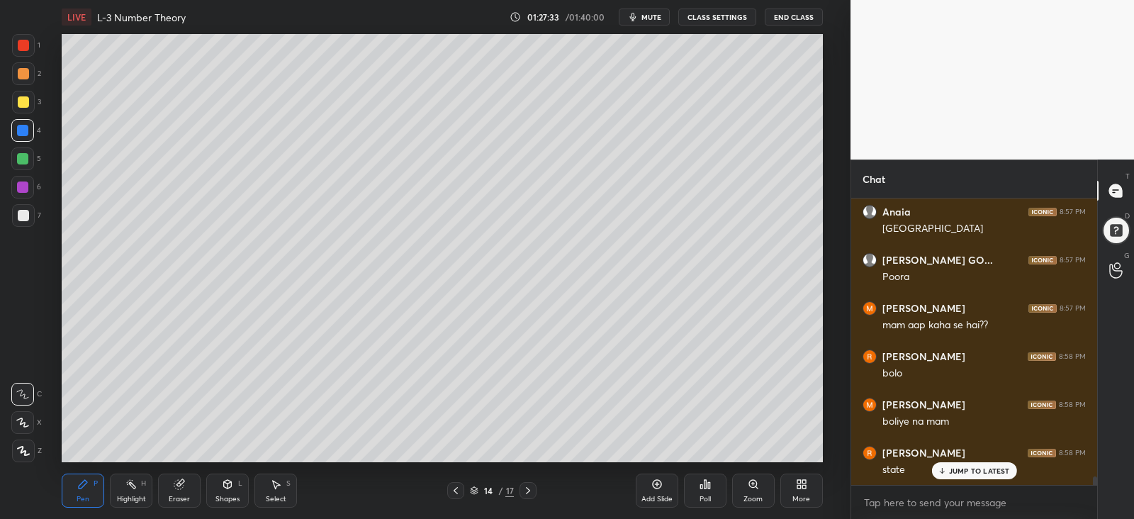
click at [649, 18] on span "mute" at bounding box center [652, 17] width 20 height 10
drag, startPoint x: 643, startPoint y: 19, endPoint x: 639, endPoint y: 33, distance: 14.1
click at [642, 19] on span "unmute" at bounding box center [650, 17] width 30 height 10
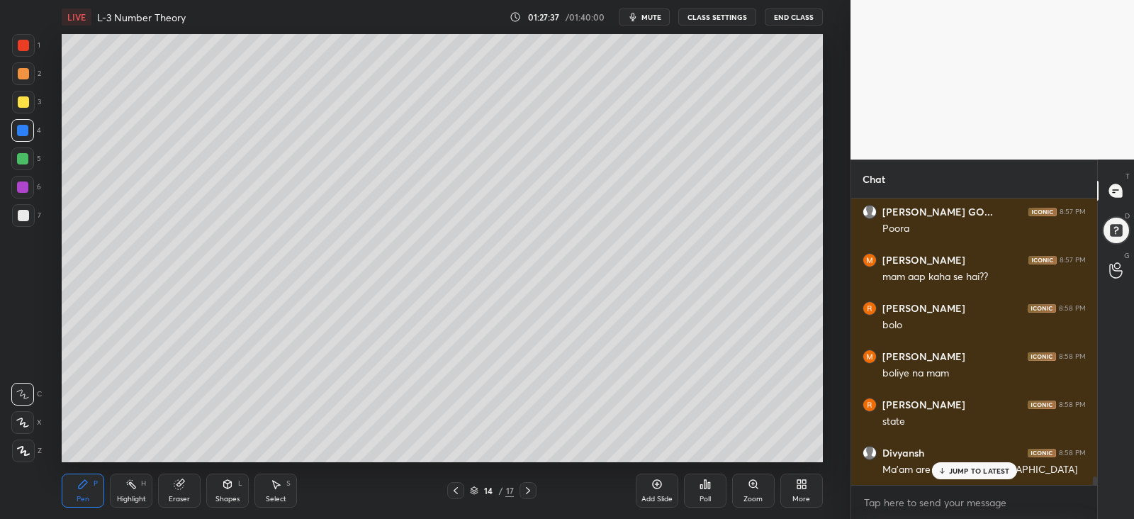
click at [949, 471] on p "JUMP TO LATEST" at bounding box center [979, 471] width 61 height 9
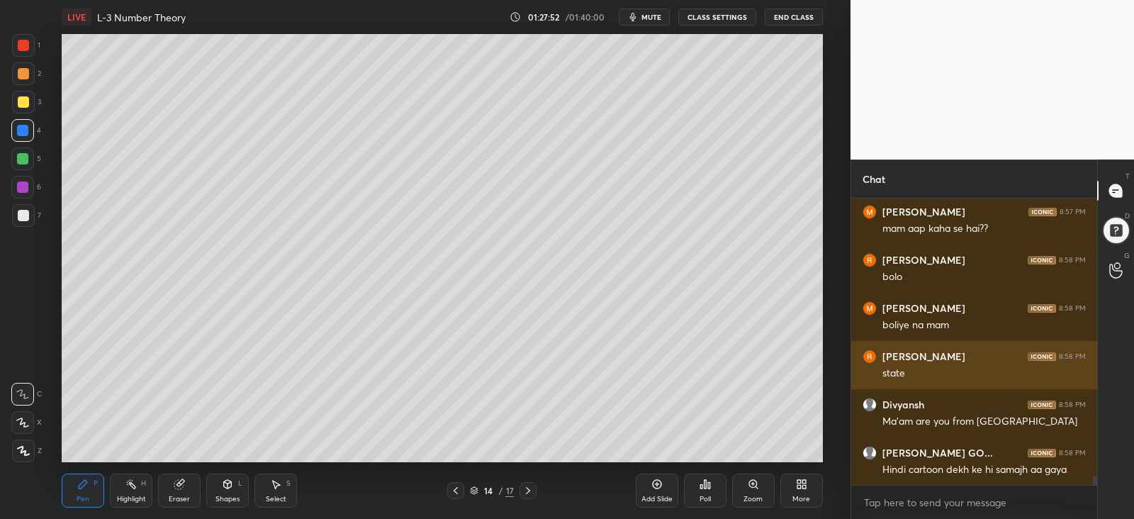
scroll to position [9691, 0]
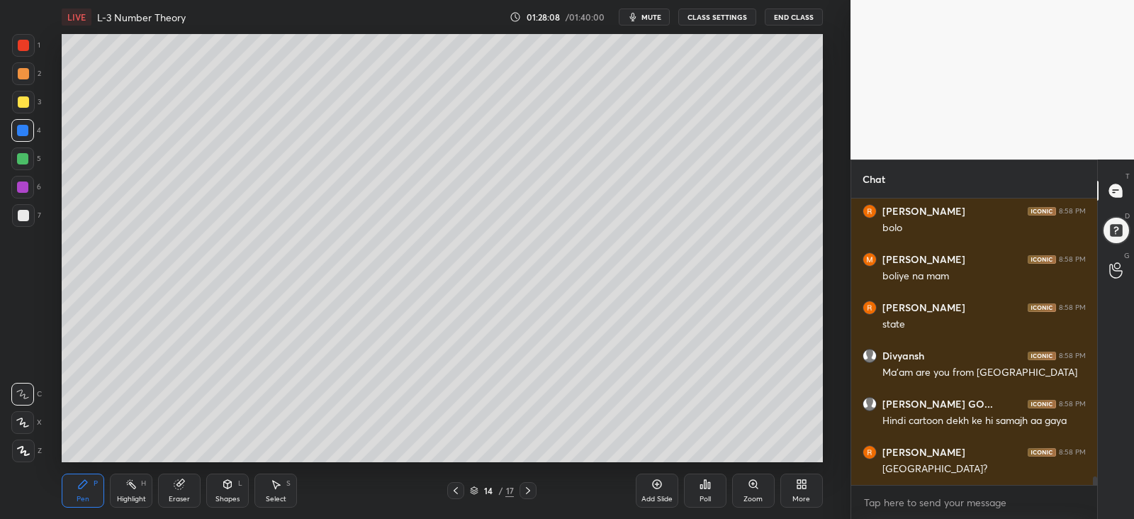
click at [652, 490] on div "Add Slide" at bounding box center [657, 491] width 43 height 34
click at [21, 216] on div at bounding box center [23, 215] width 11 height 11
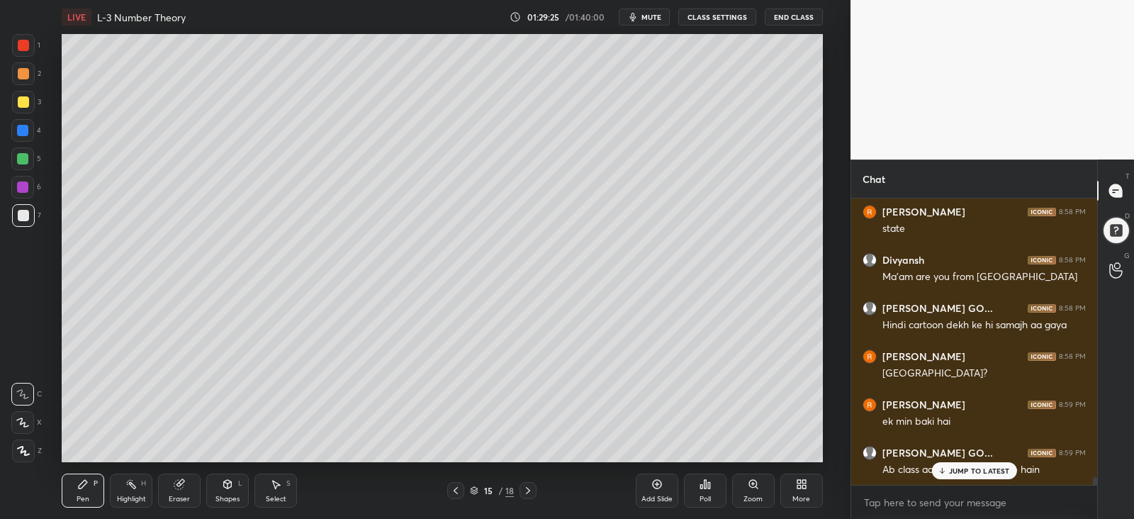
scroll to position [9848, 0]
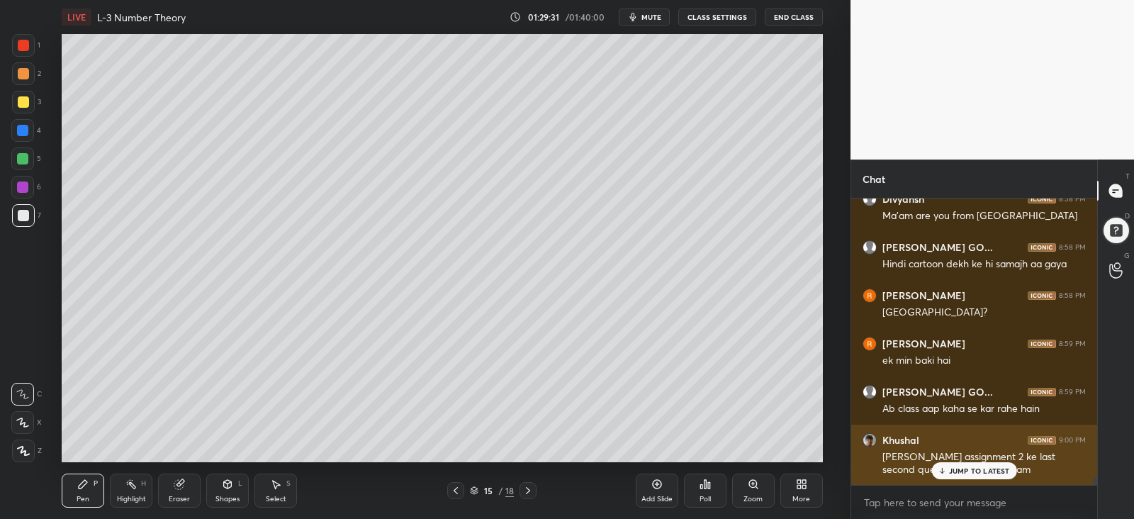
click at [956, 469] on p "JUMP TO LATEST" at bounding box center [979, 471] width 61 height 9
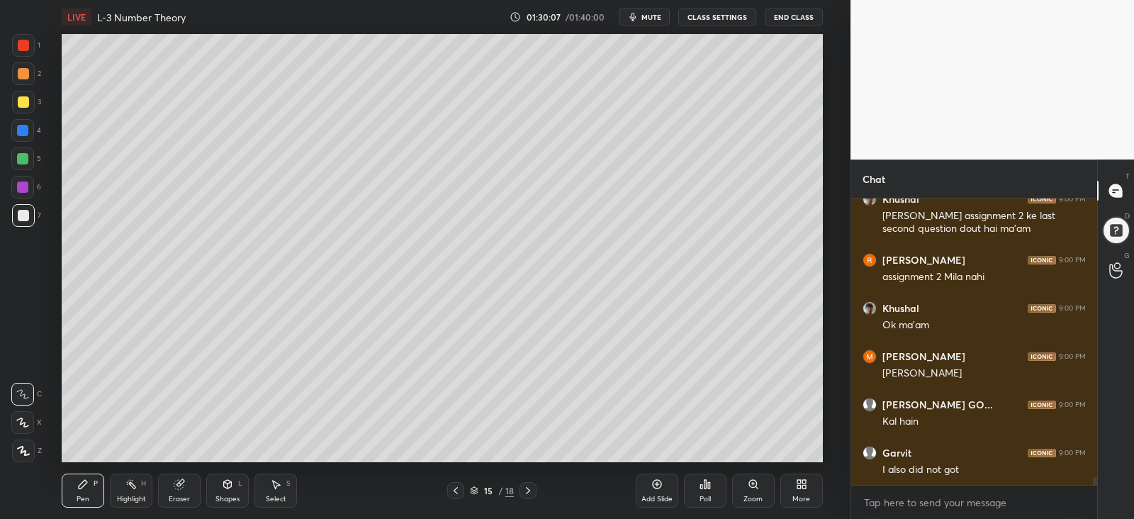
scroll to position [10138, 0]
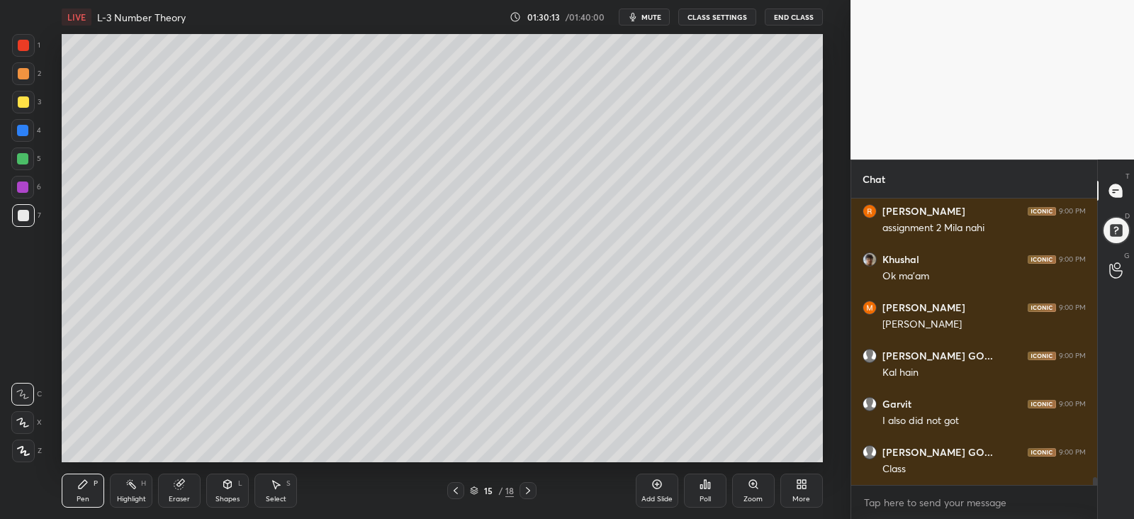
click at [54, 405] on div "1 2 3 4 5 6 7 C X Z C X Z E E Erase all H H LIVE L-3 Number Theory 01:30:13 / 0…" at bounding box center [419, 259] width 839 height 519
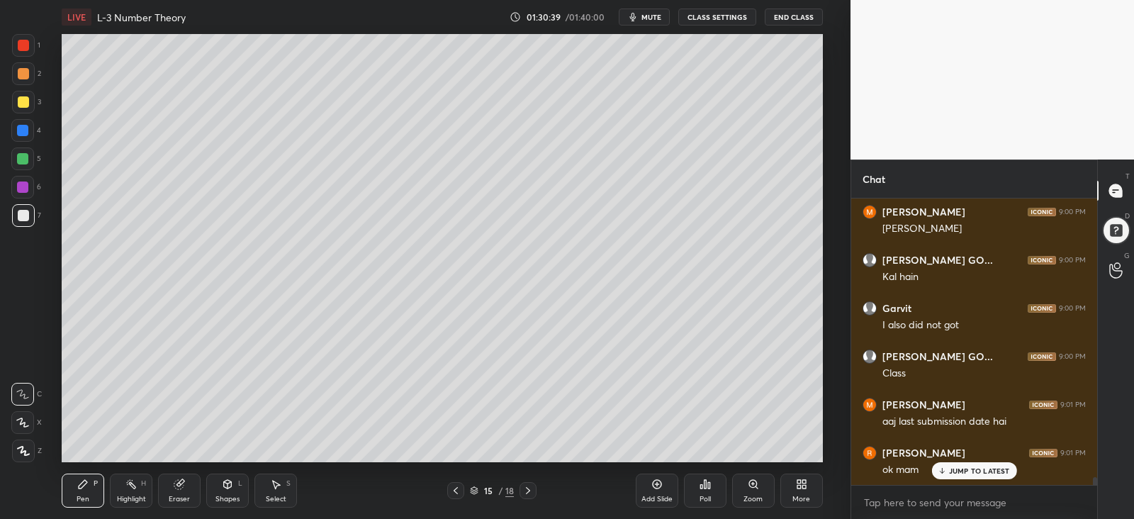
scroll to position [10285, 0]
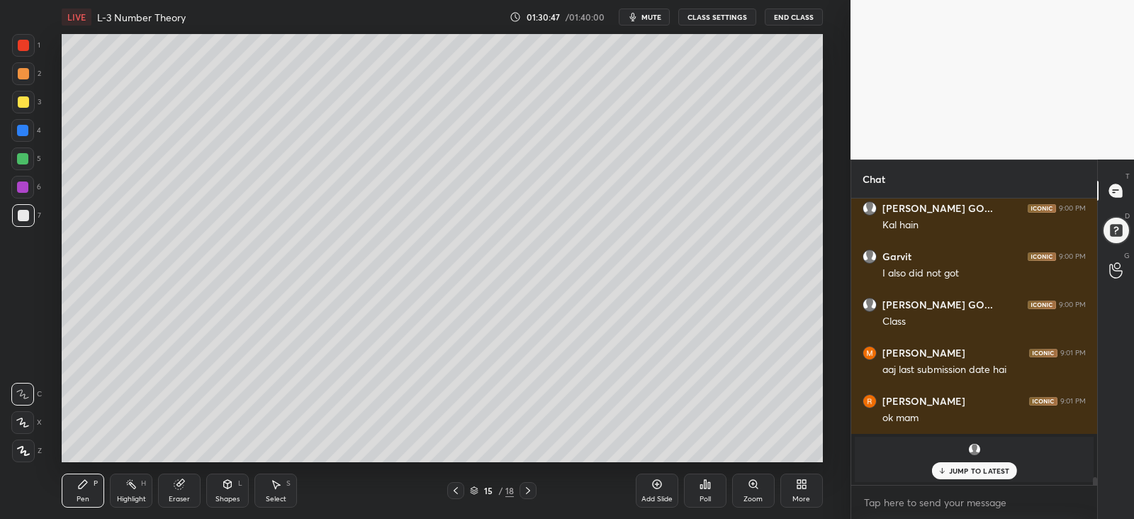
drag, startPoint x: 22, startPoint y: 101, endPoint x: 26, endPoint y: 111, distance: 10.5
click at [22, 101] on div at bounding box center [23, 101] width 11 height 11
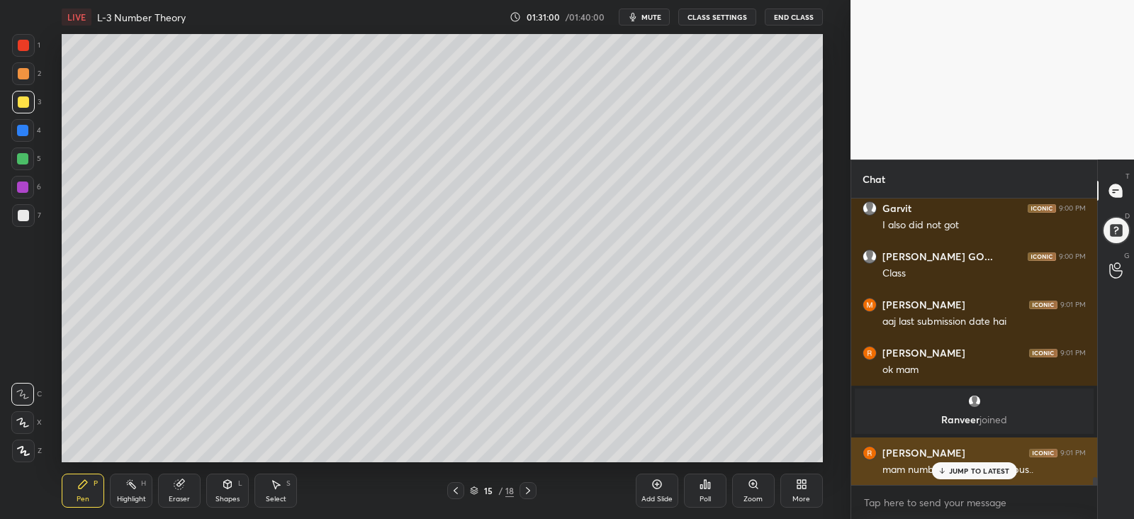
drag, startPoint x: 951, startPoint y: 474, endPoint x: 944, endPoint y: 473, distance: 7.1
click at [951, 473] on p "JUMP TO LATEST" at bounding box center [979, 471] width 61 height 9
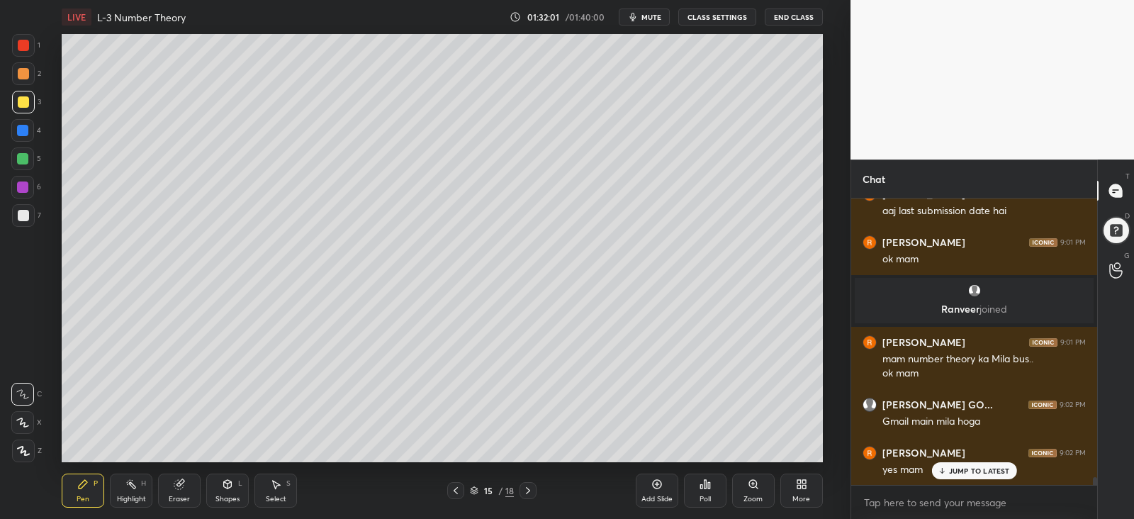
scroll to position [10492, 0]
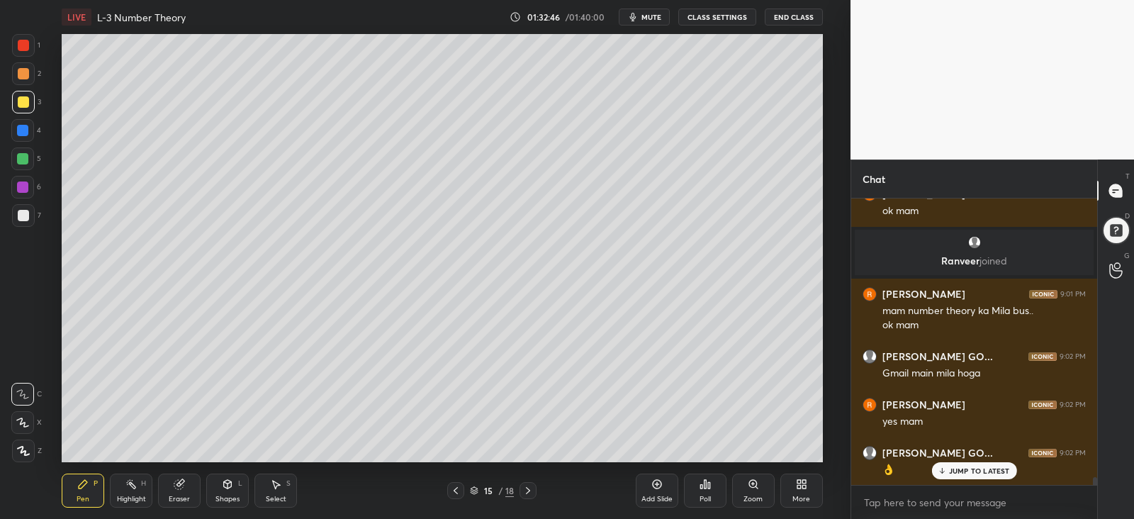
drag, startPoint x: 181, startPoint y: 489, endPoint x: 193, endPoint y: 476, distance: 17.1
click at [182, 488] on icon at bounding box center [179, 484] width 11 height 11
click at [74, 486] on div "Pen P" at bounding box center [83, 491] width 43 height 34
drag, startPoint x: 25, startPoint y: 130, endPoint x: 53, endPoint y: 147, distance: 33.1
click at [26, 130] on div at bounding box center [22, 130] width 11 height 11
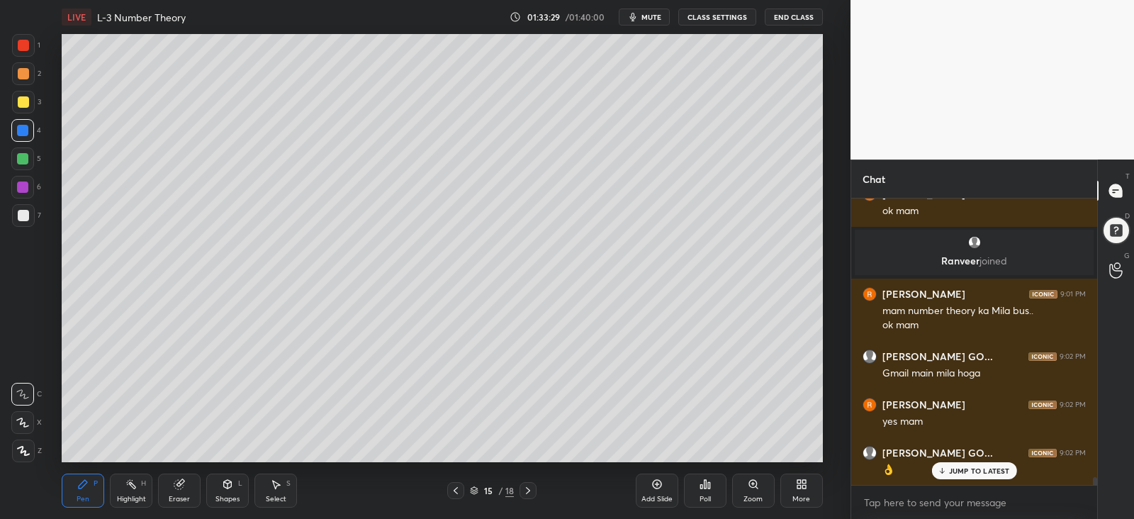
click at [21, 157] on div at bounding box center [22, 158] width 11 height 11
click at [20, 71] on div at bounding box center [23, 73] width 11 height 11
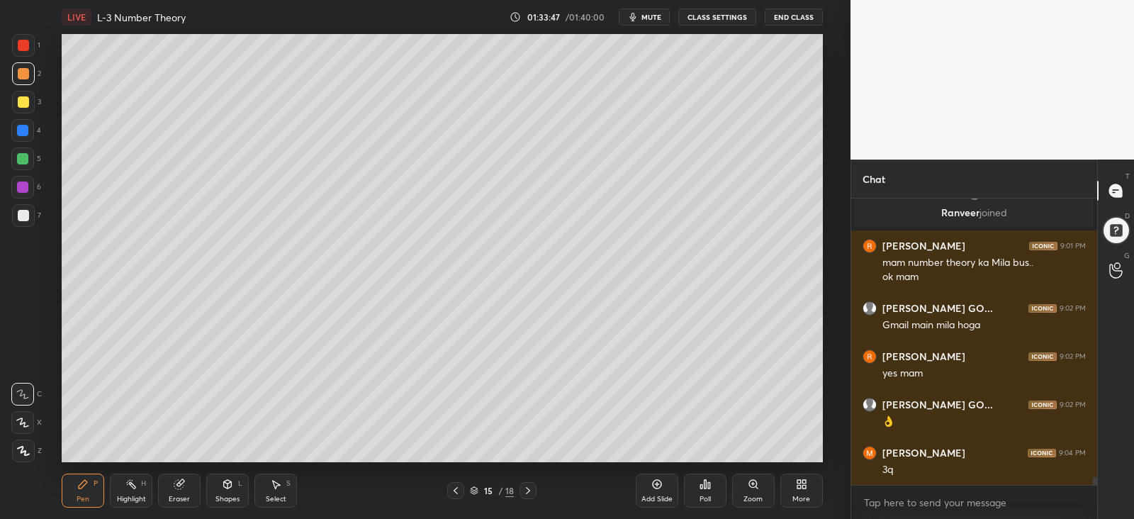
click at [19, 158] on div at bounding box center [22, 158] width 11 height 11
drag, startPoint x: 20, startPoint y: 76, endPoint x: 43, endPoint y: 158, distance: 85.5
click at [21, 75] on div at bounding box center [23, 73] width 11 height 11
click at [26, 159] on div at bounding box center [22, 158] width 11 height 11
drag, startPoint x: 20, startPoint y: 75, endPoint x: 22, endPoint y: 98, distance: 22.8
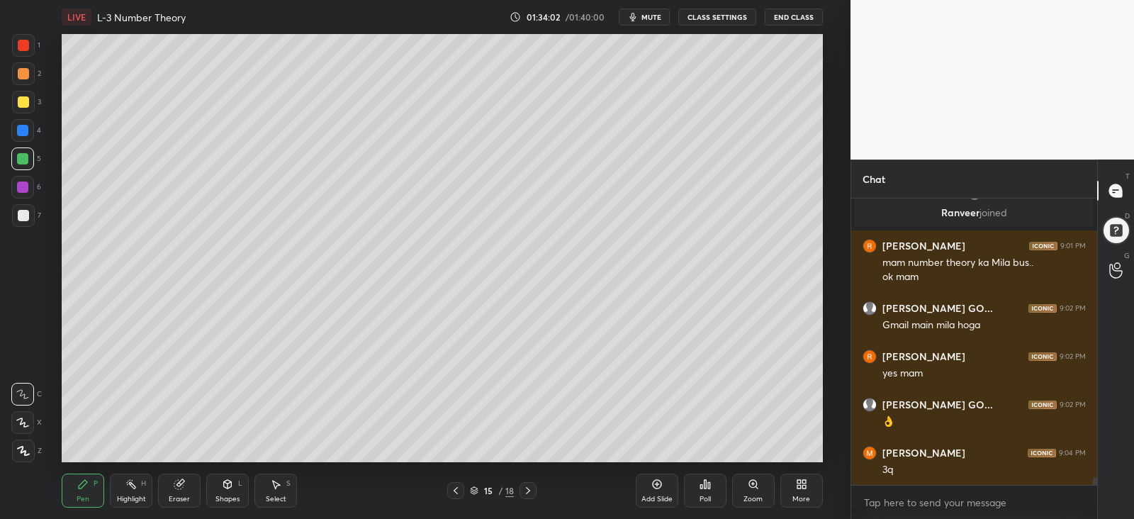
click at [20, 76] on div at bounding box center [23, 73] width 11 height 11
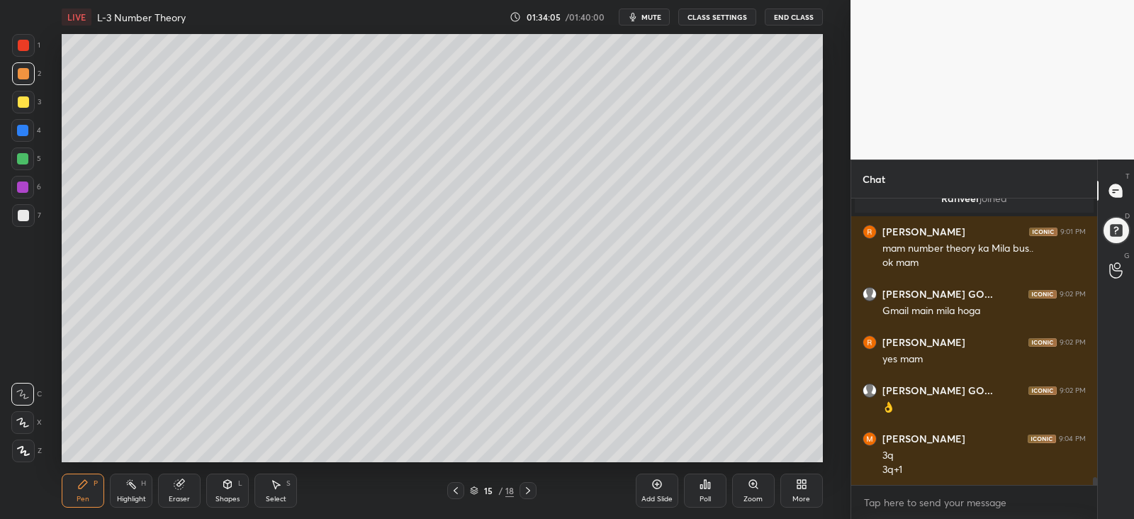
scroll to position [10603, 0]
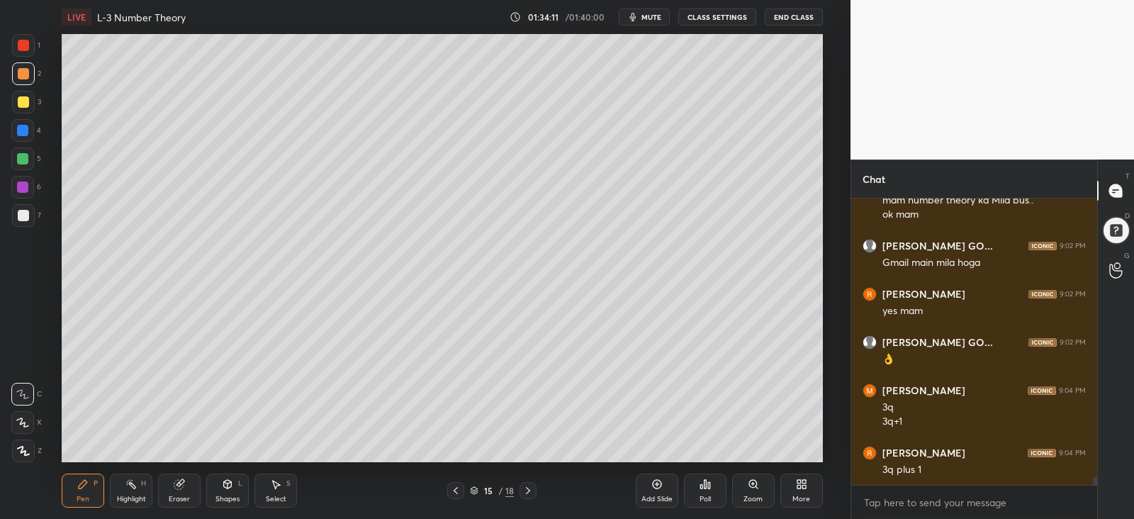
click at [20, 133] on div at bounding box center [22, 130] width 11 height 11
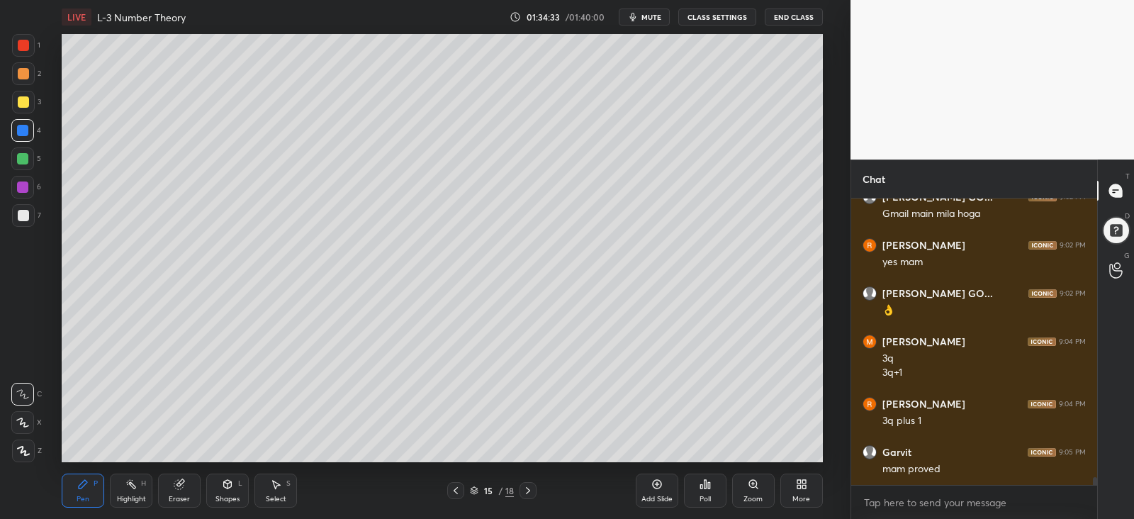
click at [27, 155] on div at bounding box center [22, 158] width 11 height 11
click at [24, 72] on div at bounding box center [23, 73] width 11 height 11
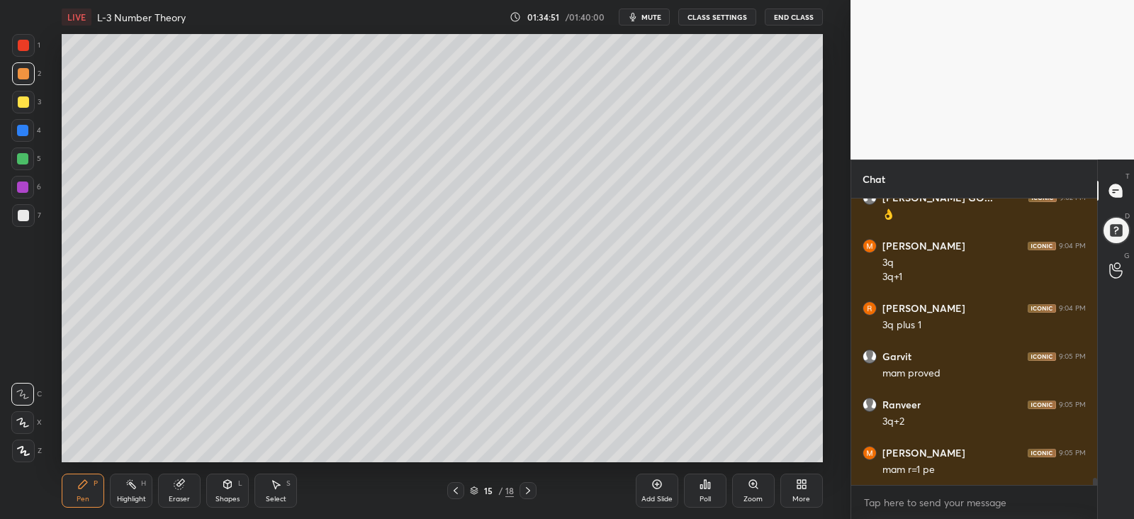
scroll to position [10796, 0]
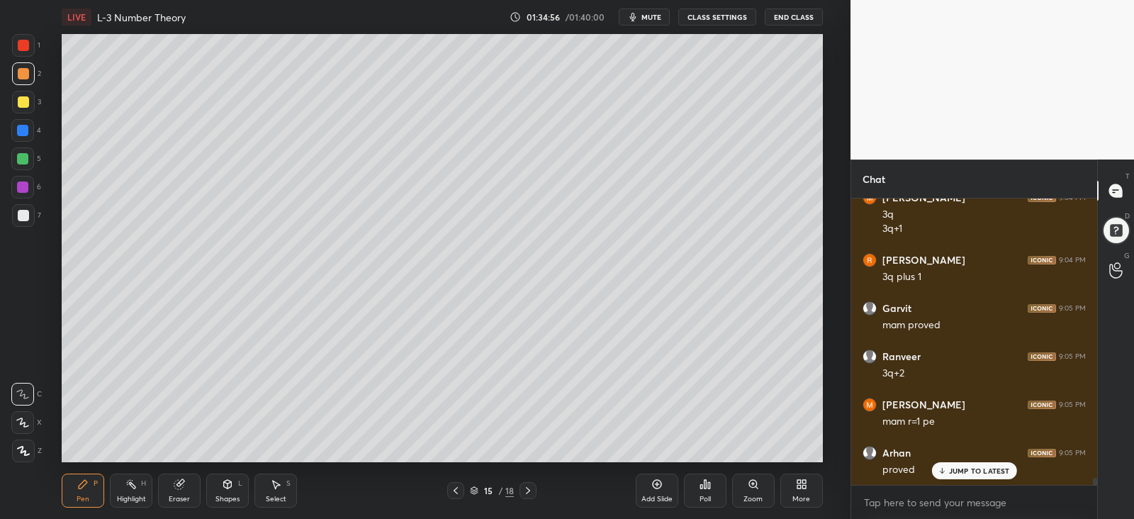
drag, startPoint x: 21, startPoint y: 157, endPoint x: 48, endPoint y: 175, distance: 32.2
click at [24, 156] on div at bounding box center [22, 158] width 11 height 11
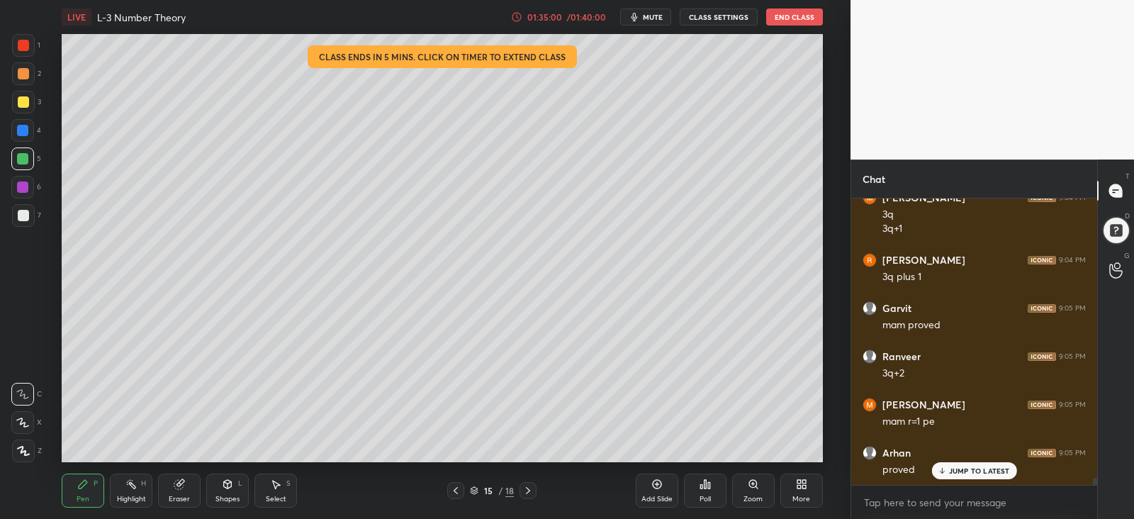
click at [23, 72] on div at bounding box center [23, 73] width 11 height 11
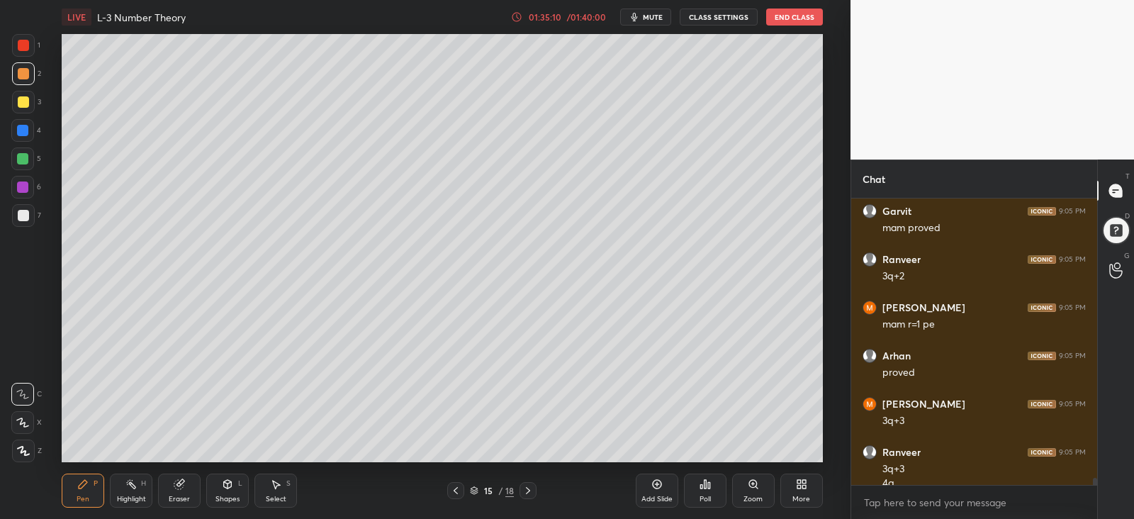
scroll to position [10907, 0]
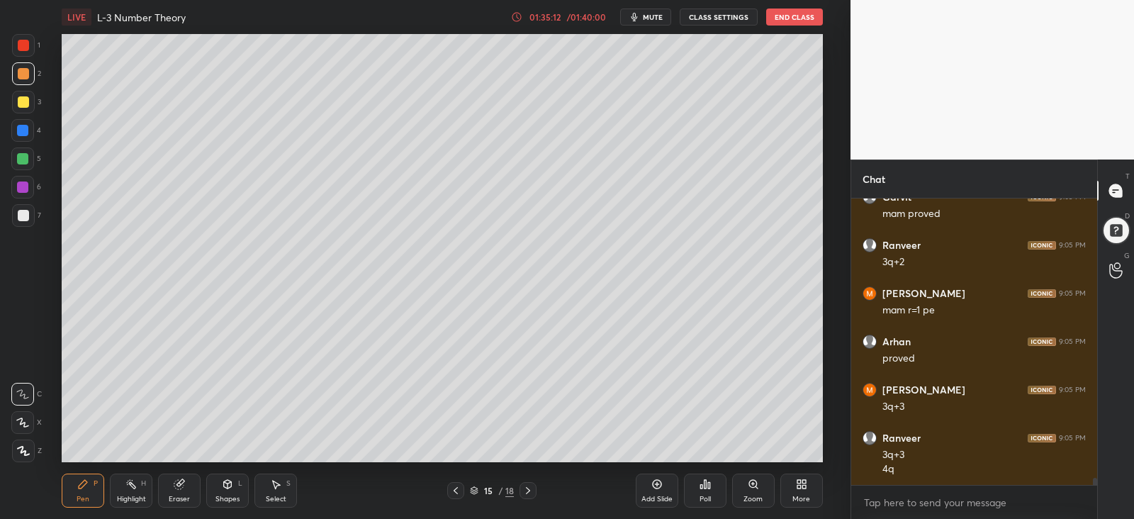
click at [22, 160] on div at bounding box center [22, 158] width 11 height 11
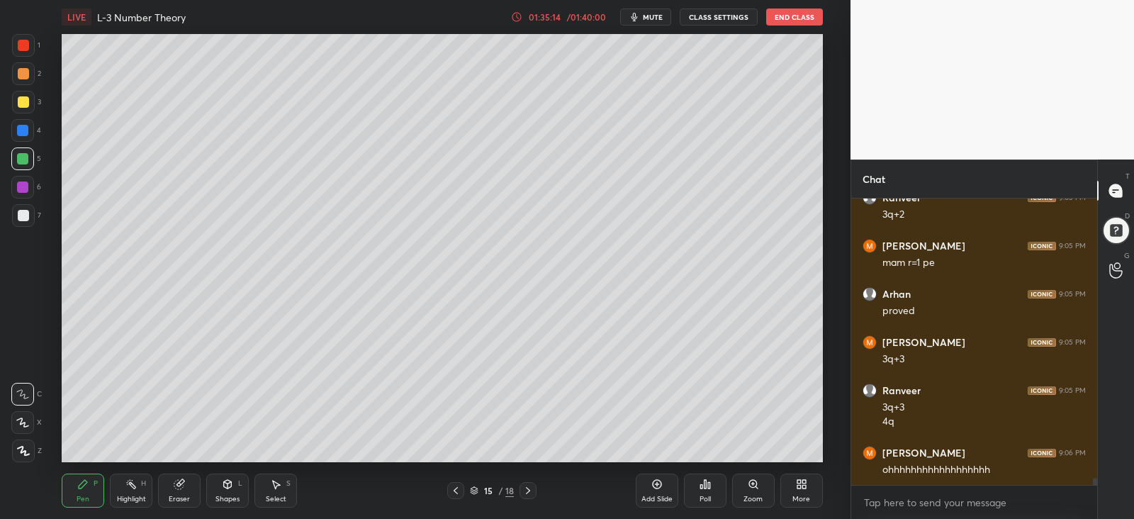
scroll to position [11003, 0]
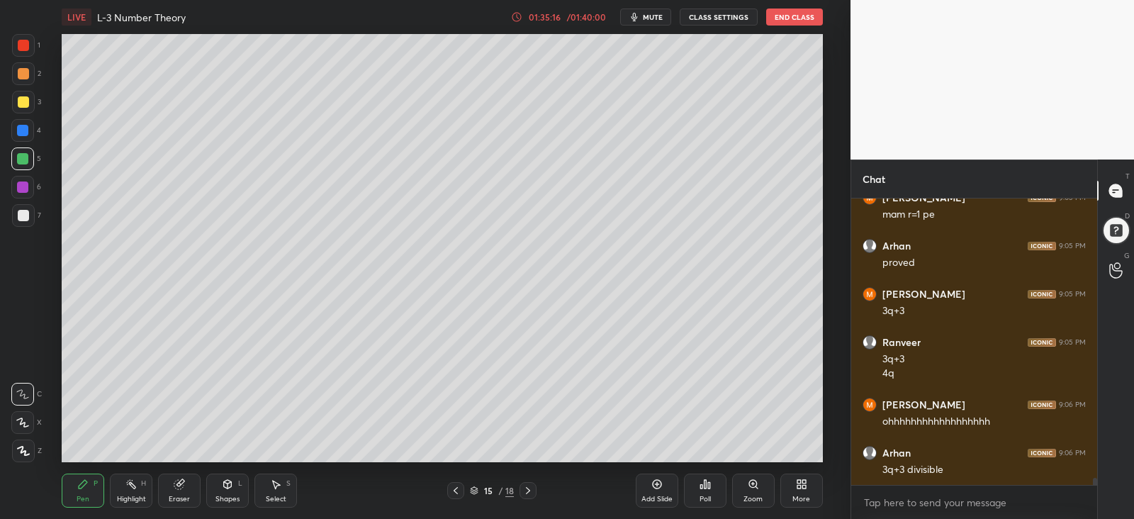
drag, startPoint x: 17, startPoint y: 74, endPoint x: 57, endPoint y: 138, distance: 75.5
click at [18, 76] on div at bounding box center [23, 73] width 11 height 11
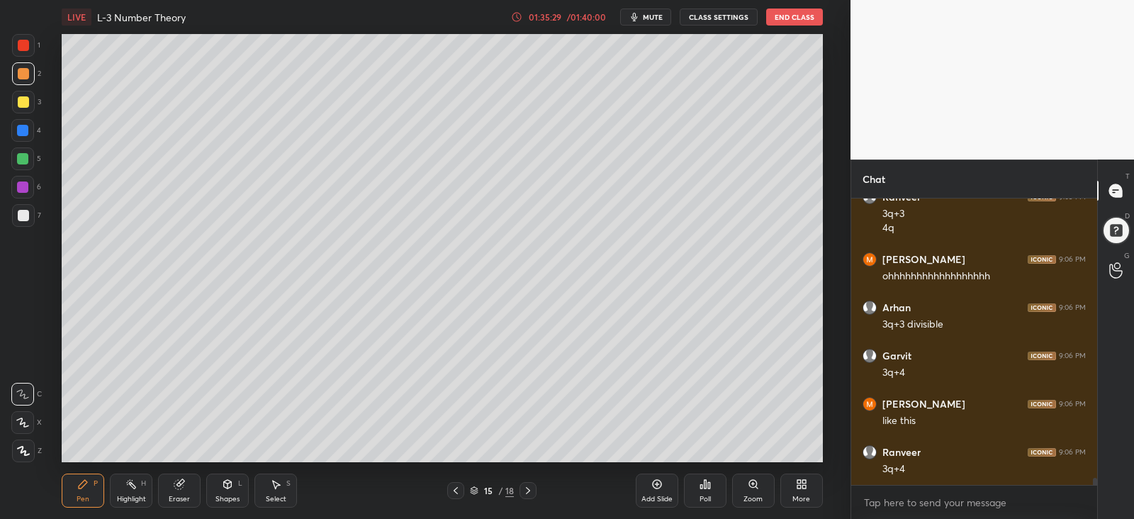
scroll to position [11196, 0]
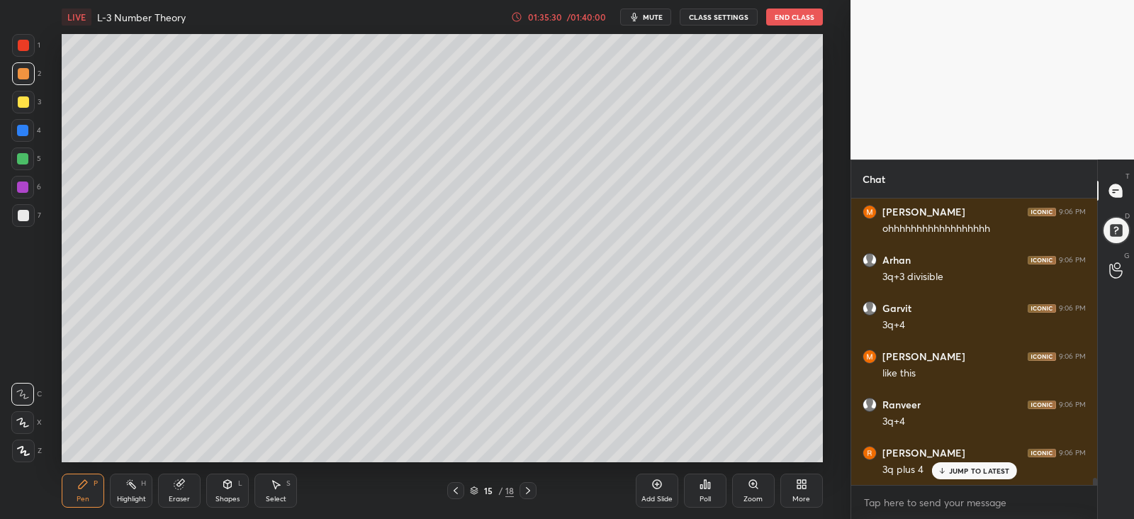
click at [21, 129] on div at bounding box center [22, 130] width 11 height 11
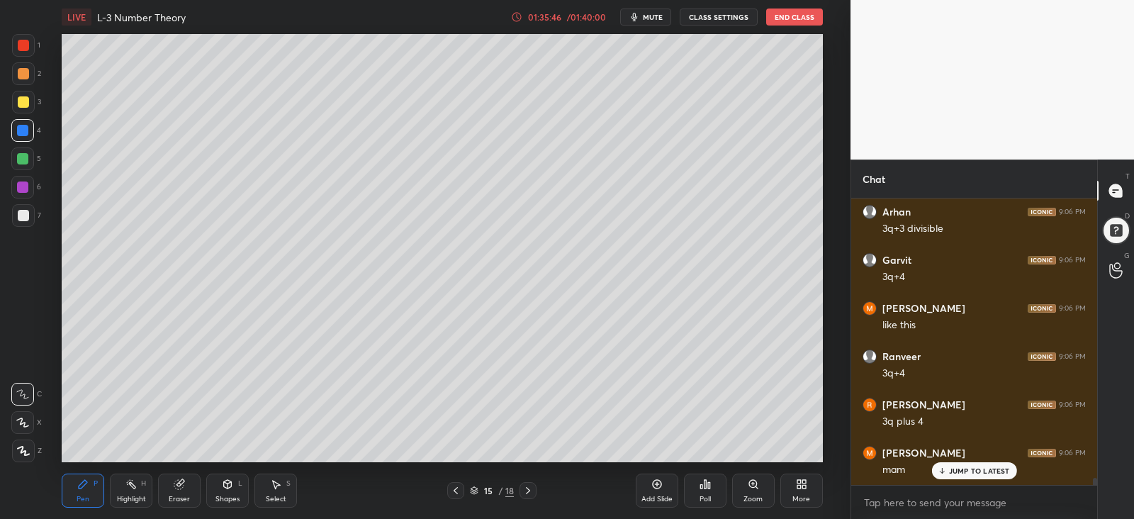
click at [26, 156] on div at bounding box center [22, 158] width 11 height 11
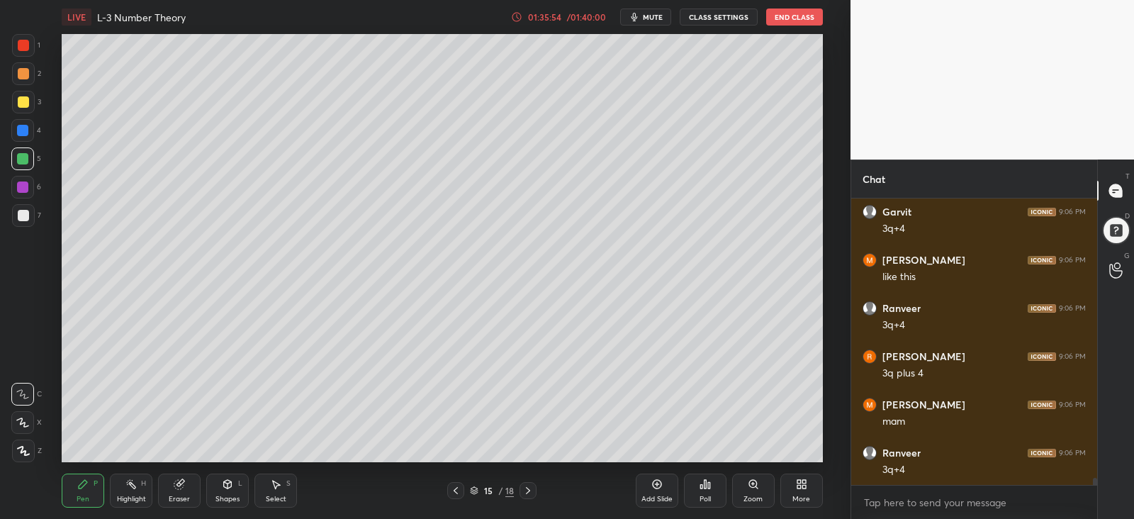
drag, startPoint x: 21, startPoint y: 74, endPoint x: 29, endPoint y: 86, distance: 14.4
click at [22, 75] on div at bounding box center [23, 73] width 11 height 11
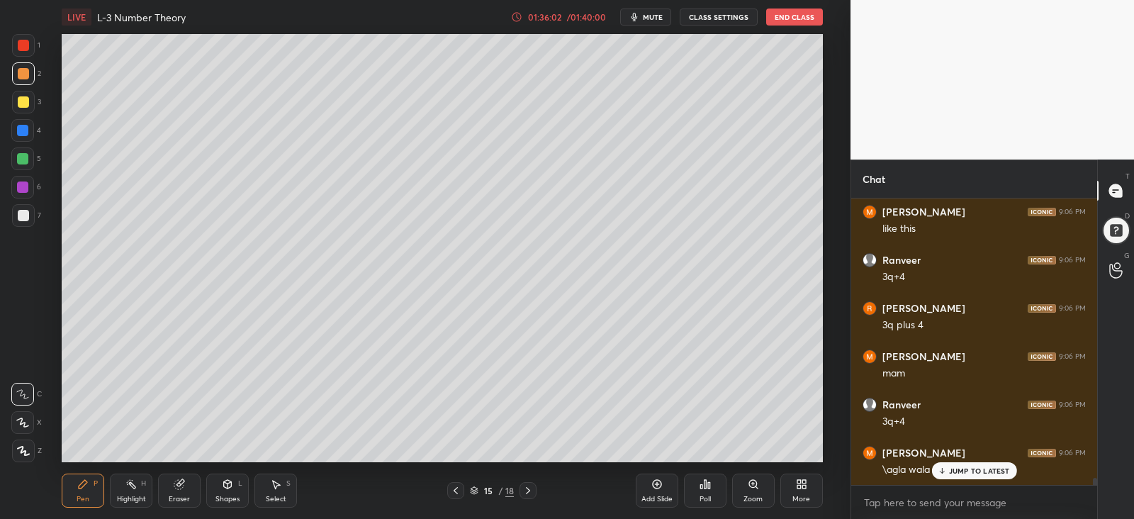
click at [21, 161] on div at bounding box center [22, 158] width 11 height 11
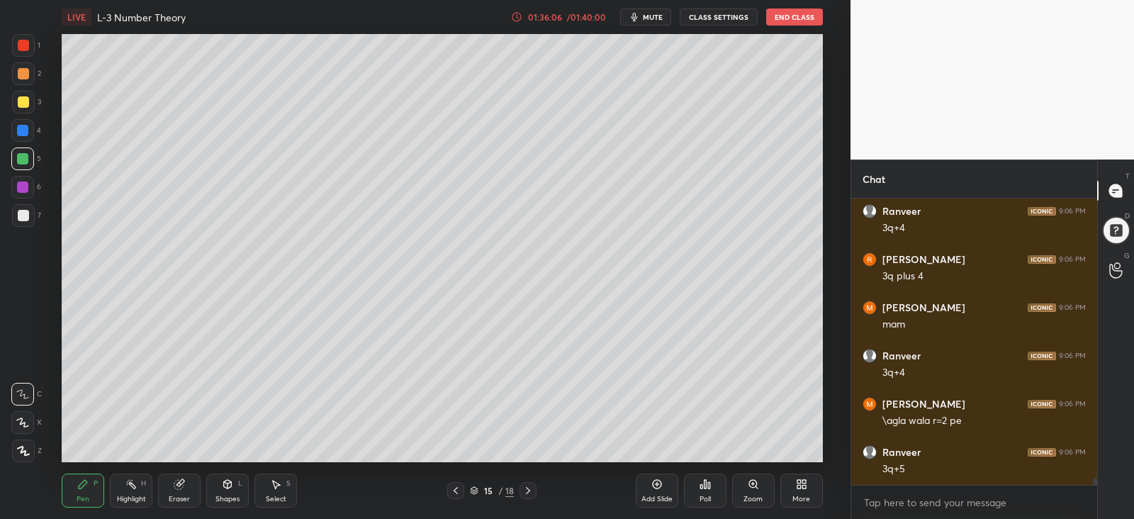
click at [21, 75] on div at bounding box center [23, 73] width 11 height 11
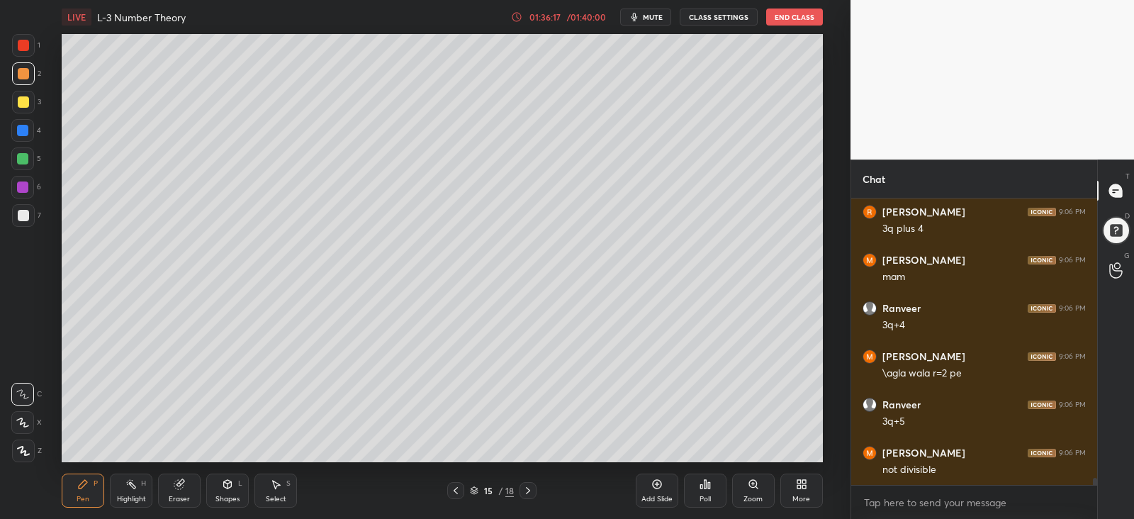
click at [22, 160] on div at bounding box center [22, 158] width 11 height 11
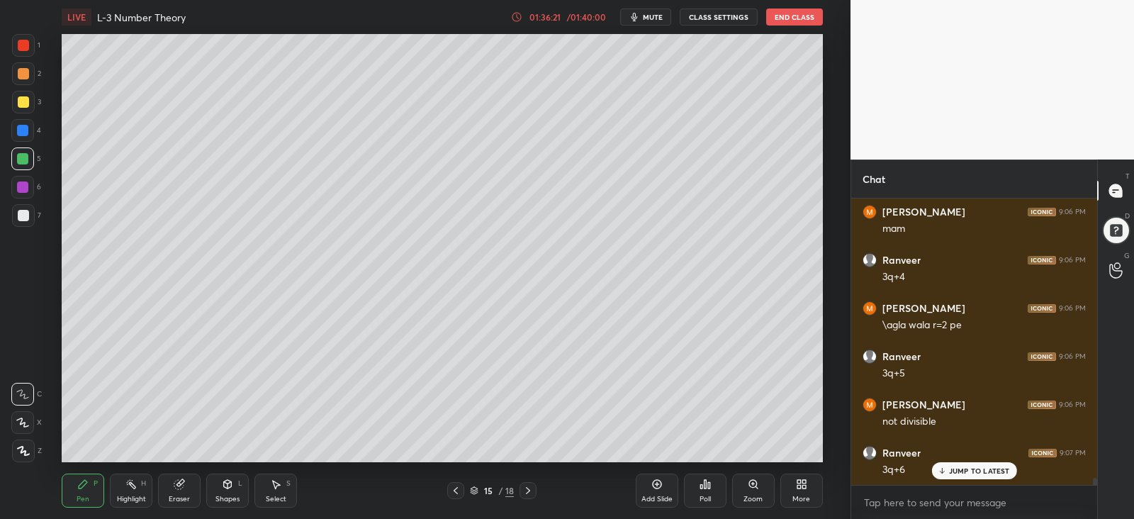
click at [28, 79] on div at bounding box center [23, 73] width 23 height 23
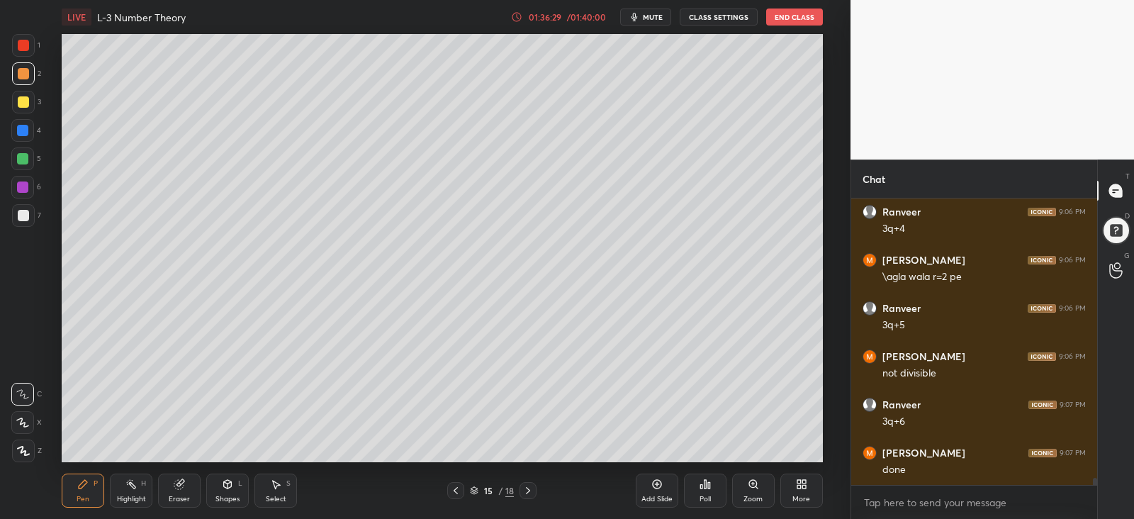
scroll to position [11581, 0]
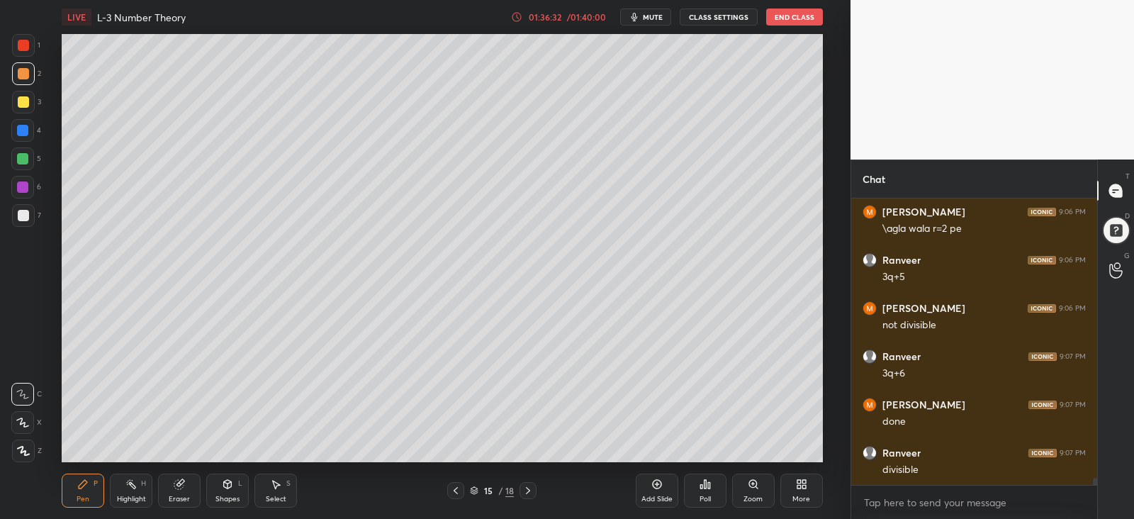
drag, startPoint x: 17, startPoint y: 131, endPoint x: 27, endPoint y: 157, distance: 28.0
click at [14, 133] on div at bounding box center [22, 130] width 23 height 23
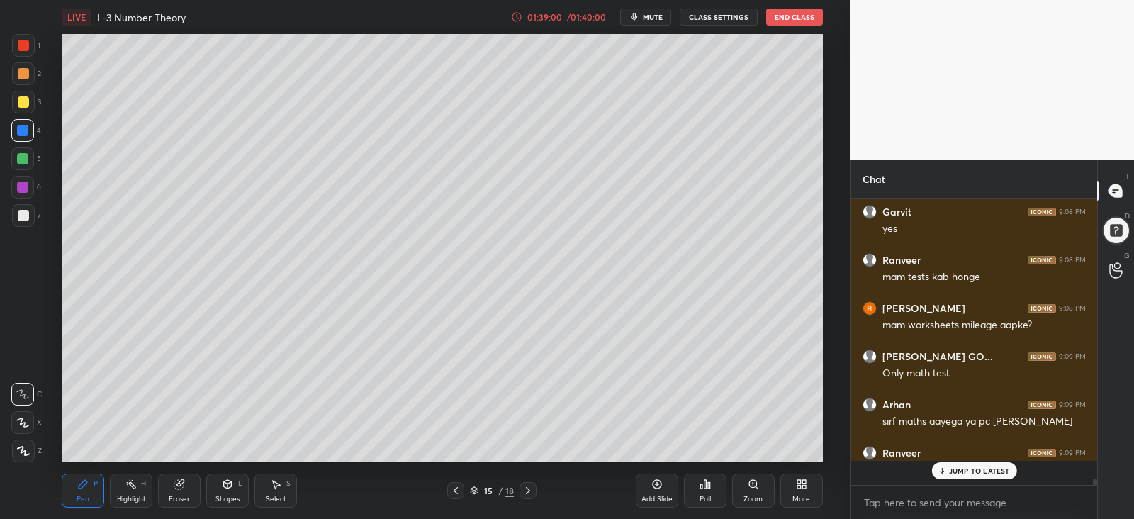
scroll to position [12063, 0]
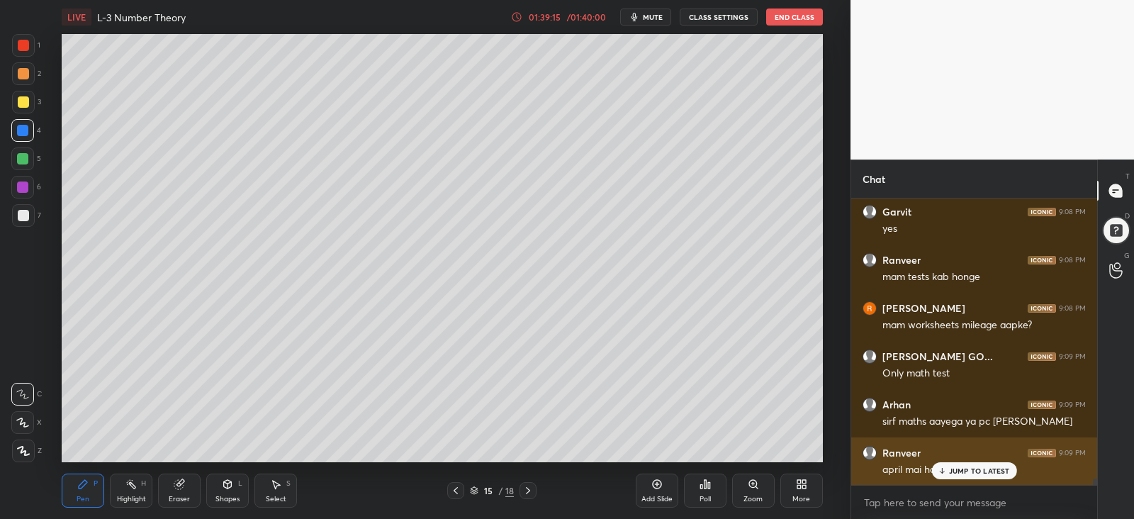
click at [975, 470] on p "JUMP TO LATEST" at bounding box center [979, 471] width 61 height 9
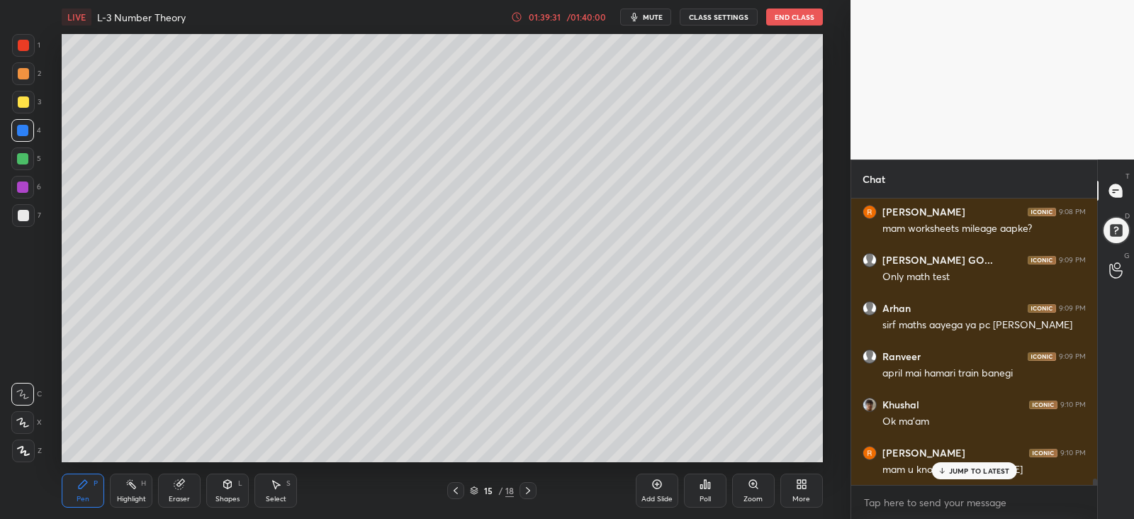
scroll to position [12209, 0]
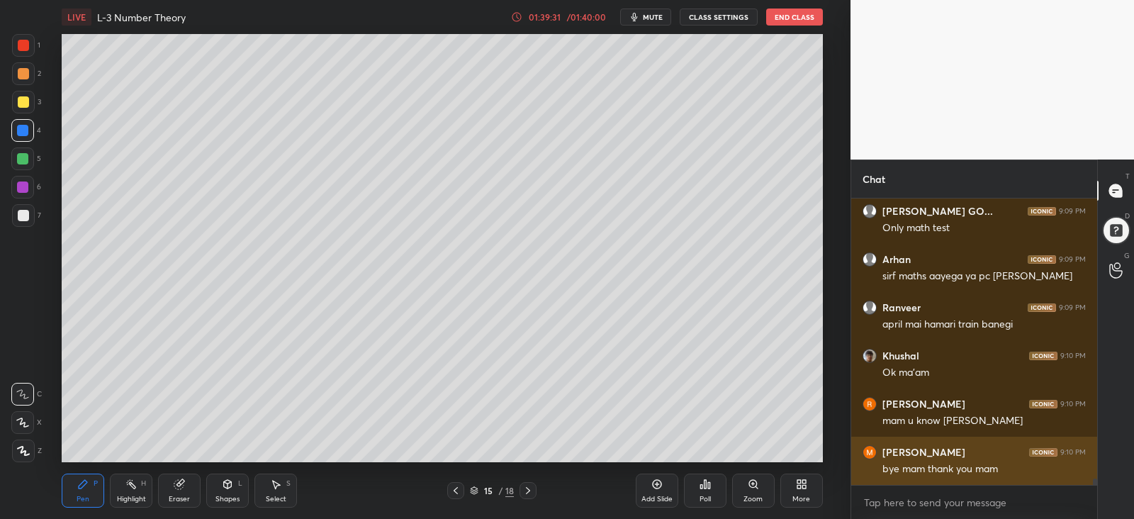
click at [948, 469] on div "bye mam thank you mam" at bounding box center [984, 469] width 203 height 14
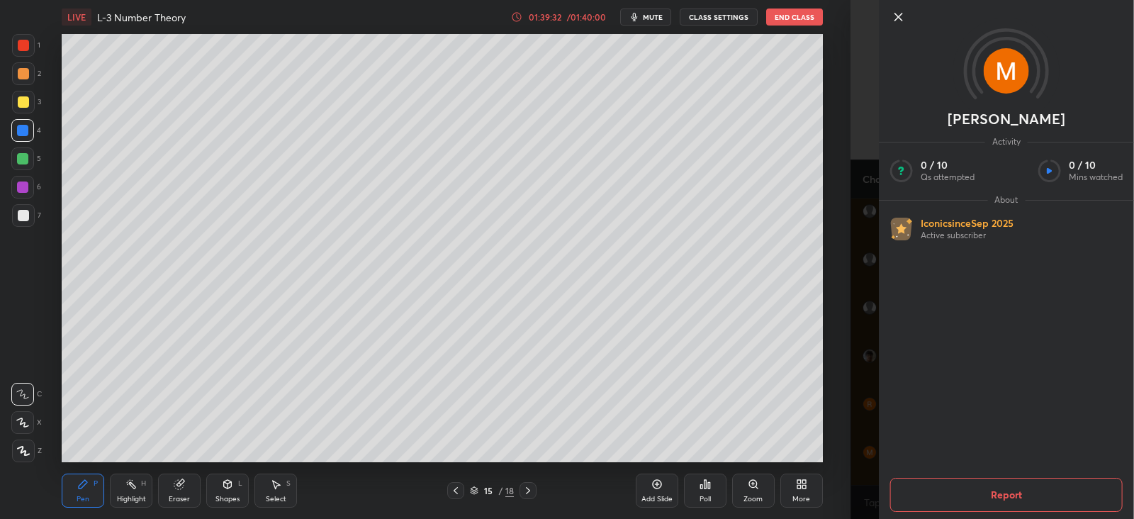
click at [899, 16] on icon at bounding box center [898, 16] width 7 height 7
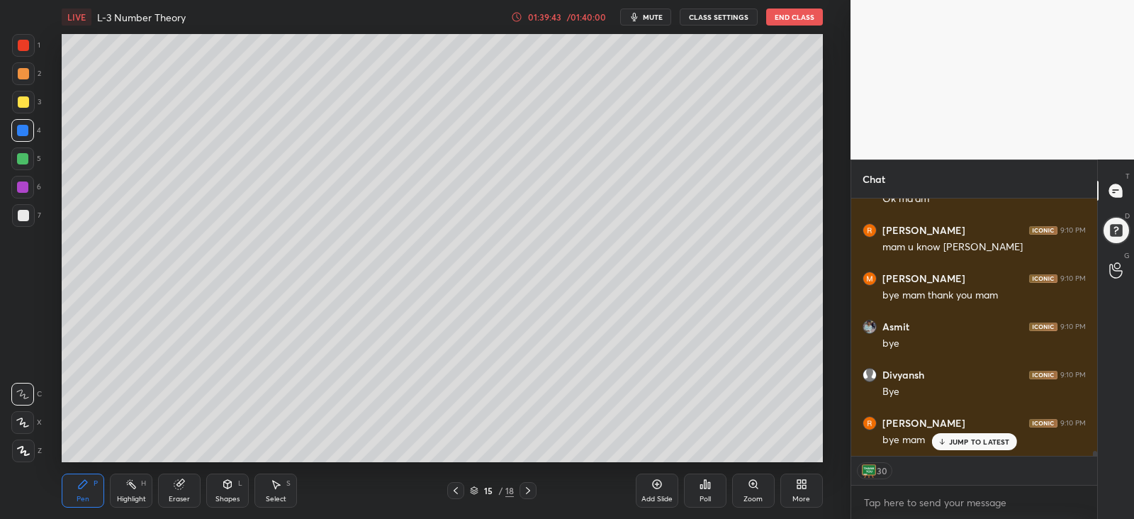
scroll to position [12430, 0]
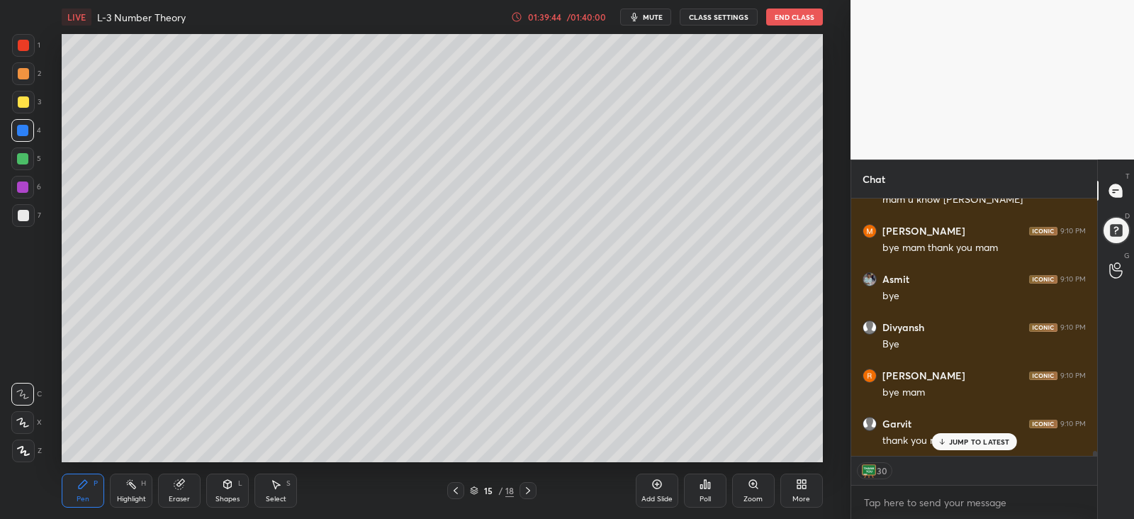
click at [792, 19] on button "End Class" at bounding box center [794, 17] width 57 height 17
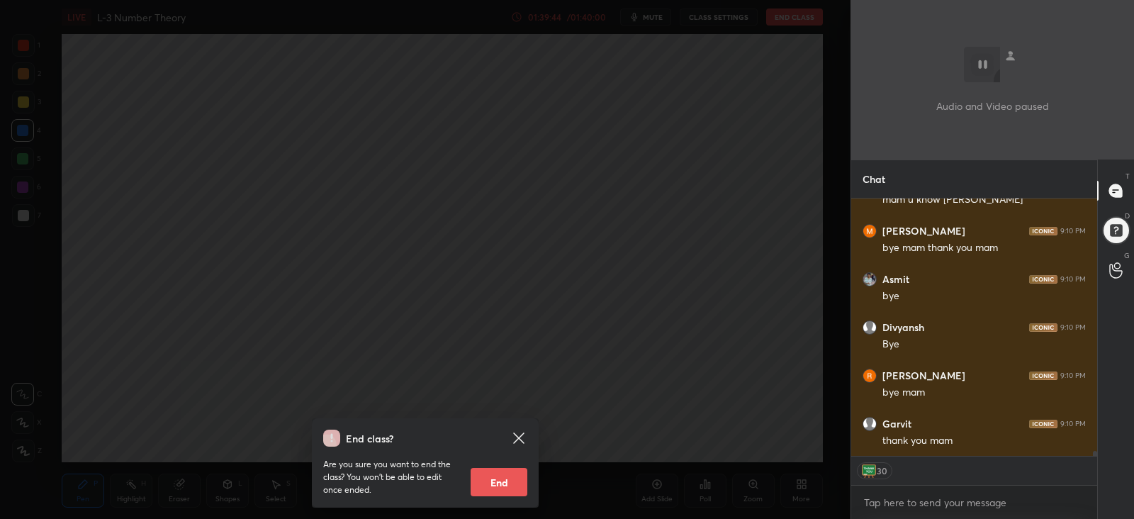
scroll to position [12478, 0]
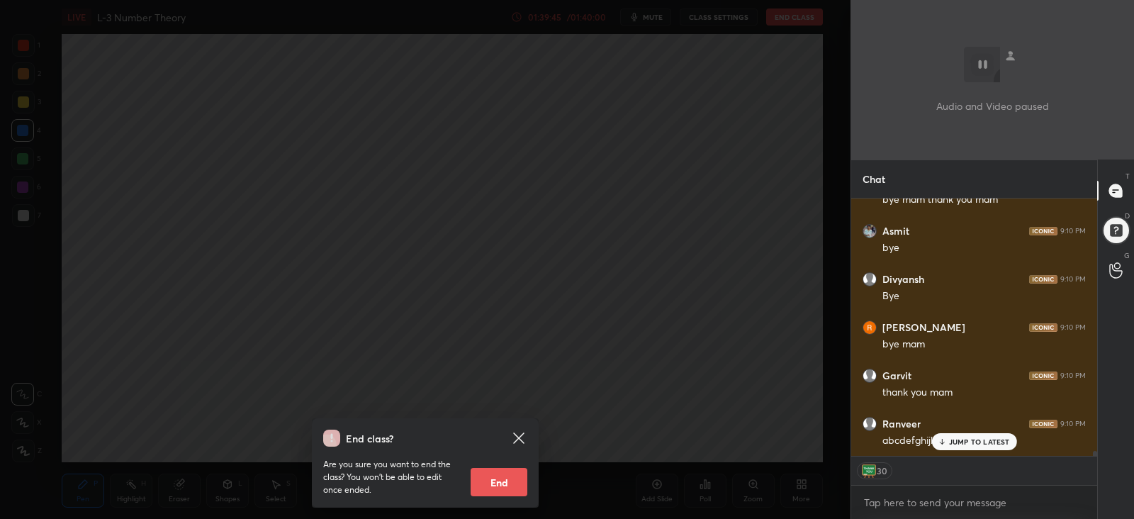
click at [491, 484] on button "End" at bounding box center [499, 482] width 57 height 28
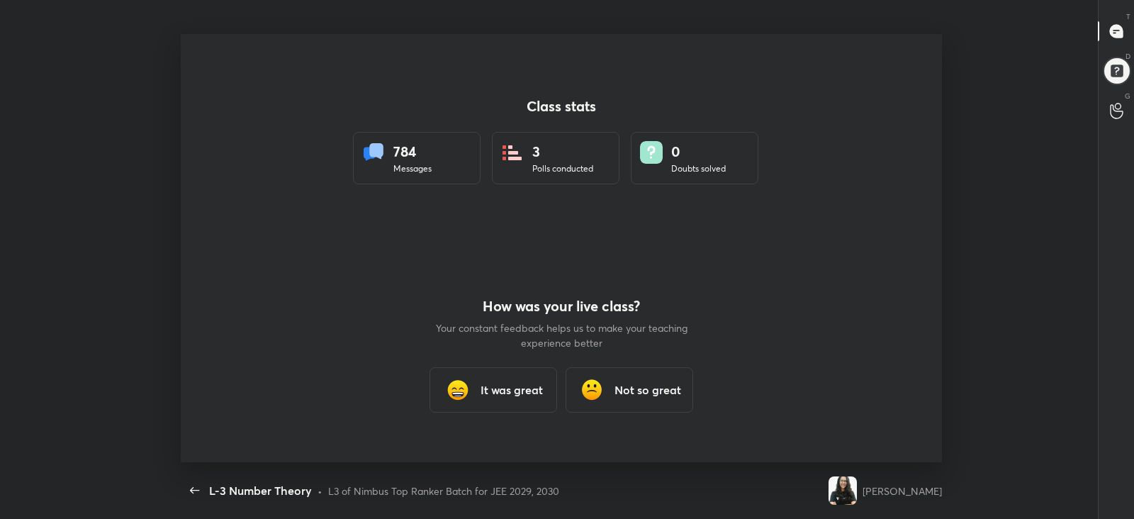
scroll to position [0, 0]
type textarea "x"
